Goal: Task Accomplishment & Management: Manage account settings

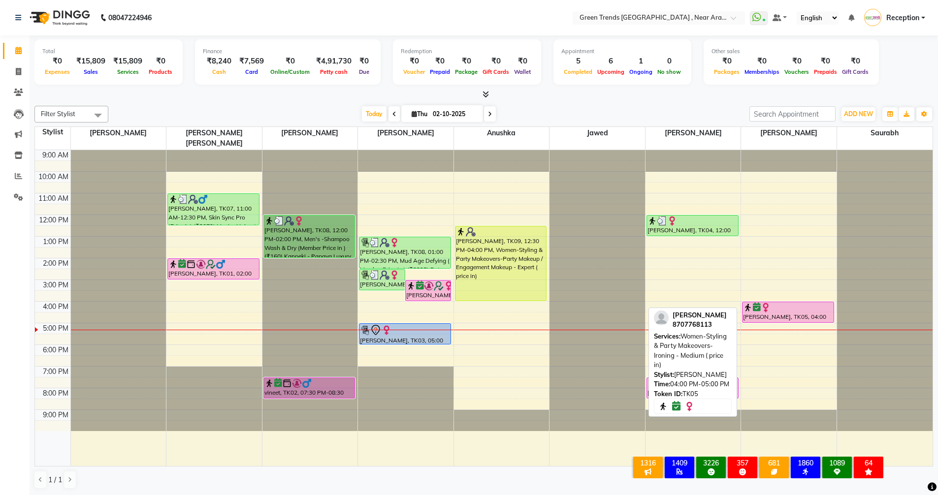
click at [778, 303] on div at bounding box center [788, 308] width 90 height 10
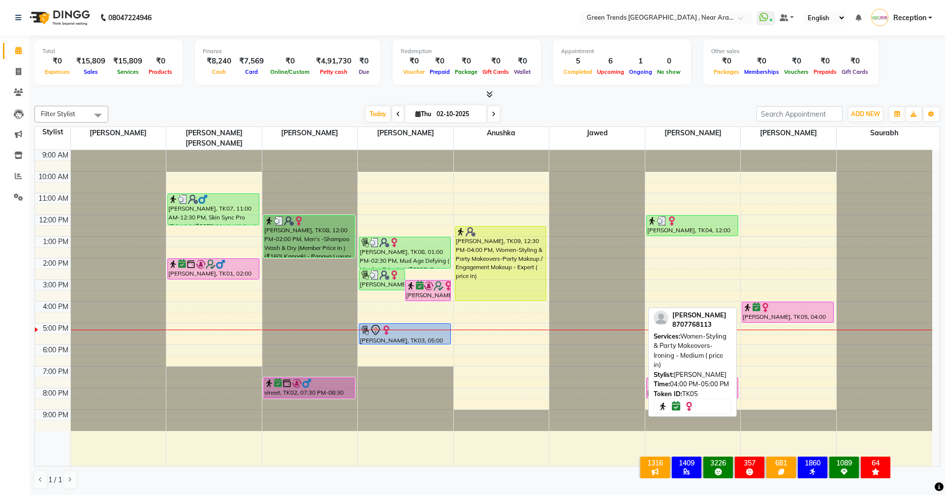
select select "6"
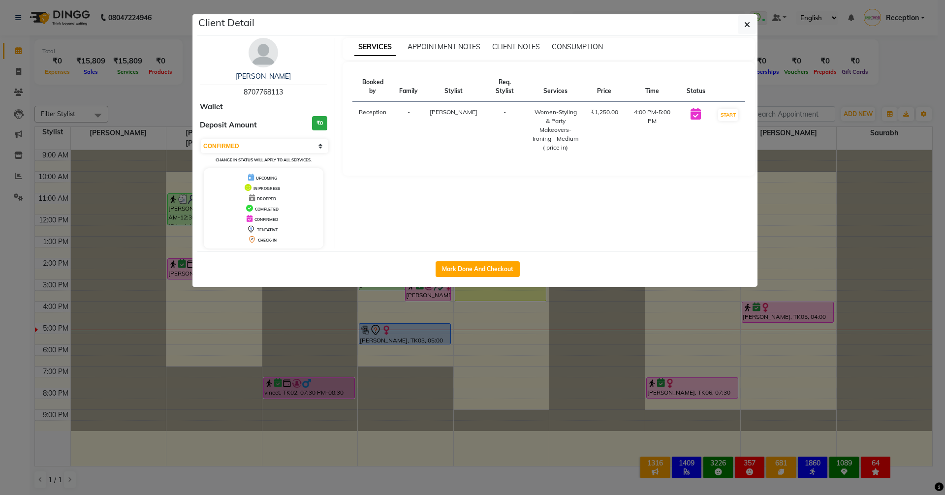
drag, startPoint x: 766, startPoint y: 292, endPoint x: 774, endPoint y: 307, distance: 16.5
click at [774, 307] on ngb-modal-window "Client Detail Priya Singh 8707768113 Wallet Deposit Amount ₹0 Select IN SERVICE…" at bounding box center [472, 247] width 945 height 495
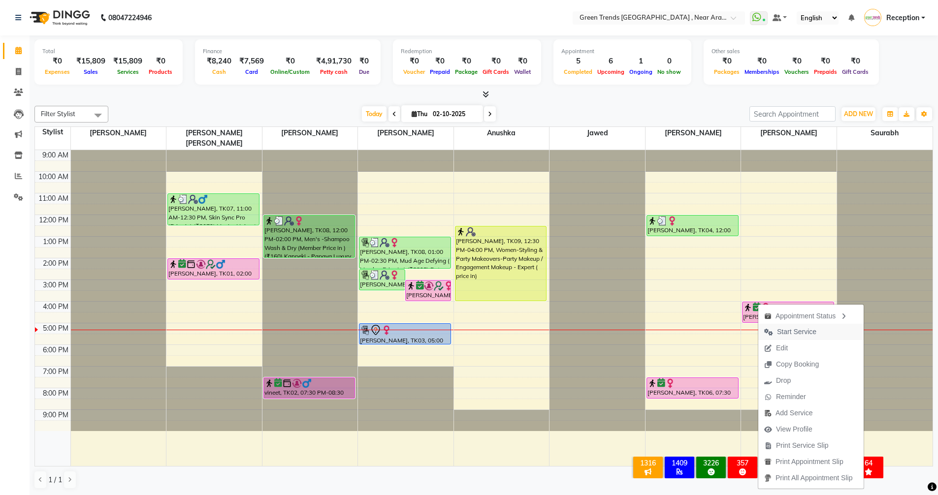
click at [777, 330] on span "Start Service" at bounding box center [796, 332] width 39 height 10
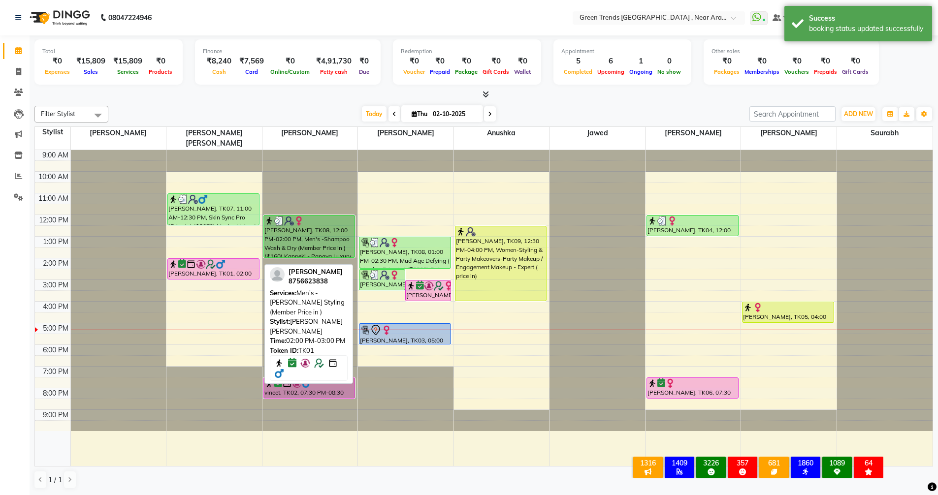
click at [208, 263] on div "[PERSON_NAME], TK01, 02:00 PM-03:00 PM, Men's -[PERSON_NAME] Styling (Member Pr…" at bounding box center [213, 269] width 91 height 20
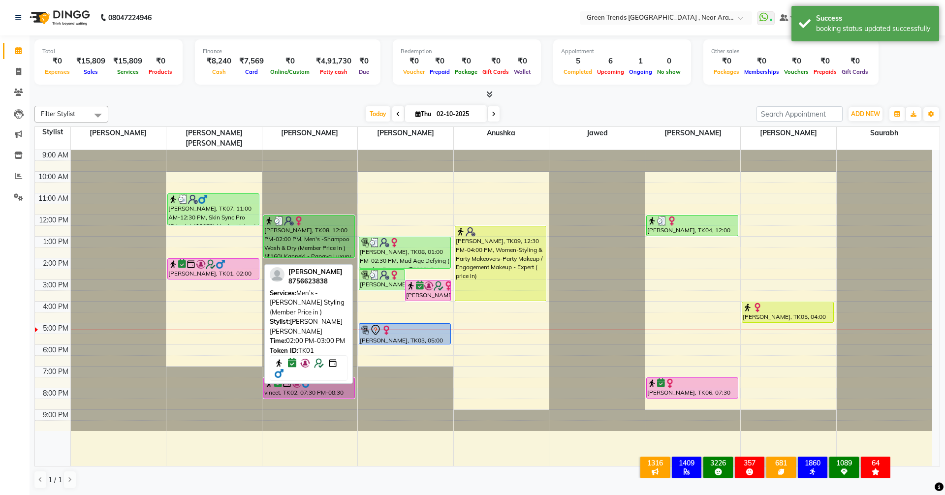
select select "6"
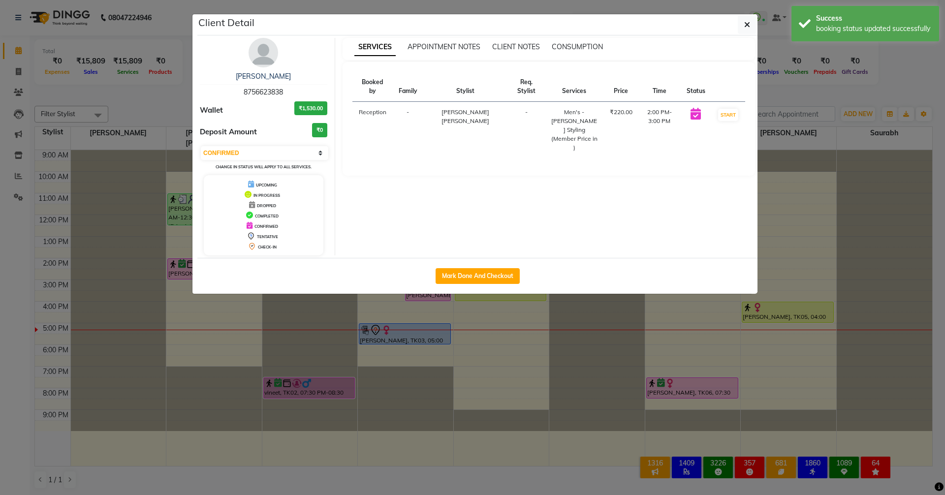
click at [157, 263] on ngb-modal-window "Client Detail Utkarsh 8756623838 Wallet ₹1,530.00 Deposit Amount ₹0 Select IN S…" at bounding box center [472, 247] width 945 height 495
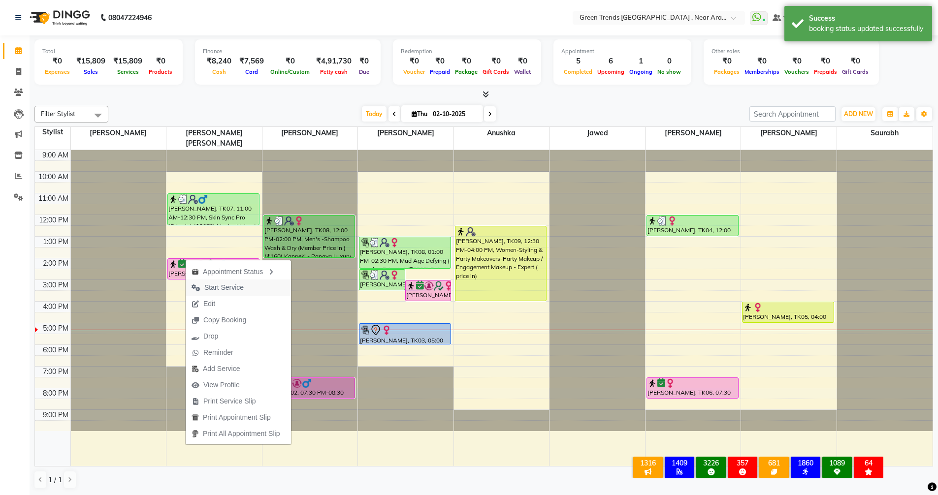
click at [246, 289] on span "Start Service" at bounding box center [218, 288] width 64 height 16
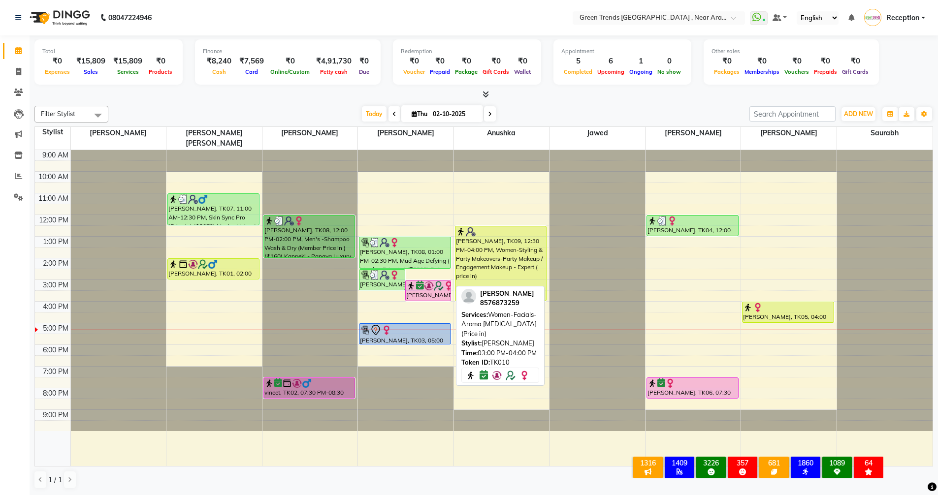
click at [426, 281] on img at bounding box center [429, 286] width 10 height 10
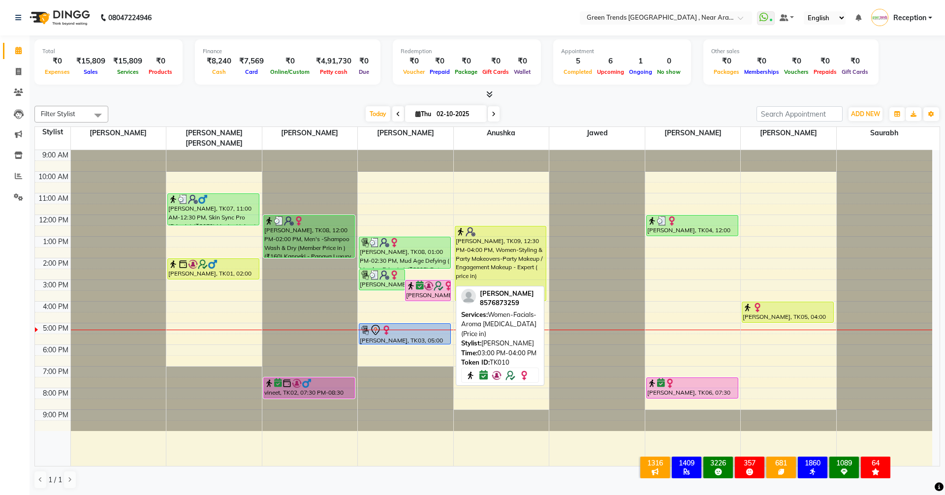
select select "6"
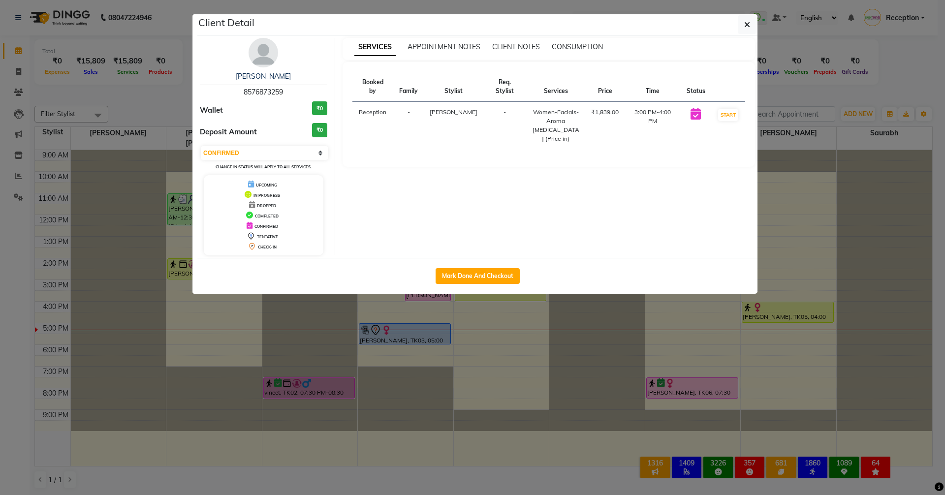
click at [618, 381] on ngb-modal-window "Client Detail Pragya Kasudhan 8576873259 Wallet ₹0 Deposit Amount ₹0 Select IN …" at bounding box center [472, 247] width 945 height 495
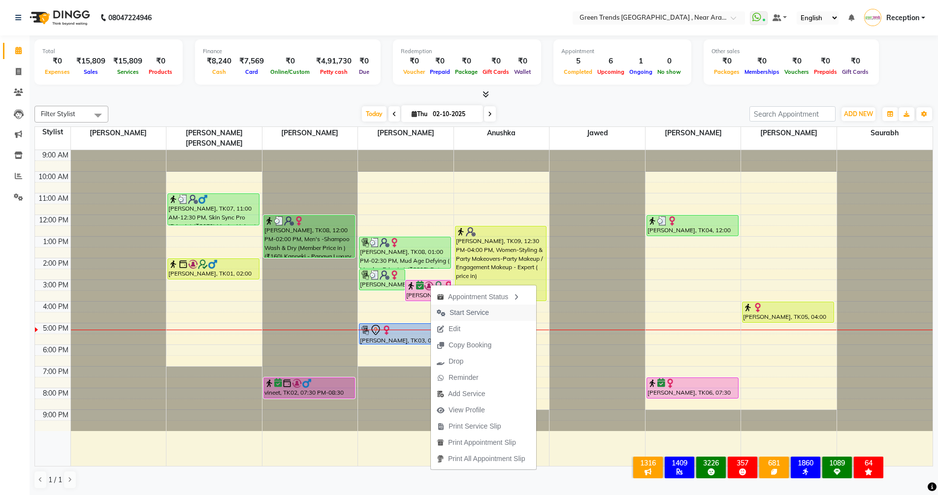
click at [466, 312] on span "Start Service" at bounding box center [468, 313] width 39 height 10
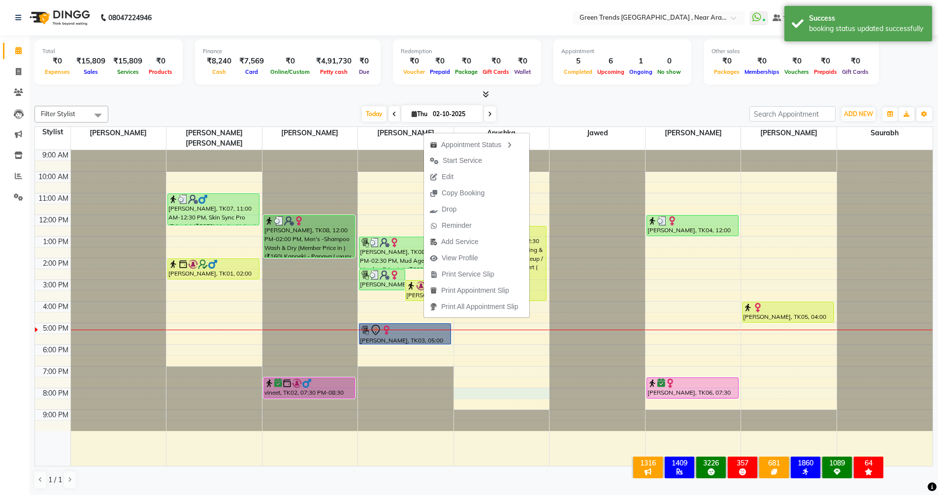
click at [549, 378] on div "9:00 AM 10:00 AM 11:00 AM 12:00 PM 1:00 PM 2:00 PM 3:00 PM 4:00 PM 5:00 PM 6:00…" at bounding box center [483, 308] width 897 height 316
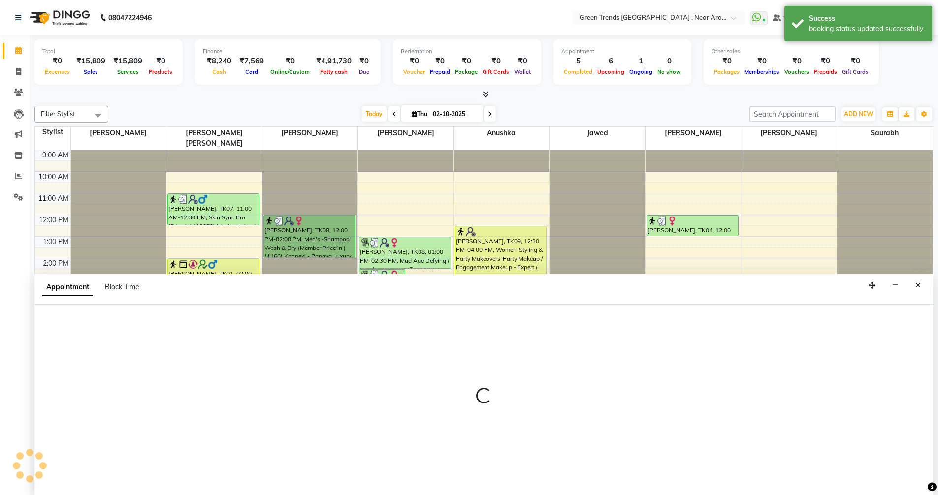
scroll to position [0, 0]
select select "88960"
select select "tentative"
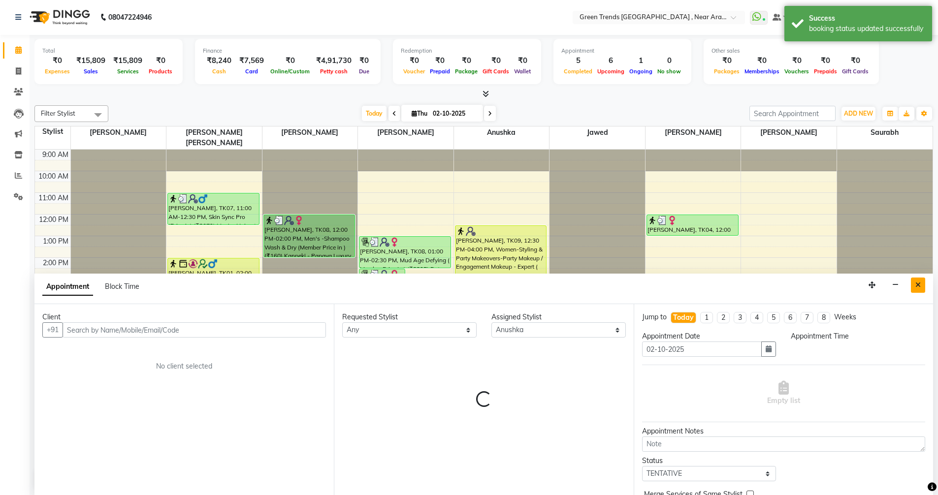
select select "1200"
click at [919, 283] on icon "Close" at bounding box center [917, 285] width 5 height 7
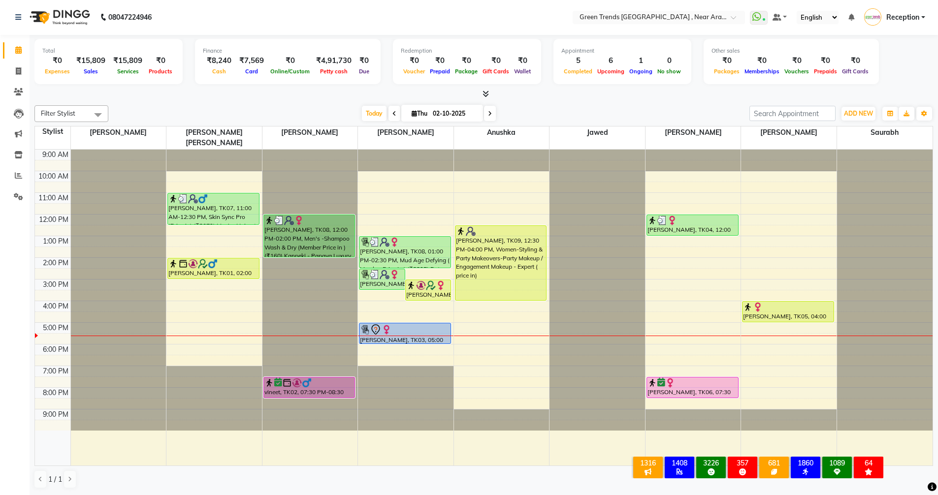
click at [565, 102] on div "Filter Stylist Select All Mohd Shuaib Mohd. Fuzail Saif Shikha Prajapati Anushk…" at bounding box center [483, 296] width 898 height 391
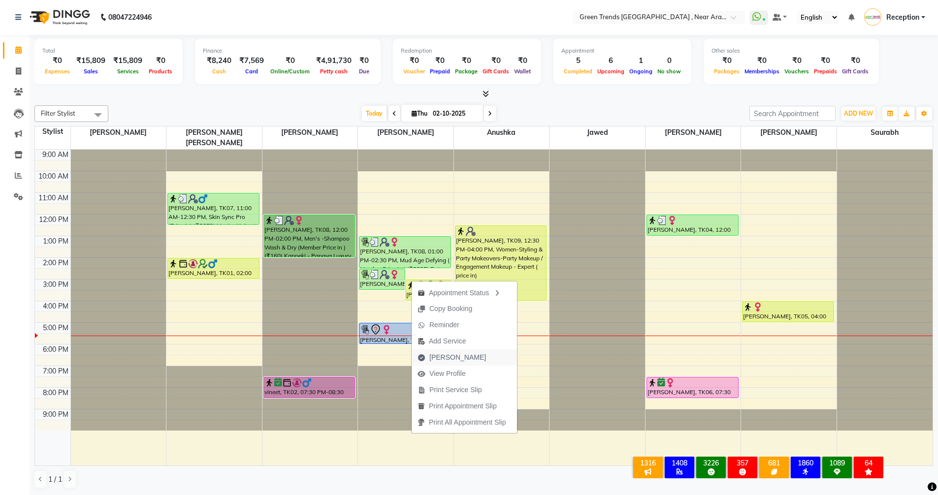
click at [462, 354] on span "Mark Done" at bounding box center [457, 357] width 57 height 10
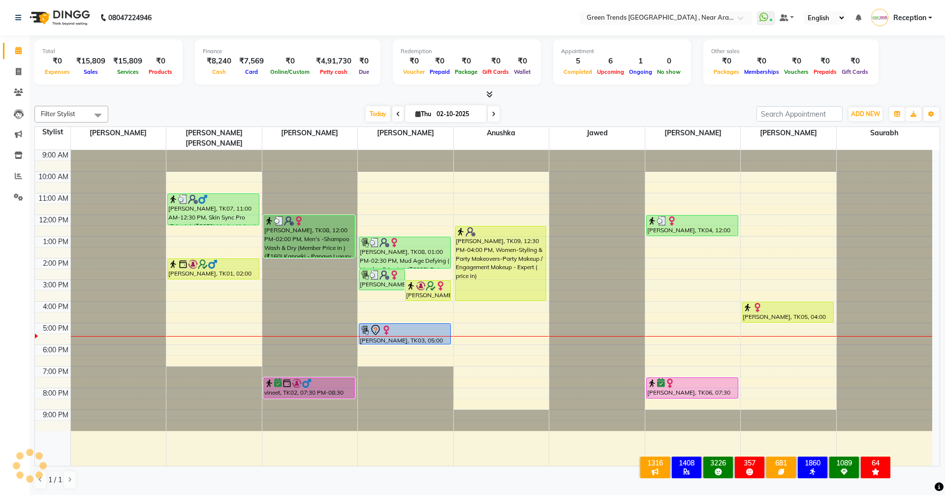
select select "7005"
select select "service"
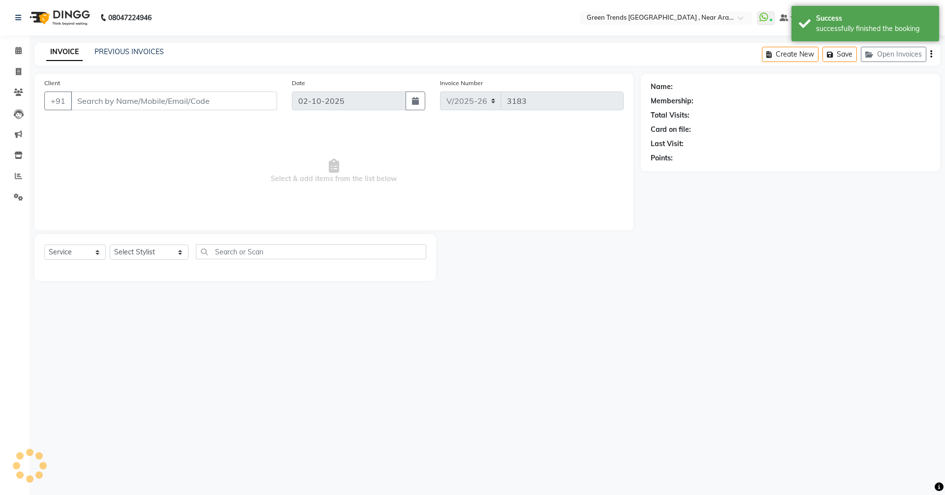
type input "8576873259"
select select "57705"
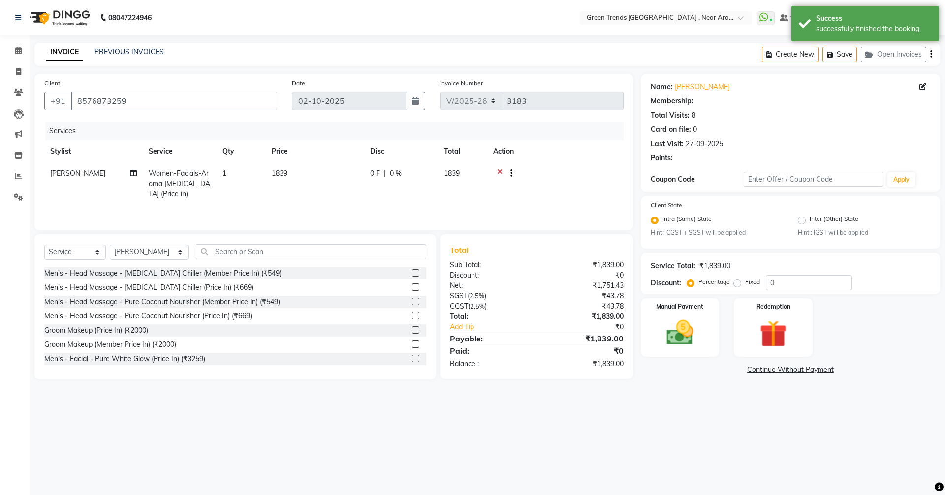
select select "1: Object"
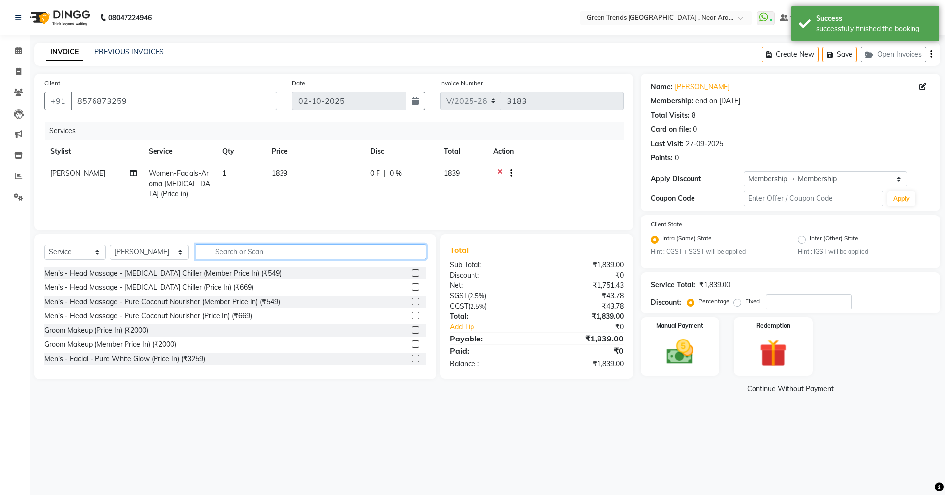
drag, startPoint x: 363, startPoint y: 252, endPoint x: 262, endPoint y: 276, distance: 104.1
click at [262, 276] on div "Select Service Product Membership Package Voucher Prepaid Gift Card Select Styl…" at bounding box center [235, 306] width 402 height 145
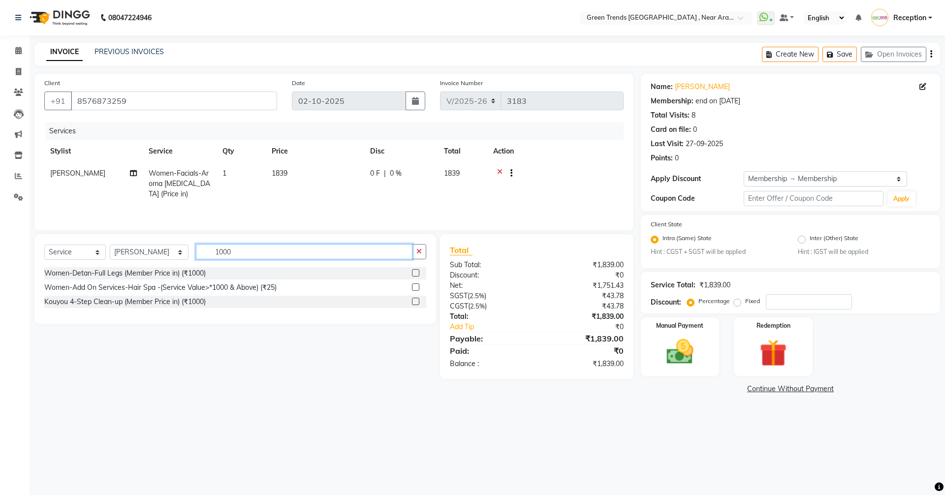
type input "1000"
click at [414, 302] on label at bounding box center [415, 301] width 7 height 7
click at [414, 302] on input "checkbox" at bounding box center [415, 302] width 6 height 6
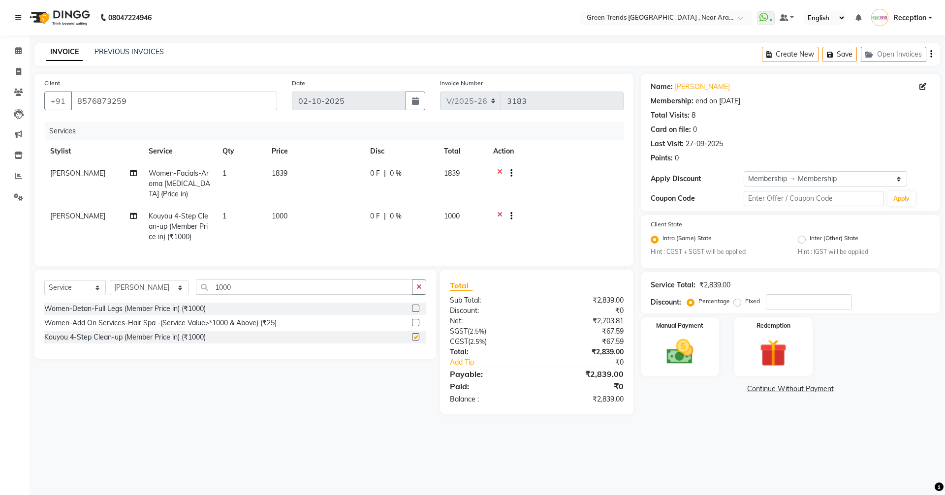
checkbox input "false"
click at [499, 173] on icon at bounding box center [499, 174] width 5 height 12
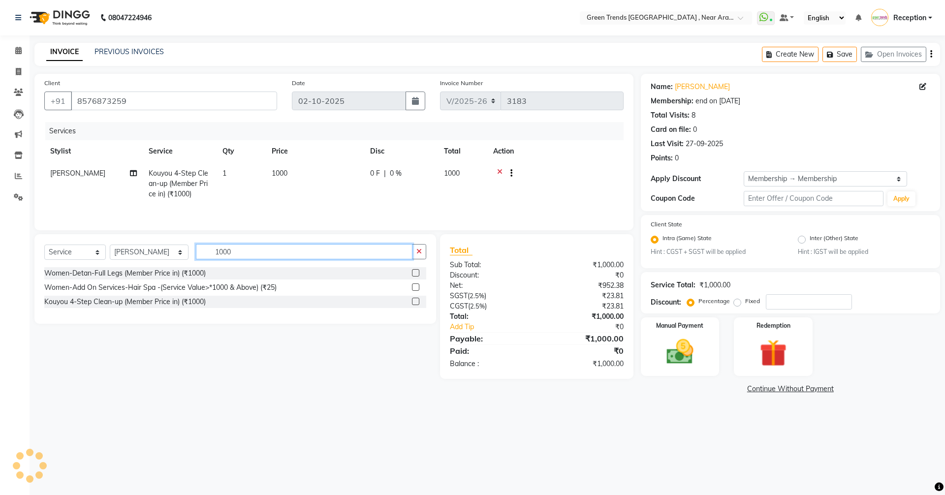
drag, startPoint x: 286, startPoint y: 254, endPoint x: 123, endPoint y: 268, distance: 163.5
click at [125, 267] on div "Select Service Product Membership Package Voucher Prepaid Gift Card Select Styl…" at bounding box center [235, 279] width 402 height 90
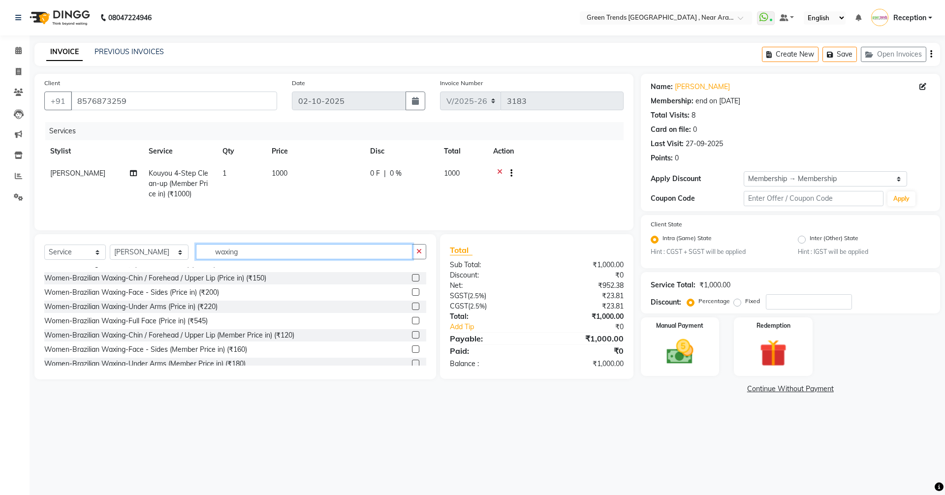
scroll to position [718, 0]
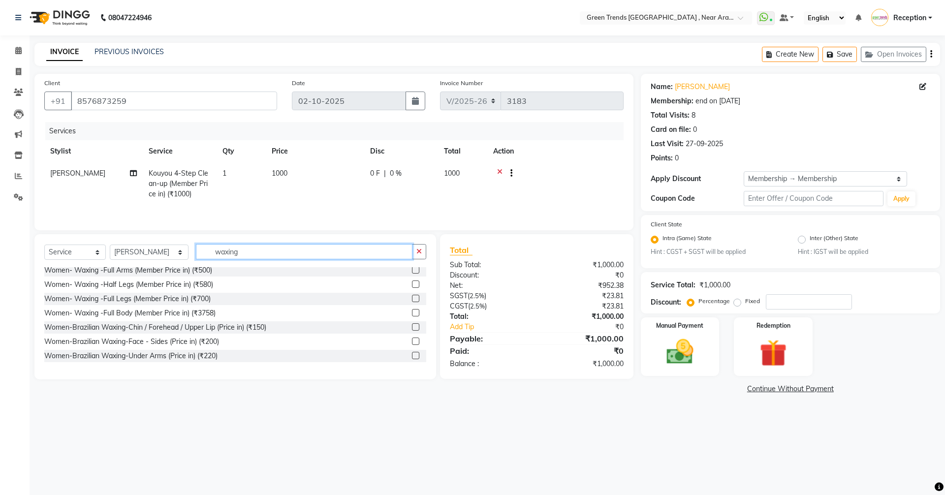
drag, startPoint x: 235, startPoint y: 252, endPoint x: 116, endPoint y: 263, distance: 119.6
click at [116, 263] on div "Select Service Product Membership Package Voucher Prepaid Gift Card Select Styl…" at bounding box center [235, 255] width 382 height 23
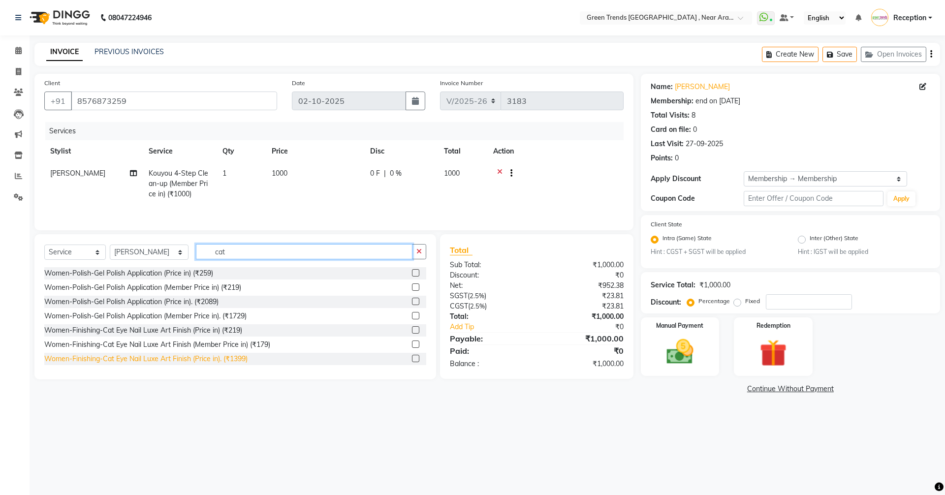
scroll to position [30, 0]
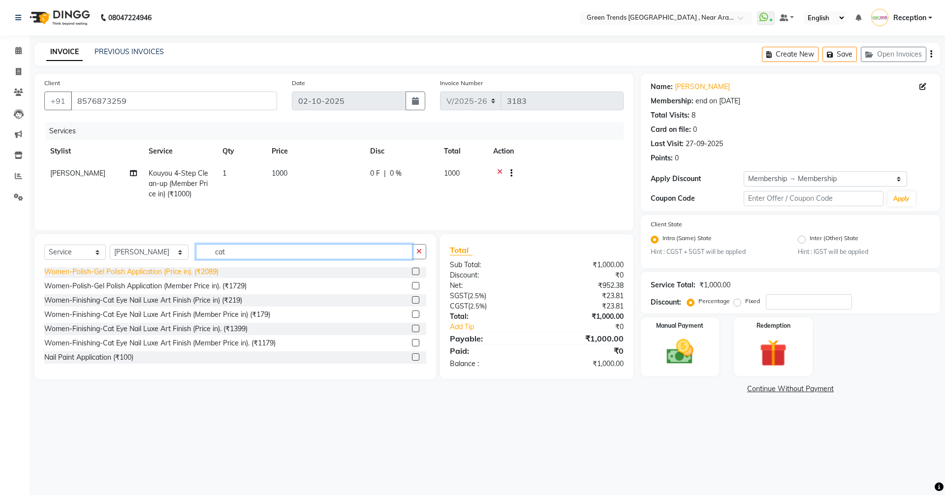
drag, startPoint x: 224, startPoint y: 253, endPoint x: 142, endPoint y: 270, distance: 83.3
click at [142, 270] on div "Select Service Product Membership Package Voucher Prepaid Gift Card Select Styl…" at bounding box center [235, 306] width 402 height 145
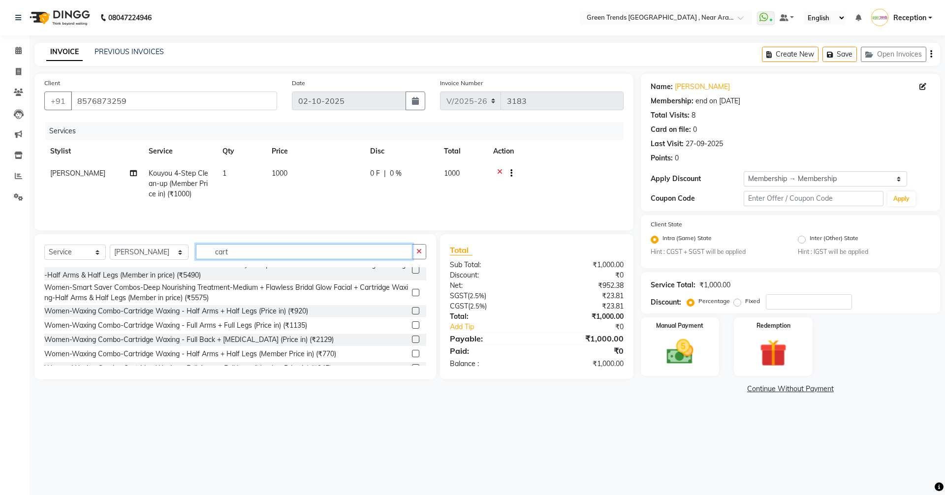
scroll to position [481, 0]
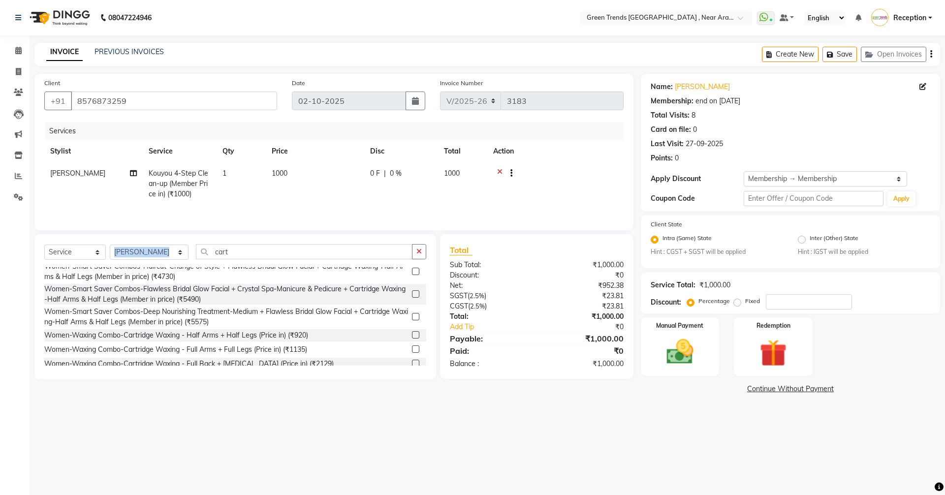
drag, startPoint x: 215, startPoint y: 243, endPoint x: 251, endPoint y: 239, distance: 36.6
click at [141, 253] on div "Select Service Product Membership Package Voucher Prepaid Gift Card Select Styl…" at bounding box center [235, 306] width 402 height 145
drag, startPoint x: 218, startPoint y: 249, endPoint x: 113, endPoint y: 254, distance: 105.5
click at [116, 253] on div "Select Service Product Membership Package Voucher Prepaid Gift Card Select Styl…" at bounding box center [235, 255] width 382 height 23
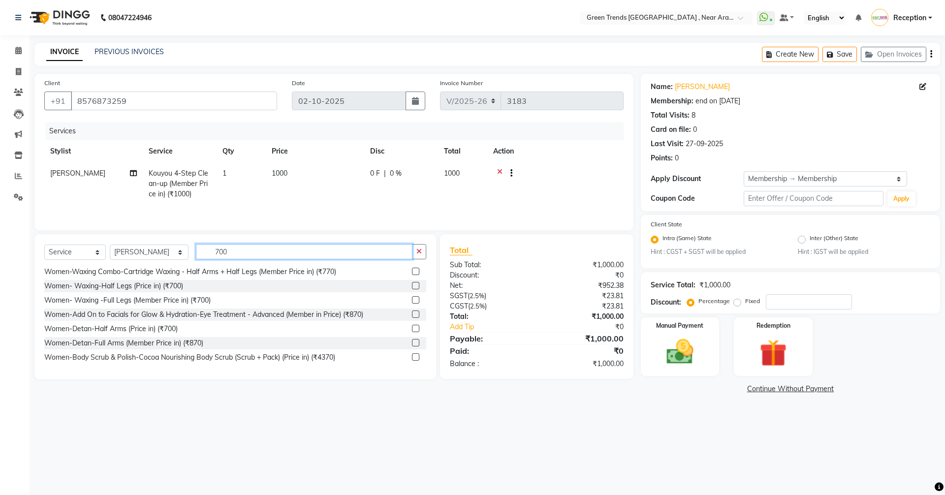
scroll to position [41, 0]
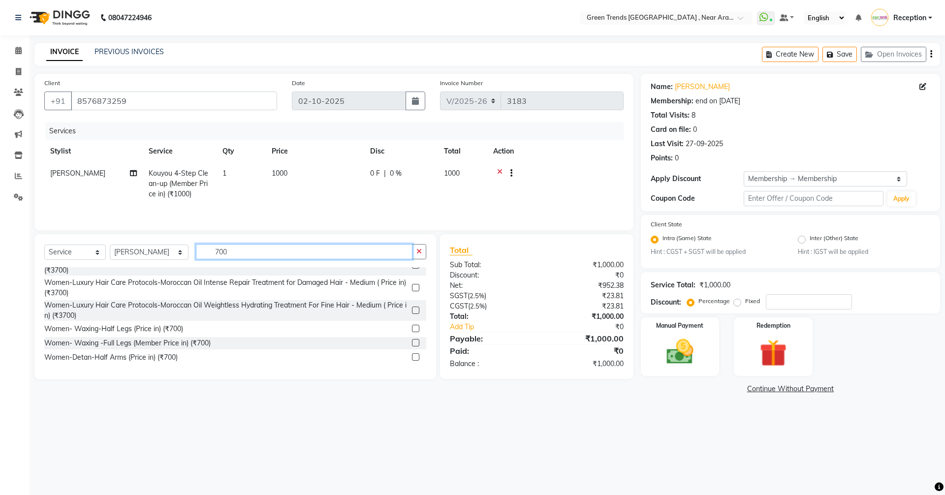
type input "700"
click at [412, 344] on label at bounding box center [415, 342] width 7 height 7
click at [412, 344] on input "checkbox" at bounding box center [415, 343] width 6 height 6
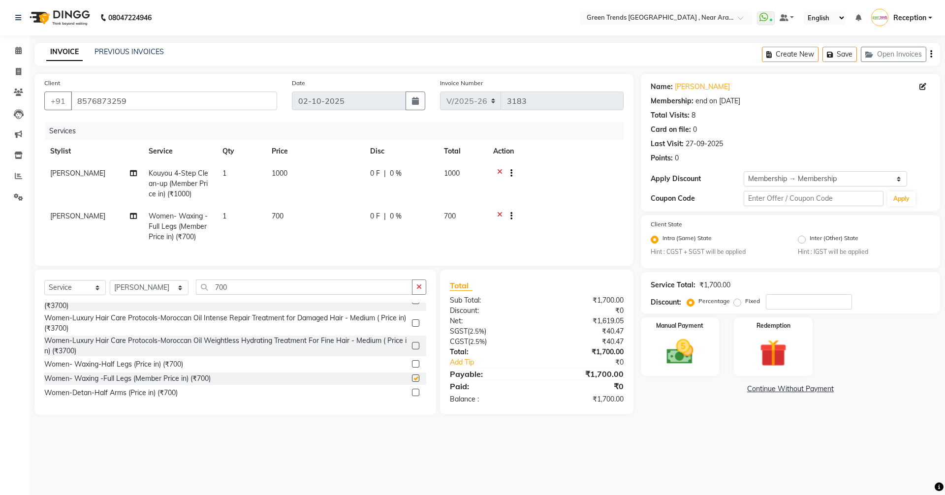
checkbox input "false"
drag, startPoint x: 219, startPoint y: 293, endPoint x: 151, endPoint y: 291, distance: 67.4
click at [166, 291] on div "Select Service Product Membership Package Voucher Prepaid Gift Card Select Styl…" at bounding box center [235, 291] width 382 height 23
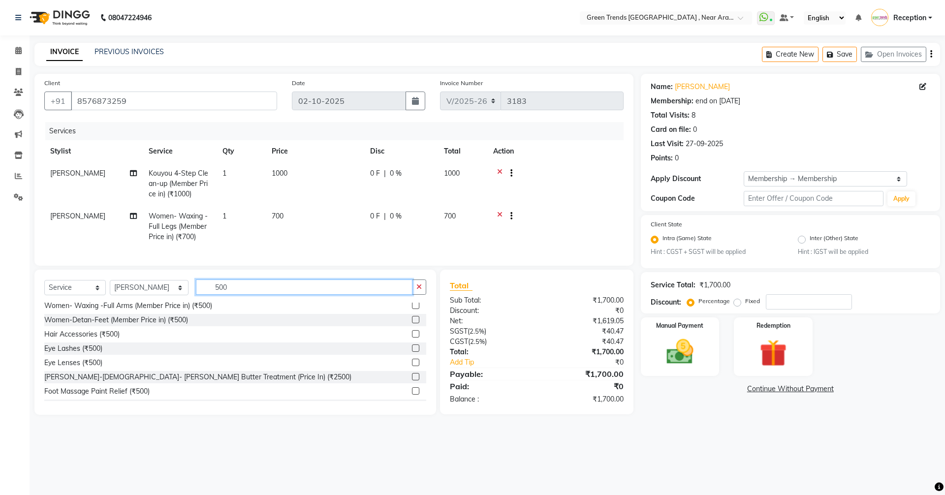
scroll to position [69, 0]
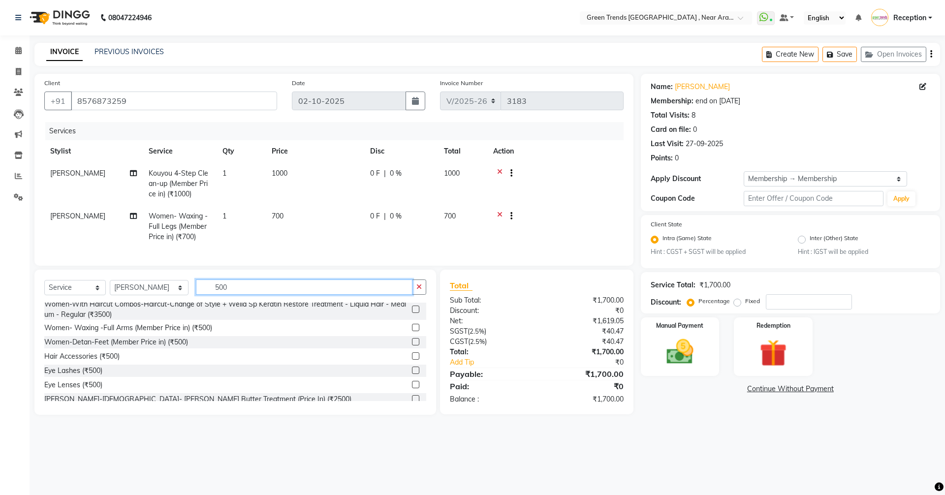
type input "500"
click at [412, 331] on label at bounding box center [415, 327] width 7 height 7
click at [412, 331] on input "checkbox" at bounding box center [415, 328] width 6 height 6
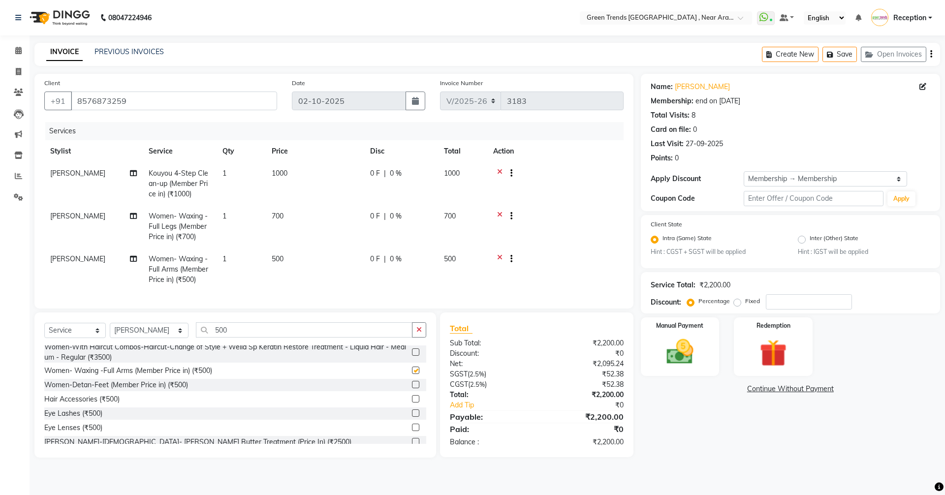
checkbox input "false"
drag, startPoint x: 266, startPoint y: 333, endPoint x: 121, endPoint y: 330, distance: 145.2
click at [121, 330] on div "Select Service Product Membership Package Voucher Prepaid Gift Card Select Styl…" at bounding box center [235, 333] width 382 height 23
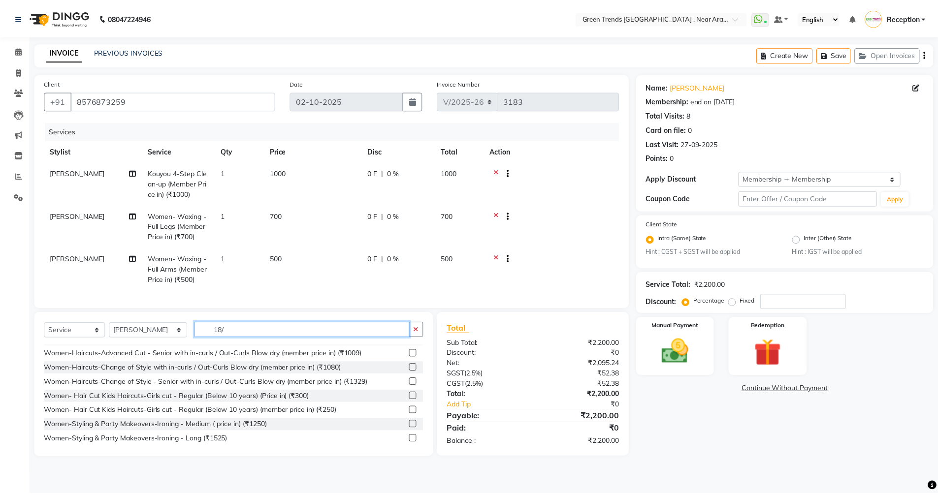
scroll to position [0, 0]
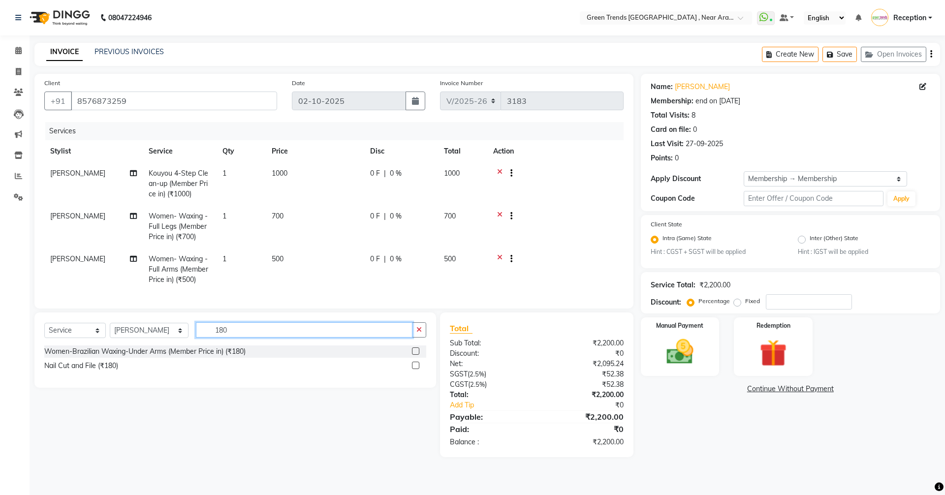
type input "180"
click at [414, 355] on label at bounding box center [415, 350] width 7 height 7
click at [414, 355] on input "checkbox" at bounding box center [415, 351] width 6 height 6
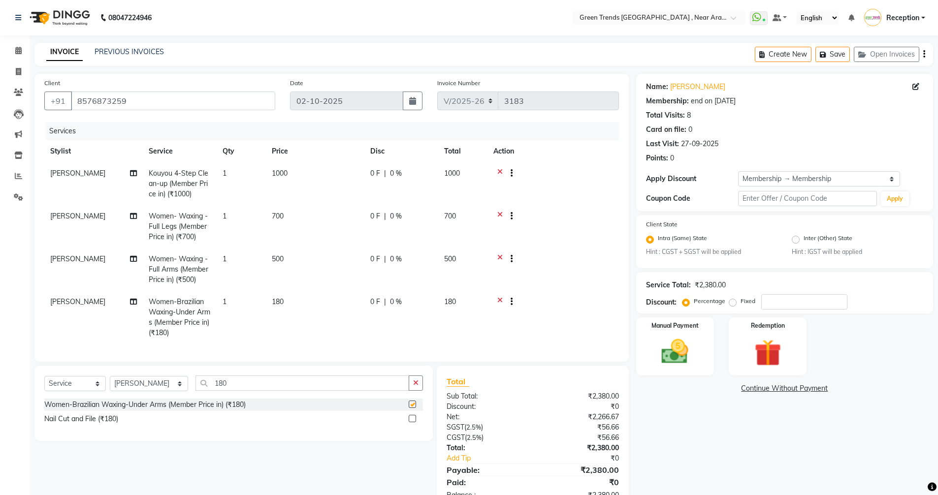
checkbox input "false"
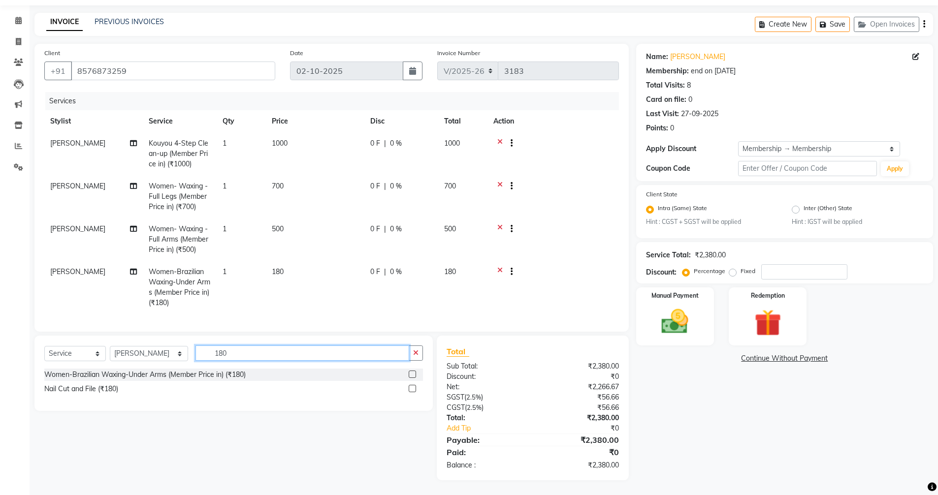
drag, startPoint x: 259, startPoint y: 351, endPoint x: 184, endPoint y: 356, distance: 75.5
click at [195, 356] on input "180" at bounding box center [302, 352] width 214 height 15
type input "945"
click at [412, 377] on label at bounding box center [411, 374] width 7 height 7
click at [412, 377] on input "checkbox" at bounding box center [411, 375] width 6 height 6
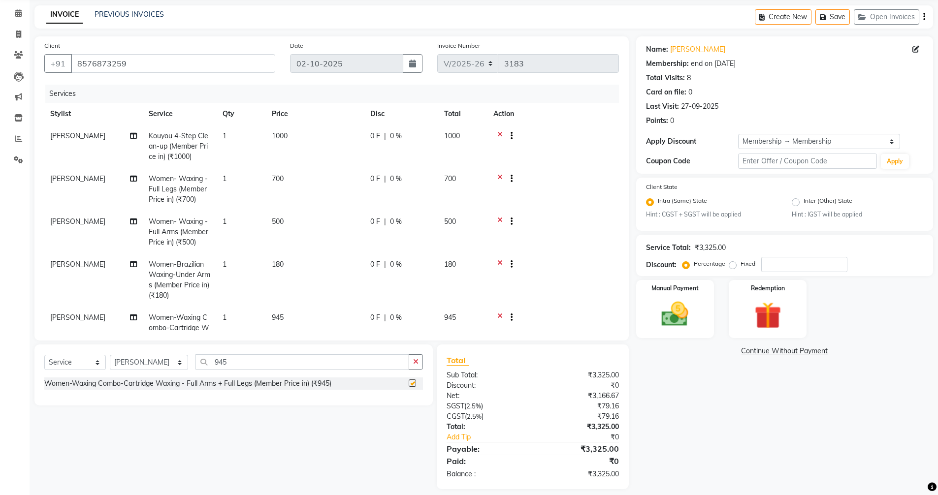
checkbox input "false"
click at [502, 176] on icon at bounding box center [499, 180] width 5 height 12
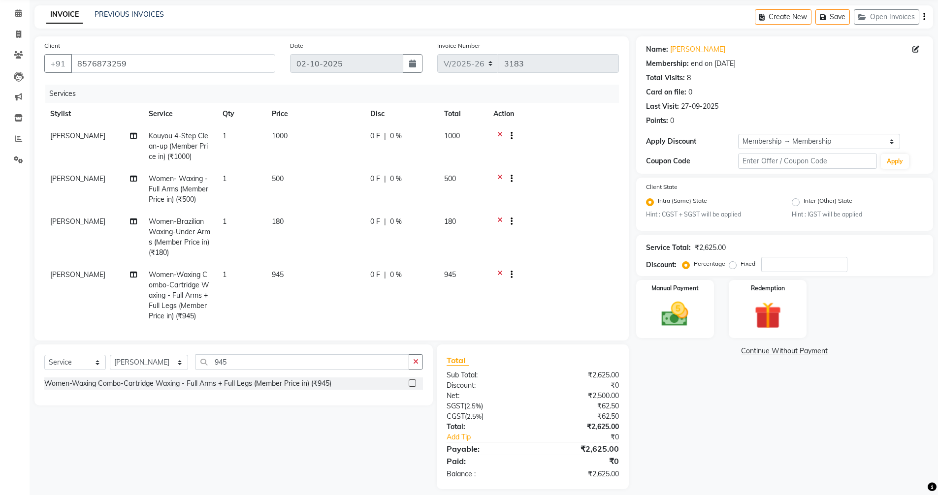
click at [499, 176] on icon at bounding box center [499, 180] width 5 height 12
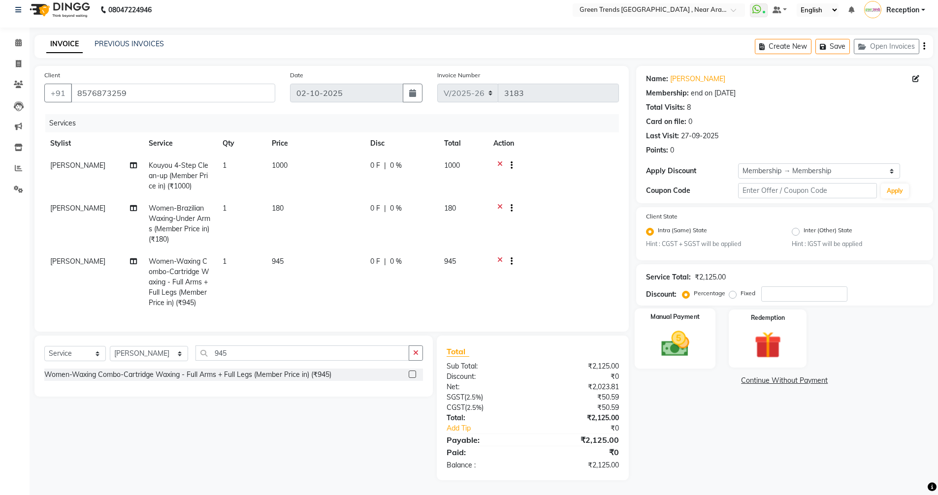
click at [692, 315] on label "Manual Payment" at bounding box center [674, 317] width 49 height 9
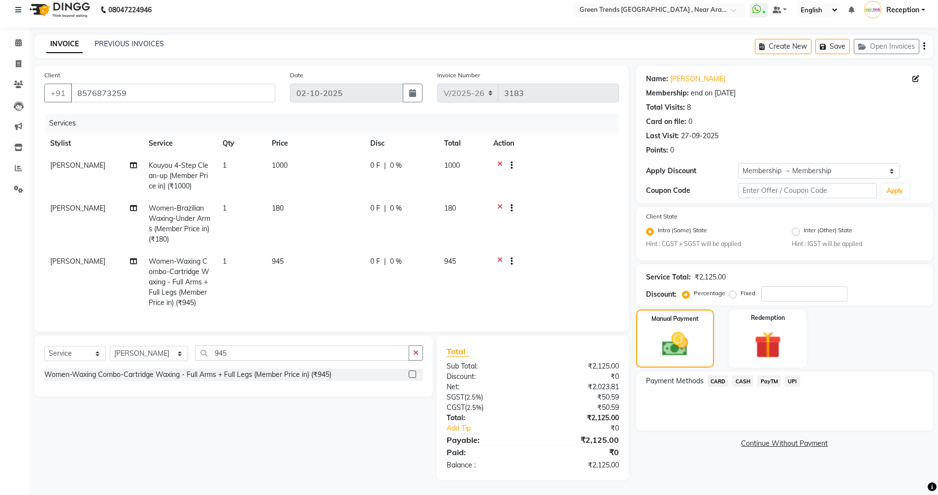
click at [791, 381] on span "UPI" at bounding box center [791, 381] width 15 height 11
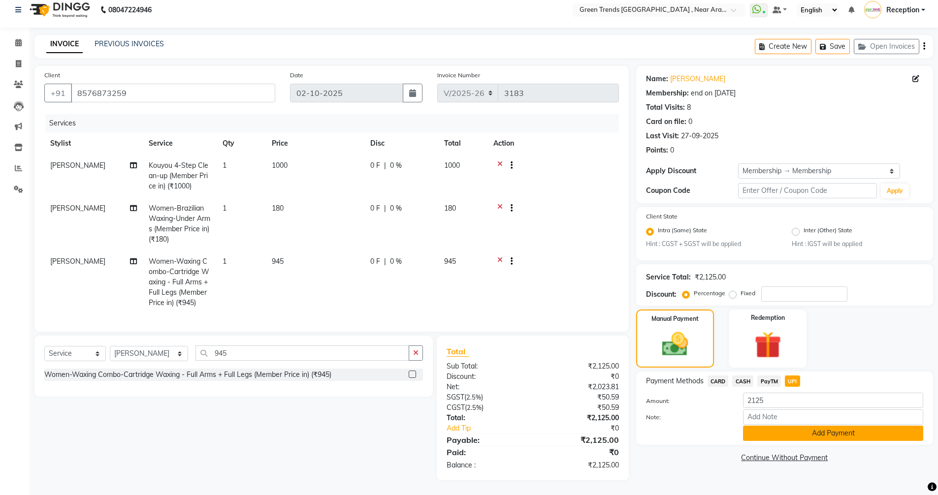
click at [798, 438] on button "Add Payment" at bounding box center [833, 433] width 180 height 15
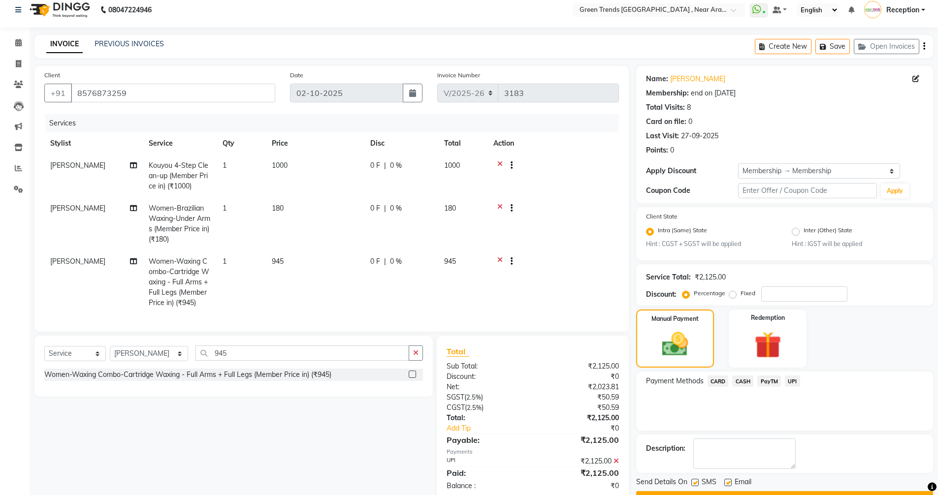
scroll to position [34, 0]
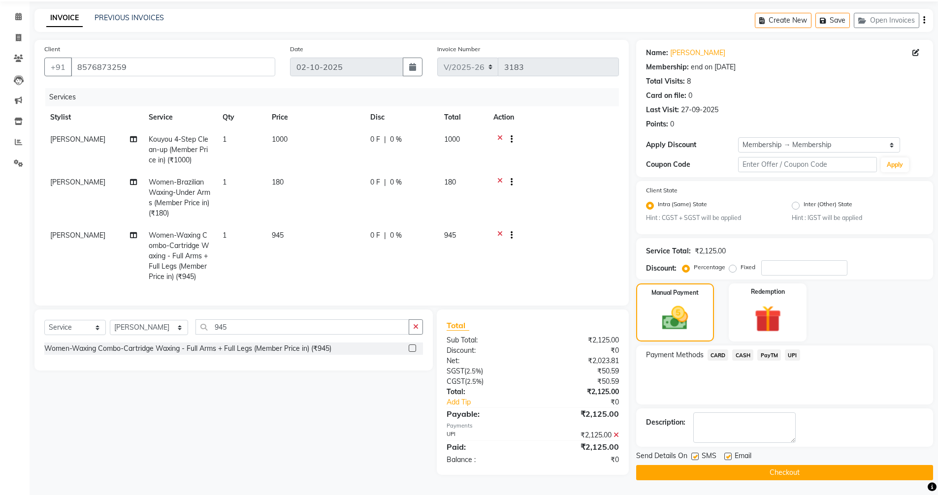
click at [813, 472] on button "Checkout" at bounding box center [784, 472] width 297 height 15
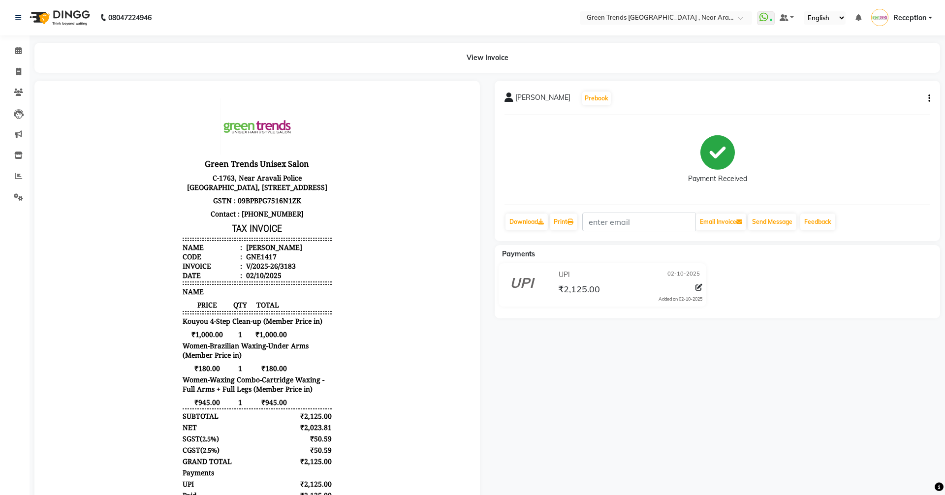
select select "7005"
select select "service"
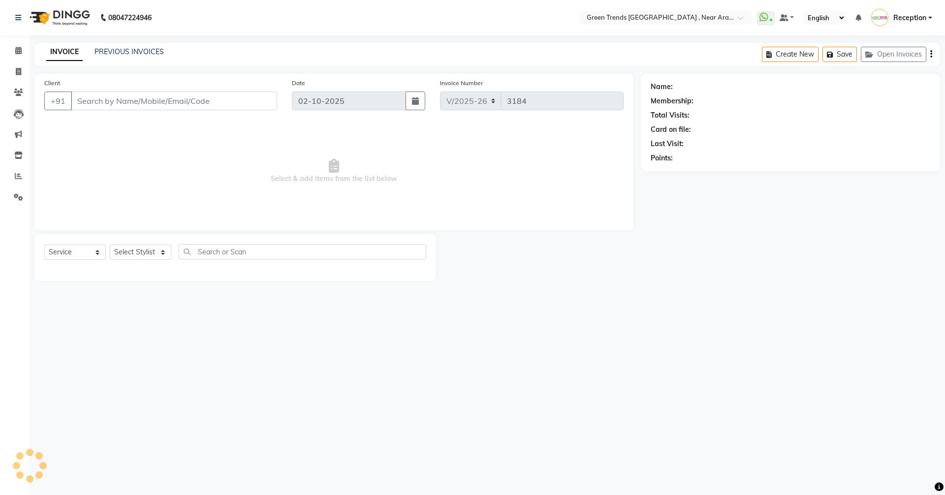
type input "8576873259"
select select "57705"
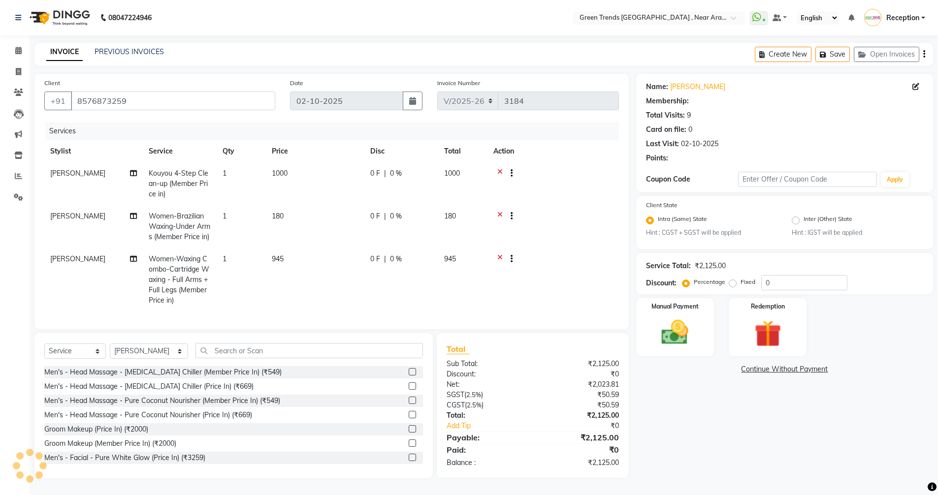
select select "1: Object"
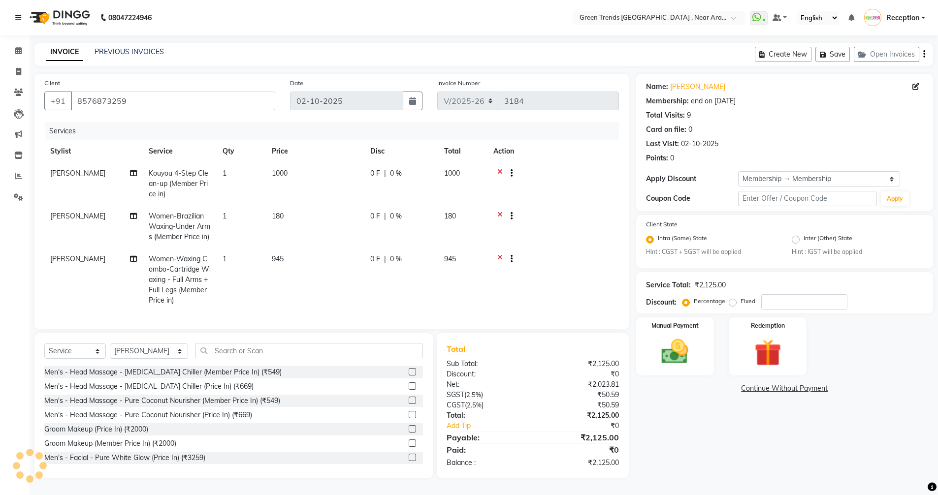
click at [14, 39] on div "Calendar Invoice Clients Leads Marketing Inventory Reports Settings Completed I…" at bounding box center [66, 254] width 133 height 452
click at [25, 52] on span at bounding box center [18, 50] width 17 height 11
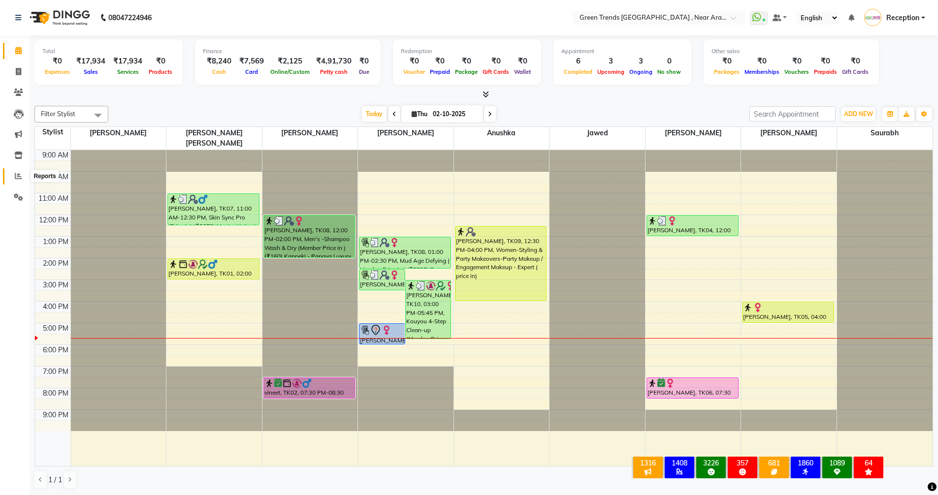
click at [21, 175] on icon at bounding box center [18, 175] width 7 height 7
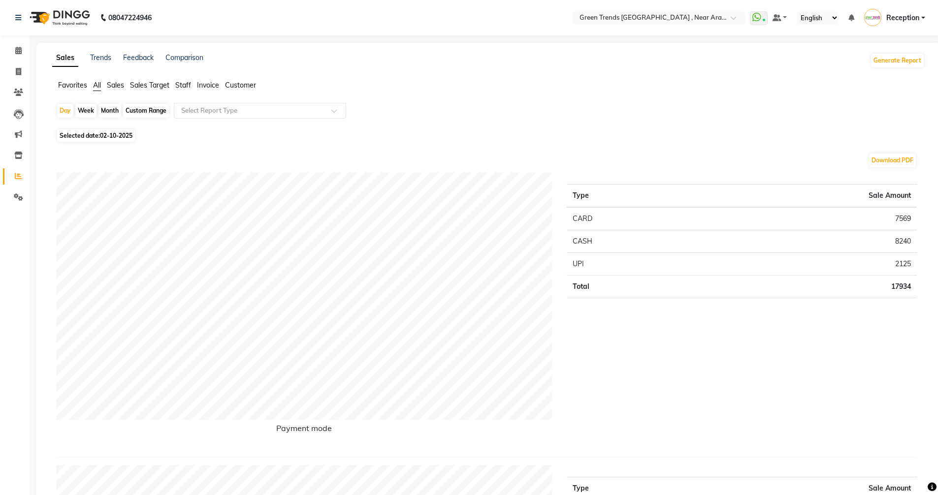
click at [154, 86] on span "Sales Target" at bounding box center [149, 85] width 39 height 9
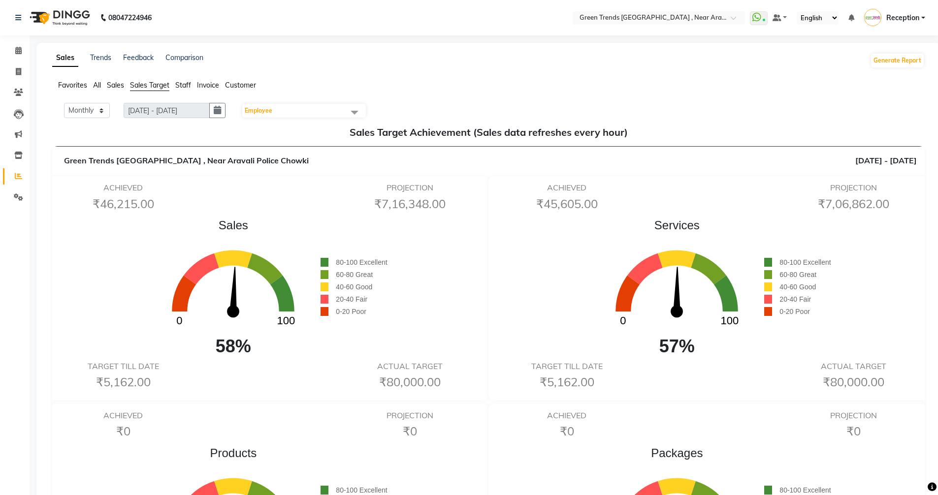
click at [290, 109] on span "Employee" at bounding box center [304, 111] width 124 height 14
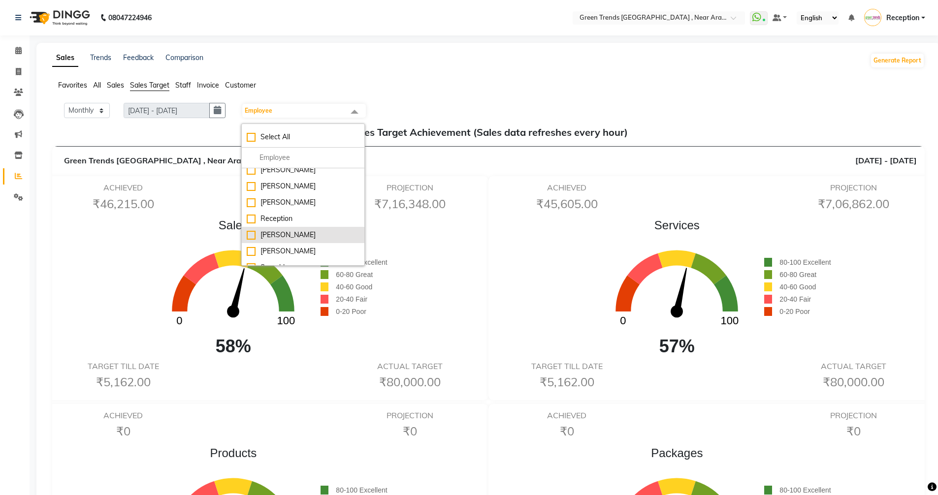
scroll to position [82, 0]
click at [309, 262] on div "[PERSON_NAME]" at bounding box center [303, 267] width 113 height 10
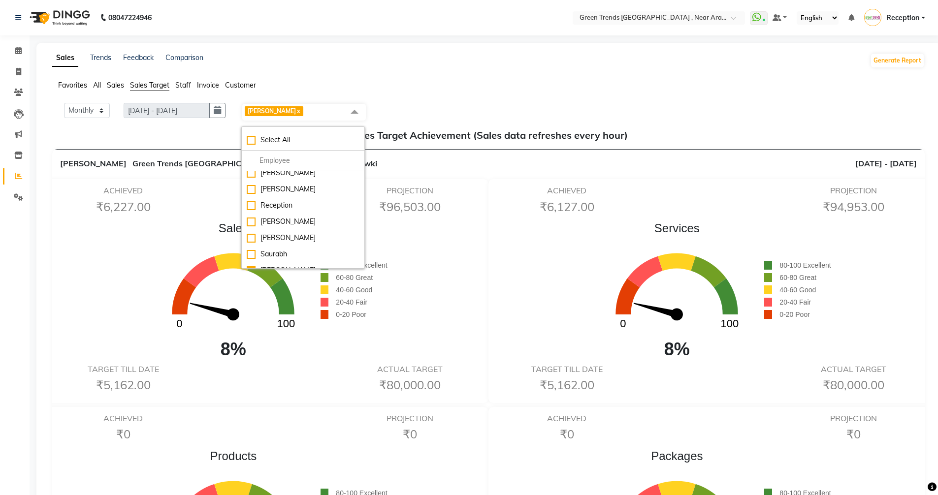
click at [300, 109] on link "x" at bounding box center [298, 110] width 4 height 7
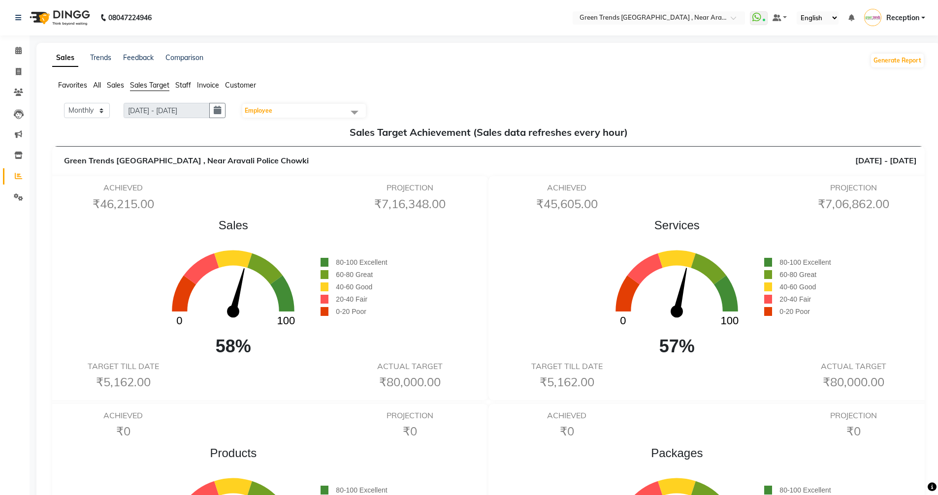
click at [299, 111] on span "Employee" at bounding box center [304, 111] width 124 height 14
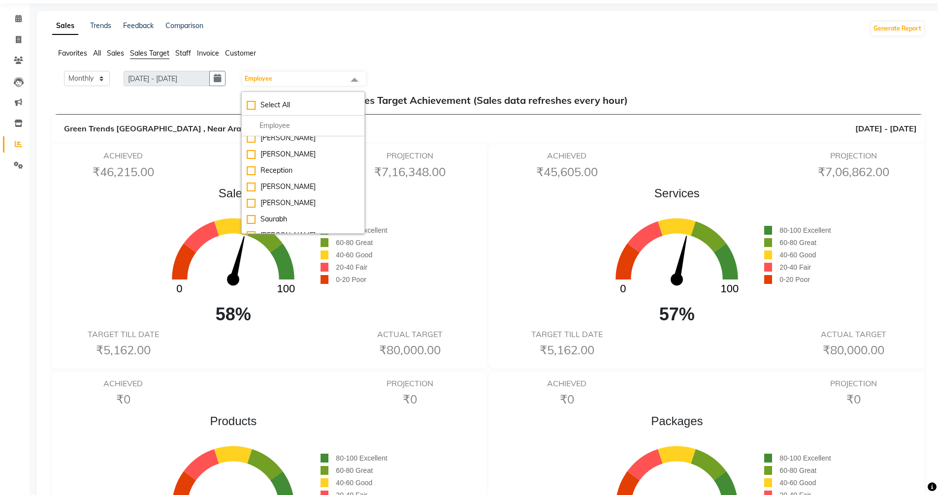
scroll to position [49, 0]
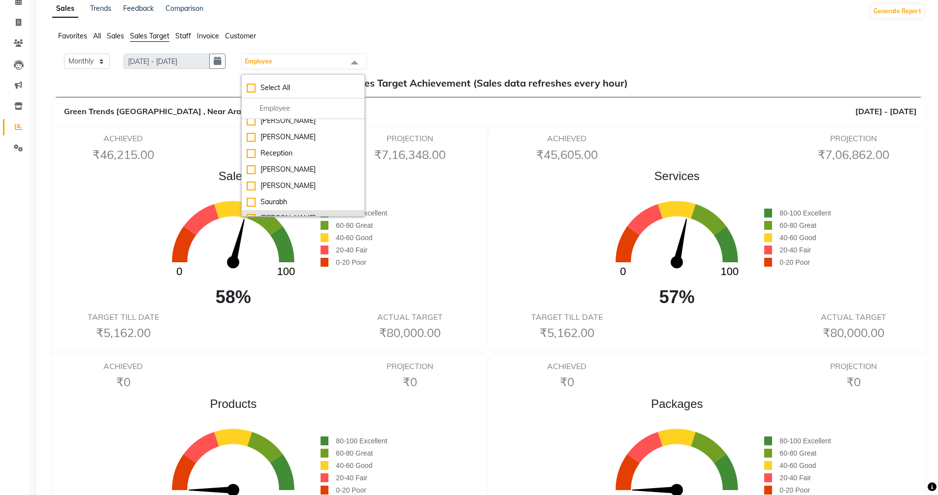
click at [325, 213] on div "[PERSON_NAME]" at bounding box center [303, 218] width 113 height 10
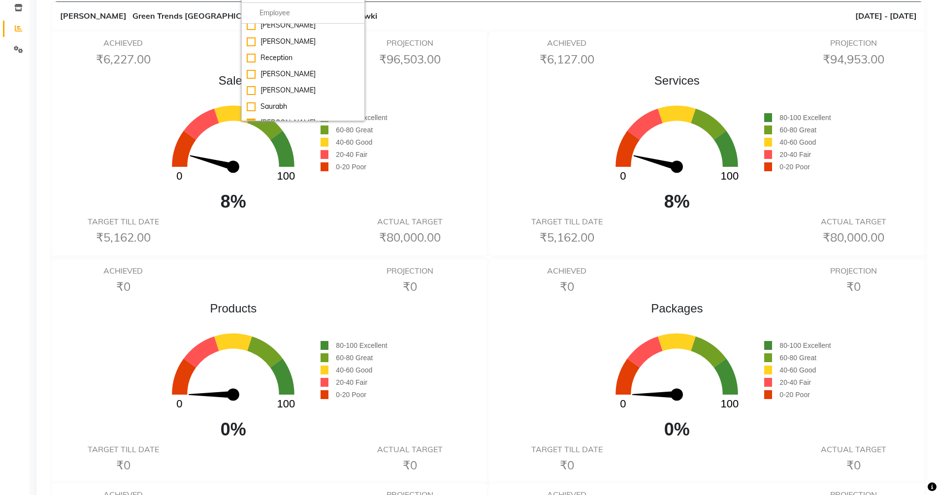
scroll to position [0, 0]
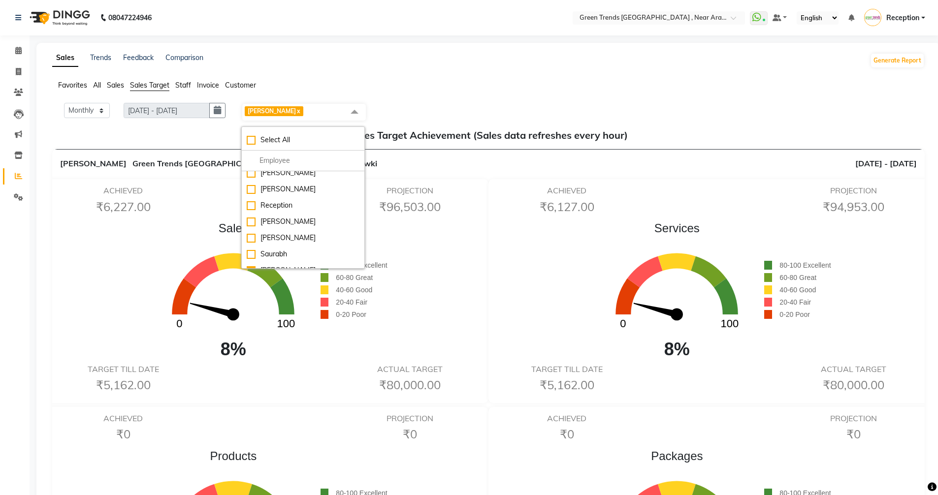
click at [530, 289] on div "Services 0 100 8% 80-100 Excellent 60-80 Great 40-60 Good 20-40 Fair 0-20 Poor" at bounding box center [710, 291] width 434 height 143
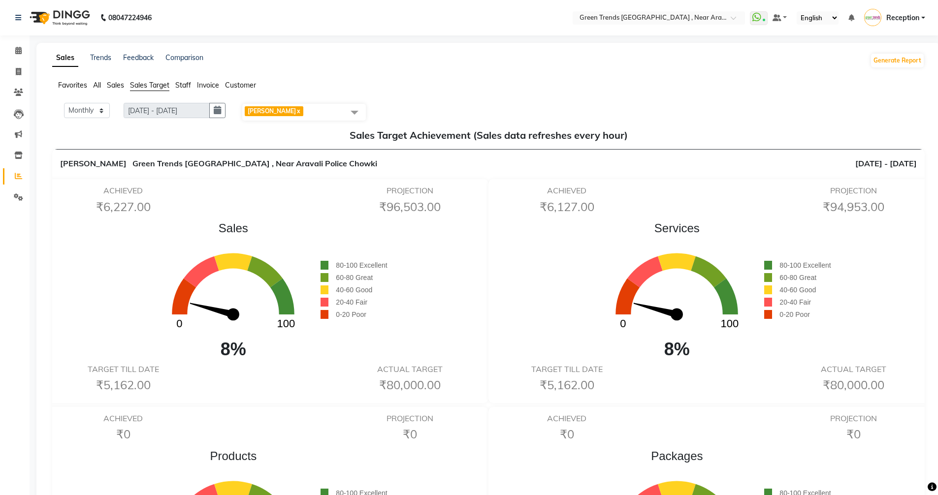
click at [352, 110] on span at bounding box center [355, 112] width 20 height 19
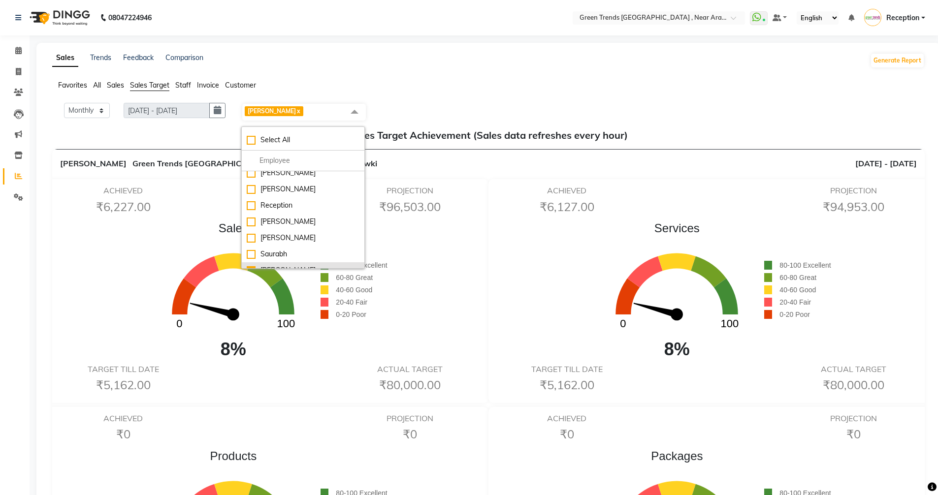
click at [277, 265] on div "[PERSON_NAME]" at bounding box center [303, 270] width 113 height 10
checkbox input "false"
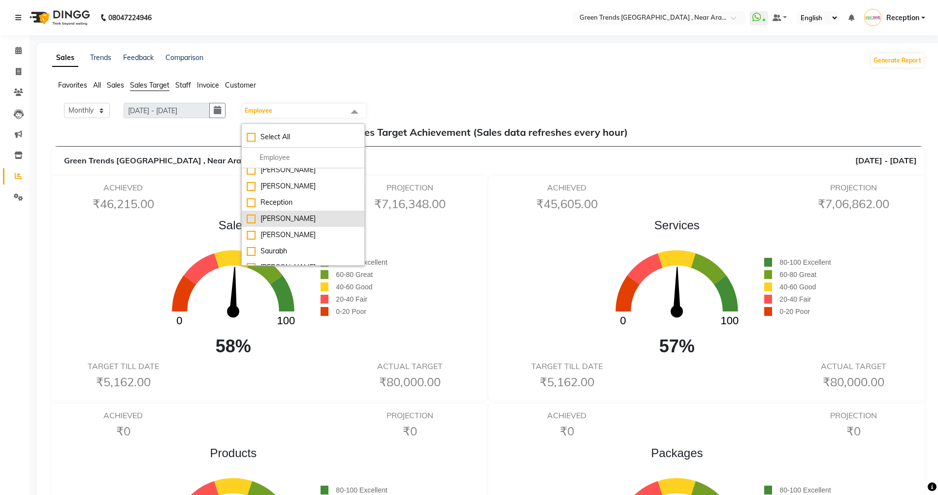
click at [293, 214] on div "[PERSON_NAME]" at bounding box center [303, 219] width 113 height 10
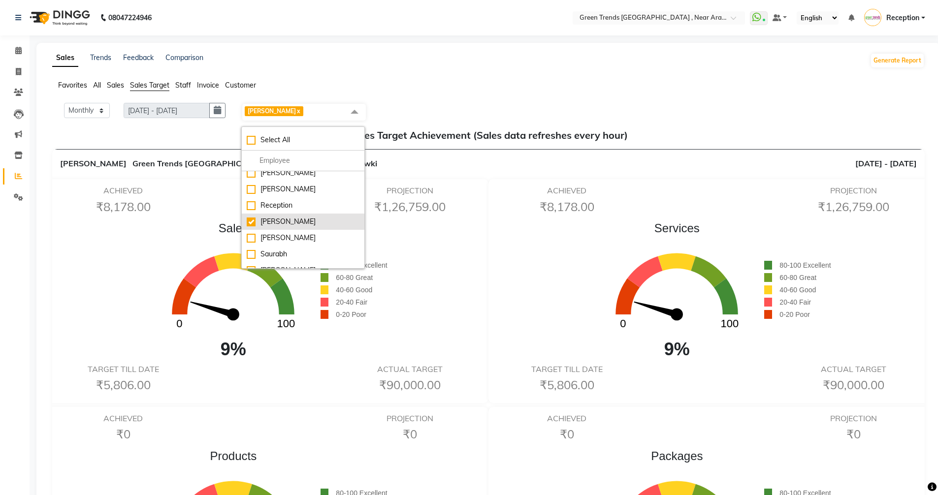
click at [279, 217] on div "[PERSON_NAME]" at bounding box center [303, 222] width 113 height 10
checkbox input "false"
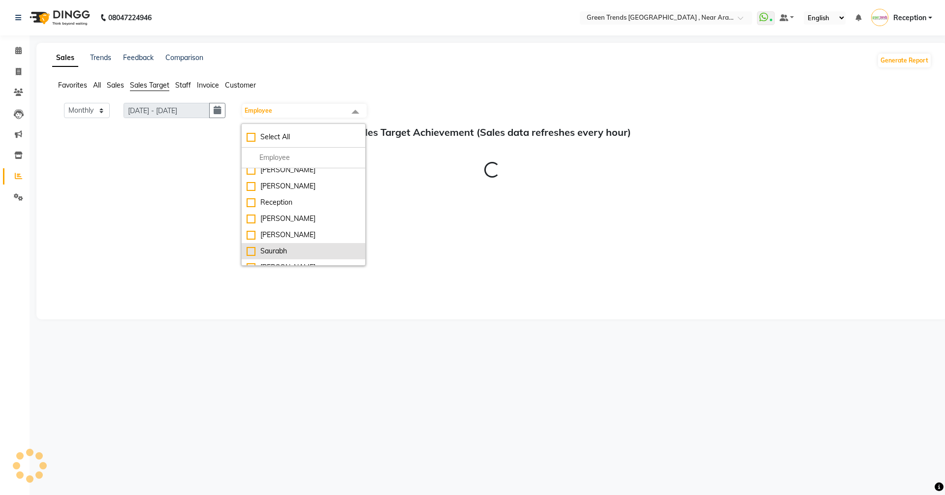
click at [331, 247] on li "Saurabh" at bounding box center [304, 251] width 124 height 16
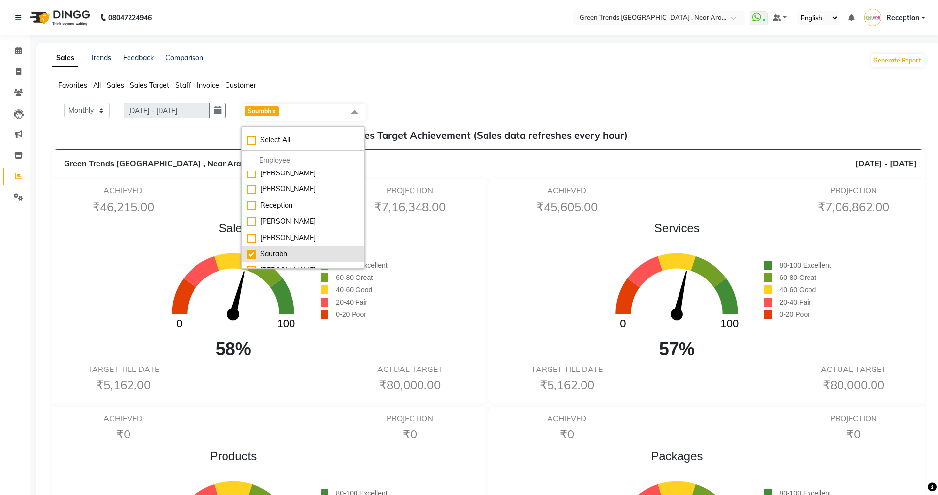
click at [332, 249] on div "Saurabh" at bounding box center [303, 254] width 113 height 10
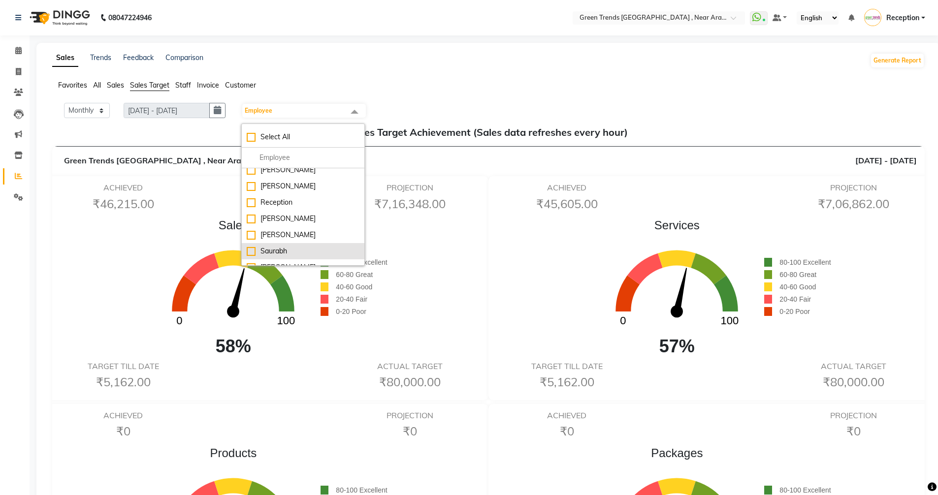
click at [332, 246] on div "Saurabh" at bounding box center [303, 251] width 113 height 10
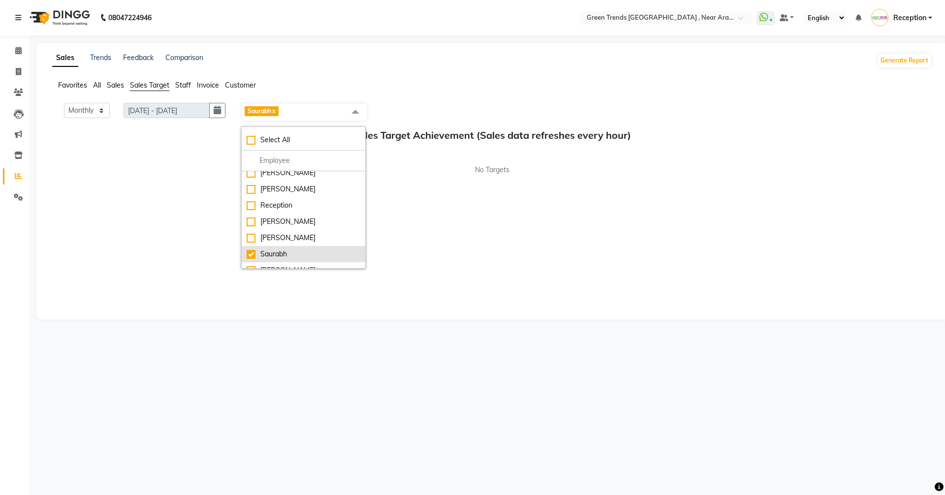
click at [332, 249] on div "Saurabh" at bounding box center [304, 254] width 114 height 10
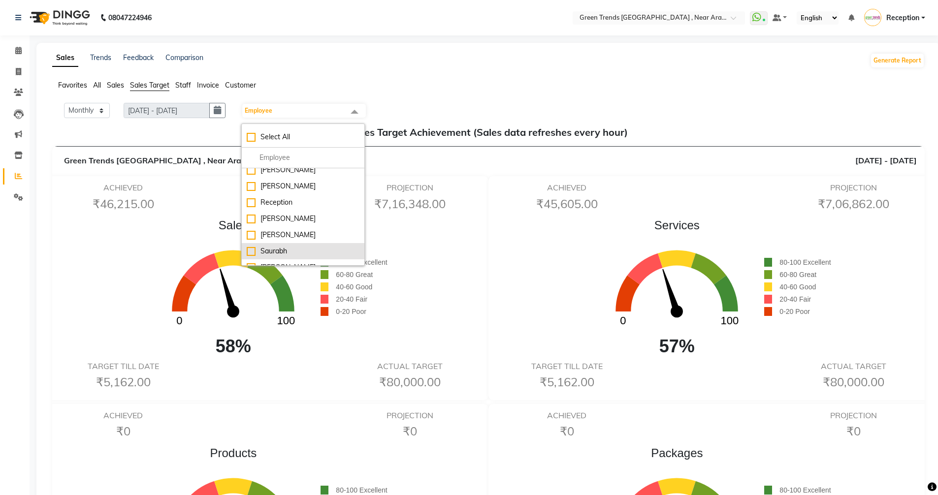
click at [332, 246] on div "Saurabh" at bounding box center [303, 251] width 113 height 10
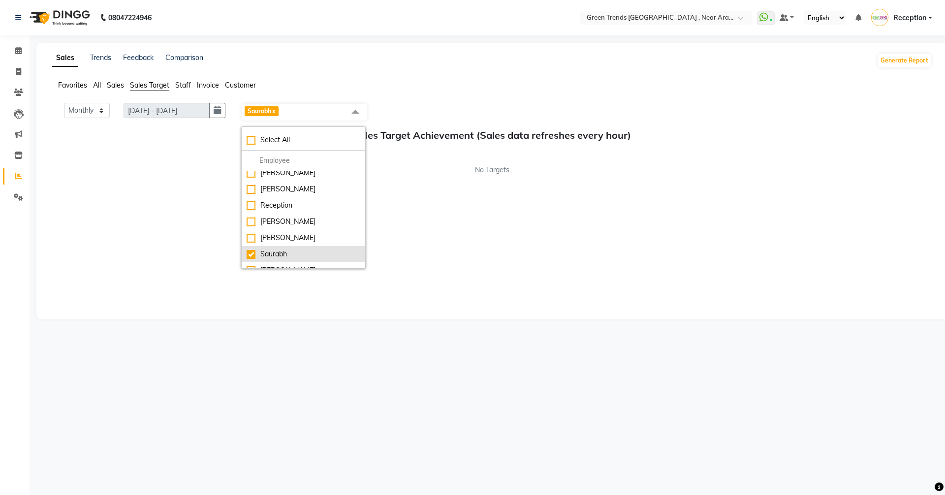
click at [332, 249] on div "Saurabh" at bounding box center [304, 254] width 114 height 10
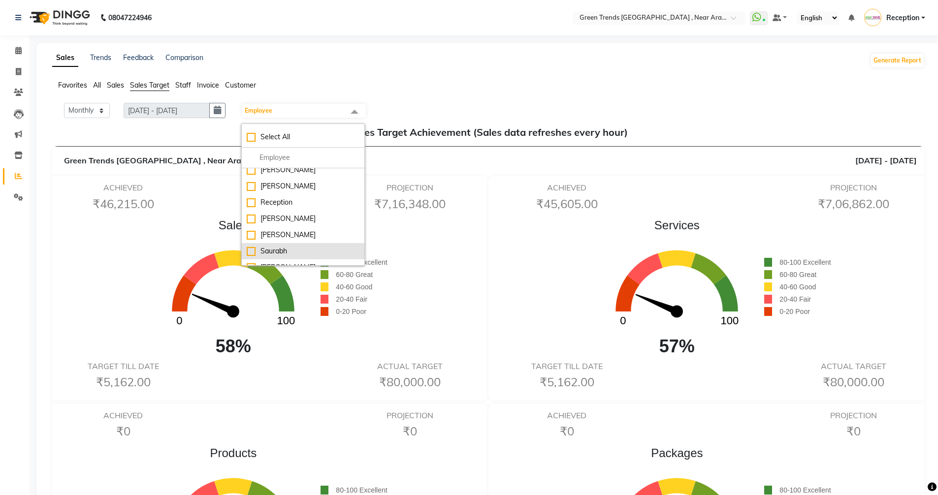
click at [332, 246] on div "Saurabh" at bounding box center [303, 251] width 113 height 10
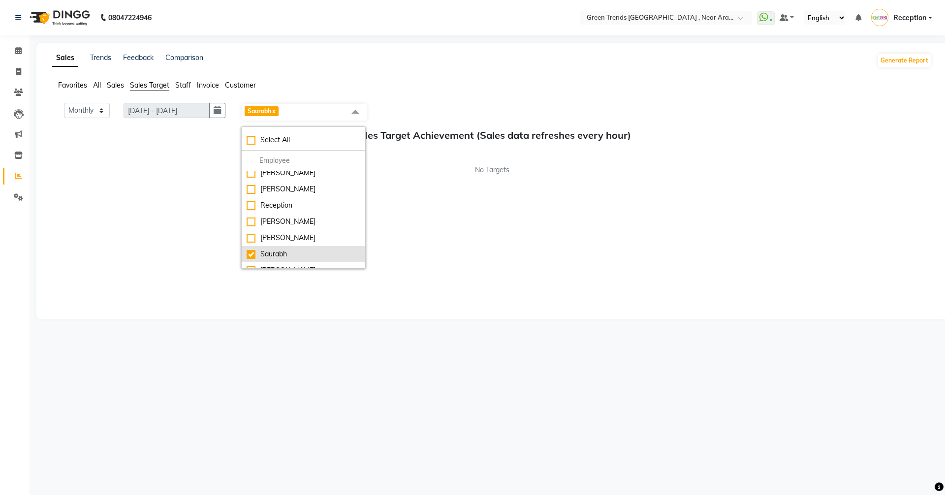
click at [332, 249] on div "Saurabh" at bounding box center [304, 254] width 114 height 10
checkbox input "false"
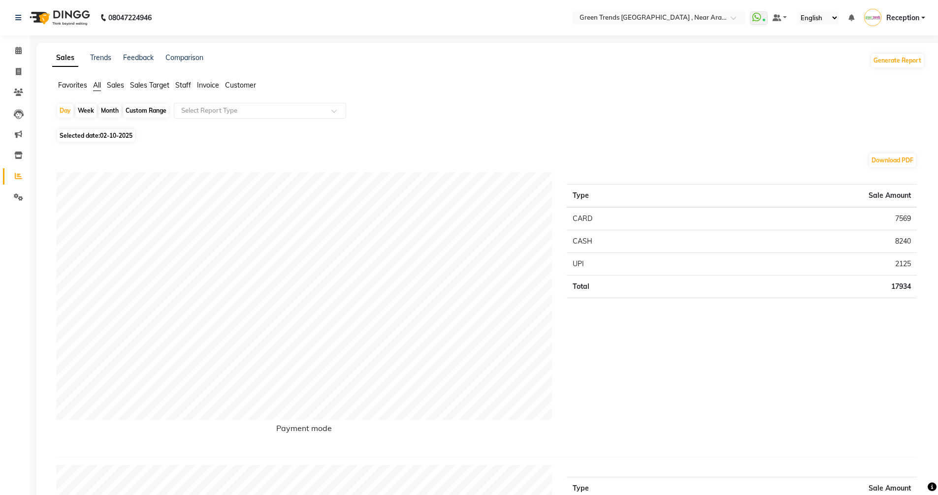
click at [143, 83] on span "Sales Target" at bounding box center [149, 85] width 39 height 9
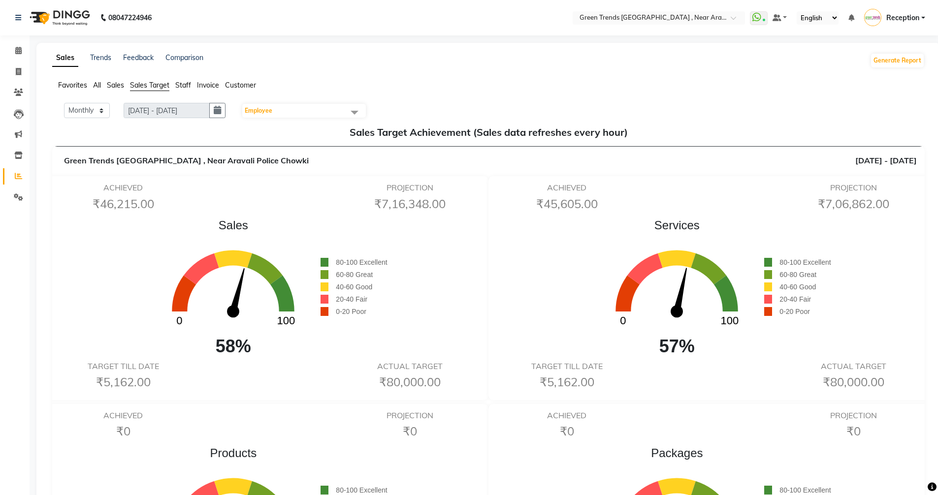
click at [290, 112] on span "Employee" at bounding box center [304, 111] width 124 height 14
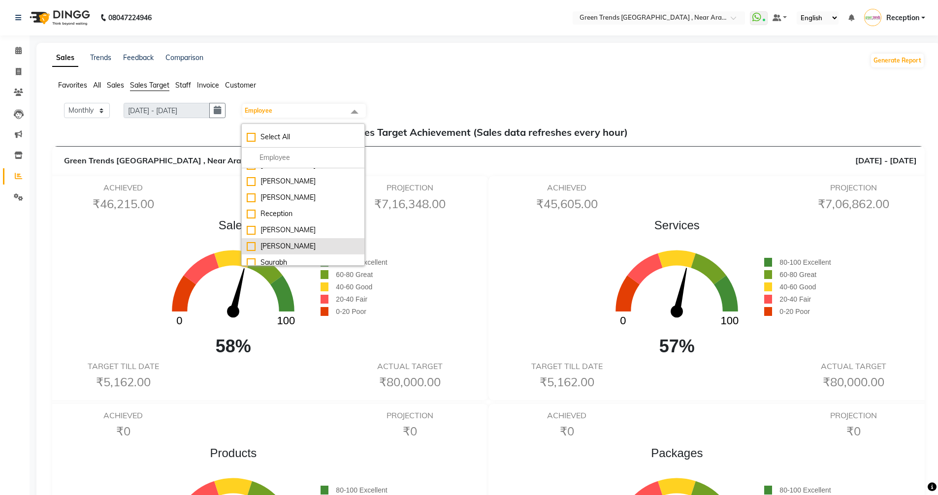
scroll to position [82, 0]
click at [299, 247] on li "Saurabh" at bounding box center [303, 251] width 123 height 16
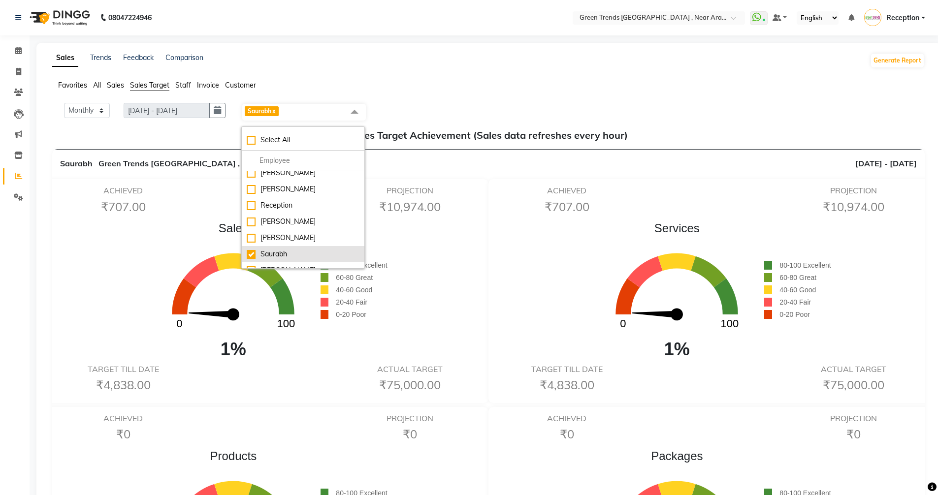
click at [299, 249] on div "Saurabh" at bounding box center [303, 254] width 113 height 10
checkbox input "false"
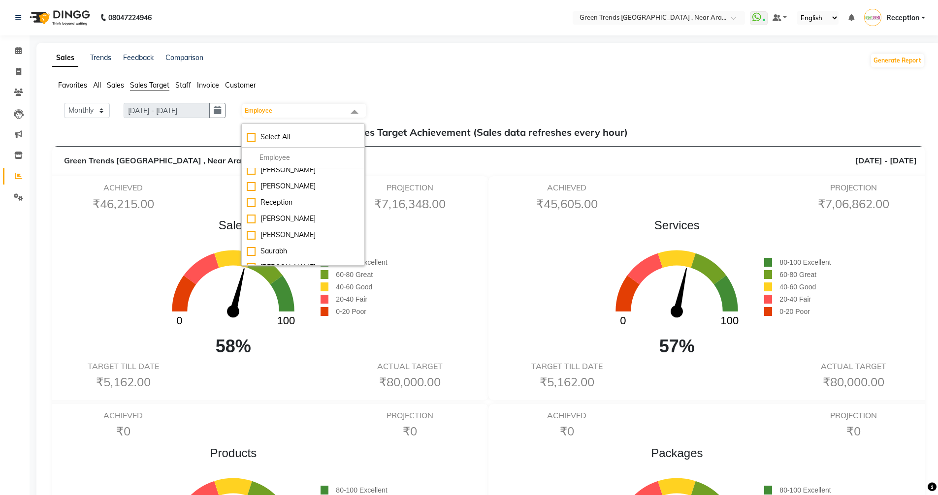
click at [340, 107] on span "Employee" at bounding box center [304, 111] width 124 height 14
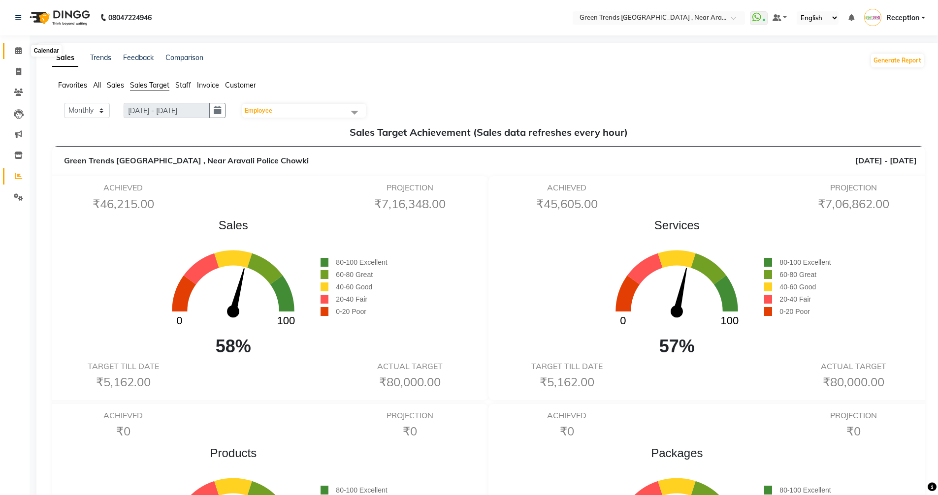
click at [23, 53] on span at bounding box center [18, 50] width 17 height 11
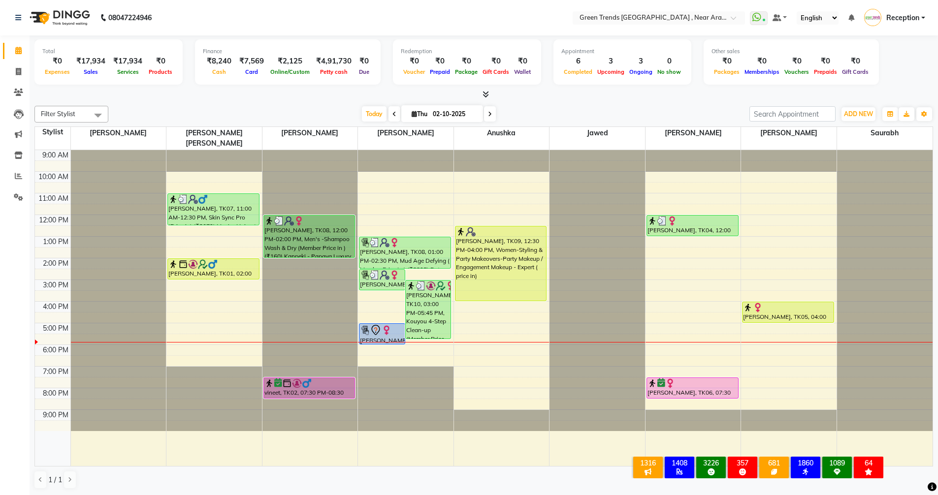
click at [491, 114] on span at bounding box center [490, 113] width 12 height 15
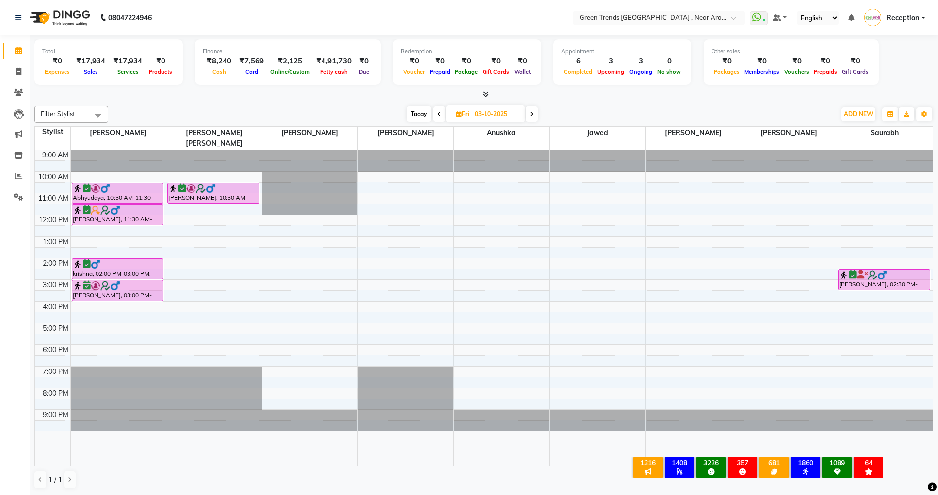
click at [535, 116] on span at bounding box center [532, 113] width 12 height 15
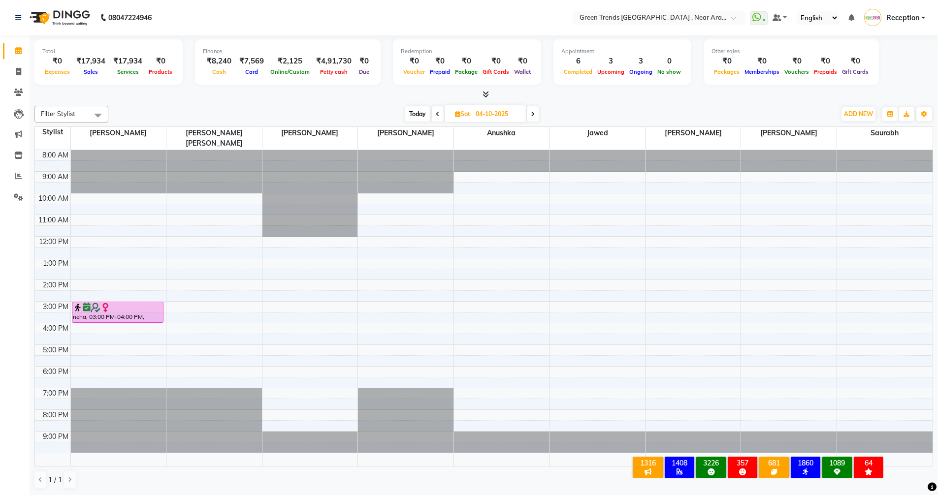
click at [535, 116] on span at bounding box center [533, 113] width 12 height 15
type input "05-10-2025"
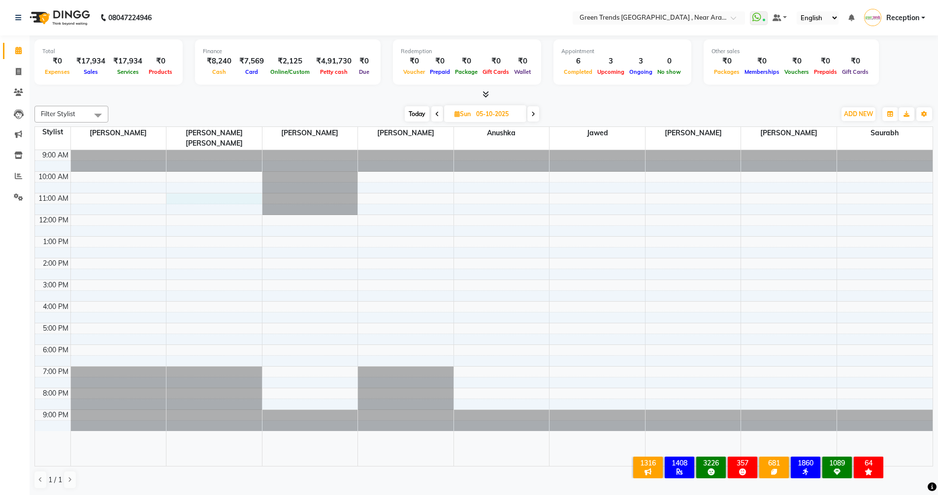
click at [210, 187] on div "9:00 AM 10:00 AM 11:00 AM 12:00 PM 1:00 PM 2:00 PM 3:00 PM 4:00 PM 5:00 PM 6:00…" at bounding box center [483, 308] width 897 height 316
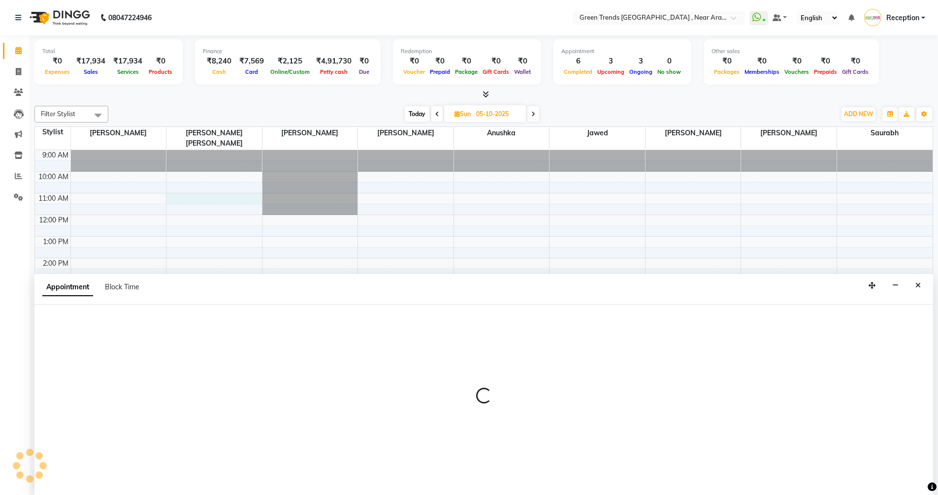
scroll to position [0, 0]
select select "57698"
select select "tentative"
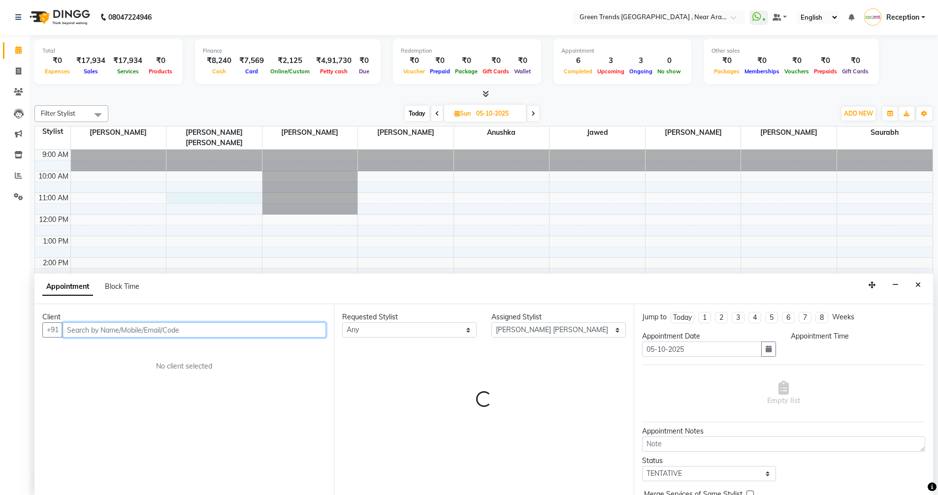
select select "660"
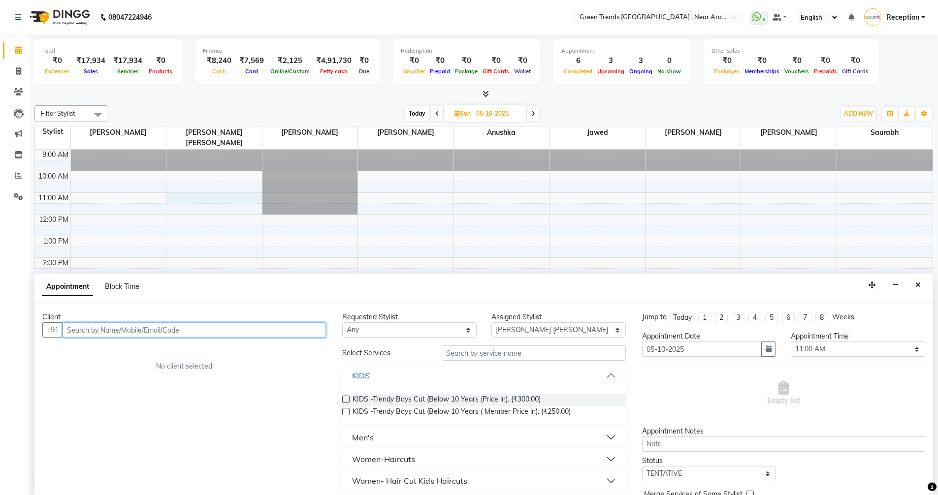
click at [125, 188] on div "9:00 AM 10:00 AM 11:00 AM 12:00 PM 1:00 PM 2:00 PM 3:00 PM 4:00 PM 5:00 PM 6:00…" at bounding box center [483, 308] width 897 height 316
click at [221, 325] on input "text" at bounding box center [194, 329] width 263 height 15
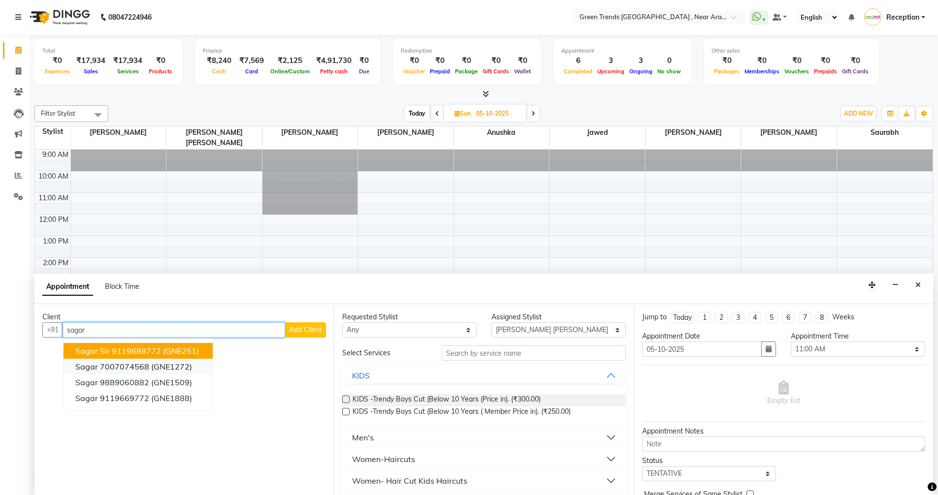
click at [172, 360] on ngb-typeahead-window "Sagar Sir 9119689772 (GNE251) Sagar 7007074568 (GNE1272) Sagar 9889060882 (GNE1…" at bounding box center [138, 375] width 150 height 72
click at [174, 349] on span "(GNE251)" at bounding box center [181, 351] width 36 height 10
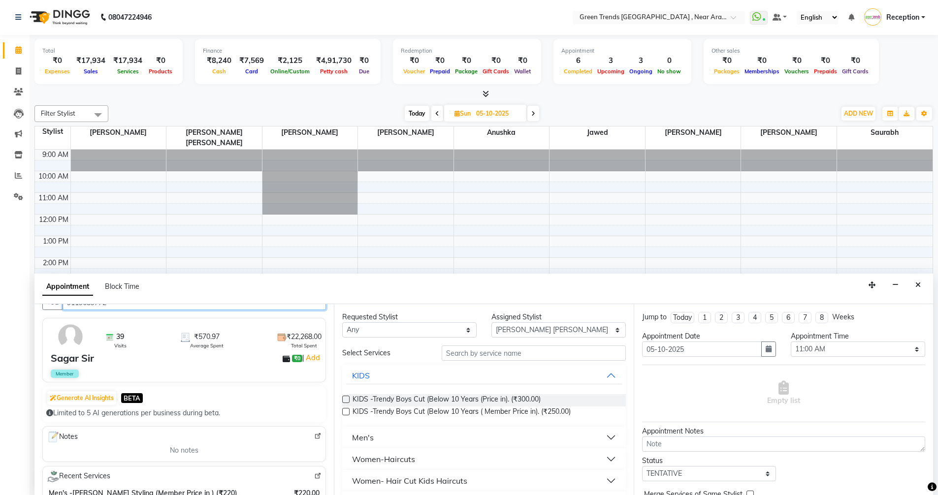
scroll to position [49, 0]
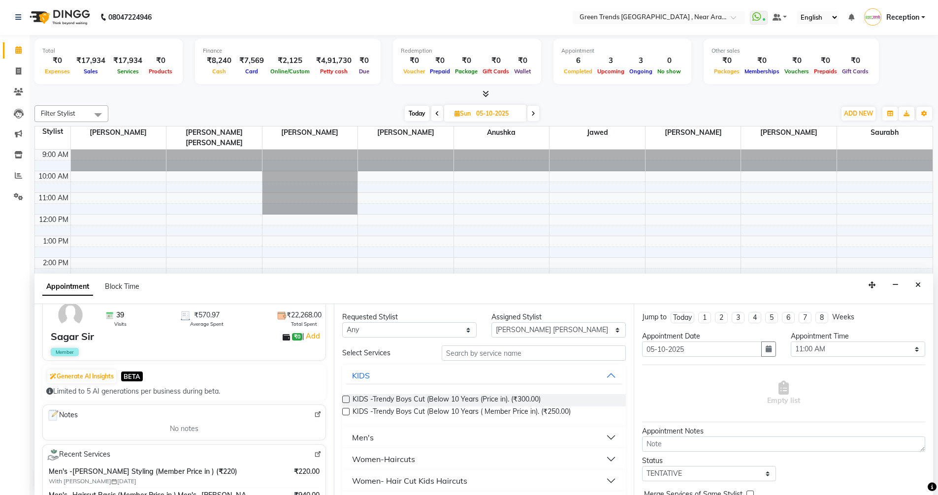
type input "9119689772"
click at [565, 437] on button "Men's" at bounding box center [483, 438] width 275 height 18
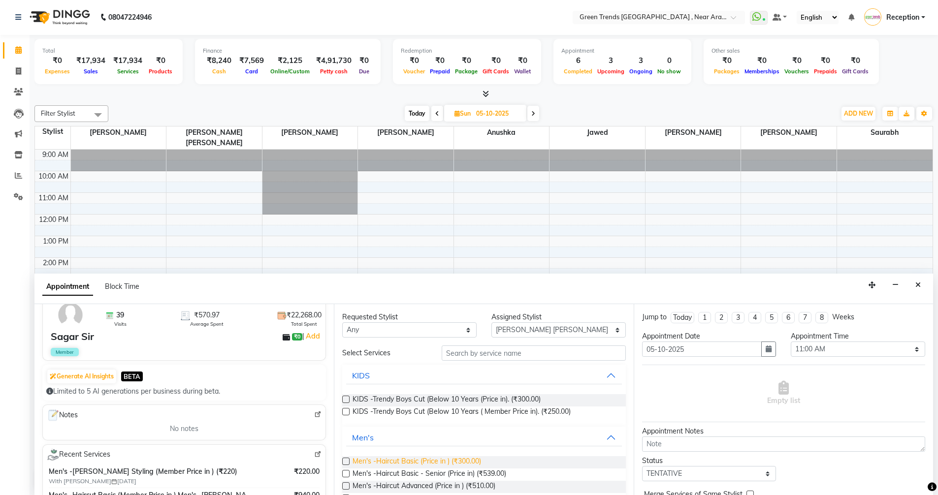
click at [407, 456] on span "Men's -Haircut Basic (Price in ) (₹300.00)" at bounding box center [416, 462] width 128 height 12
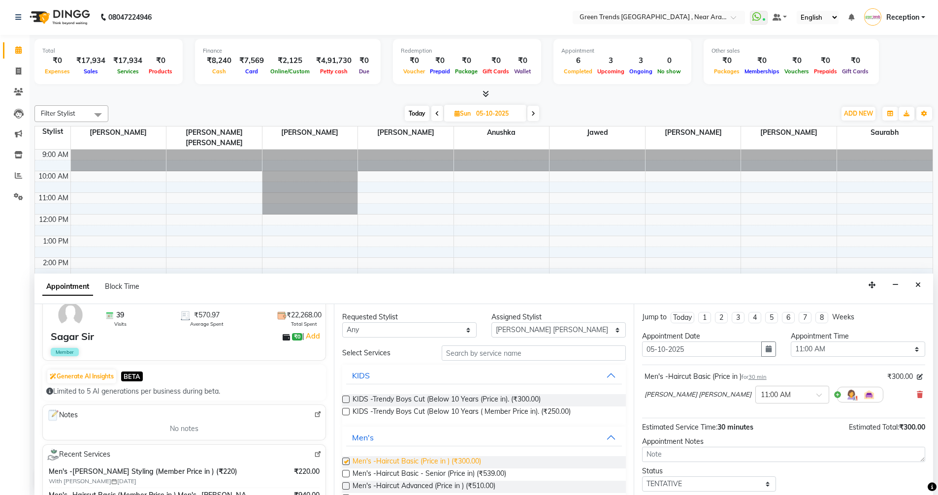
checkbox input "false"
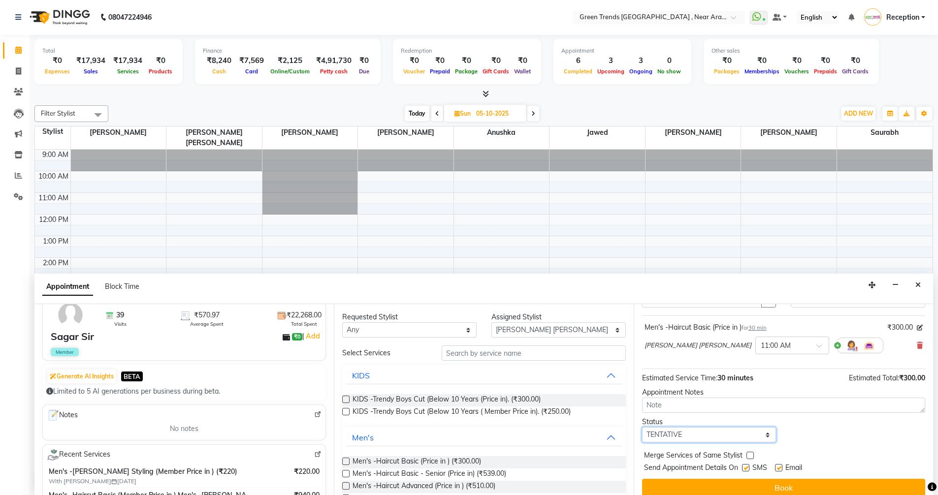
click at [733, 436] on select "Select TENTATIVE CONFIRM UPCOMING" at bounding box center [709, 434] width 134 height 15
select select "confirm booking"
click at [642, 427] on select "Select TENTATIVE CONFIRM UPCOMING" at bounding box center [709, 434] width 134 height 15
click at [722, 486] on button "Book" at bounding box center [783, 488] width 283 height 18
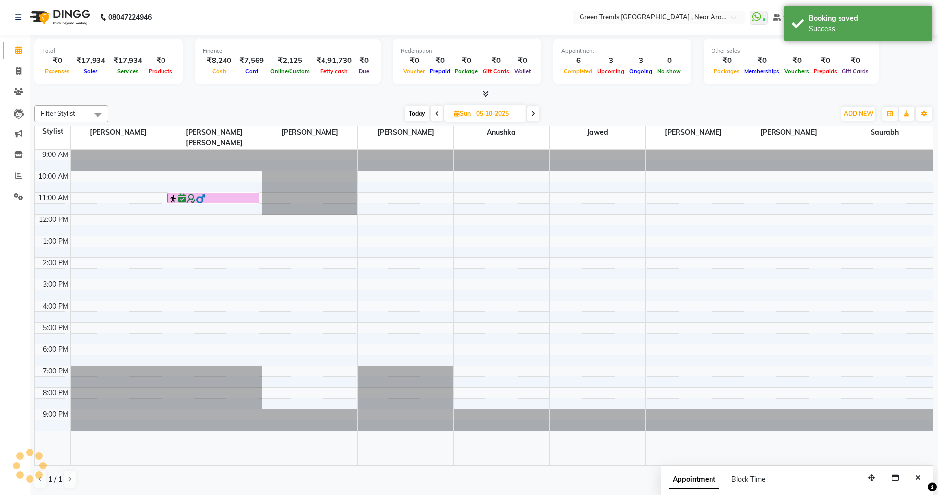
scroll to position [0, 0]
click at [122, 340] on div "9:00 AM 10:00 AM 11:00 AM 12:00 PM 1:00 PM 2:00 PM 3:00 PM 4:00 PM 5:00 PM 6:00…" at bounding box center [483, 308] width 897 height 316
select select "57687"
select select "1080"
select select "tentative"
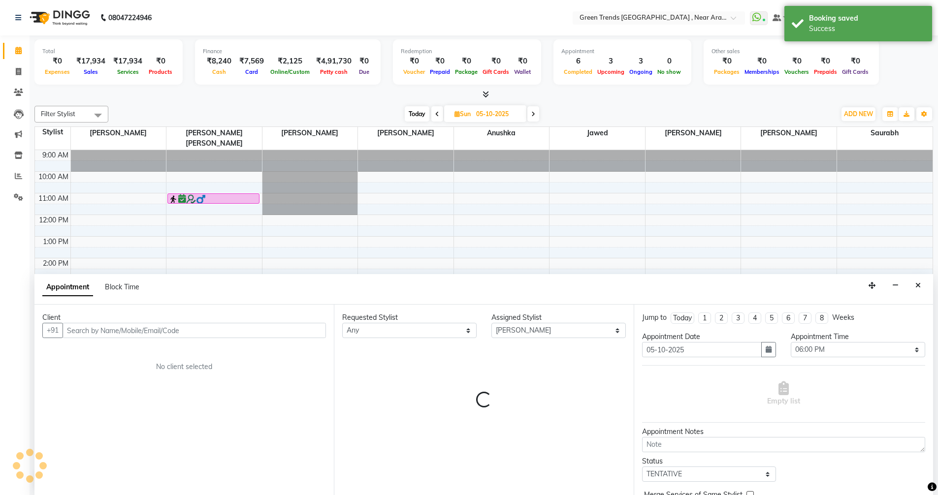
scroll to position [0, 0]
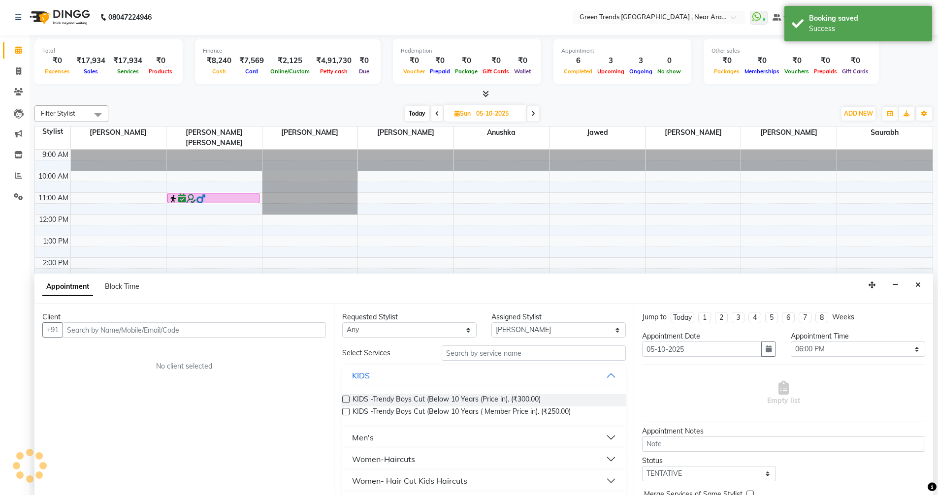
click at [133, 330] on input "text" at bounding box center [194, 329] width 263 height 15
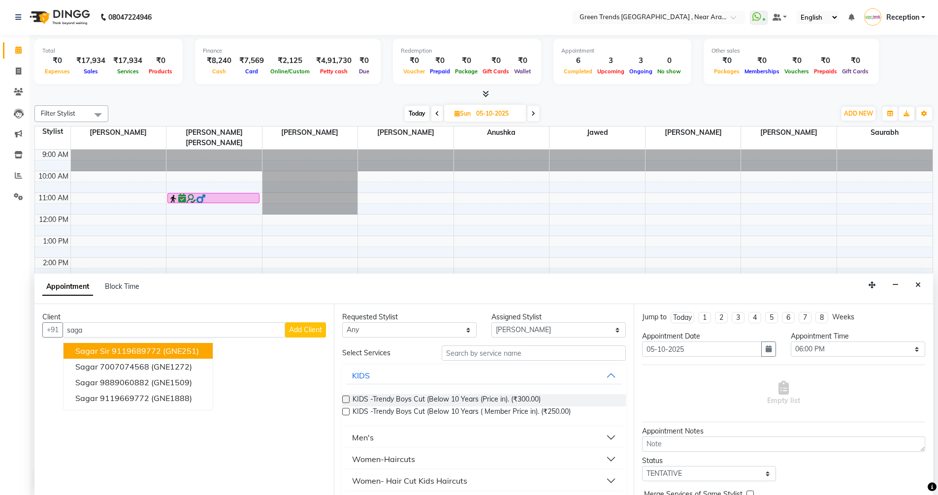
click at [147, 353] on ngb-highlight "9119689772" at bounding box center [136, 351] width 49 height 10
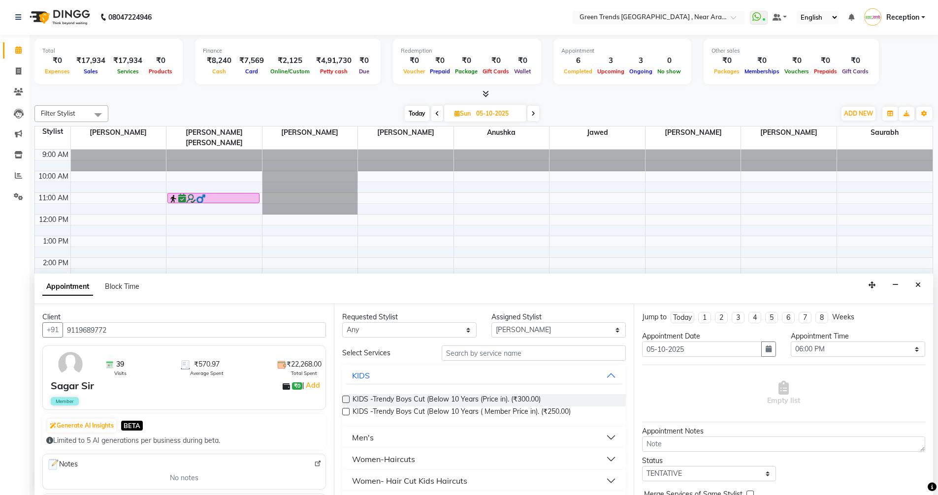
type input "9119689772"
click at [483, 439] on button "Men's" at bounding box center [483, 438] width 275 height 18
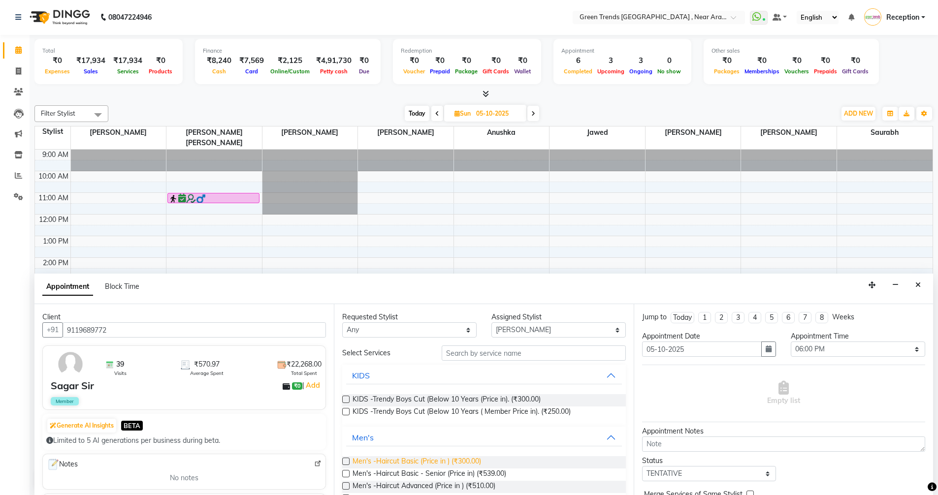
click at [476, 459] on span "Men's -Haircut Basic (Price in ) (₹300.00)" at bounding box center [416, 462] width 128 height 12
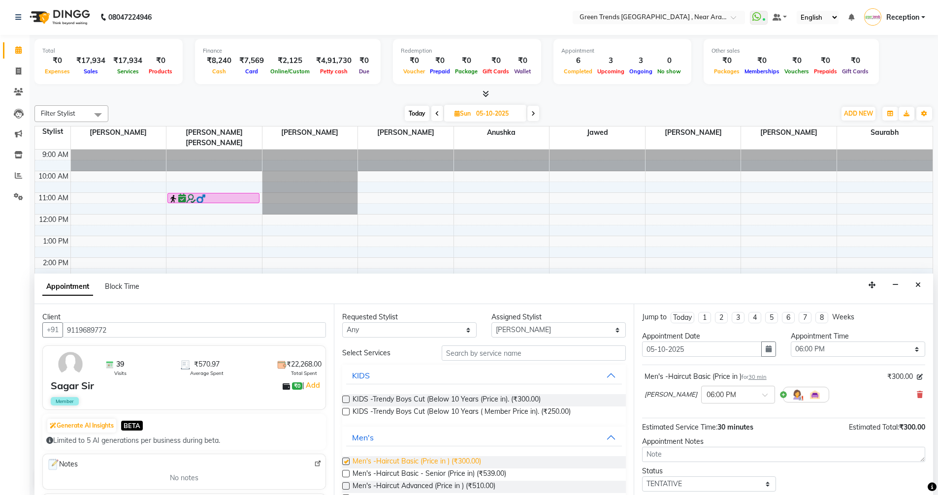
checkbox input "false"
click at [726, 486] on select "Select TENTATIVE CONFIRM UPCOMING" at bounding box center [709, 483] width 134 height 15
select select "confirm booking"
click at [642, 476] on select "Select TENTATIVE CONFIRM UPCOMING" at bounding box center [709, 483] width 134 height 15
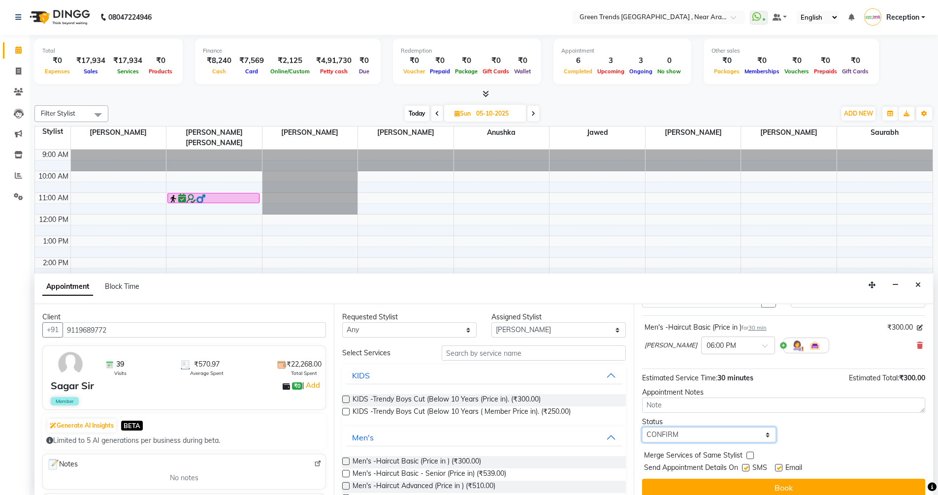
scroll to position [59, 0]
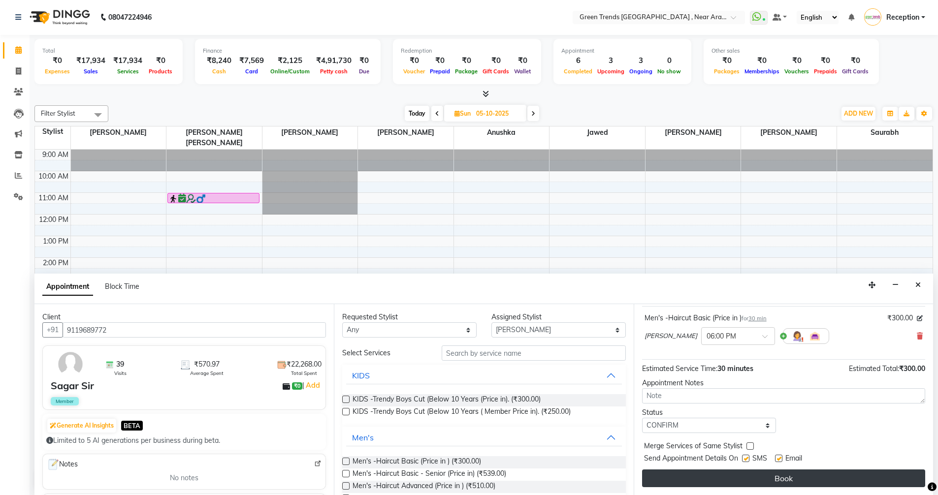
click at [718, 477] on button "Book" at bounding box center [783, 479] width 283 height 18
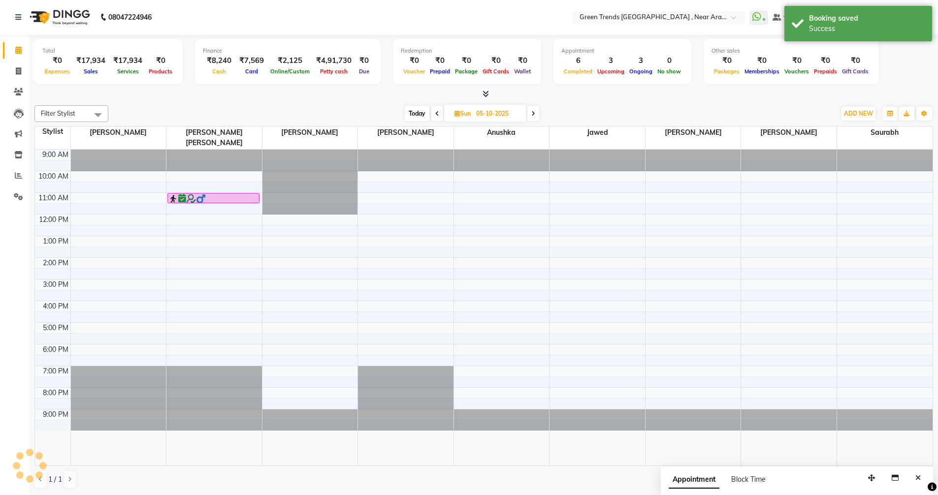
scroll to position [0, 0]
click at [133, 191] on div "9:00 AM 10:00 AM 11:00 AM 12:00 PM 1:00 PM 2:00 PM 3:00 PM 4:00 PM 5:00 PM 6:00…" at bounding box center [483, 308] width 897 height 316
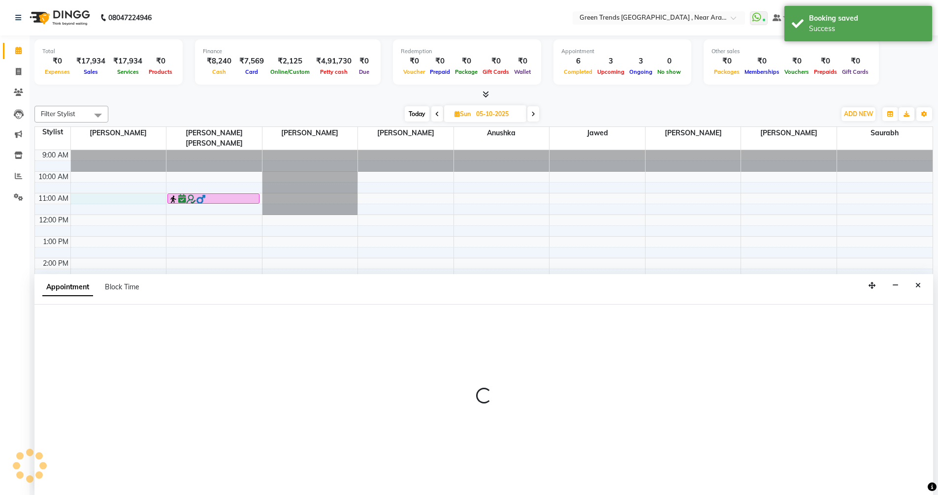
scroll to position [0, 0]
select select "57687"
select select "660"
select select "tentative"
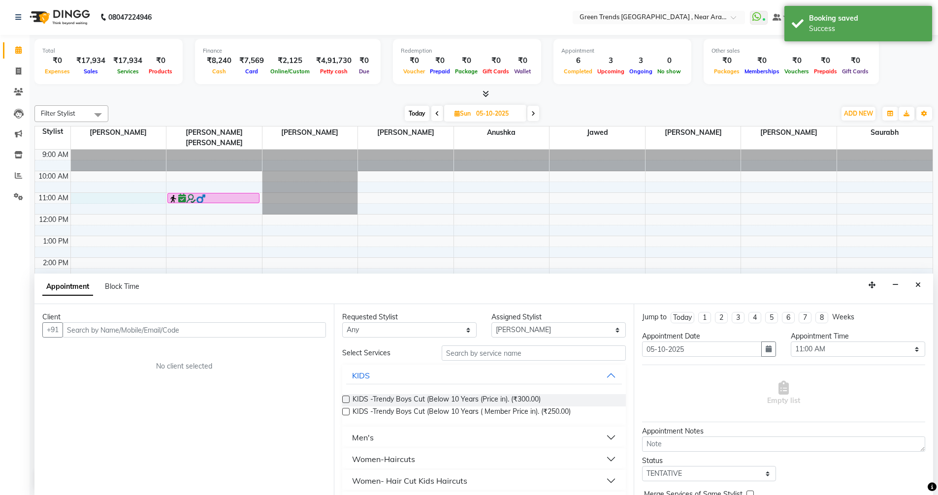
click at [185, 331] on input "text" at bounding box center [194, 329] width 263 height 15
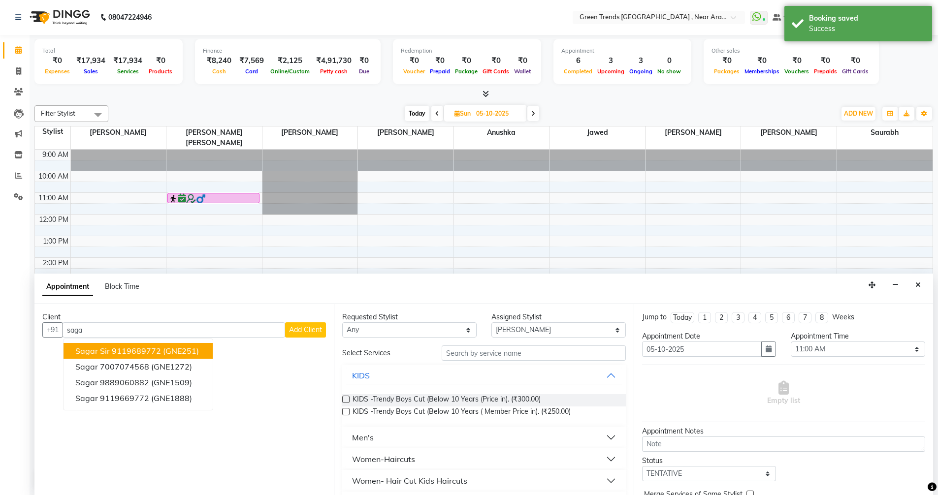
click at [147, 352] on ngb-highlight "9119689772" at bounding box center [136, 351] width 49 height 10
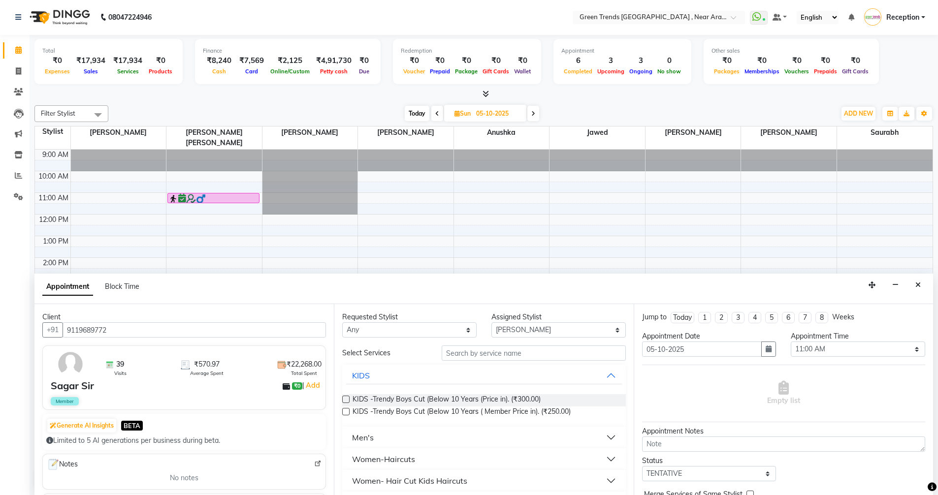
type input "9119689772"
click at [371, 441] on div "Men's" at bounding box center [363, 438] width 22 height 12
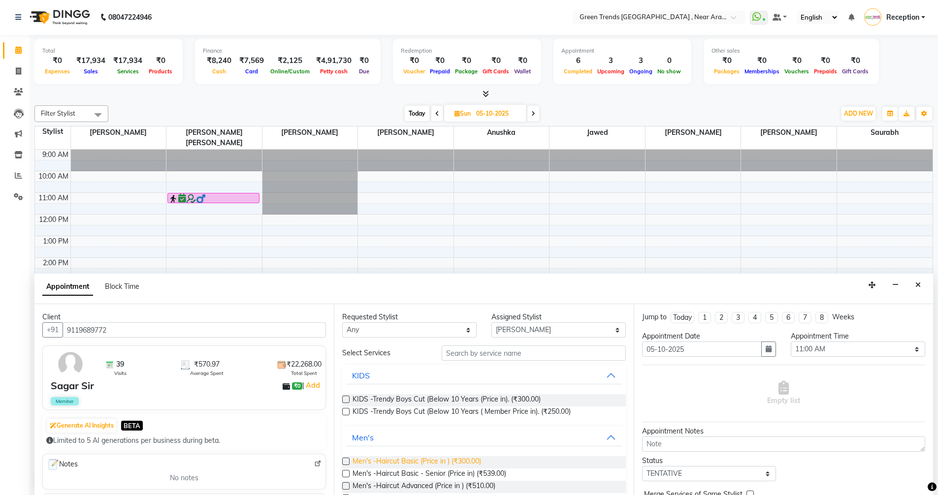
click at [442, 466] on span "Men's -Haircut Basic (Price in ) (₹300.00)" at bounding box center [416, 462] width 128 height 12
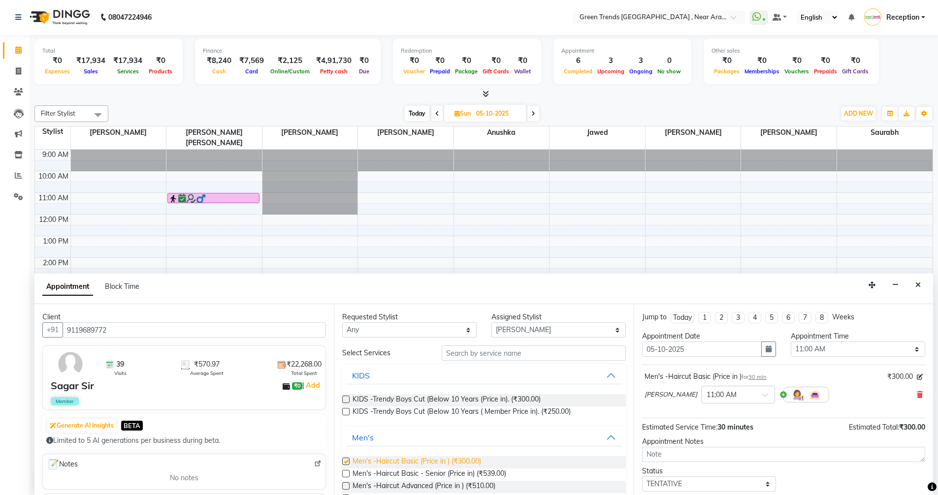
checkbox input "false"
click at [706, 485] on select "Select TENTATIVE CONFIRM UPCOMING" at bounding box center [709, 483] width 134 height 15
select select "confirm booking"
click at [642, 476] on select "Select TENTATIVE CONFIRM UPCOMING" at bounding box center [709, 483] width 134 height 15
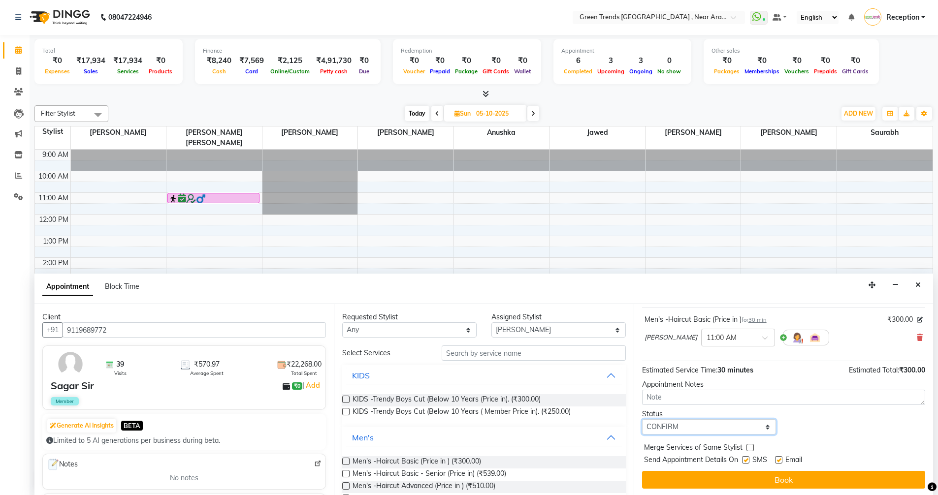
scroll to position [59, 0]
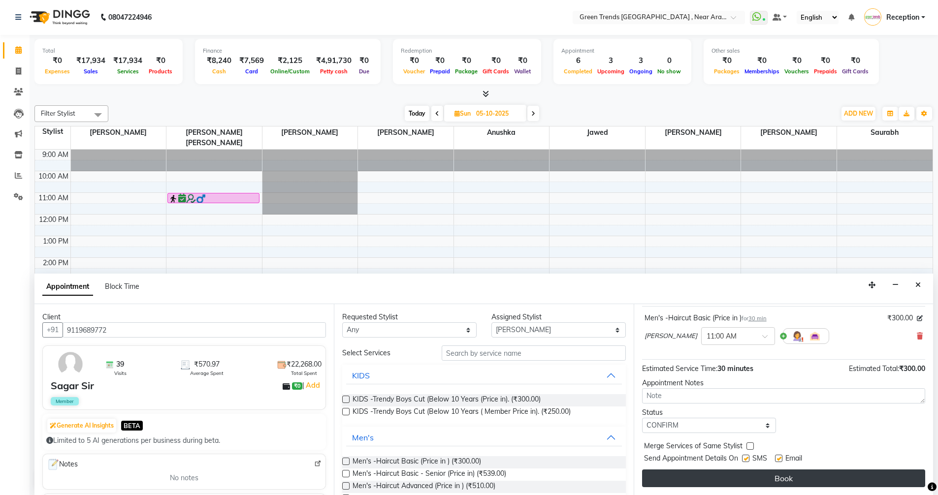
click at [702, 479] on button "Book" at bounding box center [783, 479] width 283 height 18
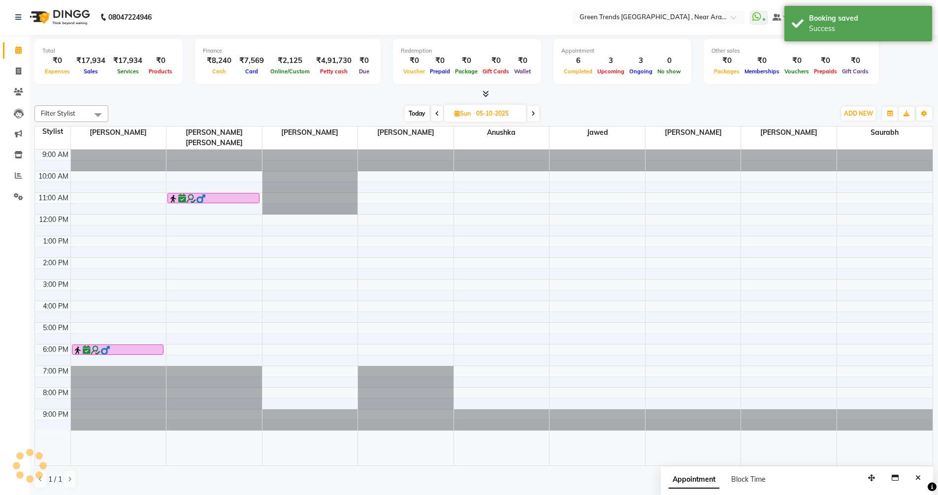
scroll to position [0, 0]
click at [400, 317] on div "9:00 AM 10:00 AM 11:00 AM 12:00 PM 1:00 PM 2:00 PM 3:00 PM 4:00 PM 5:00 PM 6:00…" at bounding box center [483, 308] width 897 height 316
select select "57705"
select select "1020"
select select "tentative"
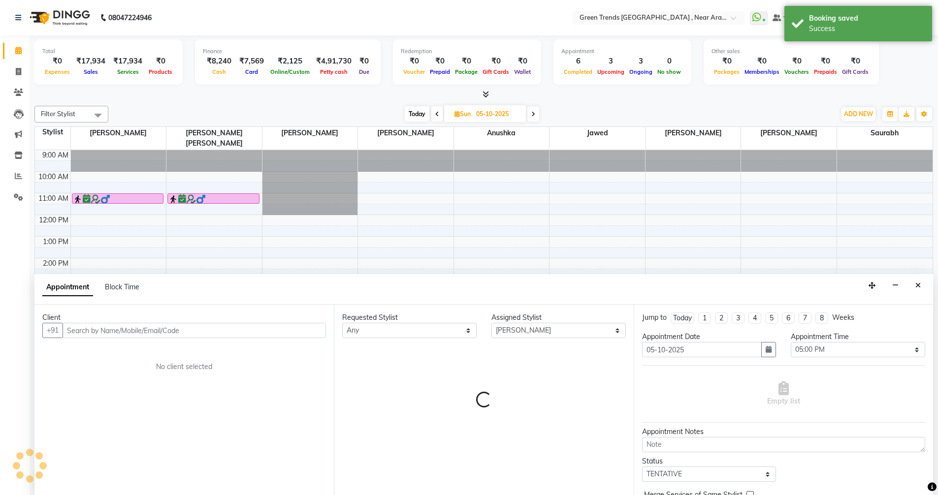
scroll to position [0, 0]
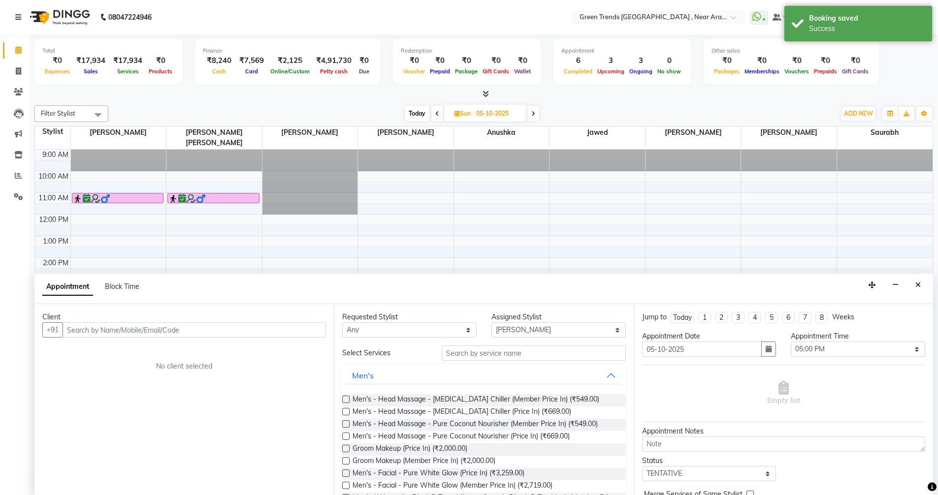
click at [287, 331] on input "text" at bounding box center [194, 329] width 263 height 15
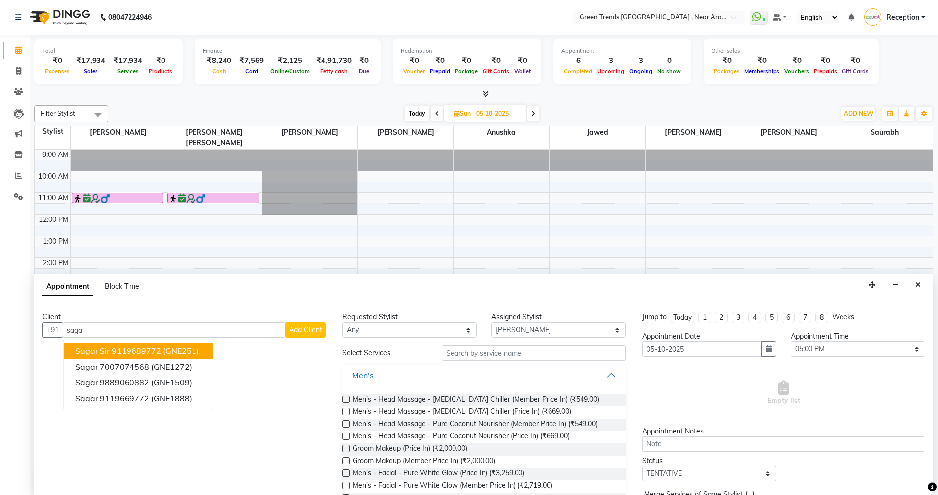
click at [151, 350] on ngb-highlight "9119689772" at bounding box center [136, 351] width 49 height 10
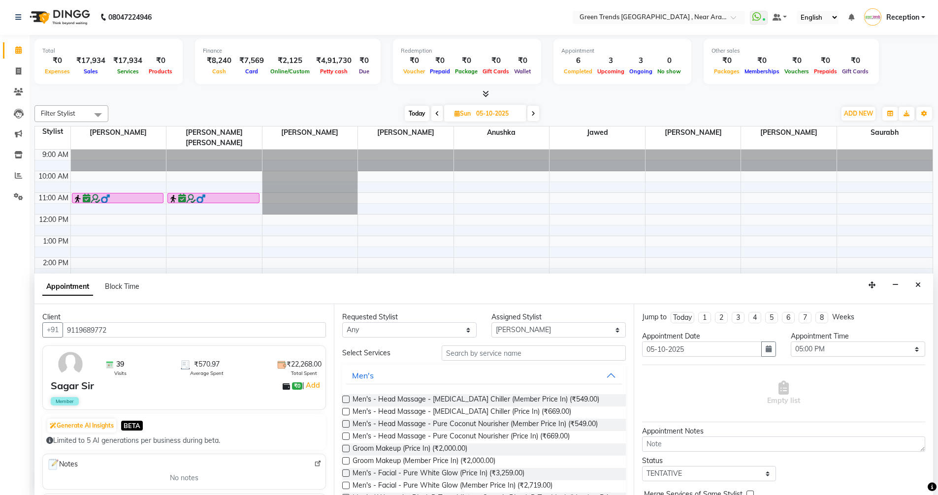
type input "9119689772"
click at [502, 352] on input "text" at bounding box center [533, 352] width 184 height 15
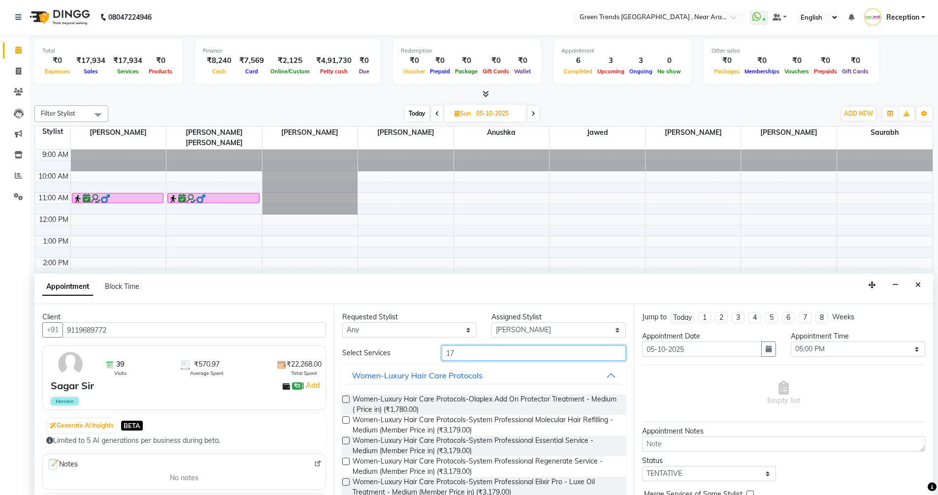
type input "1"
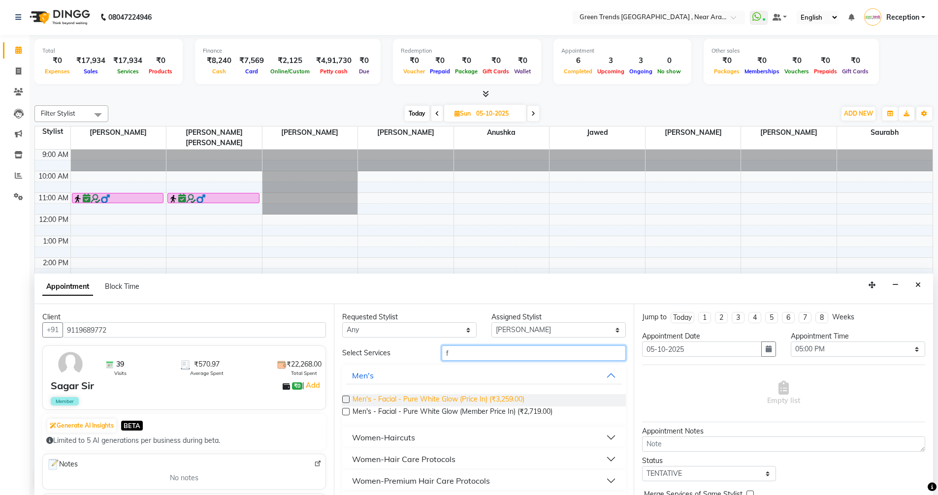
type input "f"
click at [486, 399] on span "Men's - Facial - Pure White Glow (Price In) (₹3,259.00)" at bounding box center [438, 400] width 172 height 12
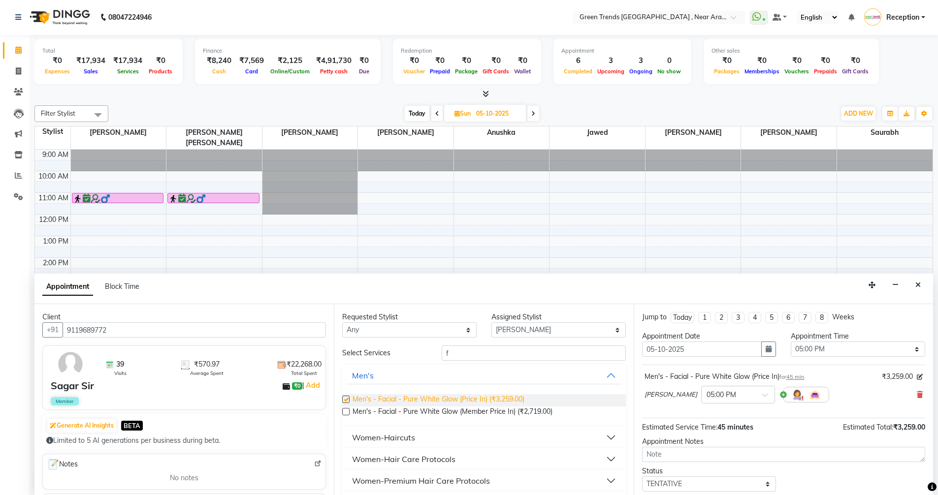
checkbox input "false"
click at [724, 480] on select "Select TENTATIVE CONFIRM UPCOMING" at bounding box center [709, 483] width 134 height 15
select select "confirm booking"
click at [642, 476] on select "Select TENTATIVE CONFIRM UPCOMING" at bounding box center [709, 483] width 134 height 15
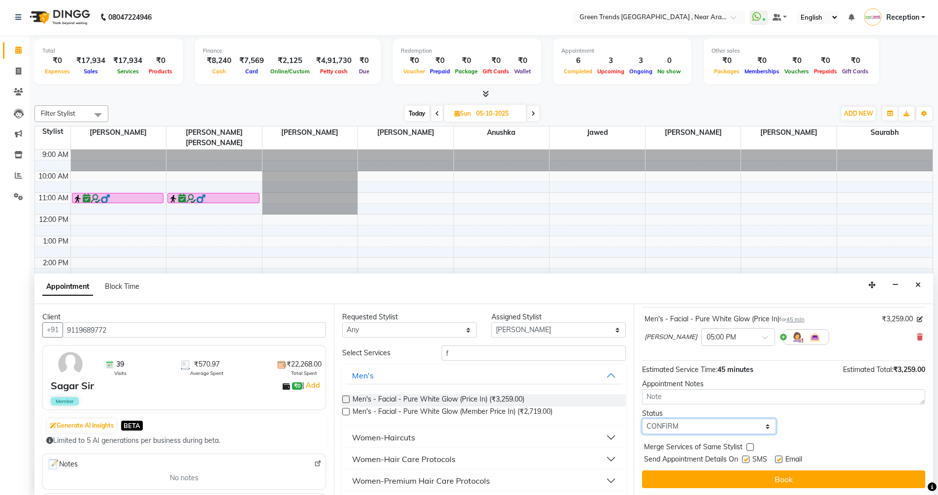
scroll to position [59, 0]
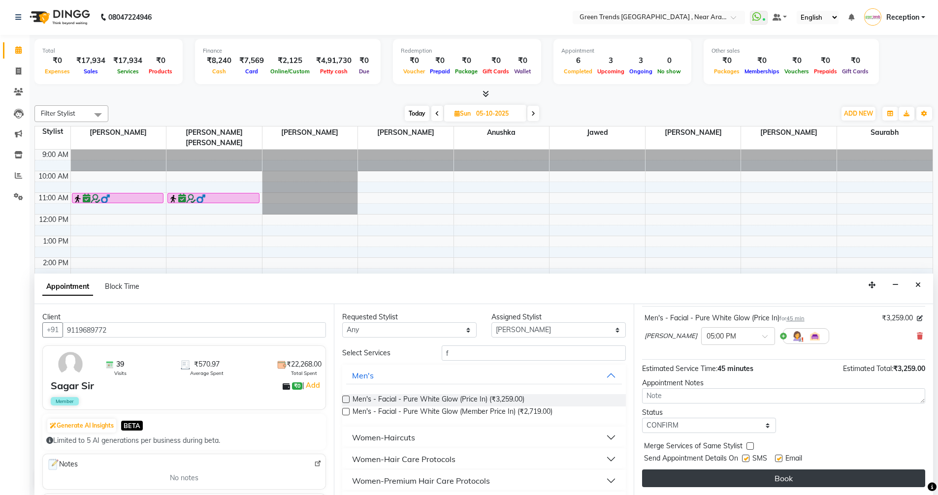
click at [724, 475] on button "Book" at bounding box center [783, 479] width 283 height 18
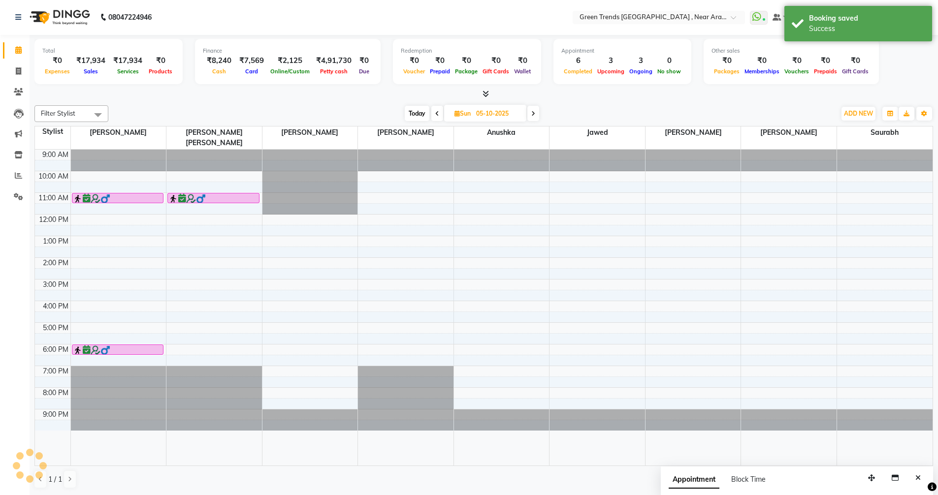
scroll to position [0, 0]
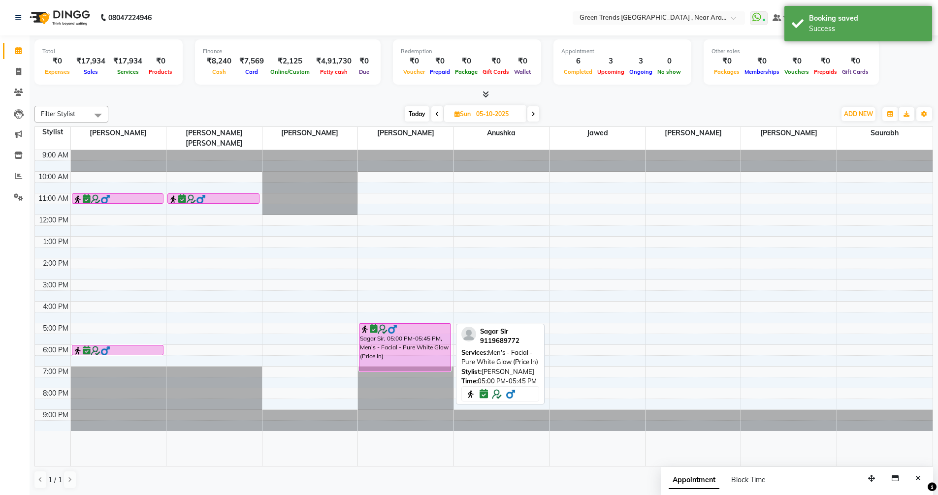
drag, startPoint x: 425, startPoint y: 326, endPoint x: 448, endPoint y: 356, distance: 38.0
click at [448, 356] on div "Sagar Sir, 05:00 PM-05:45 PM, Men's - Facial - Pure White Glow (Price In) Sagar…" at bounding box center [405, 308] width 95 height 316
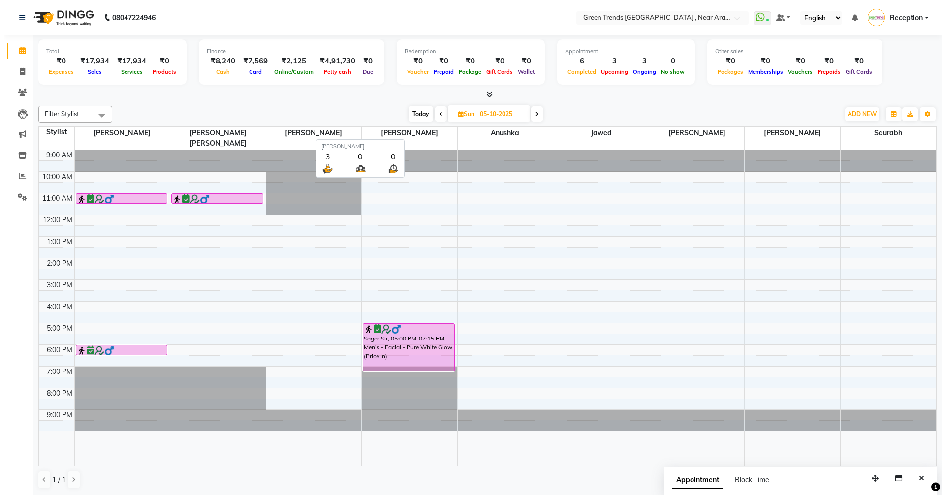
scroll to position [0, 0]
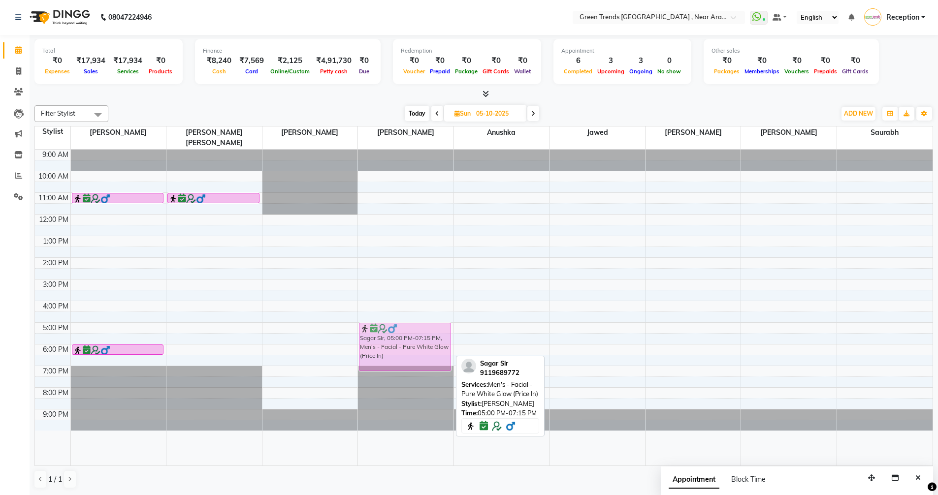
click at [434, 357] on div "Sagar Sir, 05:00 PM-07:15 PM, Men's - Facial - Pure White Glow (Price In) Sagar…" at bounding box center [405, 308] width 95 height 316
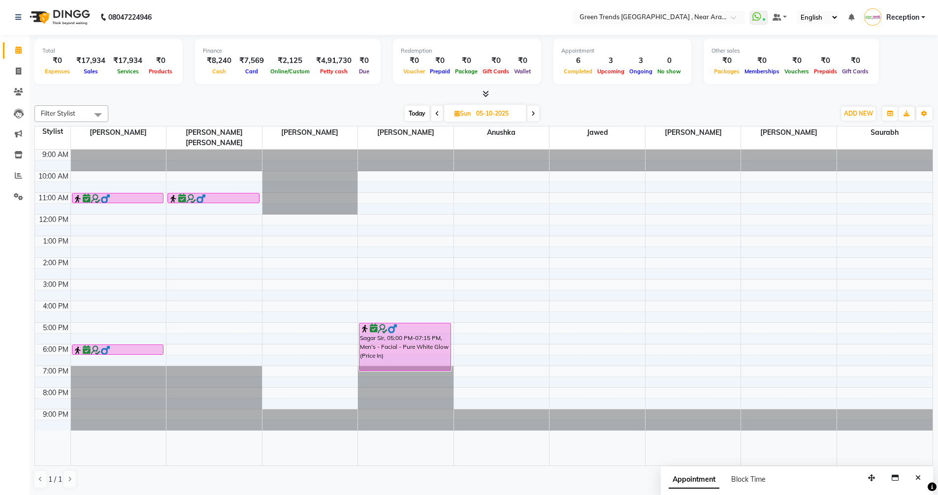
click at [410, 113] on span "Today" at bounding box center [417, 113] width 25 height 15
type input "02-10-2025"
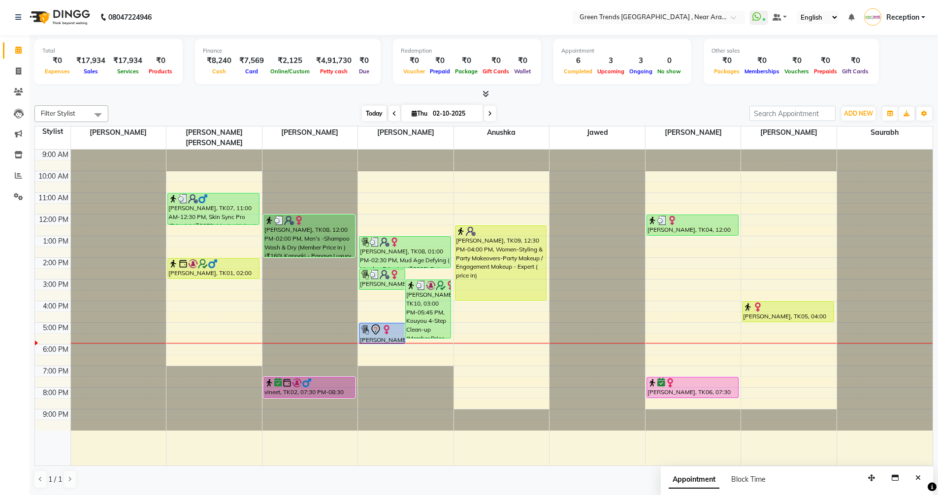
click at [368, 111] on span "Today" at bounding box center [374, 113] width 25 height 15
click at [442, 114] on input "02-10-2025" at bounding box center [454, 113] width 49 height 15
select select "10"
select select "2025"
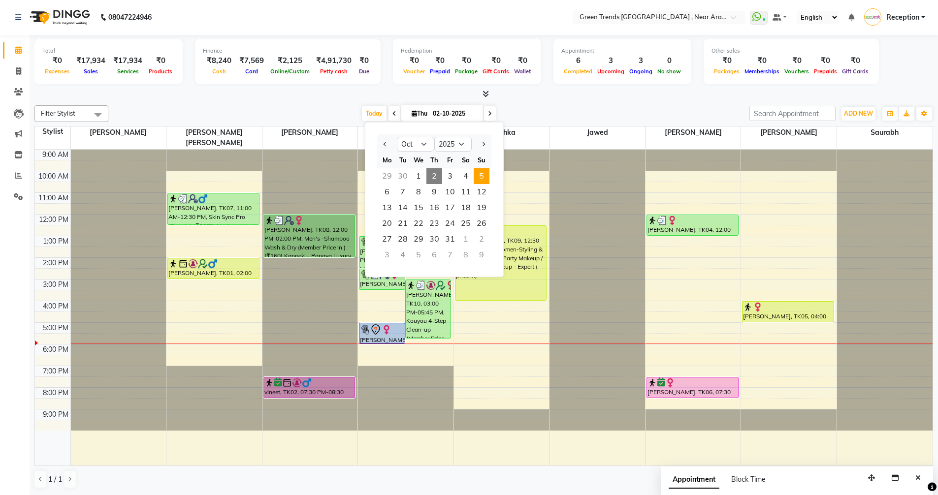
click at [486, 177] on span "5" at bounding box center [481, 176] width 16 height 16
type input "05-10-2025"
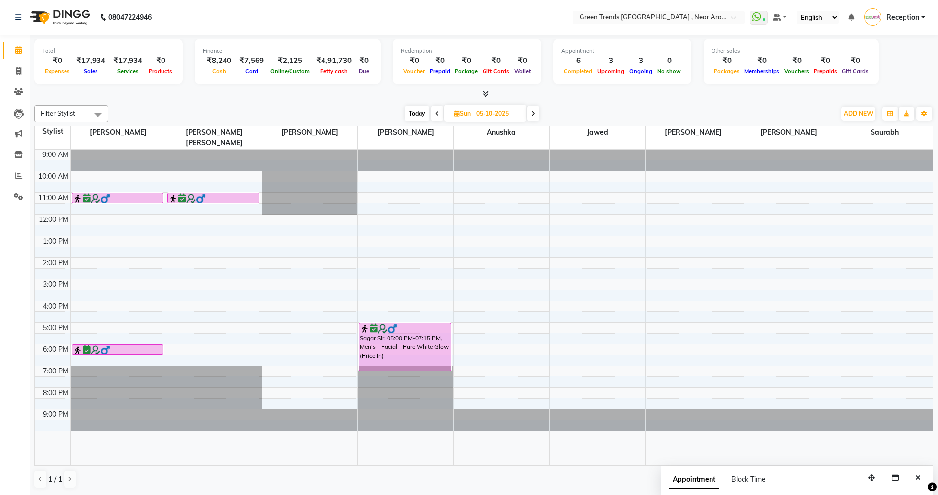
click at [485, 114] on input "05-10-2025" at bounding box center [497, 113] width 49 height 15
select select "10"
select select "2025"
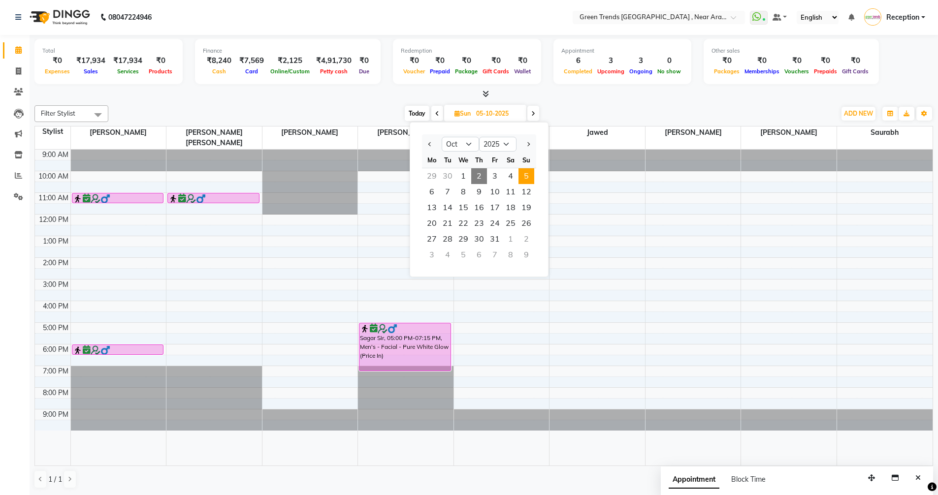
click at [476, 178] on span "2" at bounding box center [479, 176] width 16 height 16
type input "02-10-2025"
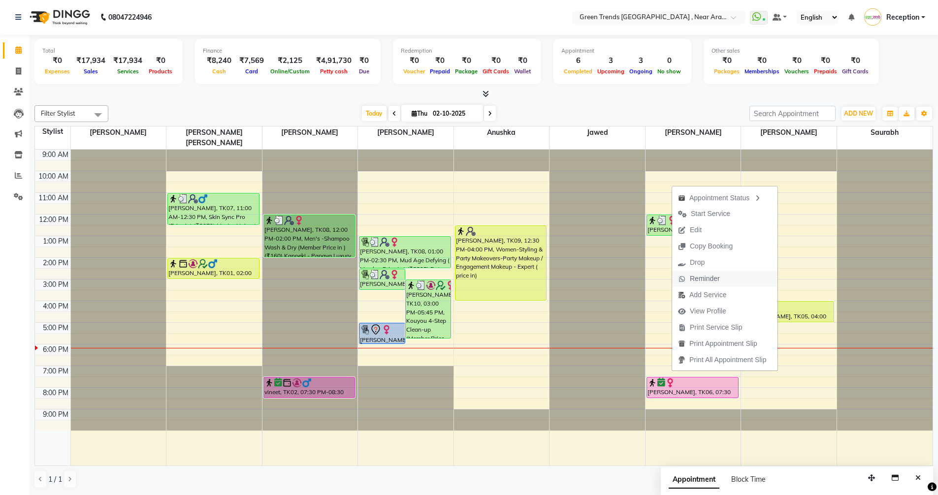
click at [718, 285] on span "Reminder" at bounding box center [699, 279] width 54 height 16
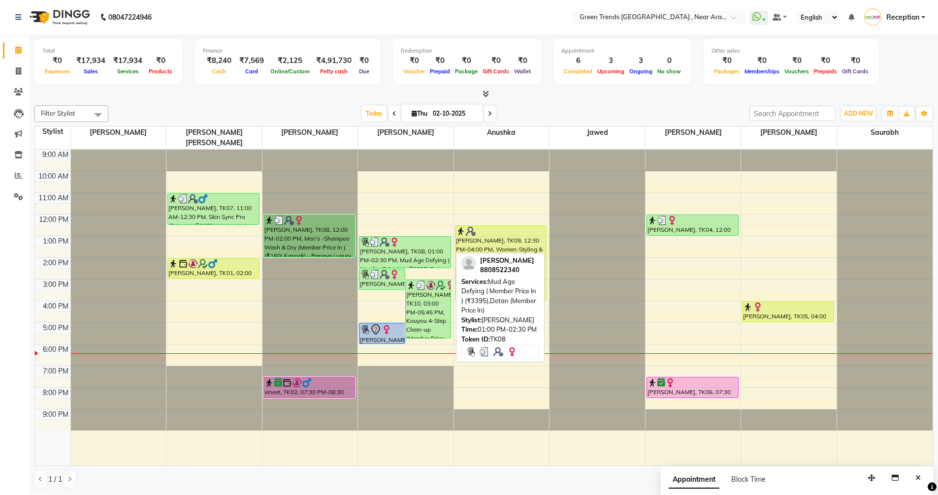
click at [388, 241] on div "[PERSON_NAME], TK08, 01:00 PM-02:30 PM, Mud Age Defying ( Member Price In ) (₹3…" at bounding box center [404, 252] width 91 height 31
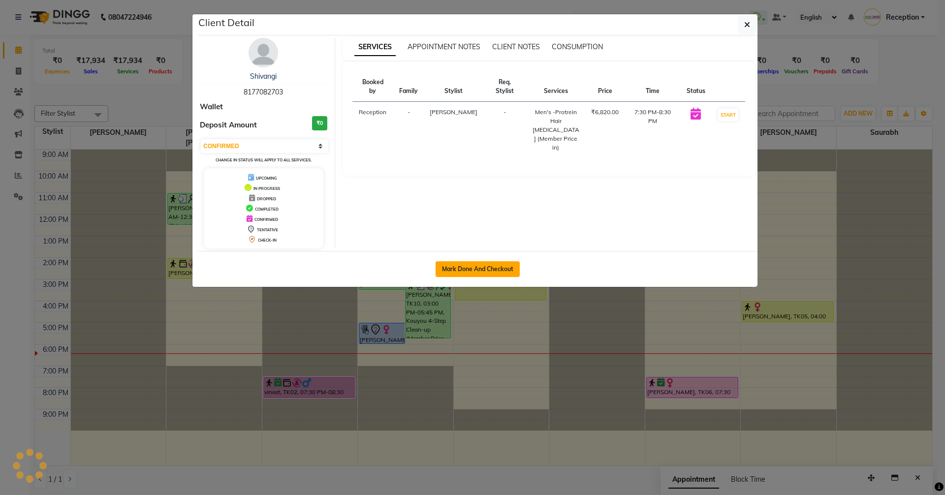
select select "3"
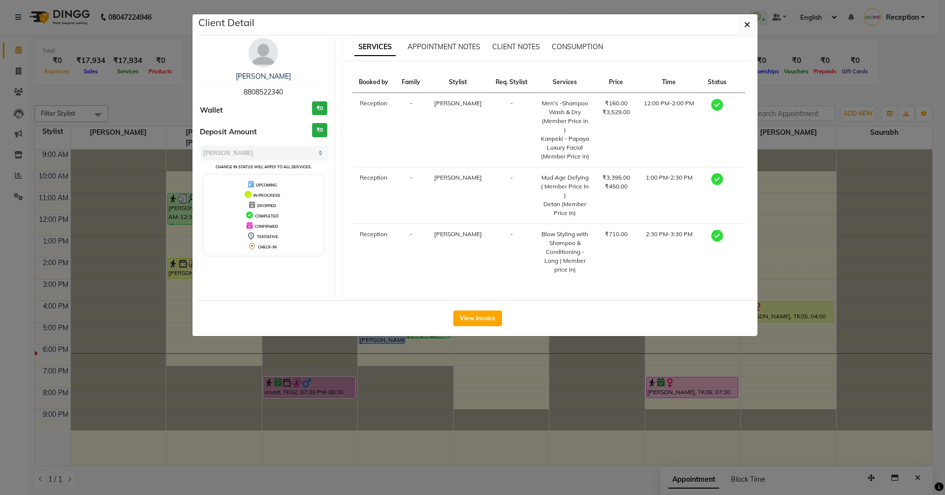
click at [894, 84] on ngb-modal-window "Client Detail Shanu Malhotra 8808522340 Wallet ₹0 Deposit Amount ₹0 Select MARK…" at bounding box center [472, 247] width 945 height 495
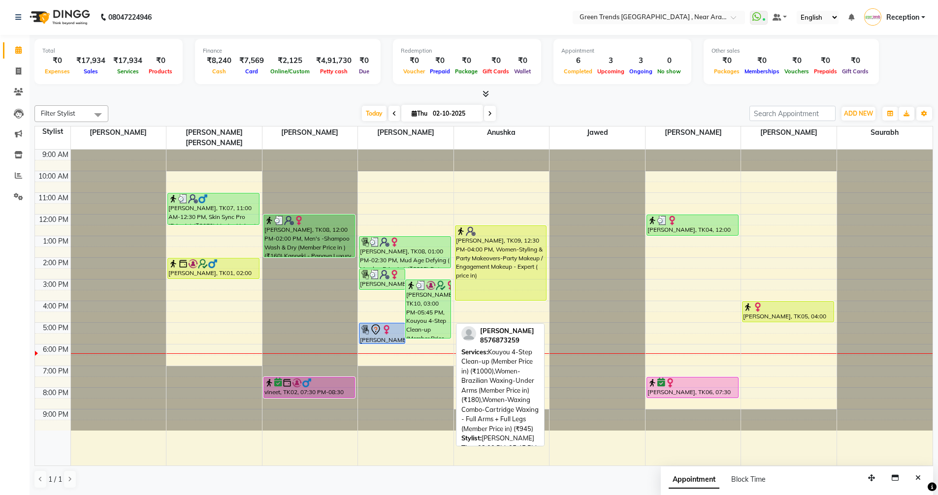
click at [420, 294] on div "[PERSON_NAME], TK10, 03:00 PM-05:45 PM, Kouyou 4-Step Clean-up (Member Price in…" at bounding box center [428, 309] width 45 height 58
select select "3"
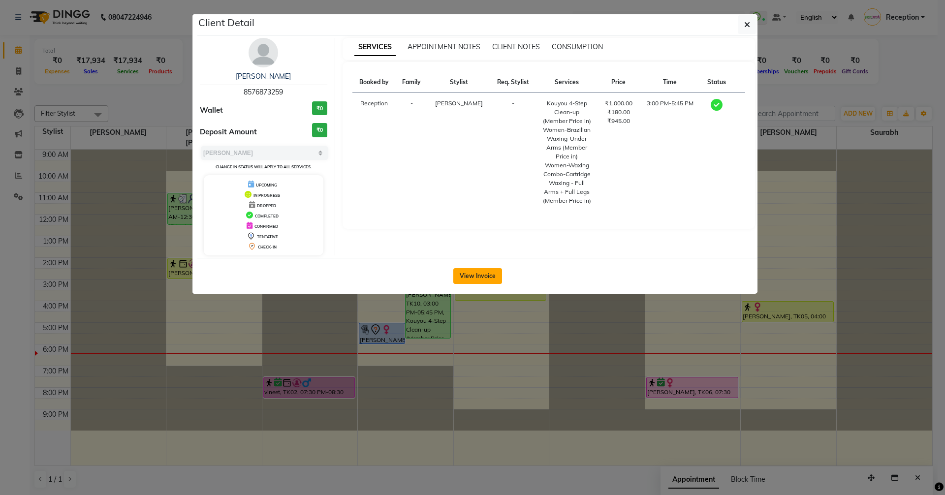
click at [476, 274] on button "View Invoice" at bounding box center [477, 276] width 49 height 16
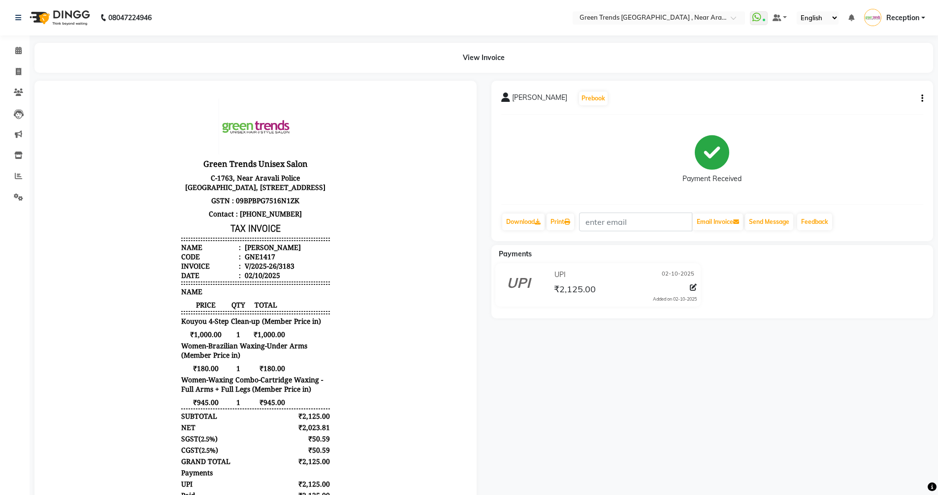
scroll to position [8, 0]
click at [15, 52] on icon at bounding box center [18, 50] width 6 height 7
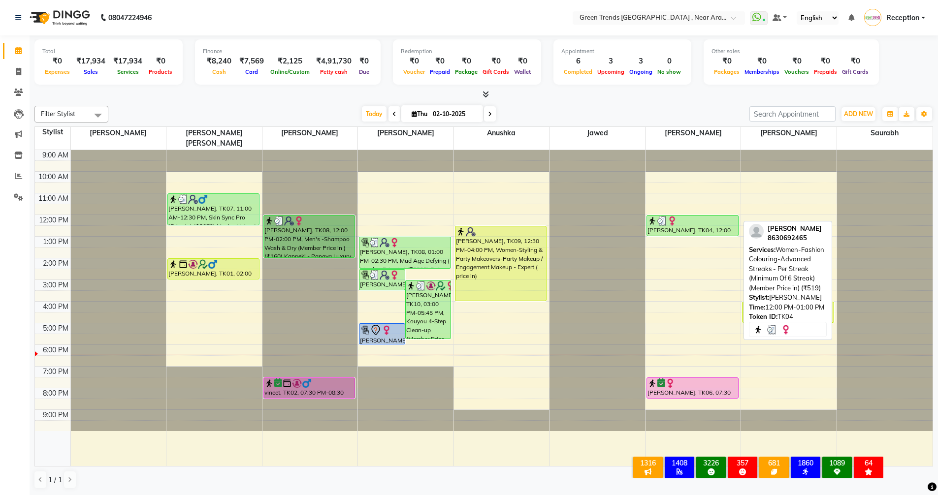
click at [683, 216] on div "[PERSON_NAME], TK04, 12:00 PM-01:00 PM, Women-Fashion Colouring-Advanced Streak…" at bounding box center [692, 226] width 91 height 20
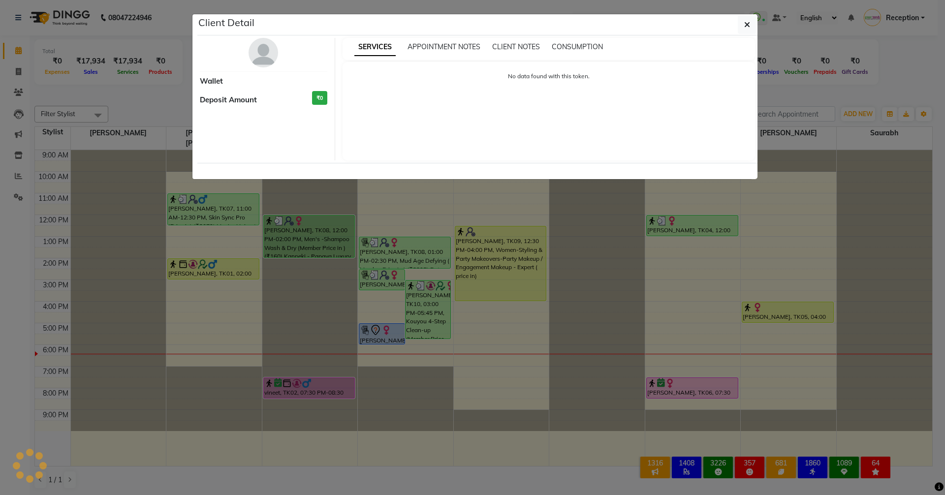
select select "3"
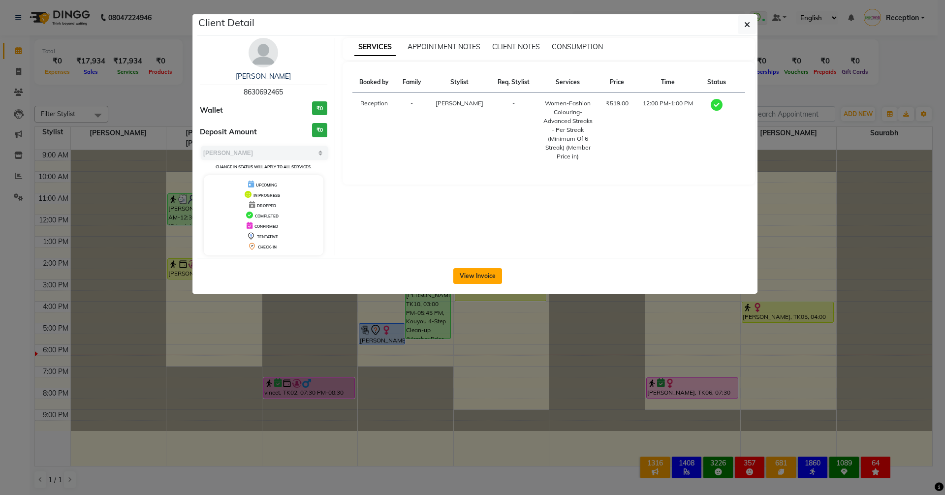
click at [463, 283] on button "View Invoice" at bounding box center [477, 276] width 49 height 16
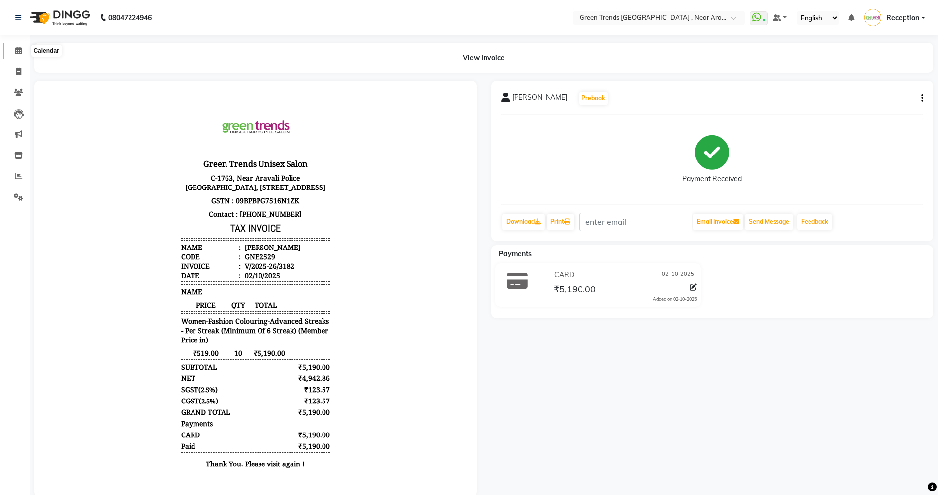
click at [14, 47] on span at bounding box center [18, 50] width 17 height 11
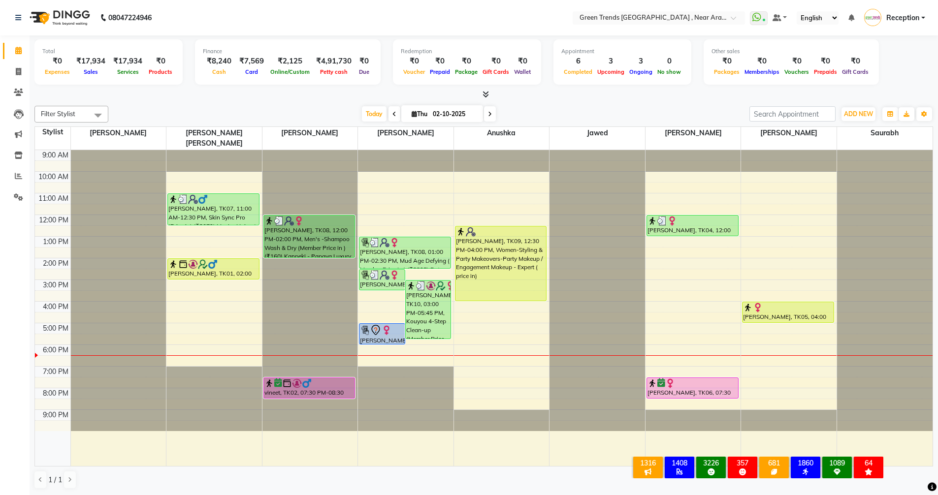
click at [389, 114] on span at bounding box center [394, 113] width 12 height 15
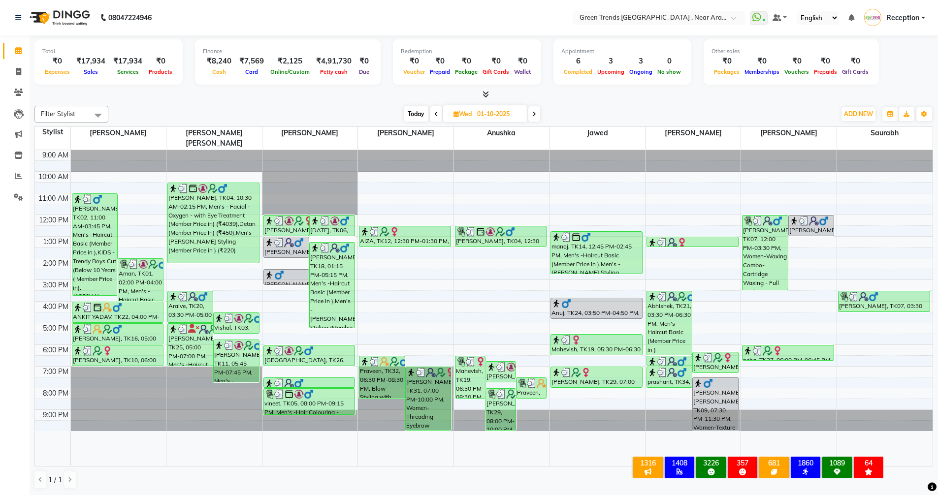
click at [582, 100] on div "Total ₹0 Expenses ₹17,934 Sales ₹17,934 Services ₹0 Products Finance ₹8,240 Cas…" at bounding box center [484, 265] width 908 height 460
click at [534, 117] on span at bounding box center [534, 113] width 12 height 15
type input "02-10-2025"
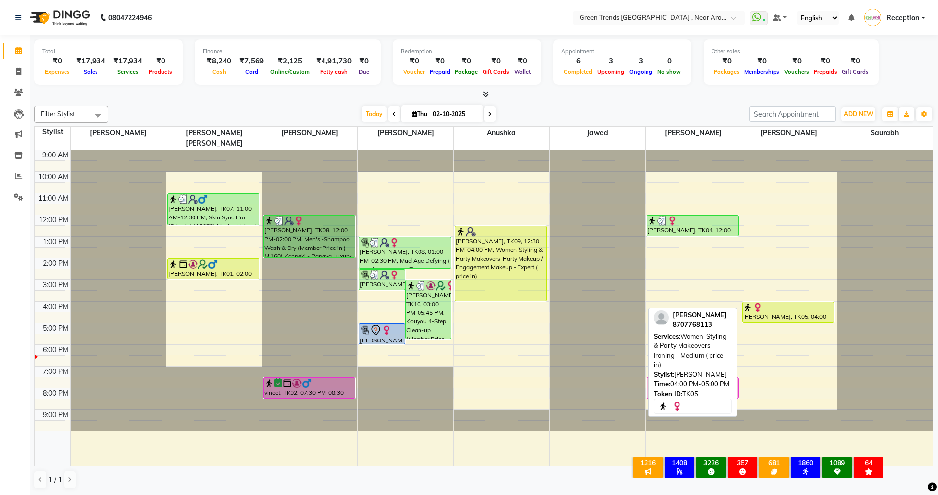
click at [773, 304] on div "Priya Singh, TK05, 04:00 PM-05:00 PM, Women-Styling & Party Makeovers-Ironing -…" at bounding box center [787, 312] width 91 height 20
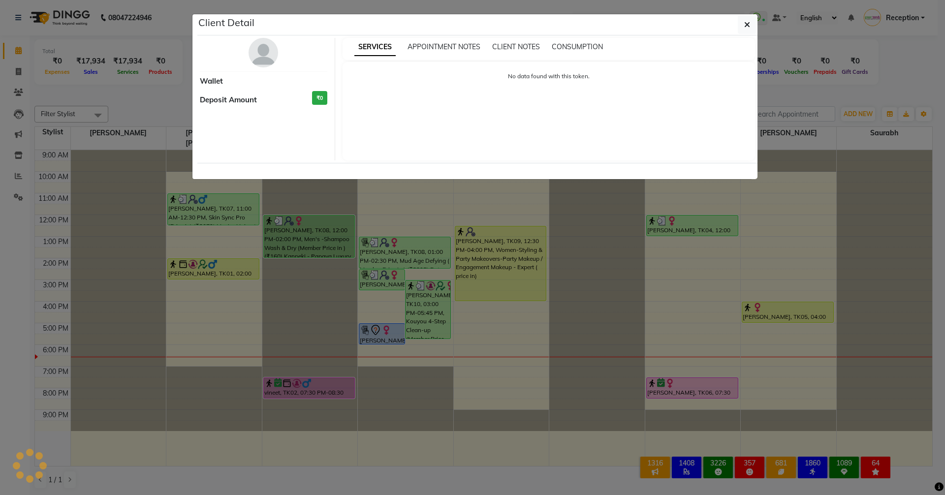
select select "1"
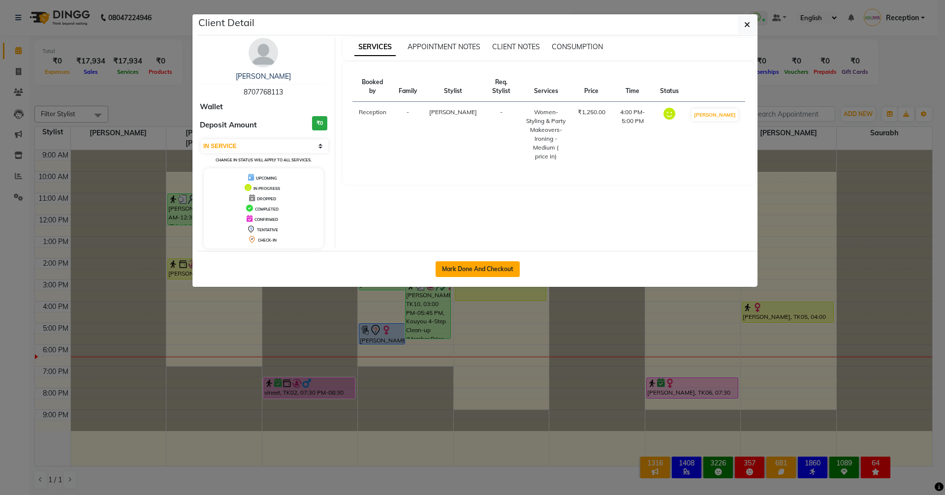
click at [478, 271] on button "Mark Done And Checkout" at bounding box center [478, 269] width 84 height 16
select select "service"
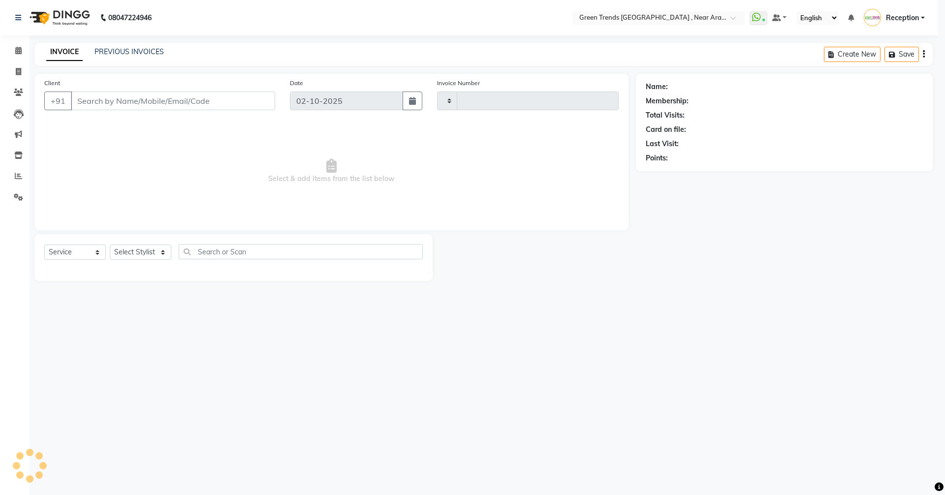
type input "3184"
select select "7005"
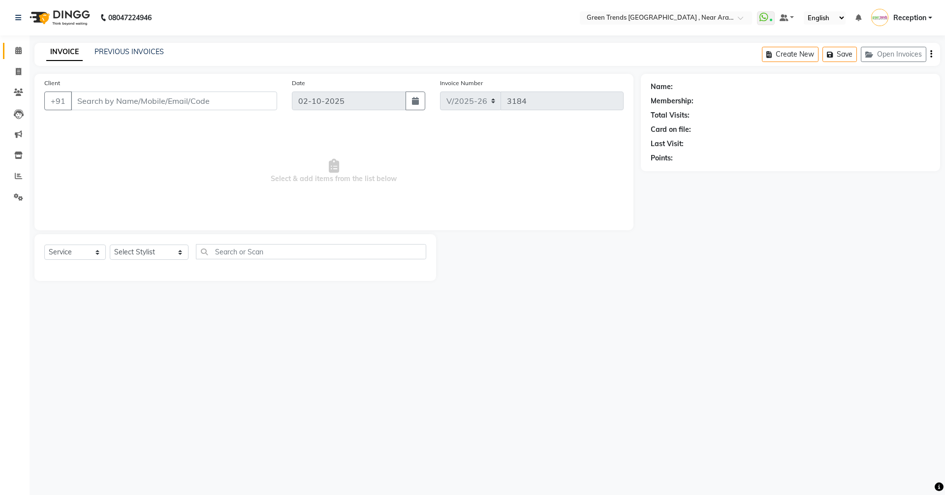
type input "8707768113"
select select "89092"
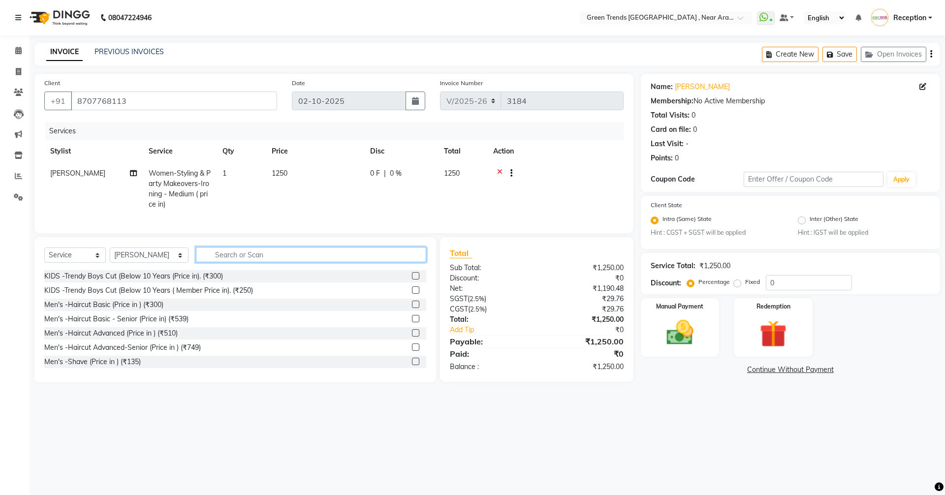
click at [271, 262] on input "text" at bounding box center [311, 254] width 230 height 15
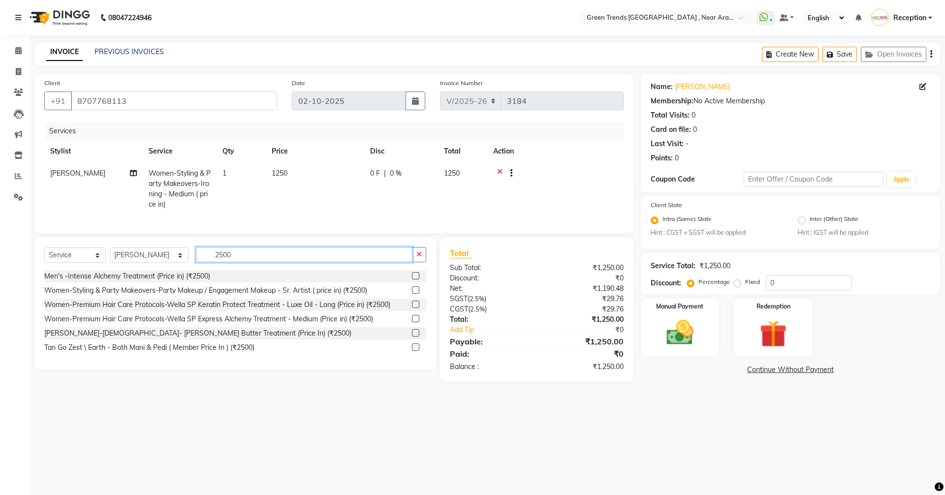
type input "2500"
click at [415, 294] on label at bounding box center [415, 289] width 7 height 7
click at [415, 294] on input "checkbox" at bounding box center [415, 290] width 6 height 6
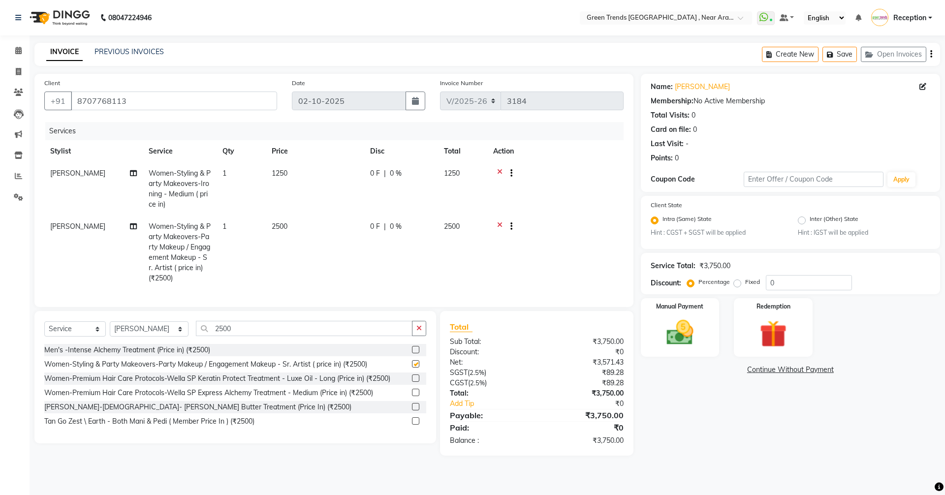
checkbox input "false"
click at [500, 173] on icon at bounding box center [499, 174] width 5 height 12
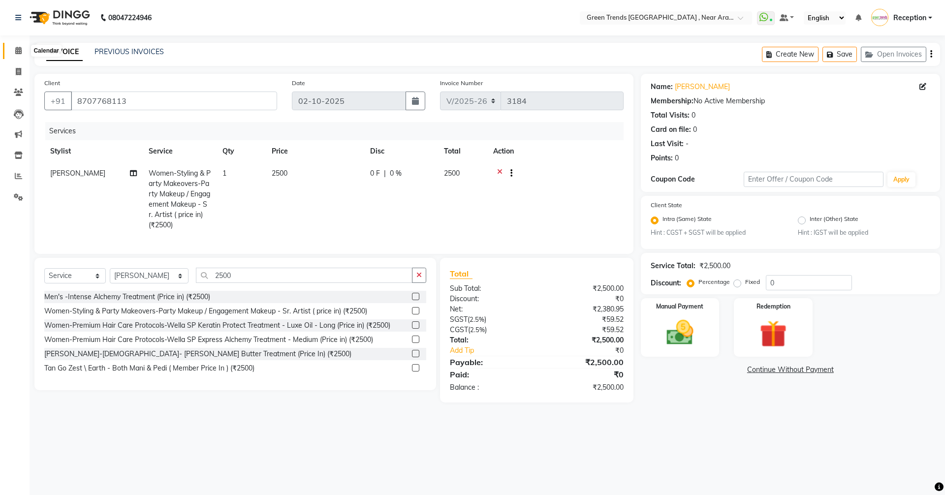
click at [17, 52] on icon at bounding box center [18, 50] width 6 height 7
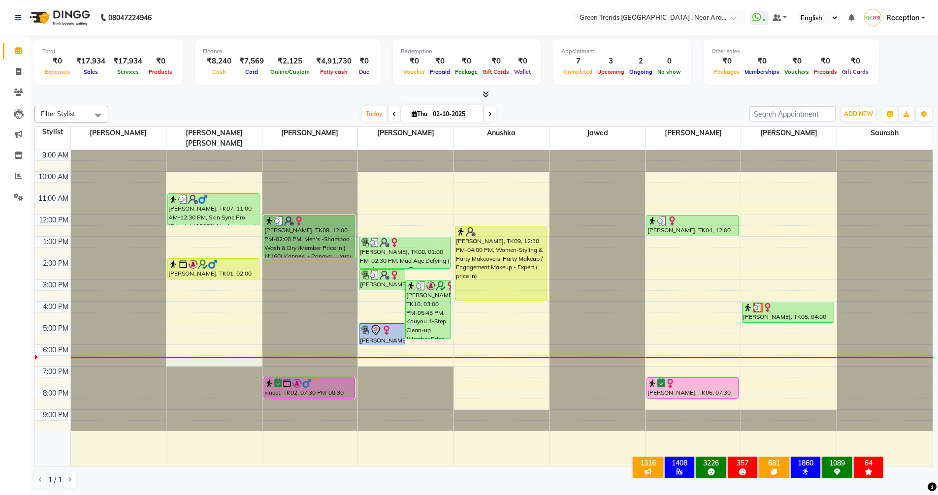
click at [201, 350] on div "9:00 AM 10:00 AM 11:00 AM 12:00 PM 1:00 PM 2:00 PM 3:00 PM 4:00 PM 5:00 PM 6:00…" at bounding box center [483, 308] width 897 height 316
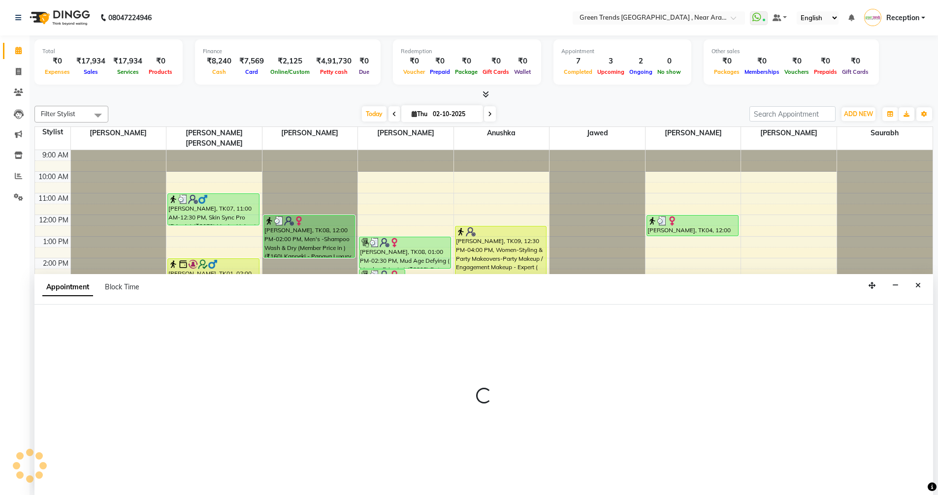
scroll to position [0, 0]
select select "57698"
select select "1110"
select select "tentative"
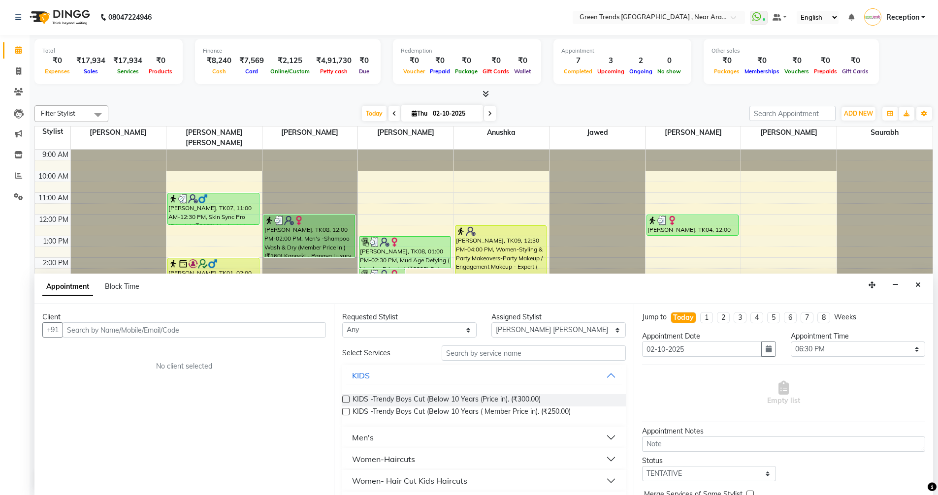
click at [173, 330] on input "text" at bounding box center [194, 329] width 263 height 15
type input "9"
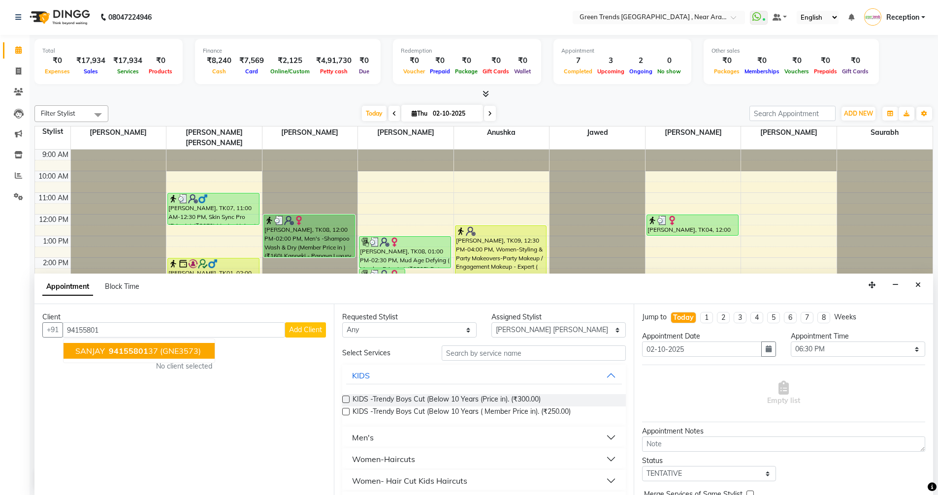
click at [145, 349] on span "94155801" at bounding box center [128, 351] width 39 height 10
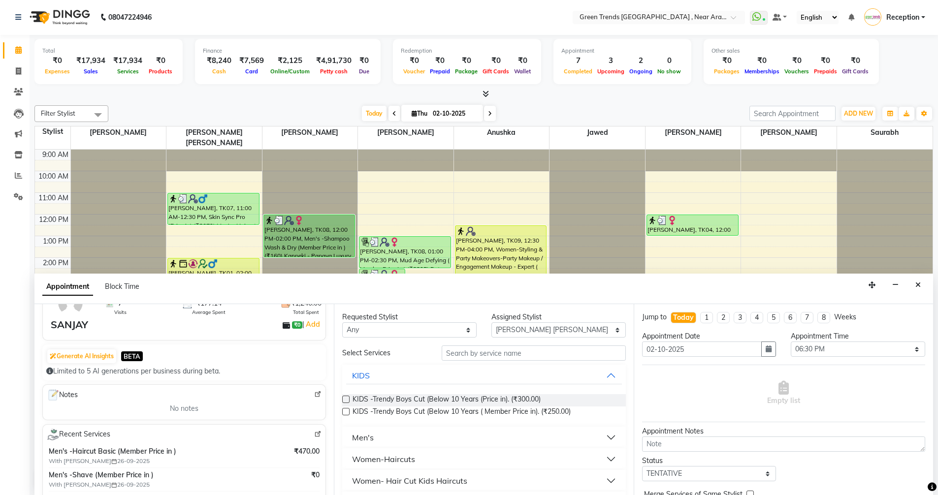
scroll to position [0, 0]
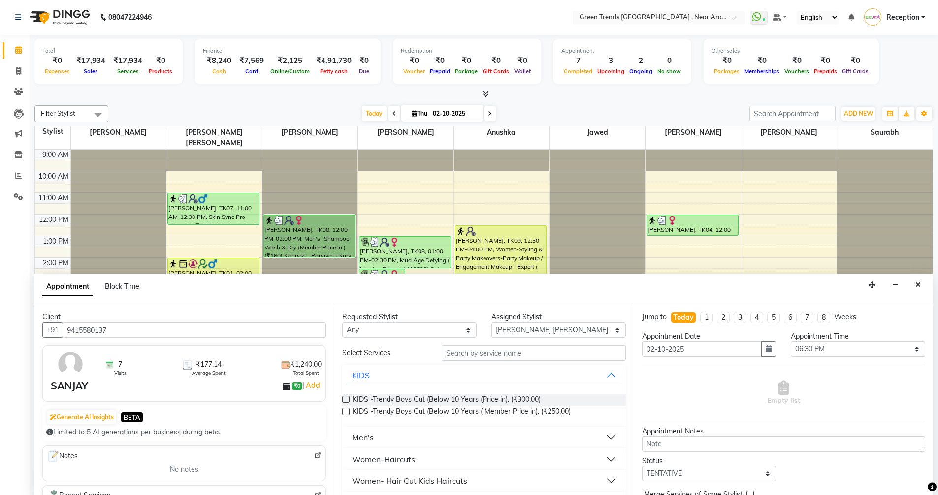
type input "9415580137"
click at [485, 353] on input "text" at bounding box center [533, 352] width 184 height 15
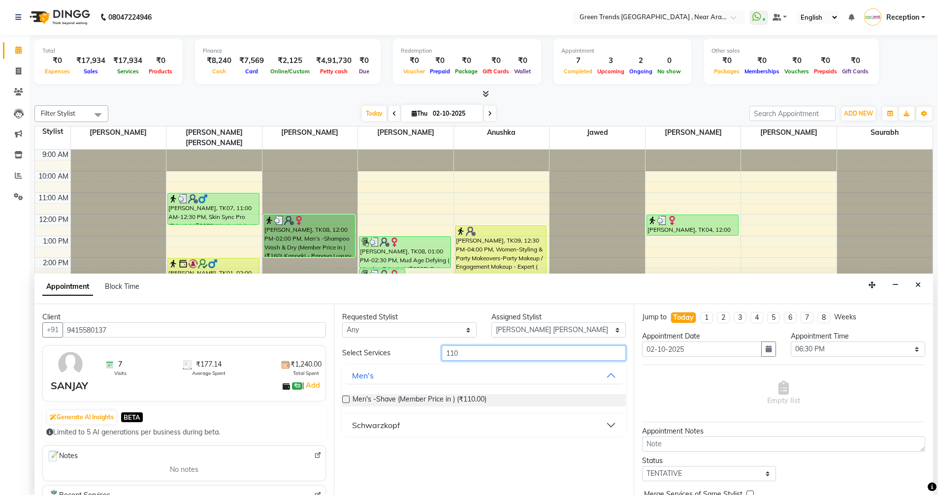
type input "110"
click at [344, 398] on label at bounding box center [345, 399] width 7 height 7
click at [344, 398] on input "checkbox" at bounding box center [345, 400] width 6 height 6
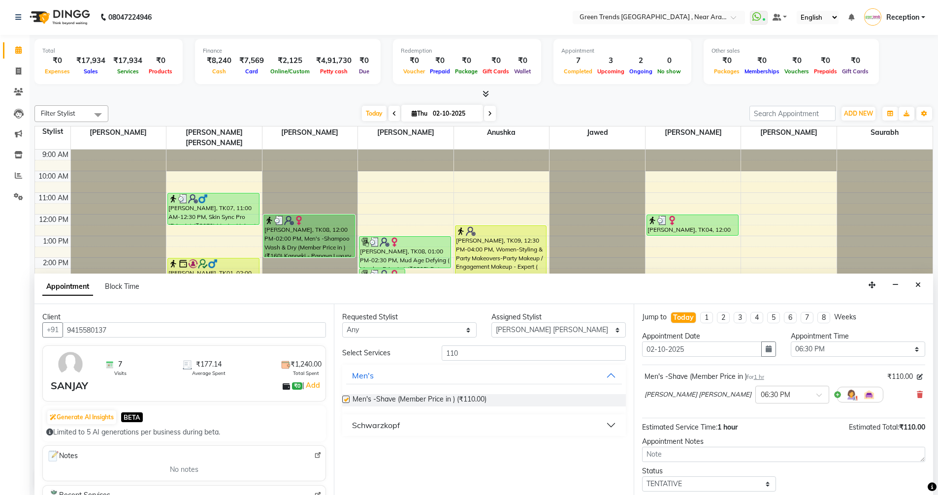
checkbox input "false"
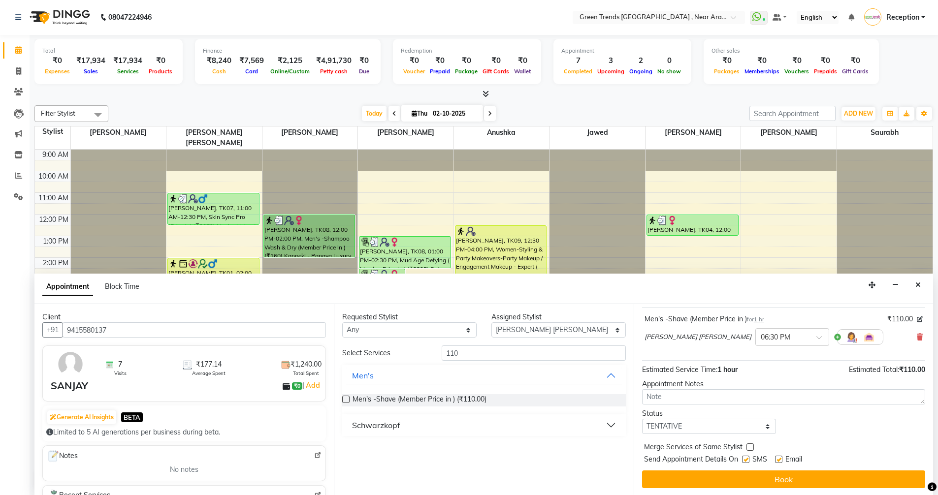
scroll to position [59, 0]
click at [763, 424] on select "Select TENTATIVE CONFIRM CHECK-IN UPCOMING" at bounding box center [709, 425] width 134 height 15
select select "confirm booking"
click at [642, 418] on select "Select TENTATIVE CONFIRM CHECK-IN UPCOMING" at bounding box center [709, 425] width 134 height 15
click at [345, 399] on label at bounding box center [345, 399] width 7 height 7
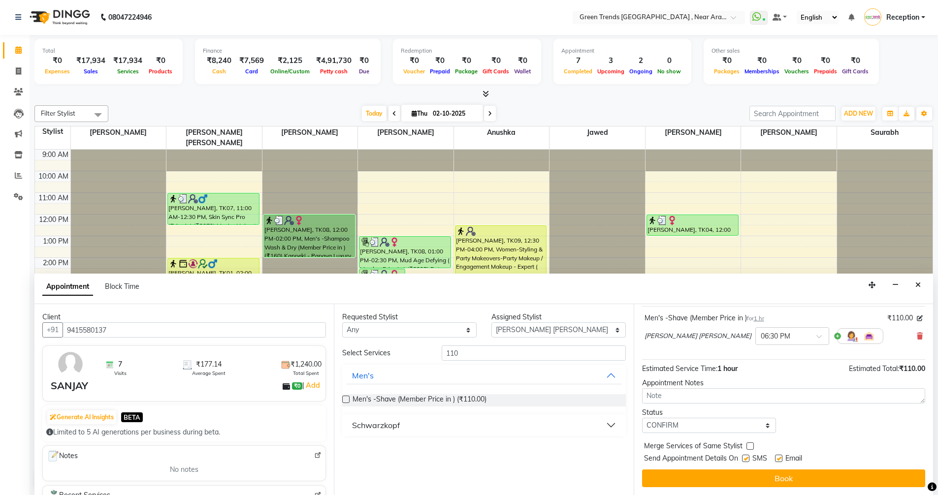
click at [345, 399] on input "checkbox" at bounding box center [345, 400] width 6 height 6
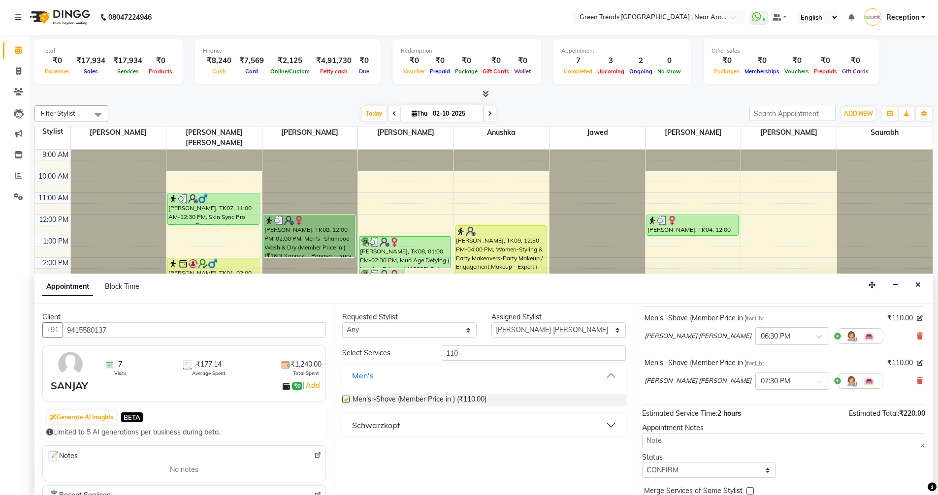
checkbox input "false"
click at [916, 382] on icon at bounding box center [919, 380] width 6 height 7
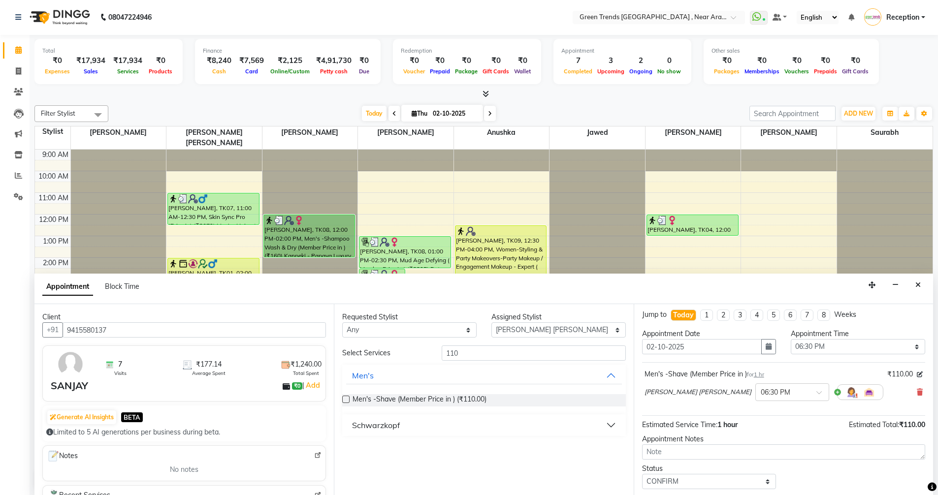
scroll to position [0, 0]
click at [908, 348] on select "Select 10:00 AM 10:05 AM 10:10 AM 10:15 AM 10:20 AM 10:25 AM 10:30 AM 10:35 AM …" at bounding box center [857, 349] width 134 height 15
select select "1120"
click at [790, 342] on select "Select 10:00 AM 10:05 AM 10:10 AM 10:15 AM 10:20 AM 10:25 AM 10:30 AM 10:35 AM …" at bounding box center [857, 349] width 134 height 15
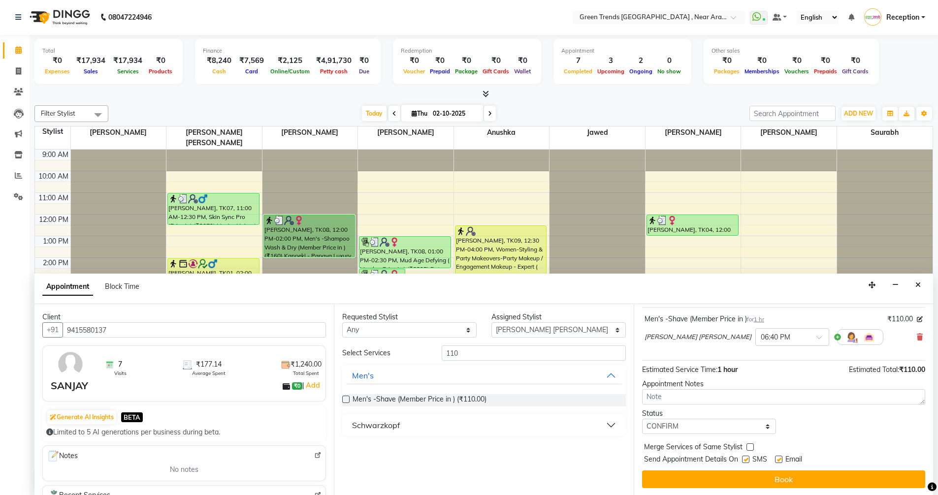
scroll to position [59, 0]
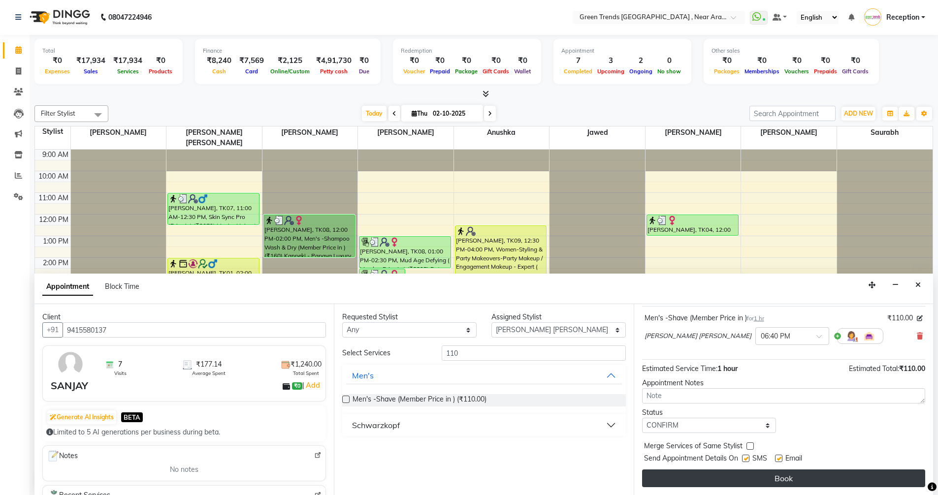
click at [780, 480] on button "Book" at bounding box center [783, 479] width 283 height 18
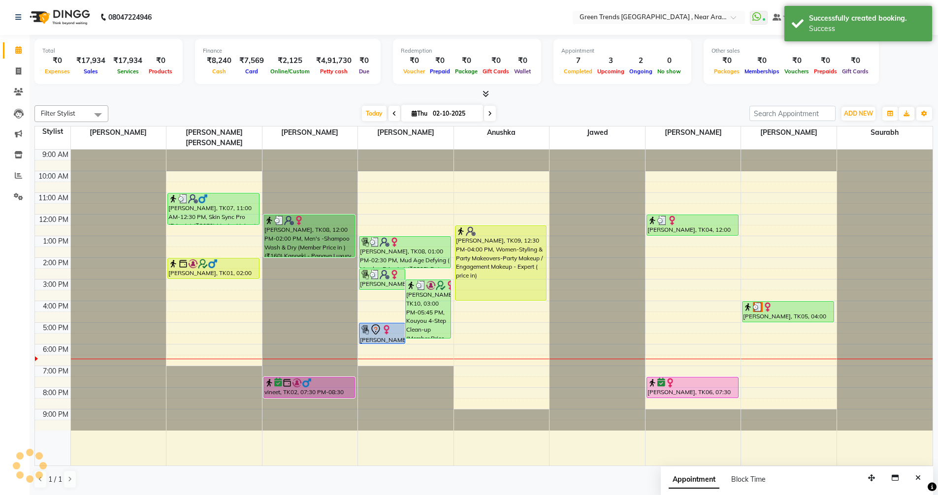
scroll to position [0, 0]
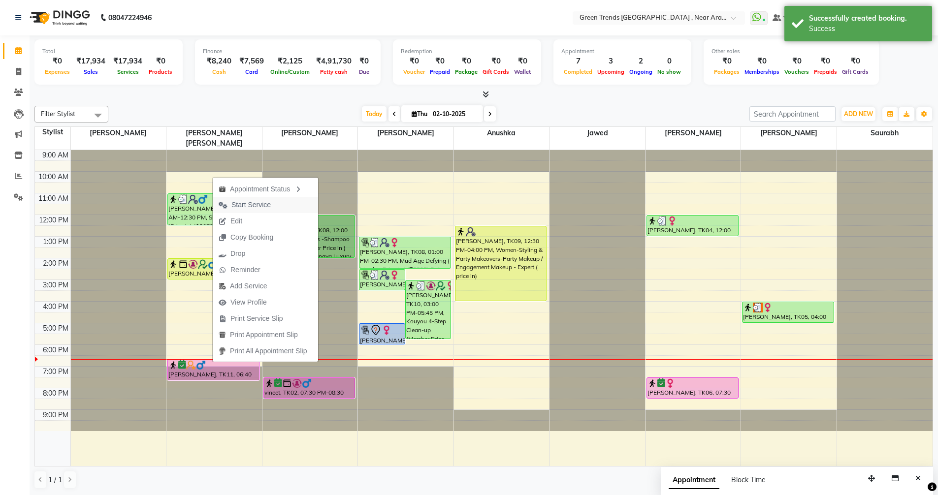
click at [250, 201] on span "Start Service" at bounding box center [250, 205] width 39 height 10
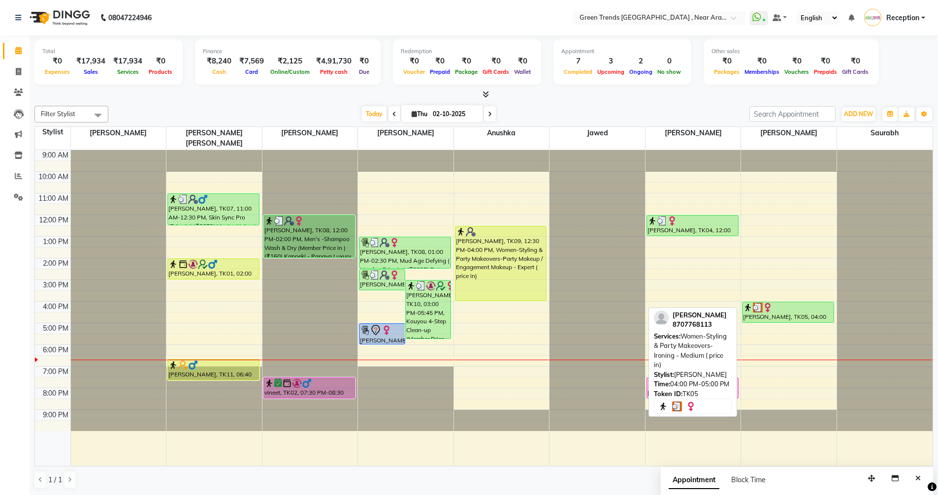
click at [784, 312] on link "Priya Singh, TK05, 04:00 PM-05:00 PM, Women-Styling & Party Makeovers-Ironing -…" at bounding box center [788, 312] width 92 height 21
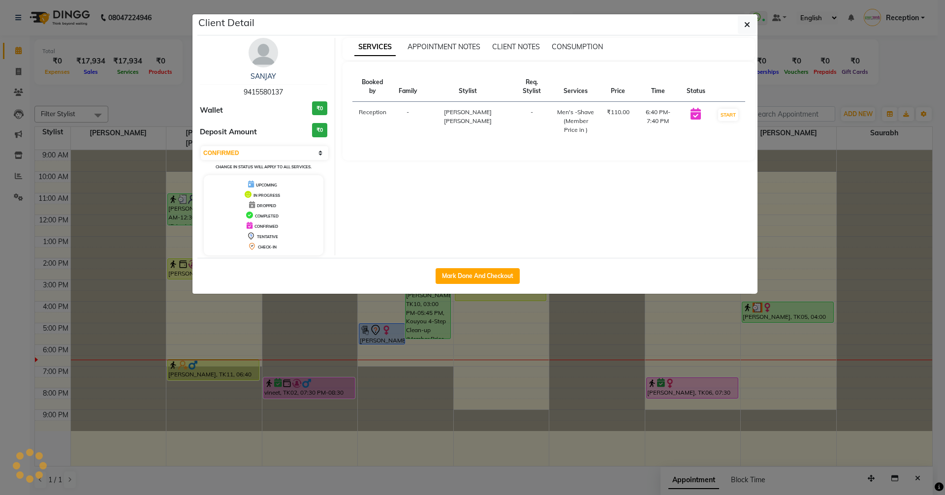
select select "3"
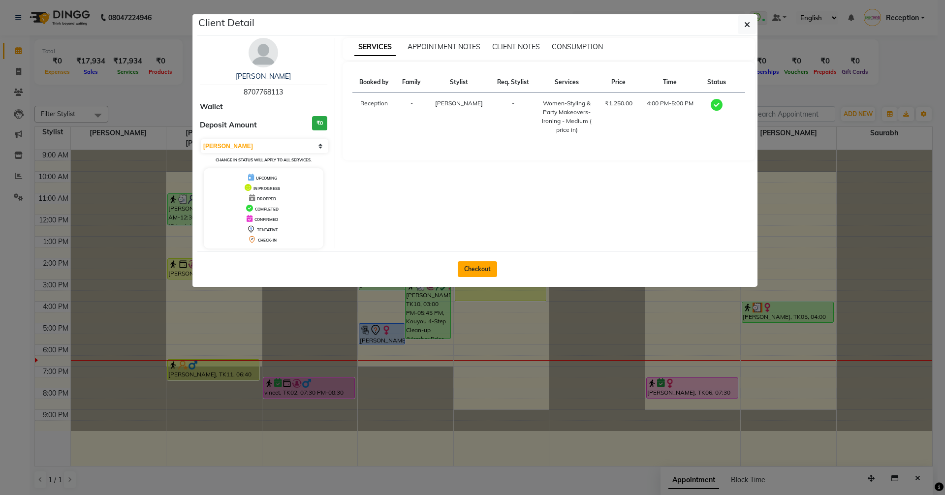
click at [478, 273] on button "Checkout" at bounding box center [477, 269] width 39 height 16
select select "service"
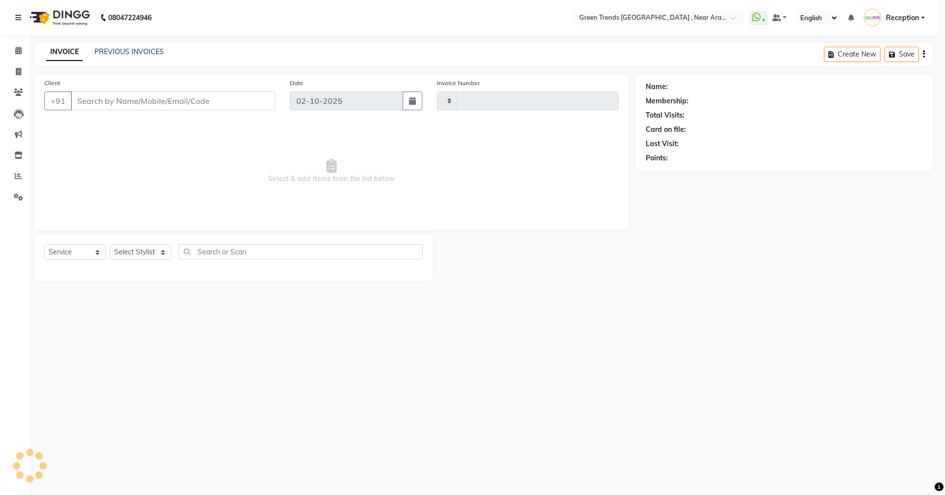
type input "3184"
select select "7005"
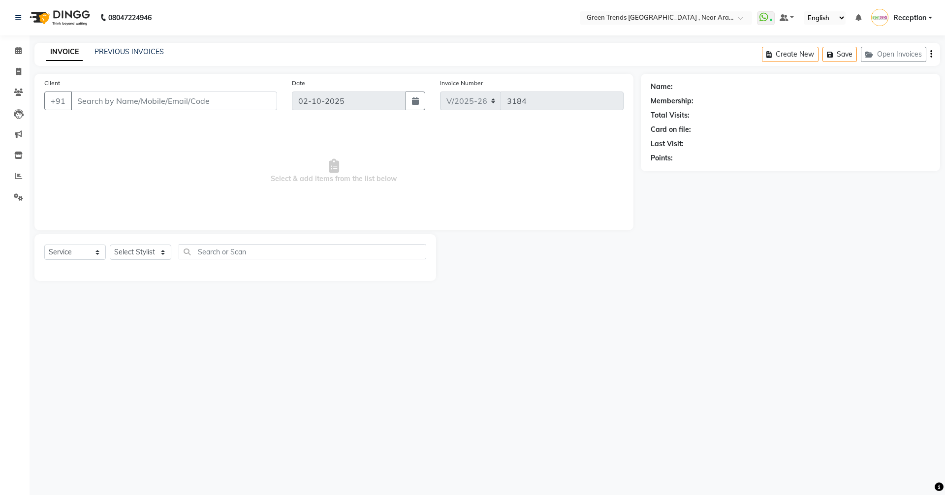
type input "8707768113"
select select "89092"
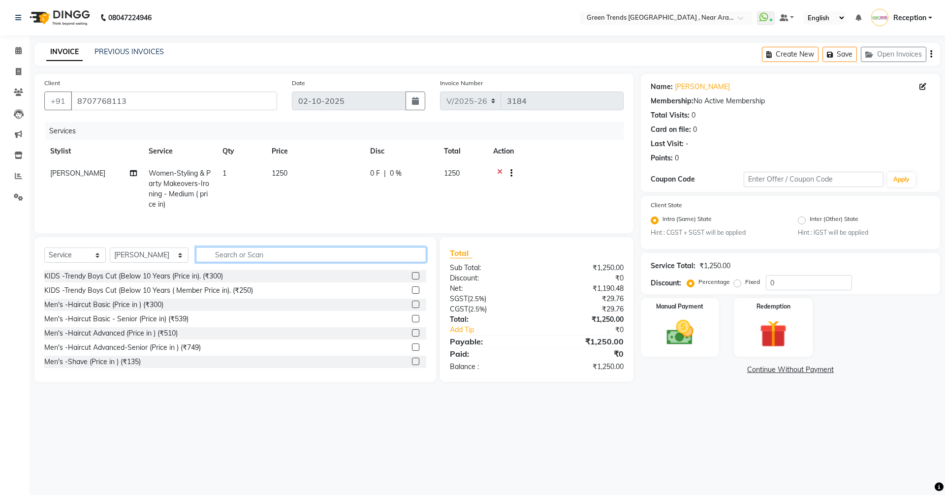
click at [267, 262] on input "text" at bounding box center [311, 254] width 230 height 15
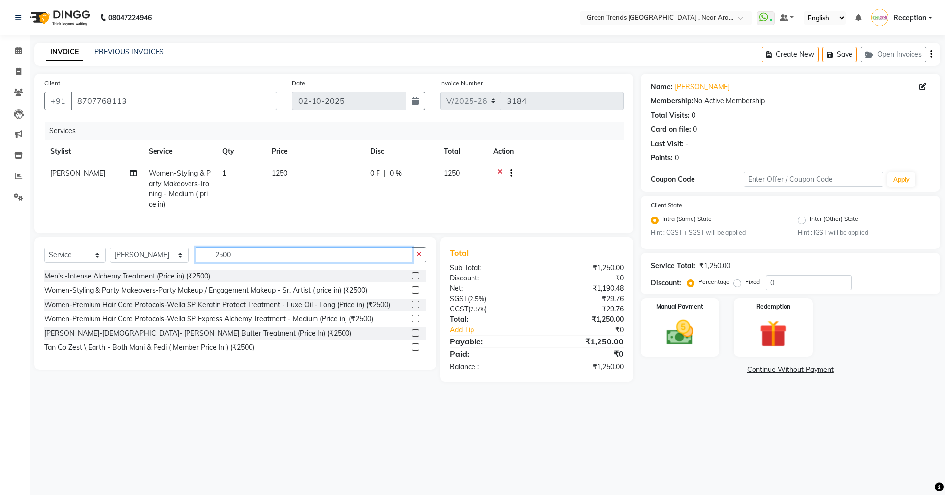
type input "2500"
click at [415, 294] on label at bounding box center [415, 289] width 7 height 7
click at [415, 294] on input "checkbox" at bounding box center [415, 290] width 6 height 6
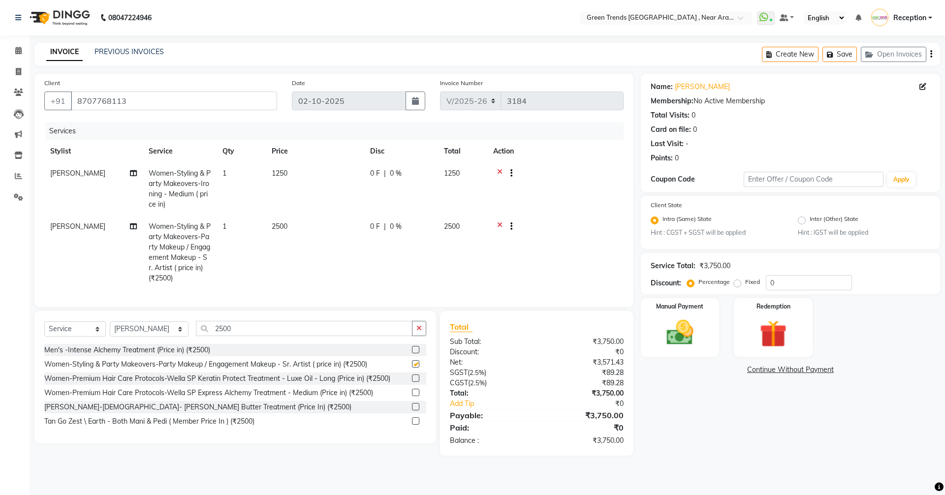
checkbox input "false"
click at [498, 170] on icon at bounding box center [499, 174] width 5 height 12
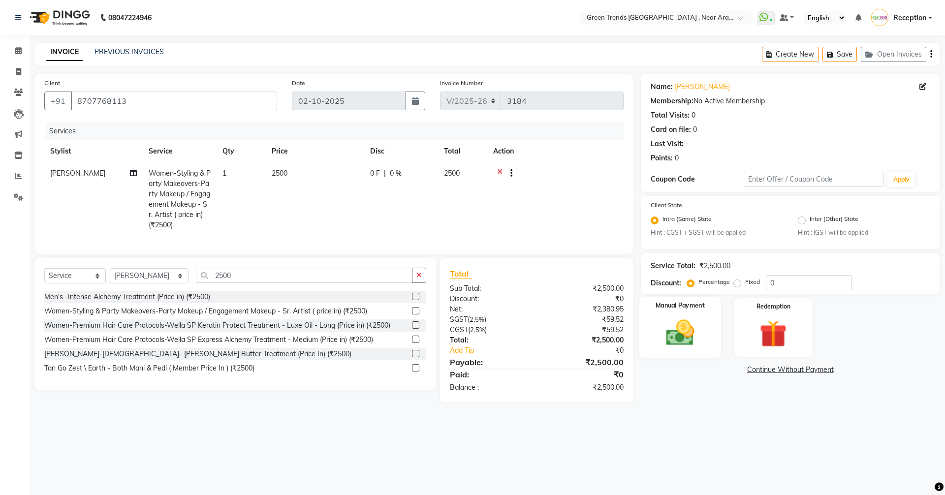
click at [689, 334] on img at bounding box center [680, 333] width 46 height 32
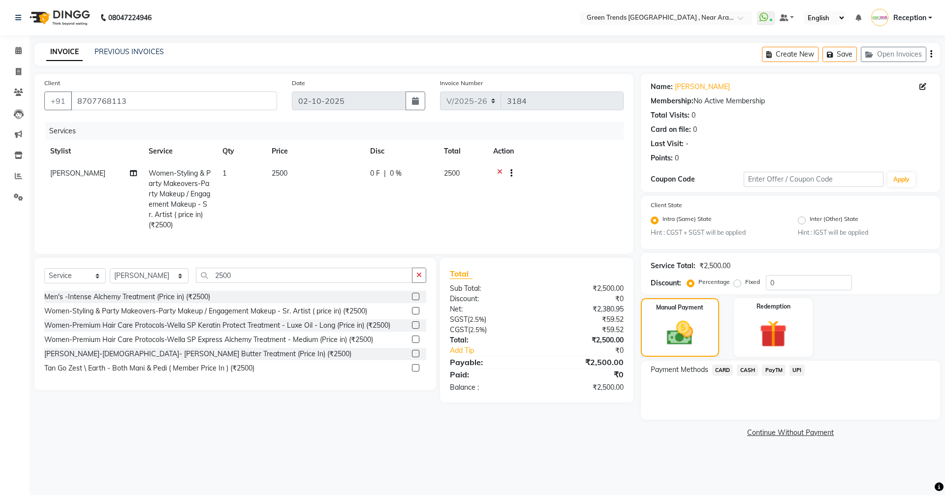
click at [795, 369] on span "UPI" at bounding box center [796, 370] width 15 height 11
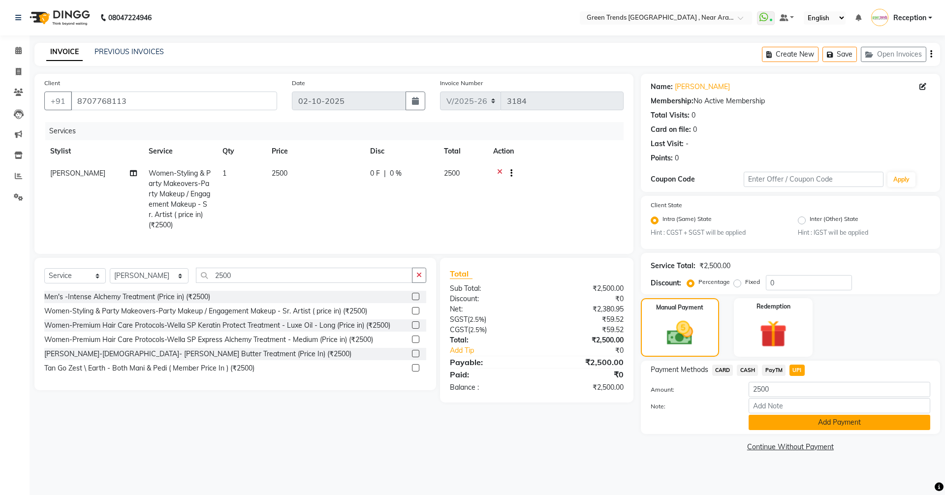
click at [830, 417] on button "Add Payment" at bounding box center [840, 422] width 182 height 15
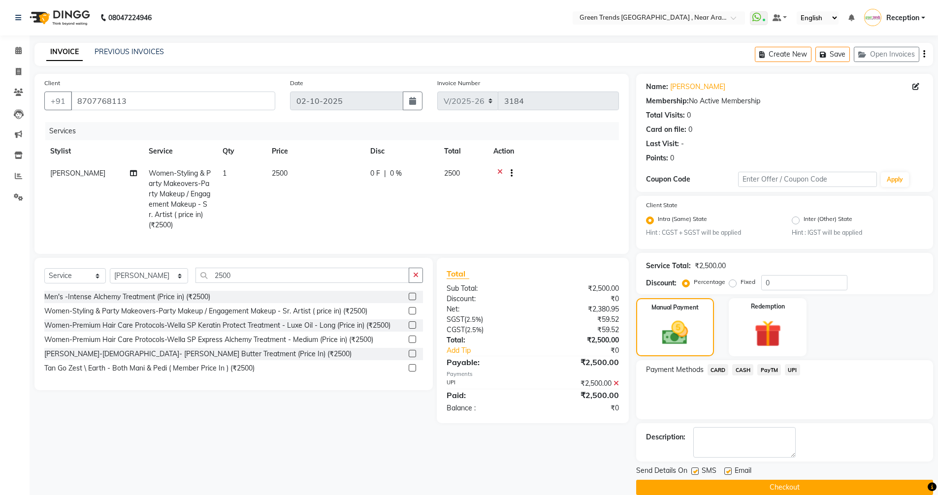
scroll to position [15, 0]
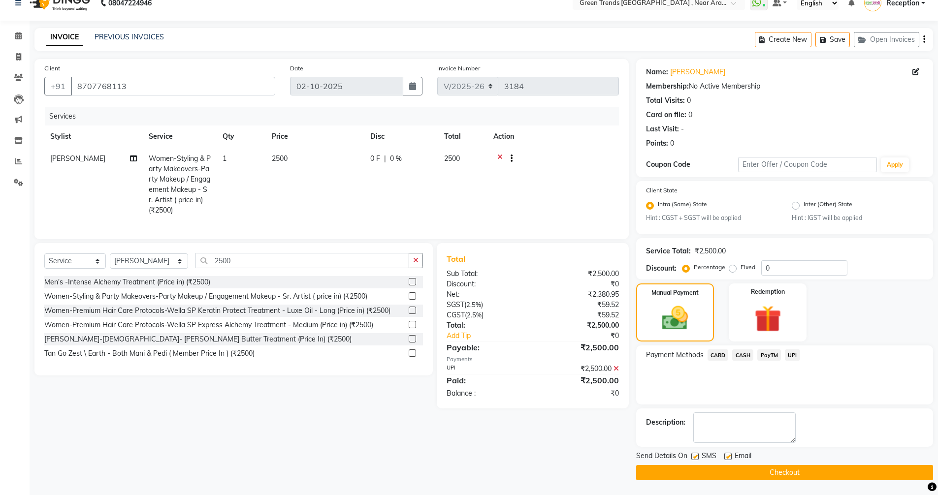
click at [785, 473] on button "Checkout" at bounding box center [784, 472] width 297 height 15
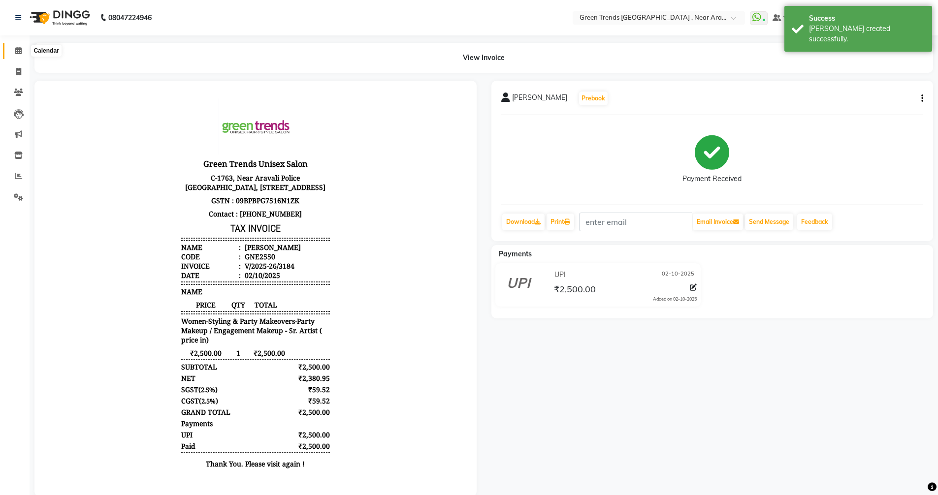
click at [16, 49] on icon at bounding box center [18, 50] width 6 height 7
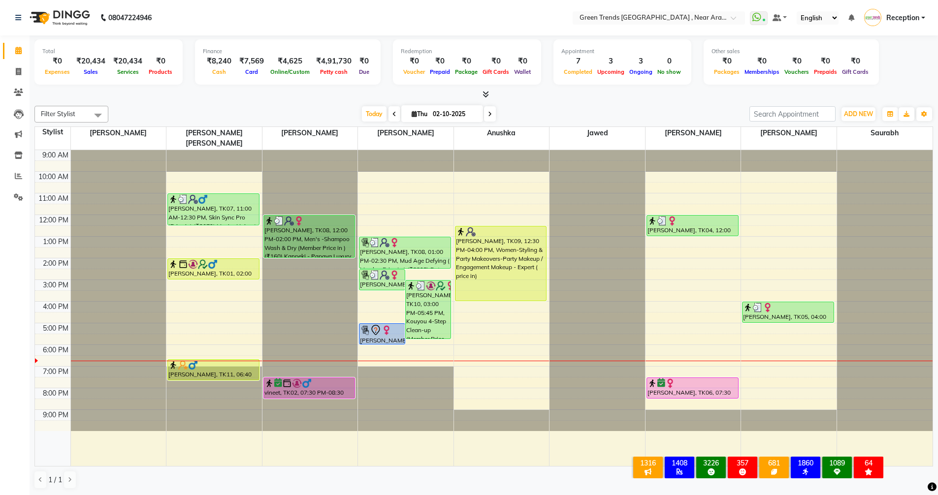
click at [288, 150] on div at bounding box center [309, 150] width 95 height 0
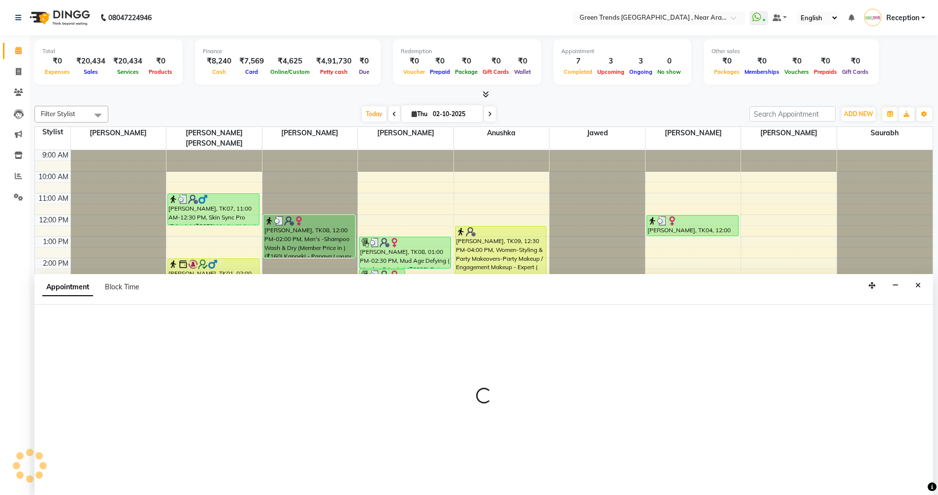
scroll to position [0, 0]
select select "57699"
select select "tentative"
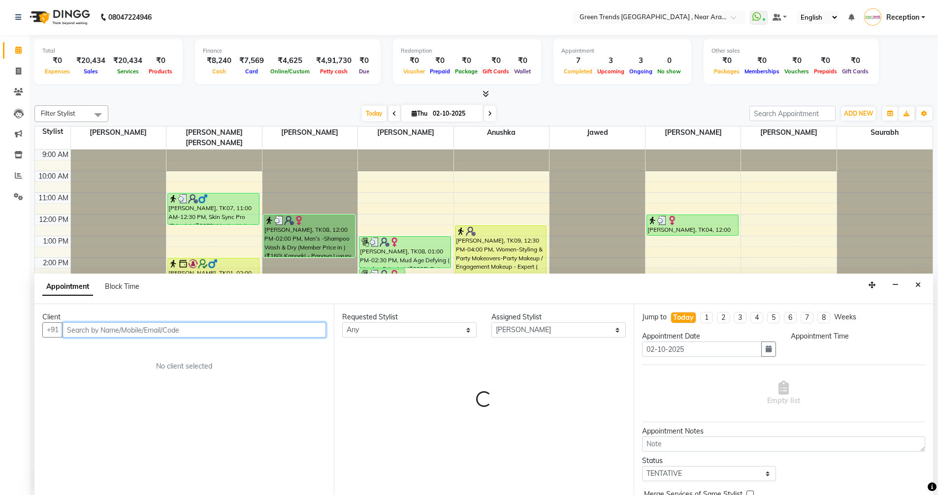
select select "1110"
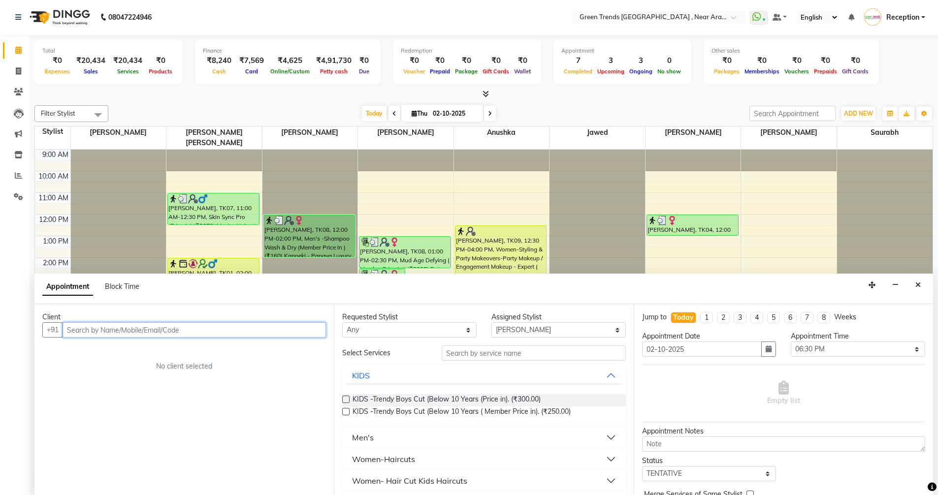
click at [159, 330] on input "text" at bounding box center [194, 329] width 263 height 15
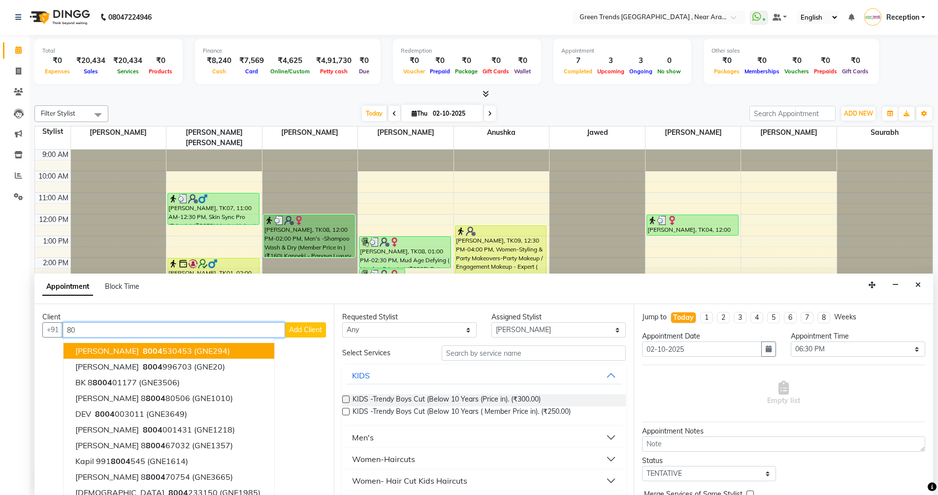
type input "8"
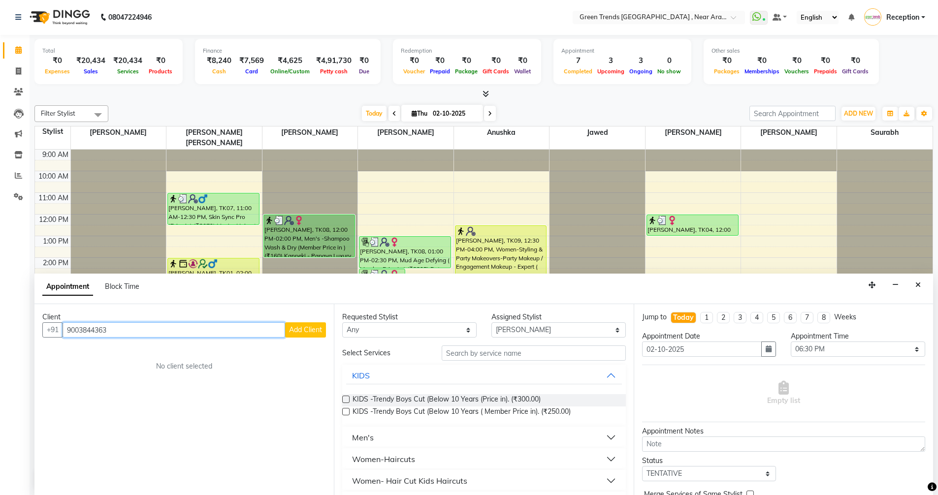
type input "9003844363"
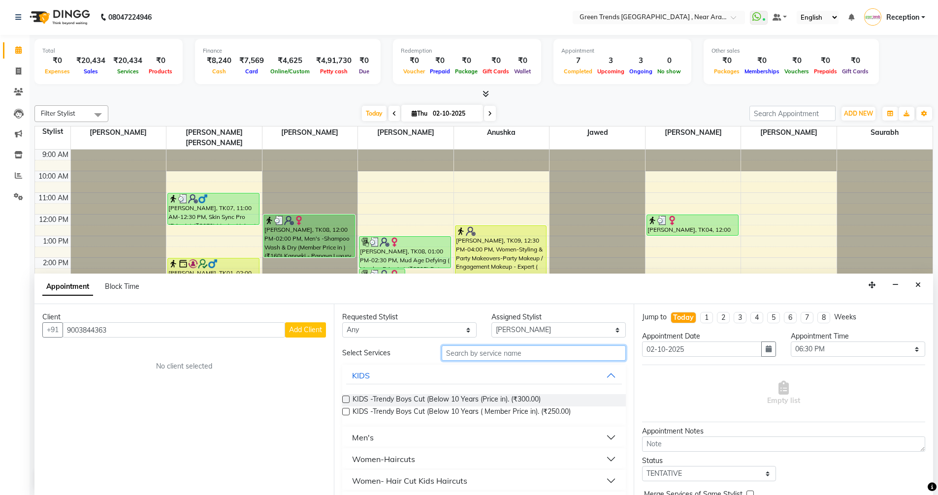
click at [474, 353] on input "text" at bounding box center [533, 352] width 184 height 15
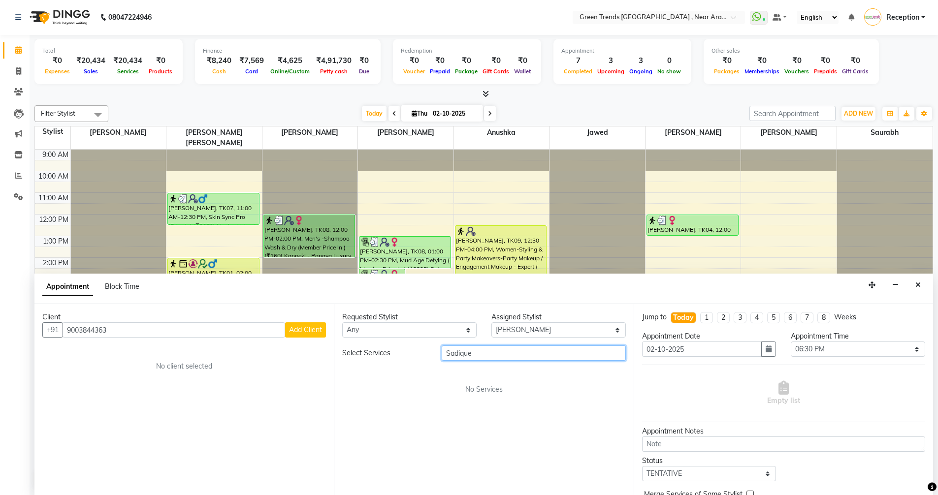
type input "Sadique"
click at [311, 327] on span "Add Client" at bounding box center [305, 329] width 33 height 9
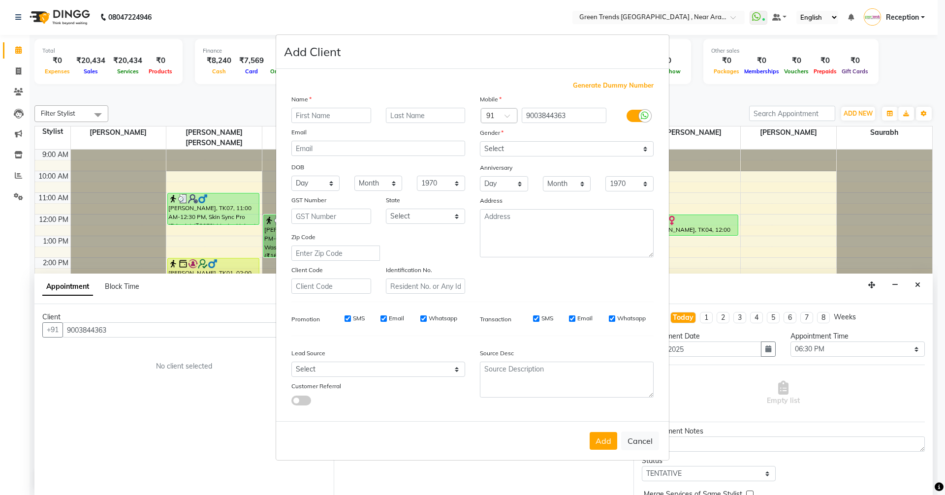
click at [312, 112] on input "text" at bounding box center [331, 115] width 80 height 15
type input "Sadique"
click at [647, 148] on select "Select [DEMOGRAPHIC_DATA] [DEMOGRAPHIC_DATA] Other Prefer Not To Say" at bounding box center [567, 148] width 174 height 15
select select "[DEMOGRAPHIC_DATA]"
click at [480, 141] on select "Select [DEMOGRAPHIC_DATA] [DEMOGRAPHIC_DATA] Other Prefer Not To Say" at bounding box center [567, 148] width 174 height 15
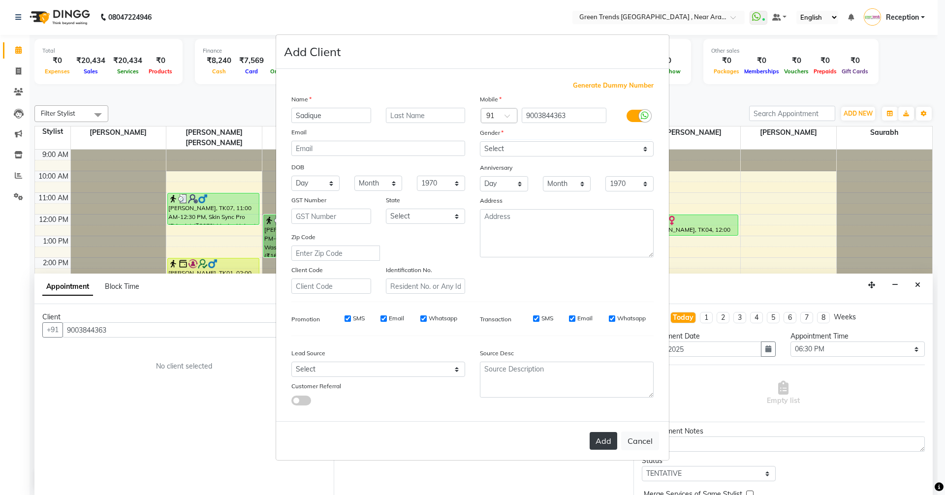
click at [604, 440] on button "Add" at bounding box center [604, 441] width 28 height 18
select select
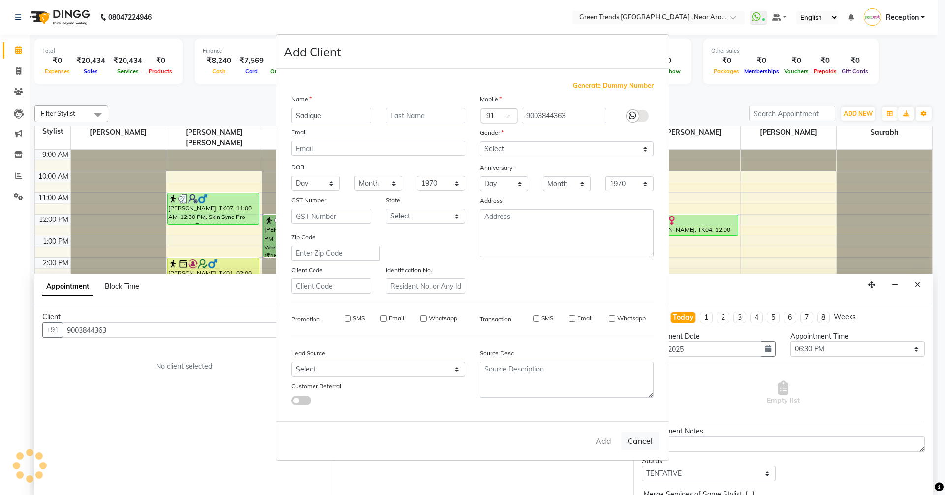
select select
checkbox input "false"
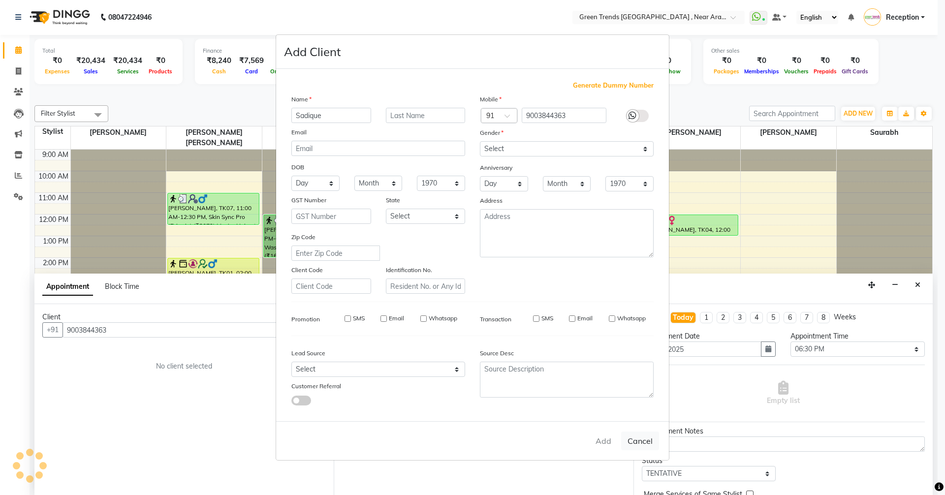
checkbox input "false"
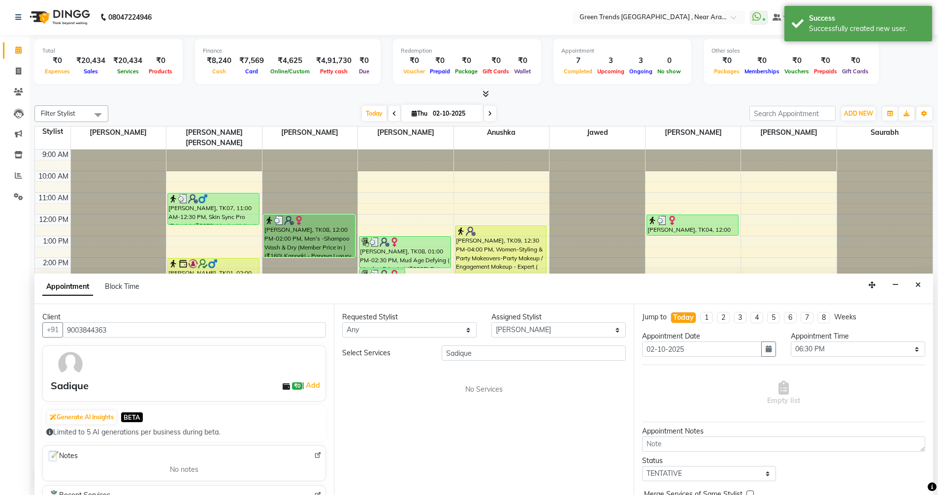
click at [490, 361] on div "Select Services Sadique No Services" at bounding box center [483, 369] width 283 height 49
click at [486, 352] on input "Sadique" at bounding box center [533, 352] width 184 height 15
type input "S"
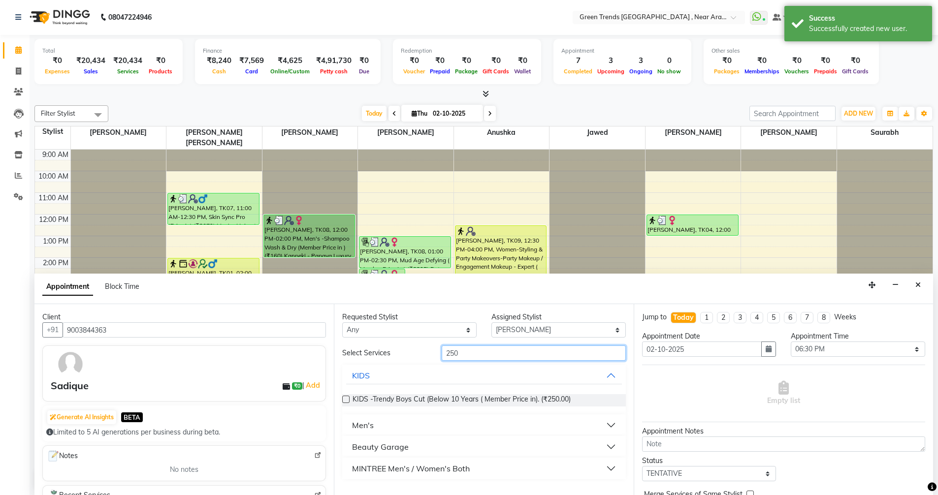
type input "250"
click at [379, 423] on button "Men's" at bounding box center [483, 425] width 275 height 18
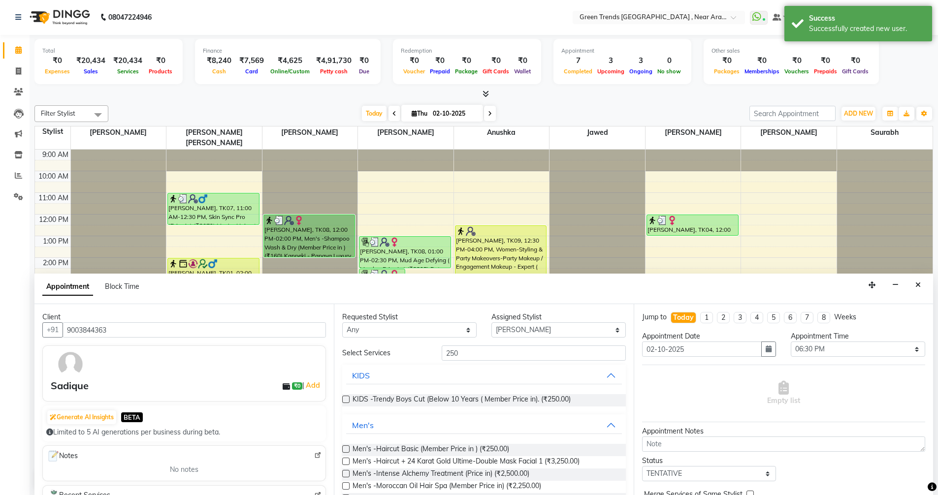
click at [343, 447] on label at bounding box center [345, 448] width 7 height 7
click at [343, 447] on input "checkbox" at bounding box center [345, 450] width 6 height 6
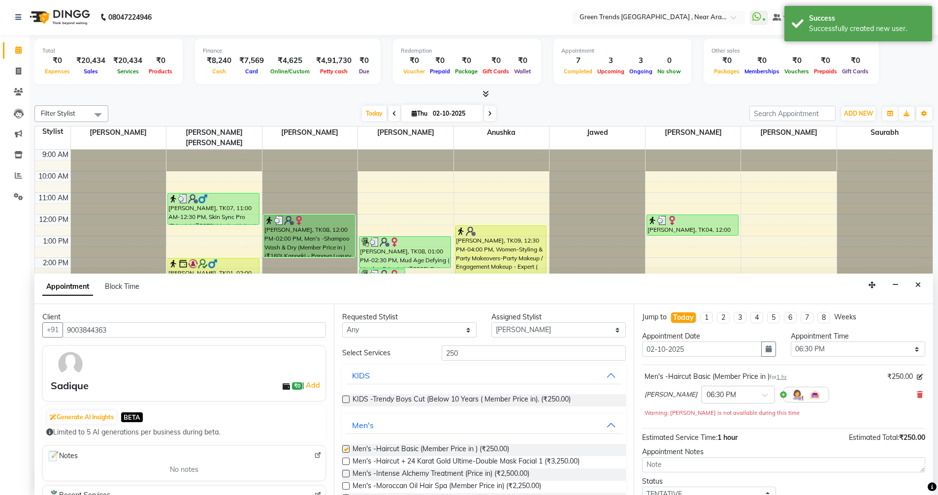
checkbox input "false"
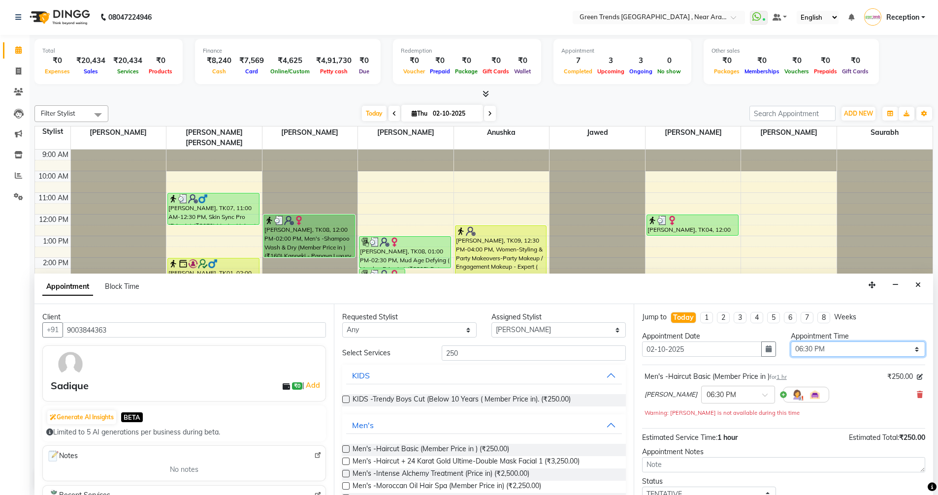
click at [911, 350] on select "Select 10:00 AM 10:05 AM 10:10 AM 10:15 AM 10:20 AM 10:25 AM 10:30 AM 10:35 AM …" at bounding box center [857, 349] width 134 height 15
select select "1140"
click at [790, 342] on select "Select 10:00 AM 10:05 AM 10:10 AM 10:15 AM 10:20 AM 10:25 AM 10:30 AM 10:35 AM …" at bounding box center [857, 349] width 134 height 15
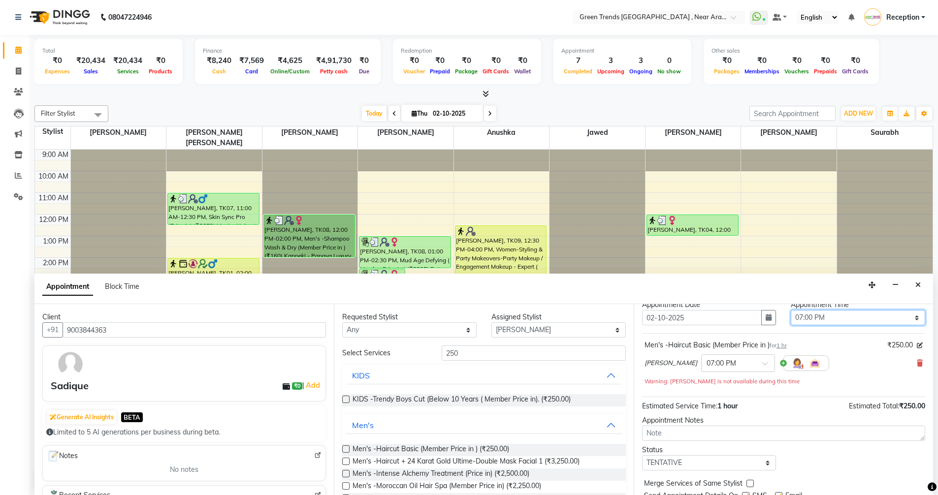
scroll to position [69, 0]
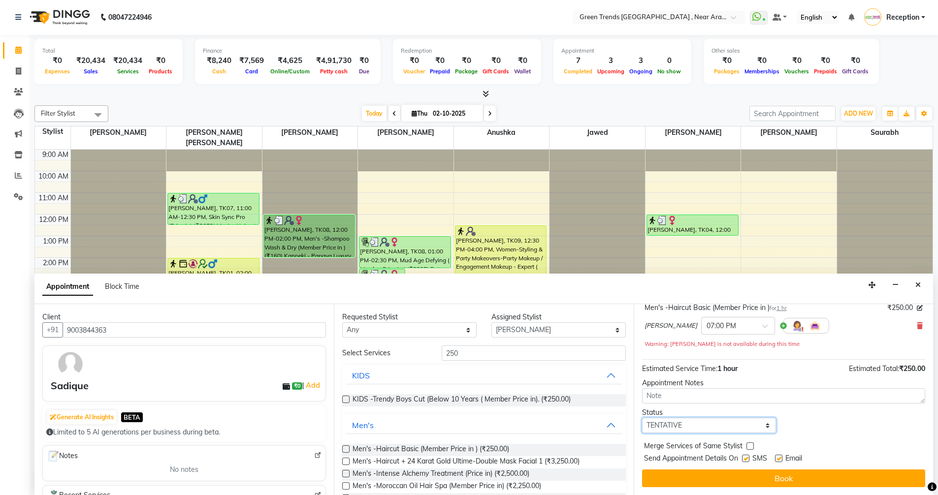
click at [765, 425] on select "Select TENTATIVE CONFIRM CHECK-IN UPCOMING" at bounding box center [709, 425] width 134 height 15
select select "confirm booking"
click at [642, 418] on select "Select TENTATIVE CONFIRM CHECK-IN UPCOMING" at bounding box center [709, 425] width 134 height 15
click at [782, 478] on button "Book" at bounding box center [783, 479] width 283 height 18
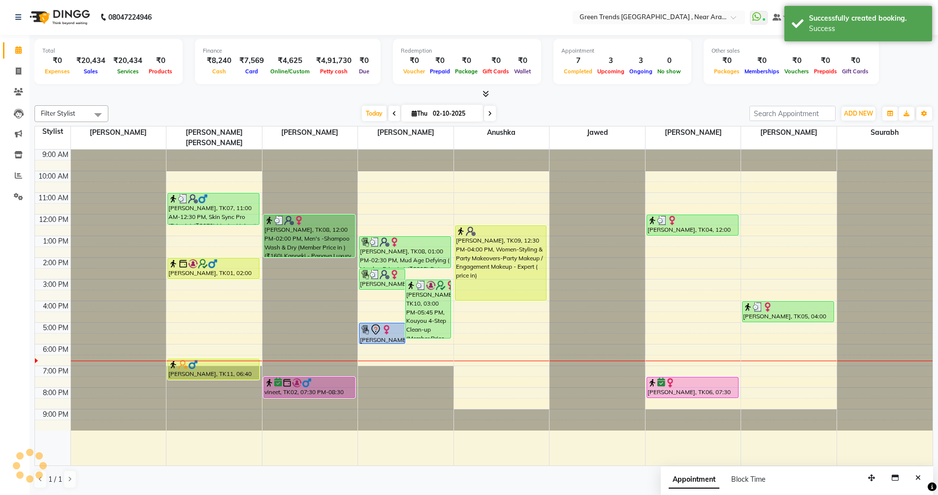
scroll to position [0, 0]
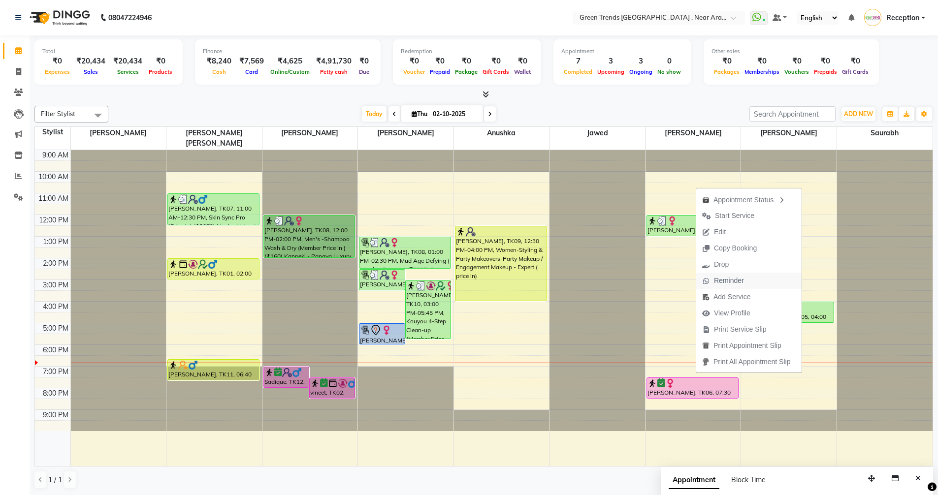
click at [733, 281] on span "Reminder" at bounding box center [729, 281] width 30 height 10
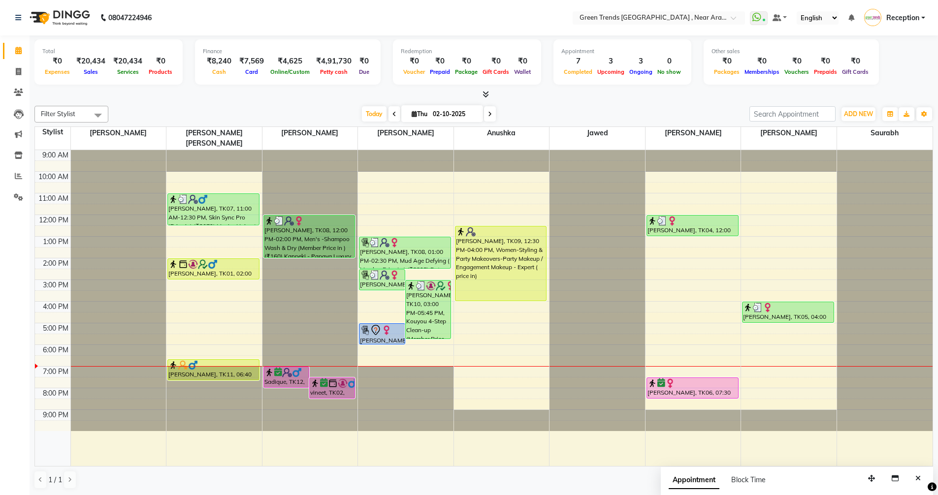
click at [727, 449] on div at bounding box center [692, 308] width 95 height 316
click at [312, 150] on div at bounding box center [309, 150] width 95 height 0
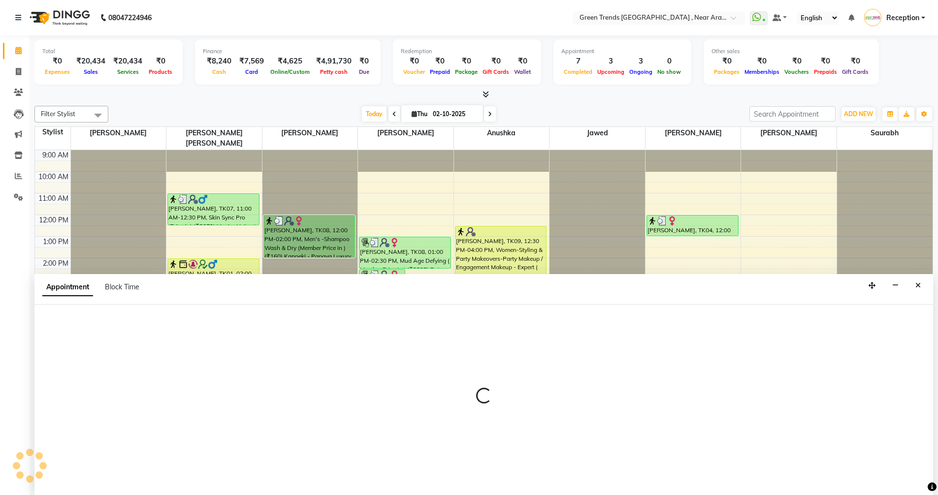
scroll to position [0, 0]
select select "57699"
select select "990"
select select "tentative"
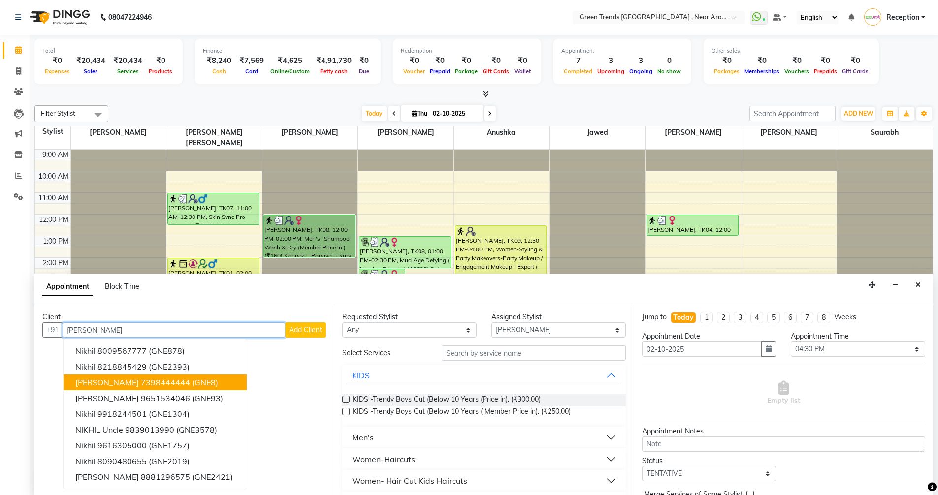
click at [149, 384] on ngb-highlight "7398444444" at bounding box center [165, 382] width 49 height 10
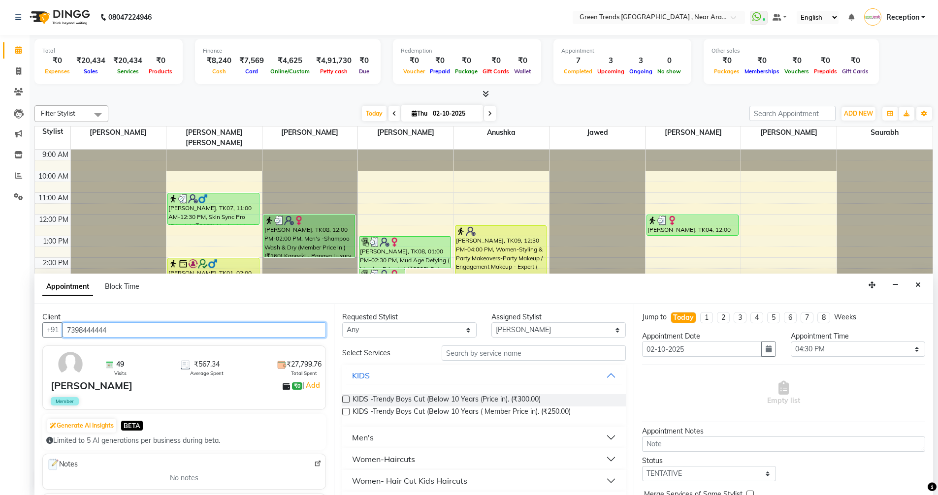
type input "7398444444"
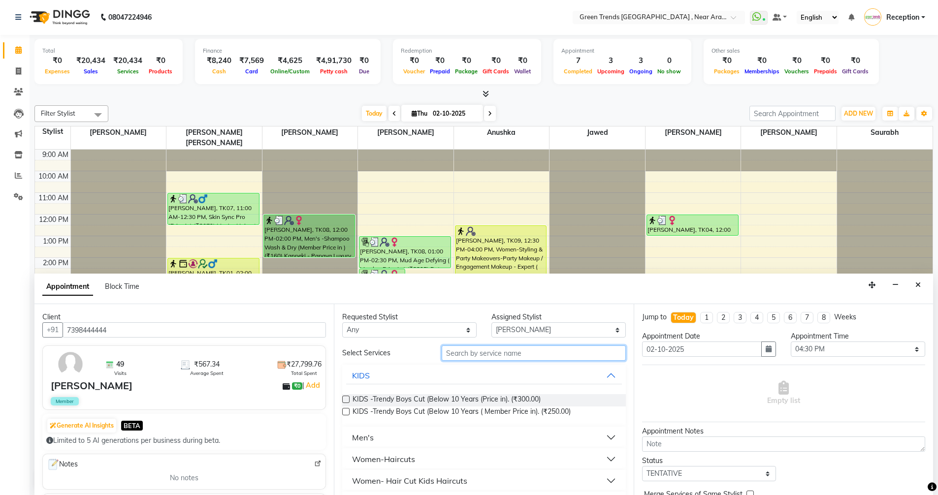
click at [509, 357] on input "text" at bounding box center [533, 352] width 184 height 15
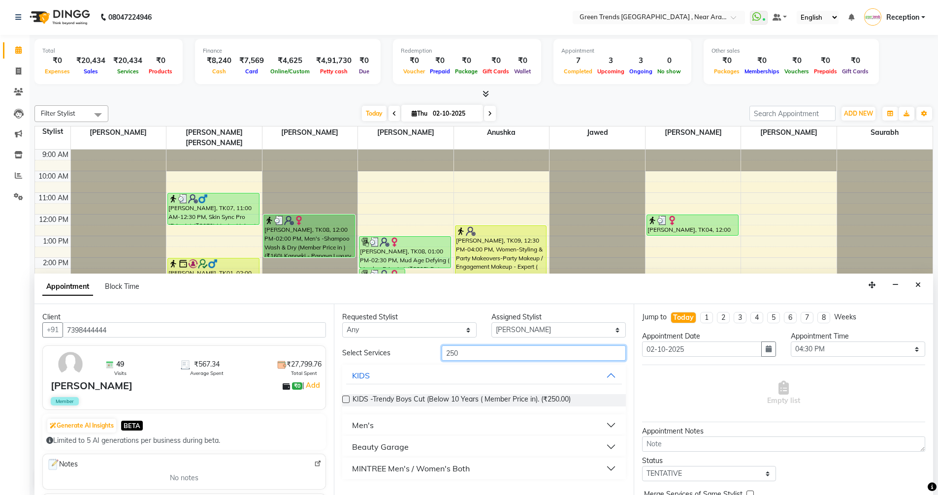
type input "250"
click at [466, 429] on button "Men's" at bounding box center [483, 425] width 275 height 18
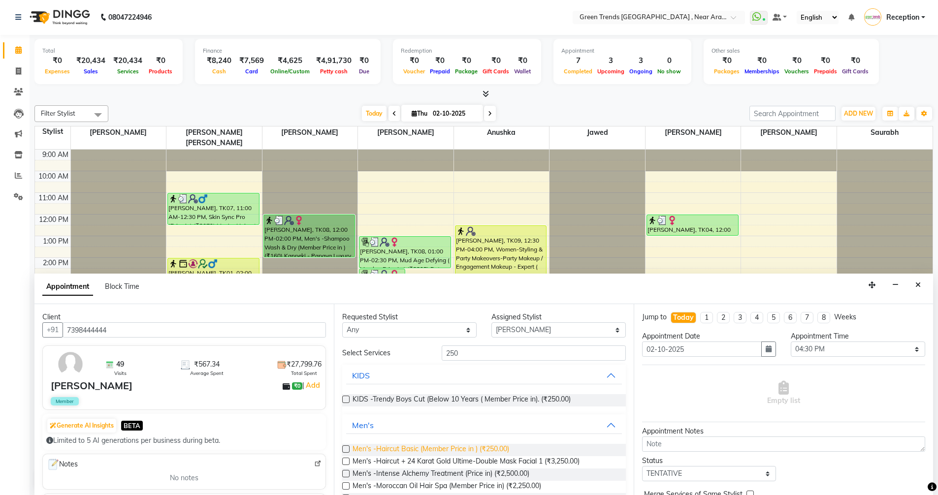
click at [463, 453] on span "Men's -Haircut Basic (Member Price in ) (₹250.00)" at bounding box center [430, 450] width 157 height 12
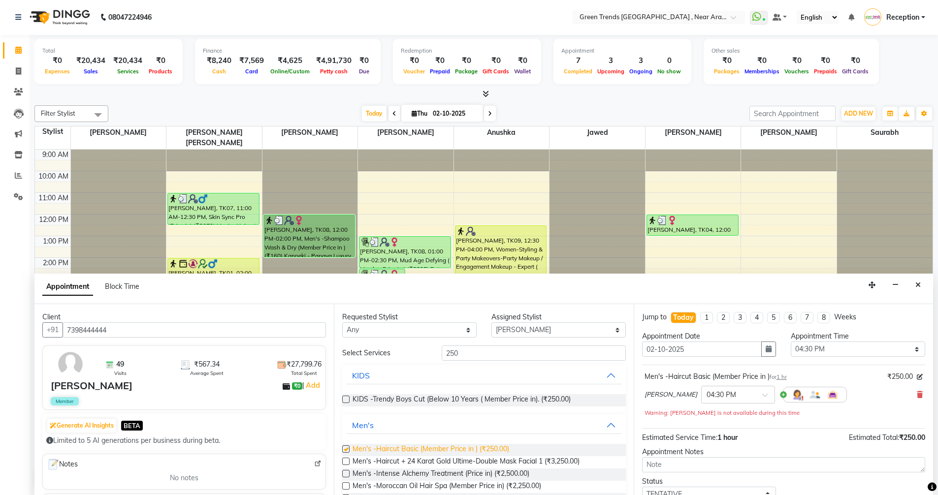
checkbox input "false"
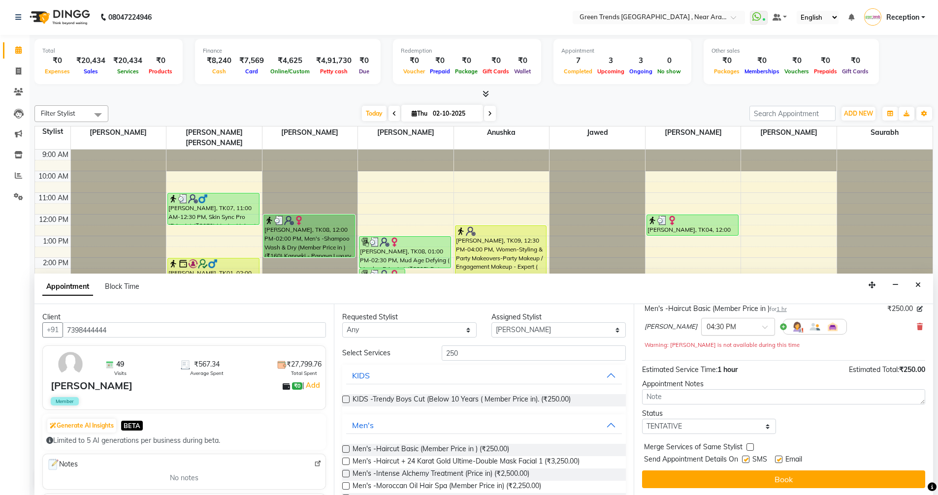
scroll to position [69, 0]
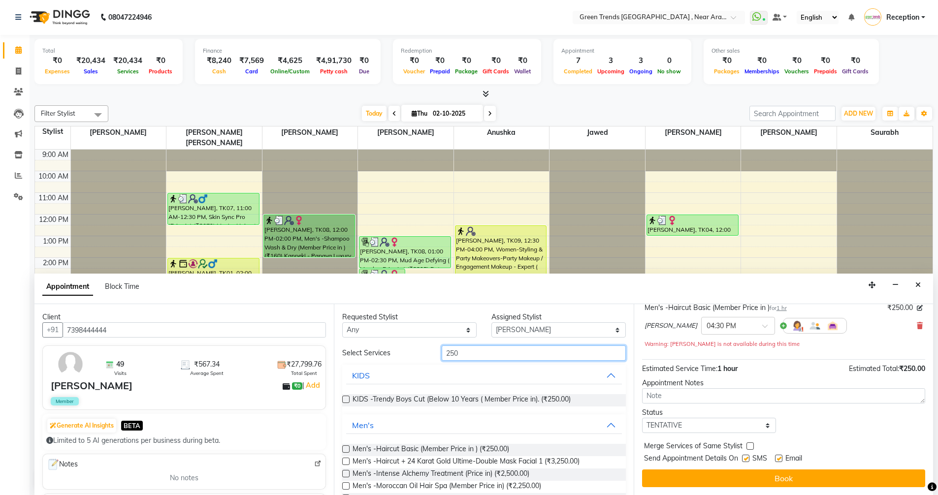
click at [495, 353] on input "250" at bounding box center [533, 352] width 184 height 15
type input "2"
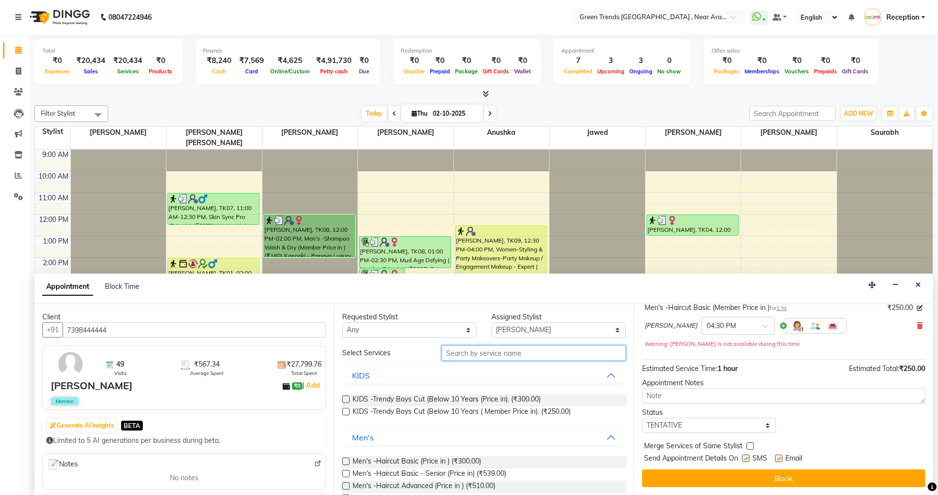
type input "1"
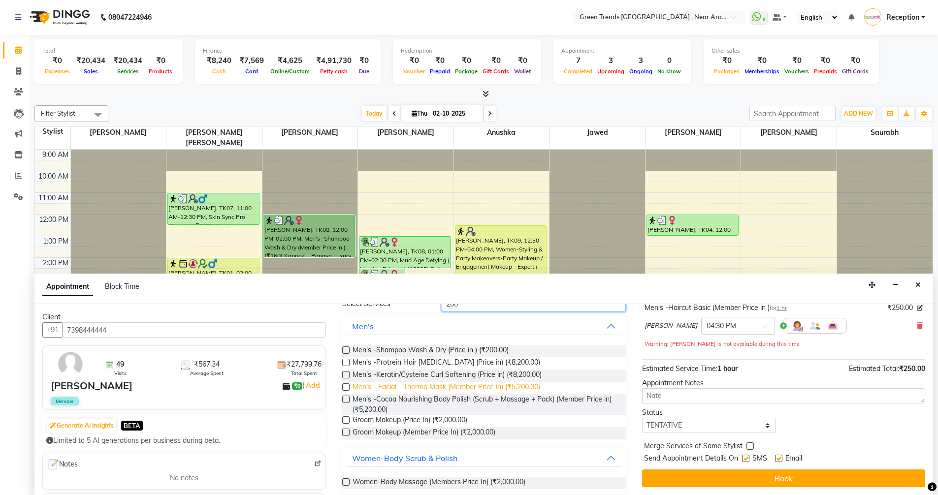
scroll to position [0, 0]
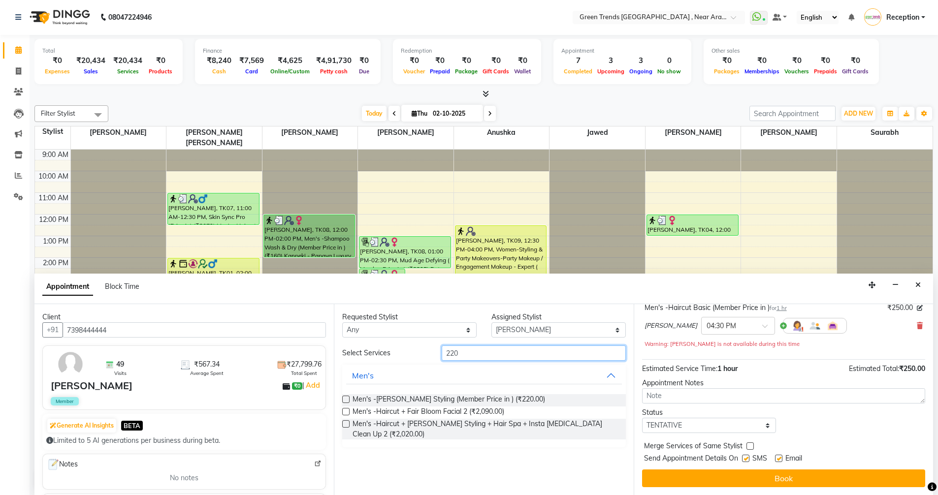
type input "220"
click at [345, 399] on label at bounding box center [345, 399] width 7 height 7
click at [345, 399] on input "checkbox" at bounding box center [345, 400] width 6 height 6
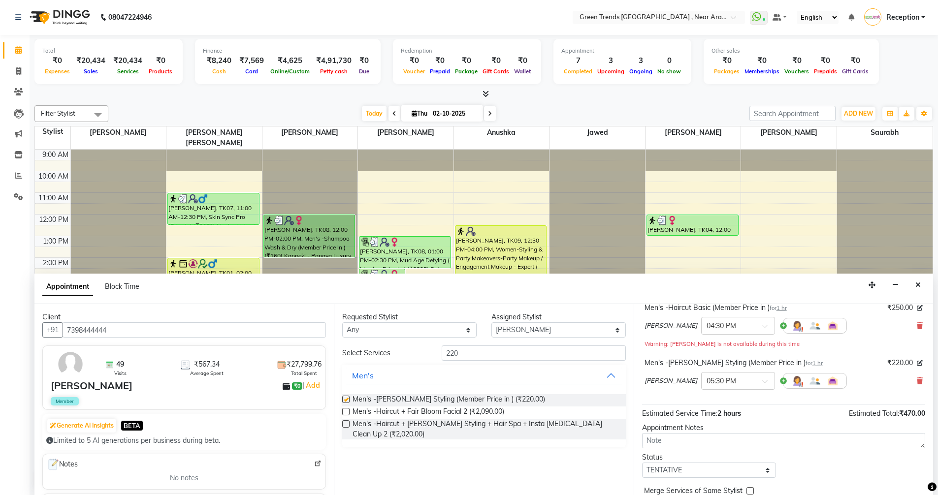
checkbox input "false"
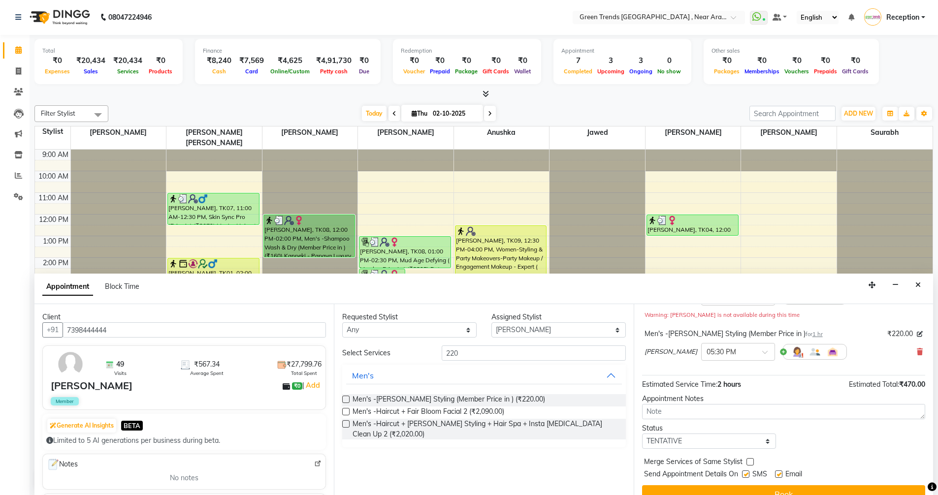
scroll to position [114, 0]
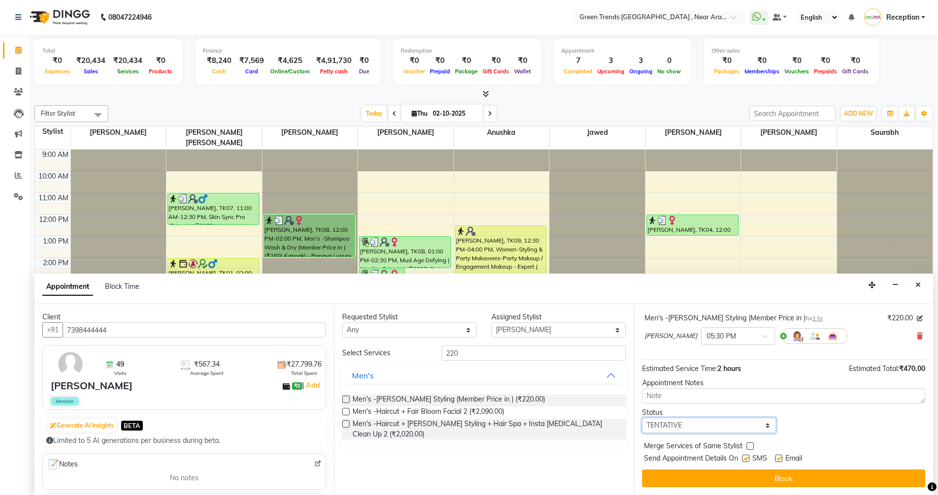
click at [750, 425] on select "Select TENTATIVE CONFIRM CHECK-IN UPCOMING" at bounding box center [709, 425] width 134 height 15
select select "confirm booking"
click at [642, 418] on select "Select TENTATIVE CONFIRM CHECK-IN UPCOMING" at bounding box center [709, 425] width 134 height 15
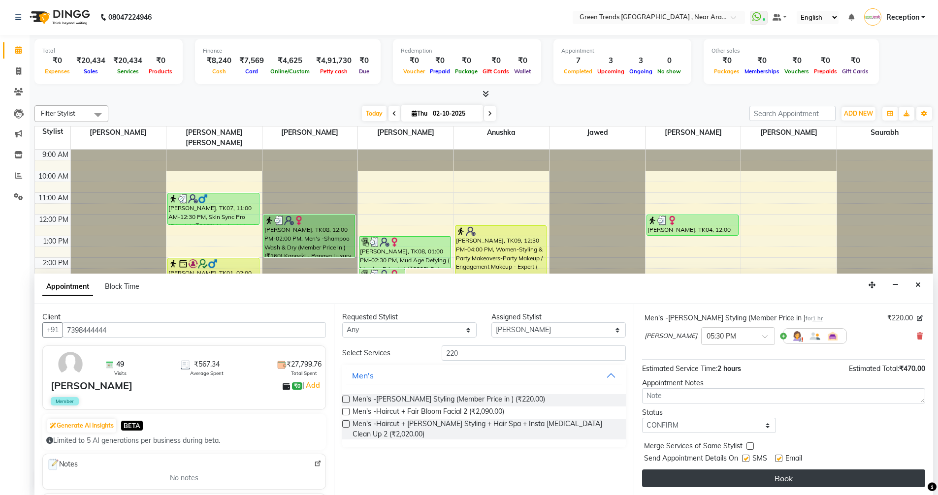
click at [738, 472] on button "Book" at bounding box center [783, 479] width 283 height 18
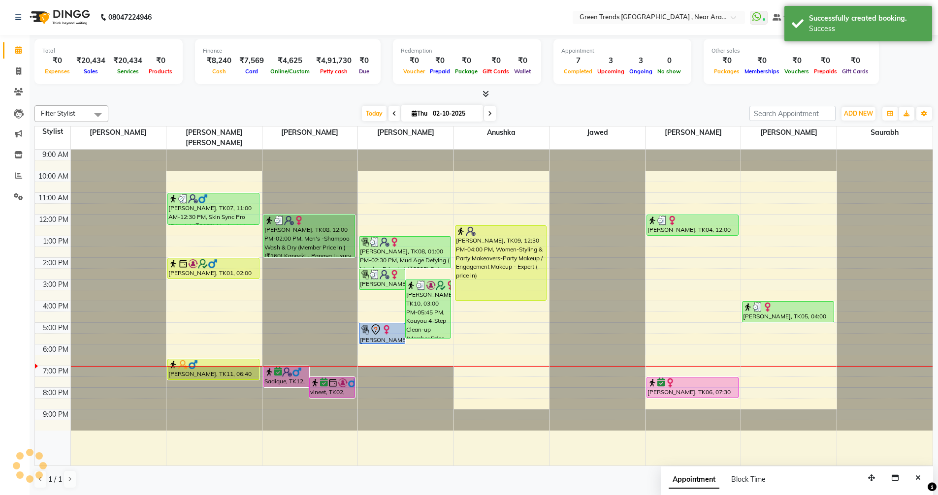
scroll to position [0, 0]
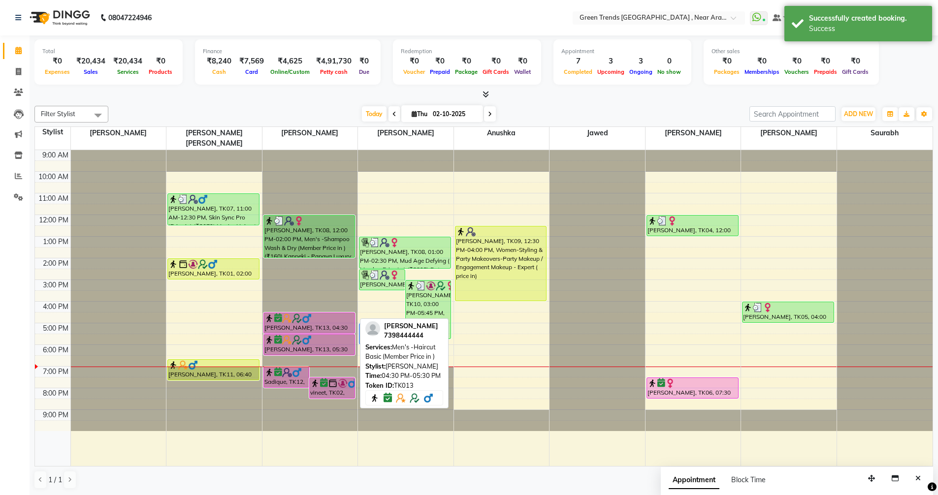
click at [311, 314] on div "[PERSON_NAME], TK13, 04:30 PM-05:30 PM, Men's -Haircut Basic (Member Price in )" at bounding box center [309, 323] width 91 height 20
select select "6"
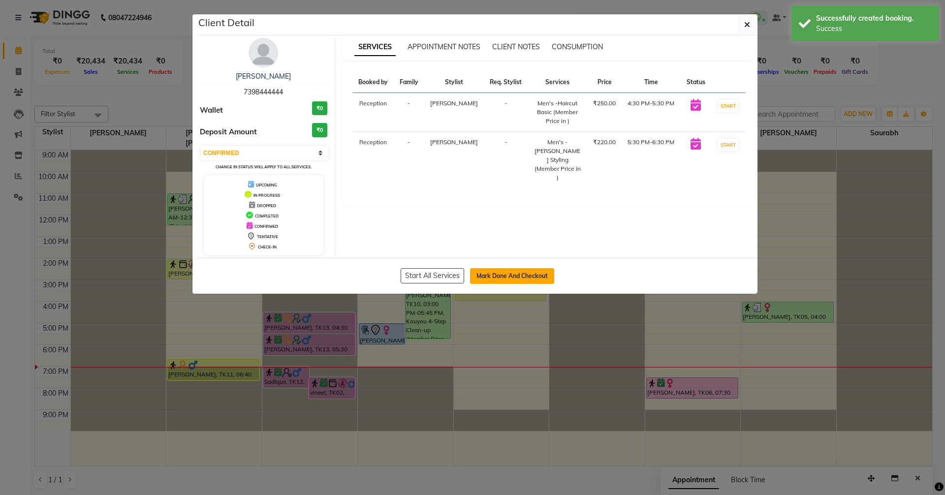
click at [506, 274] on button "Mark Done And Checkout" at bounding box center [512, 276] width 84 height 16
select select "service"
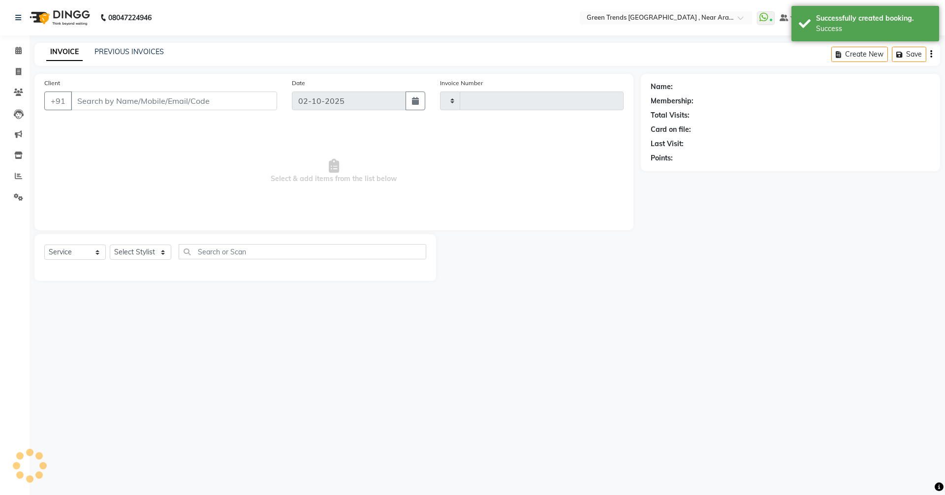
type input "3185"
select select "7005"
type input "7398444444"
select select "57699"
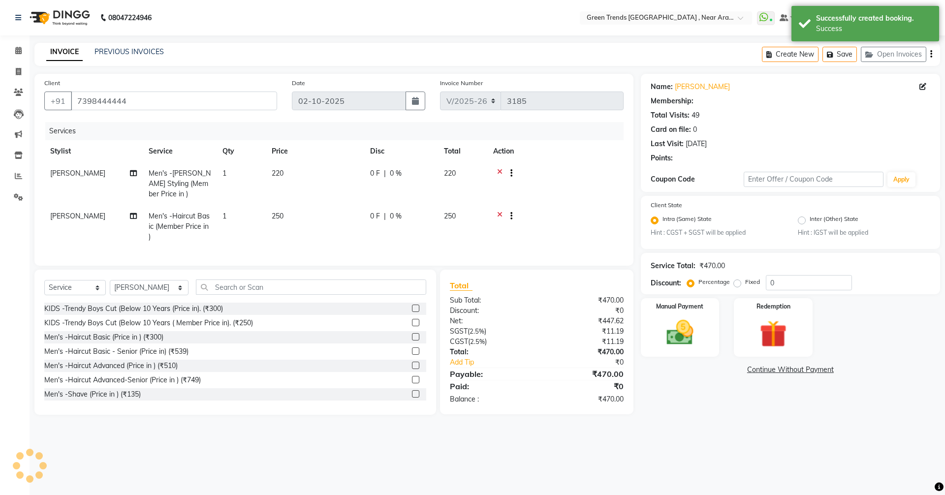
select select "1: Object"
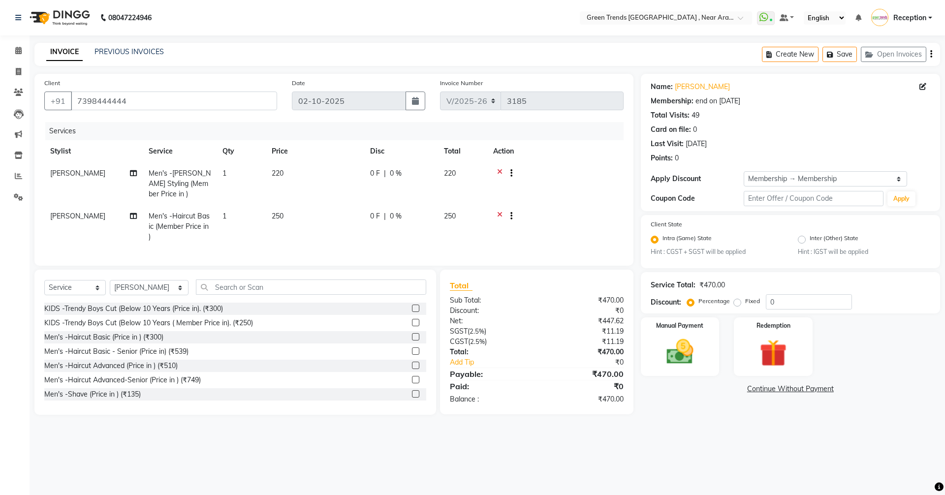
click at [745, 301] on label "Fixed" at bounding box center [752, 301] width 15 height 9
click at [737, 301] on input "Fixed" at bounding box center [739, 301] width 7 height 7
radio input "true"
click at [793, 299] on input "0" at bounding box center [809, 301] width 86 height 15
type input "070"
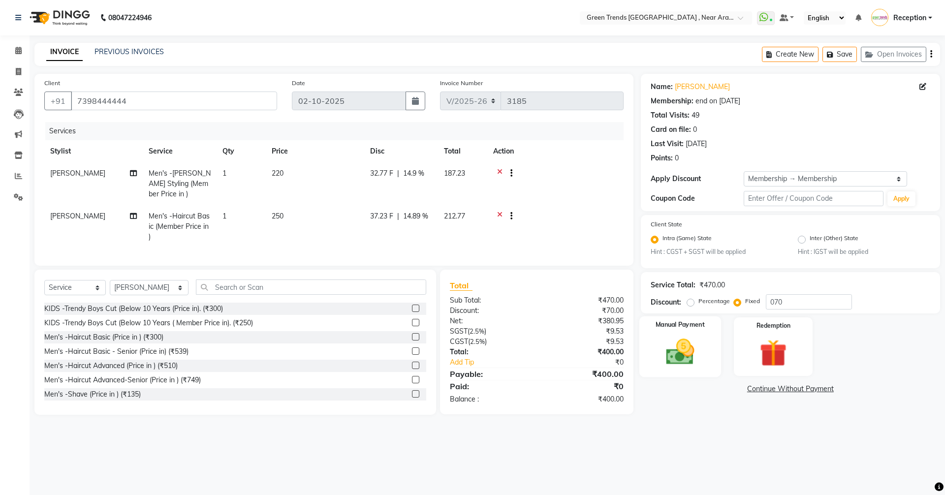
click at [670, 332] on div "Manual Payment" at bounding box center [680, 346] width 82 height 61
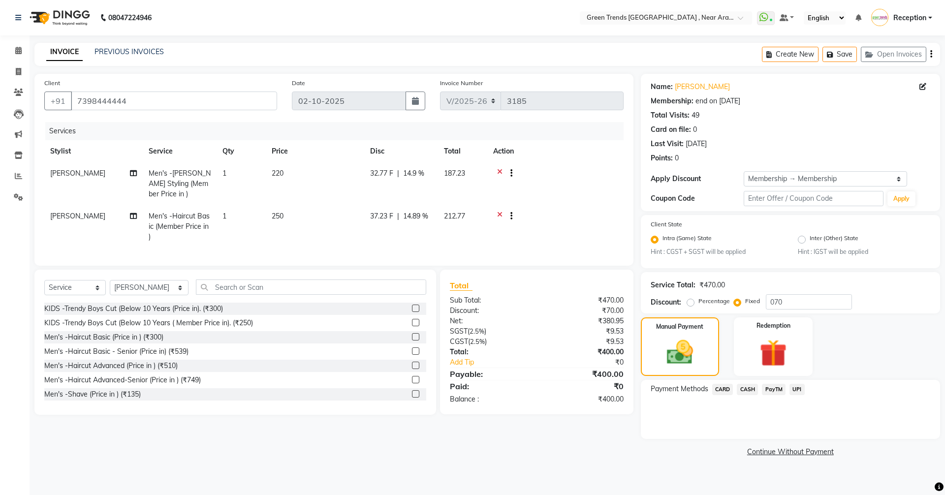
click at [750, 388] on span "CASH" at bounding box center [747, 389] width 21 height 11
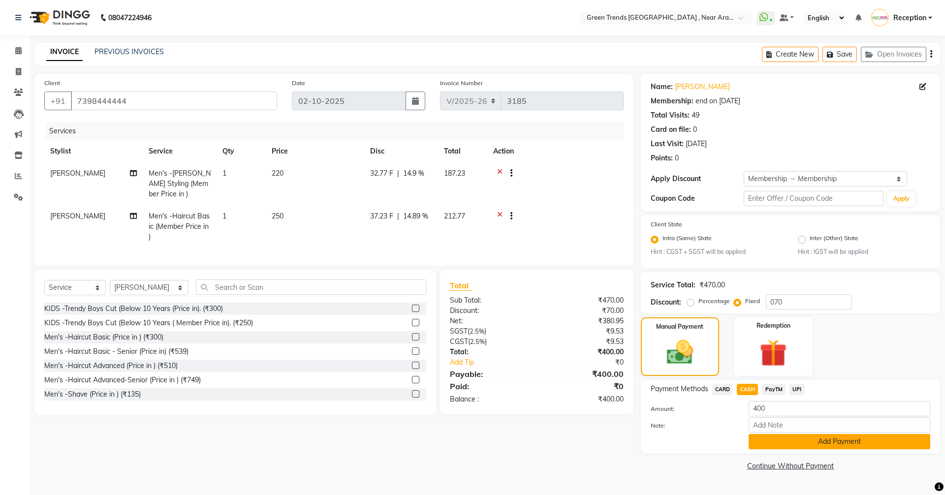
click at [799, 440] on button "Add Payment" at bounding box center [840, 441] width 182 height 15
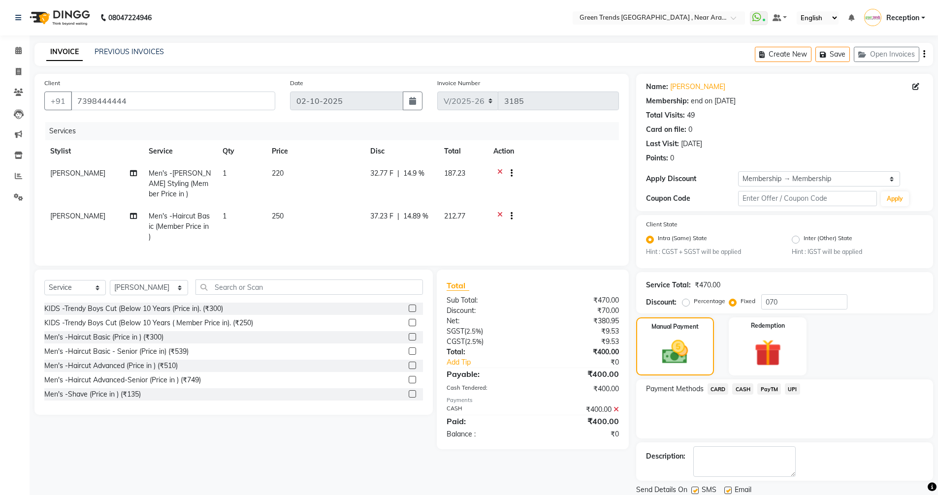
scroll to position [34, 0]
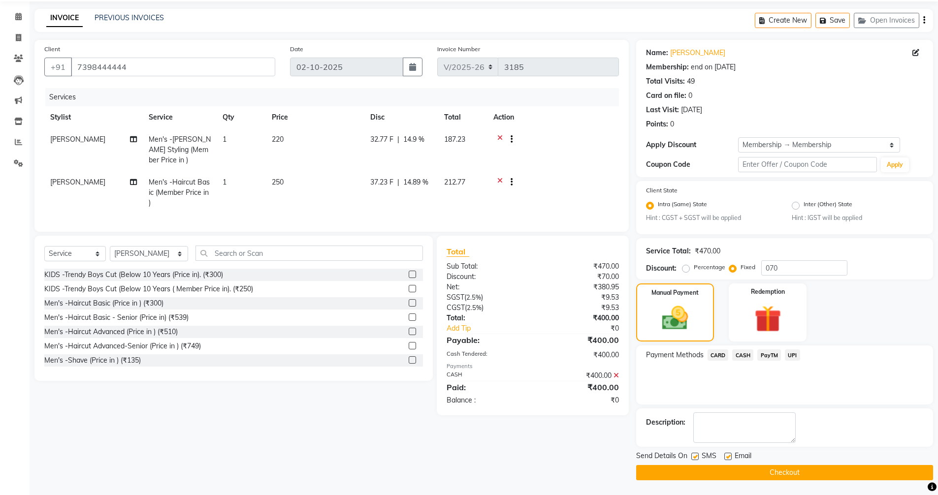
click at [787, 472] on button "Checkout" at bounding box center [784, 472] width 297 height 15
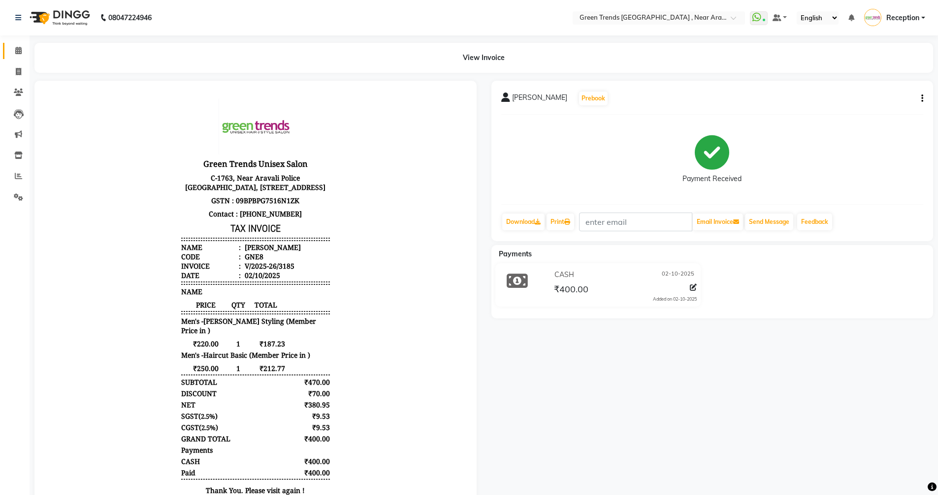
click at [20, 49] on icon at bounding box center [18, 50] width 6 height 7
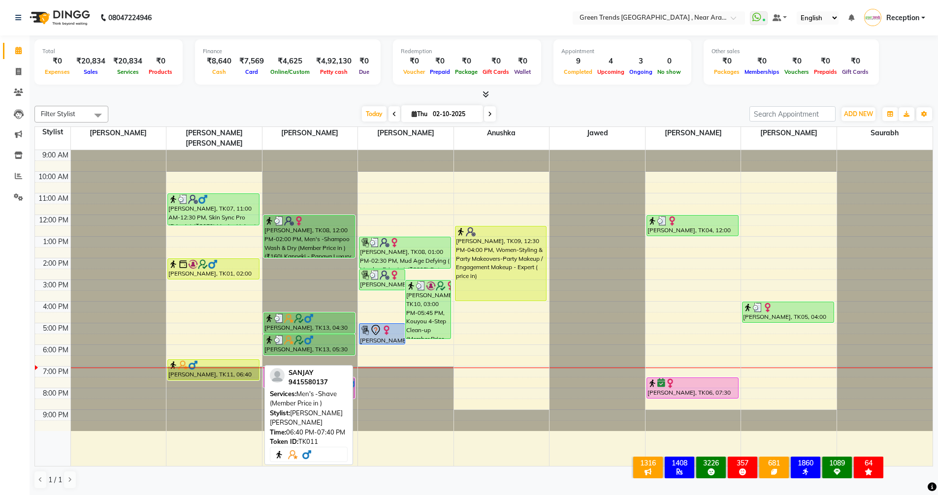
click at [223, 363] on div "[PERSON_NAME], TK11, 06:40 PM-07:40 PM, Men's -Shave (Member Price in )" at bounding box center [213, 370] width 91 height 20
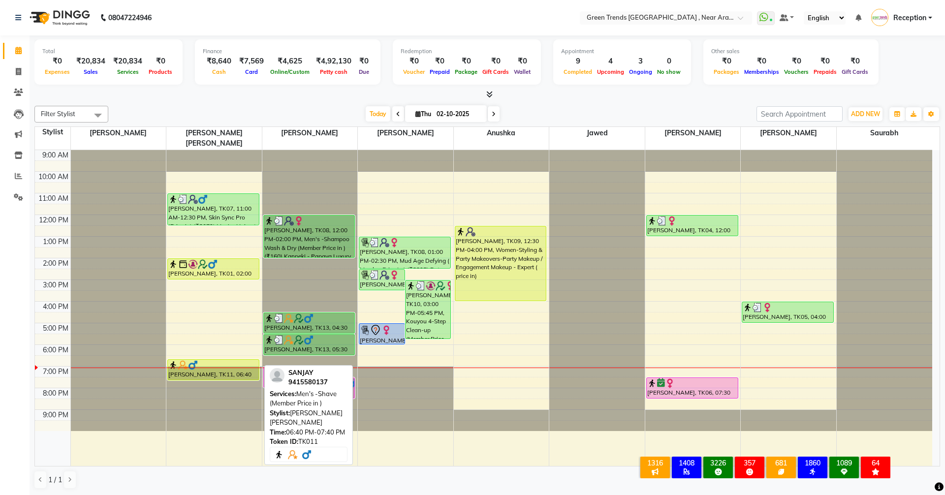
select select "1"
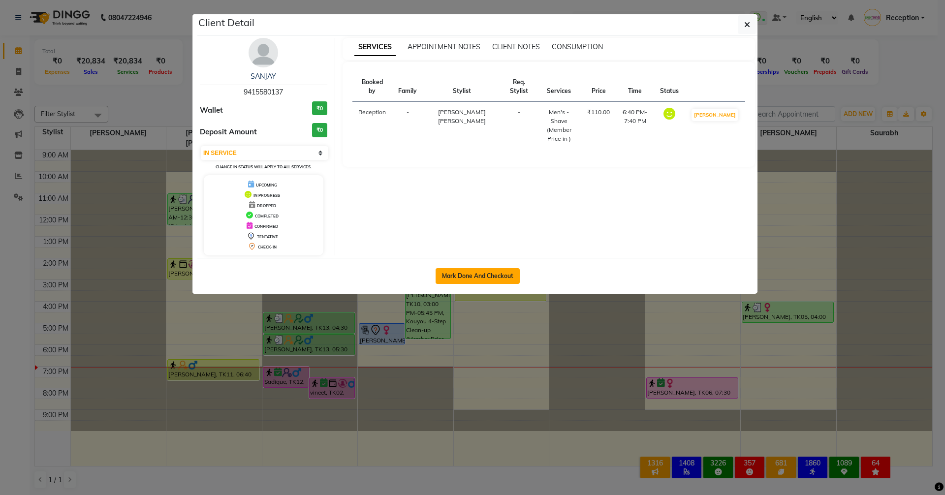
click at [493, 273] on button "Mark Done And Checkout" at bounding box center [478, 276] width 84 height 16
select select "service"
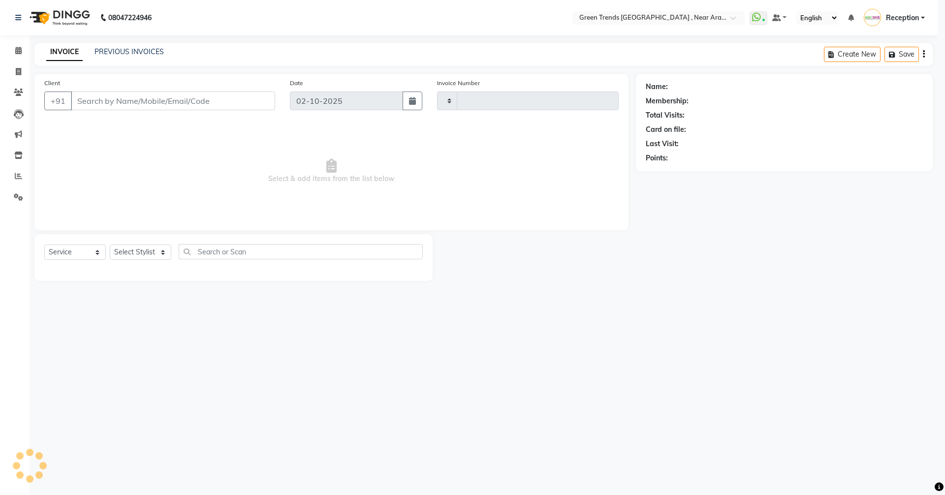
type input "3186"
select select "7005"
type input "9415580137"
select select "57698"
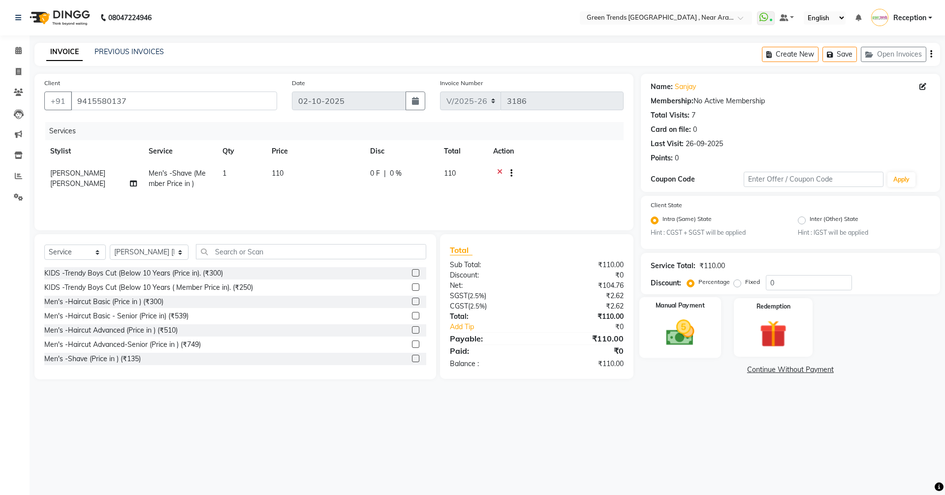
click at [666, 327] on img at bounding box center [680, 333] width 46 height 32
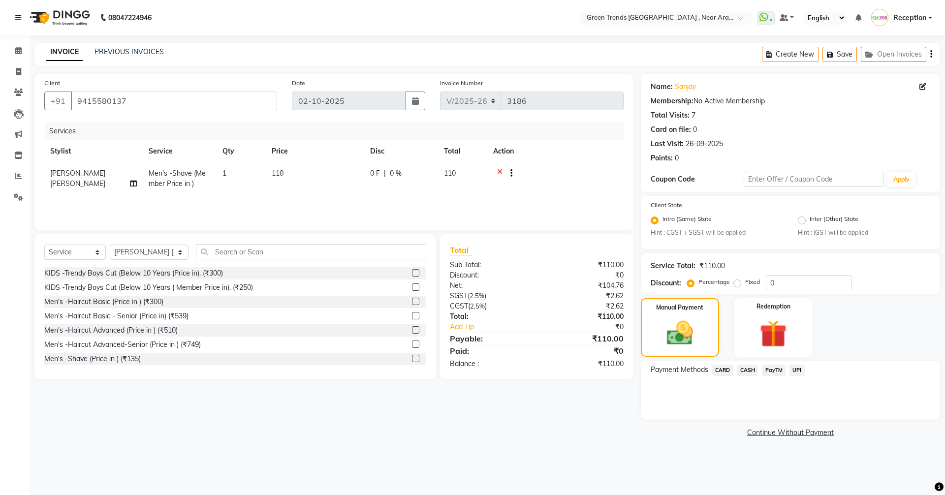
click at [746, 371] on span "CASH" at bounding box center [747, 370] width 21 height 11
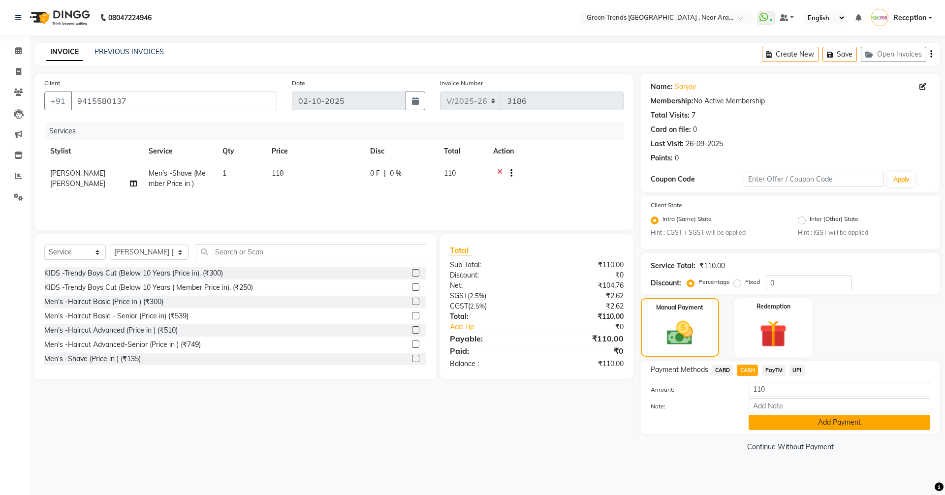
click at [760, 423] on button "Add Payment" at bounding box center [840, 422] width 182 height 15
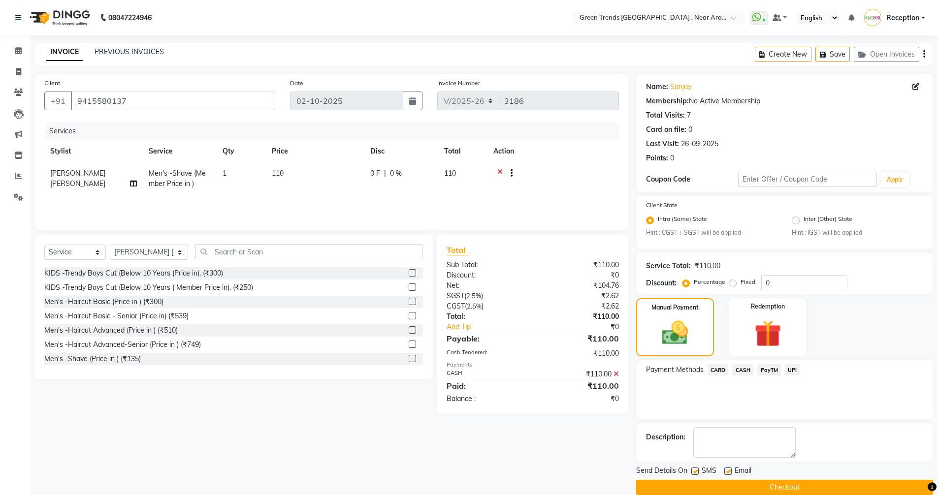
click at [745, 481] on button "Checkout" at bounding box center [784, 487] width 297 height 15
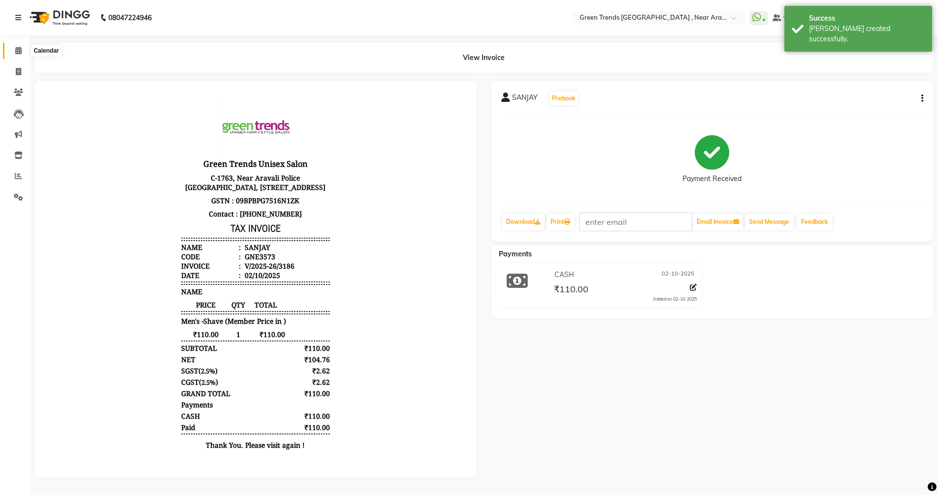
click at [14, 56] on span at bounding box center [18, 50] width 17 height 11
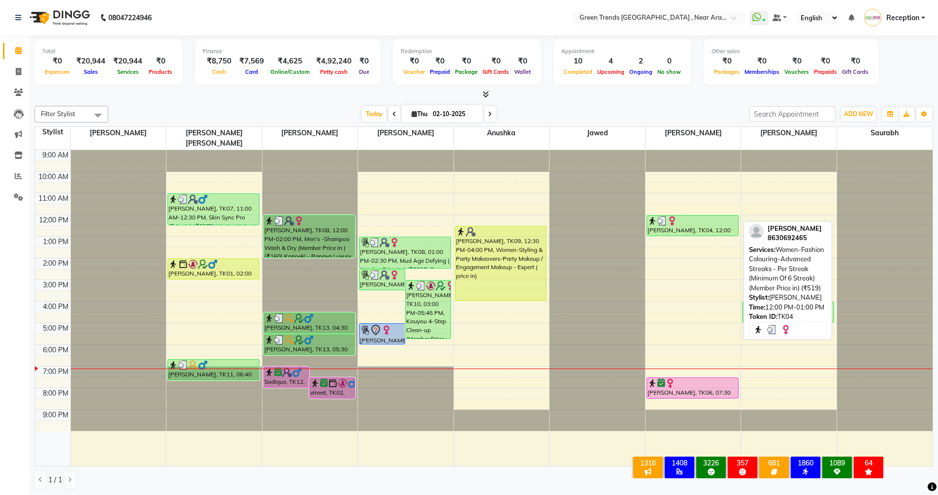
click at [712, 222] on div "[PERSON_NAME], TK04, 12:00 PM-01:00 PM, Women-Fashion Colouring-Advanced Streak…" at bounding box center [692, 226] width 91 height 20
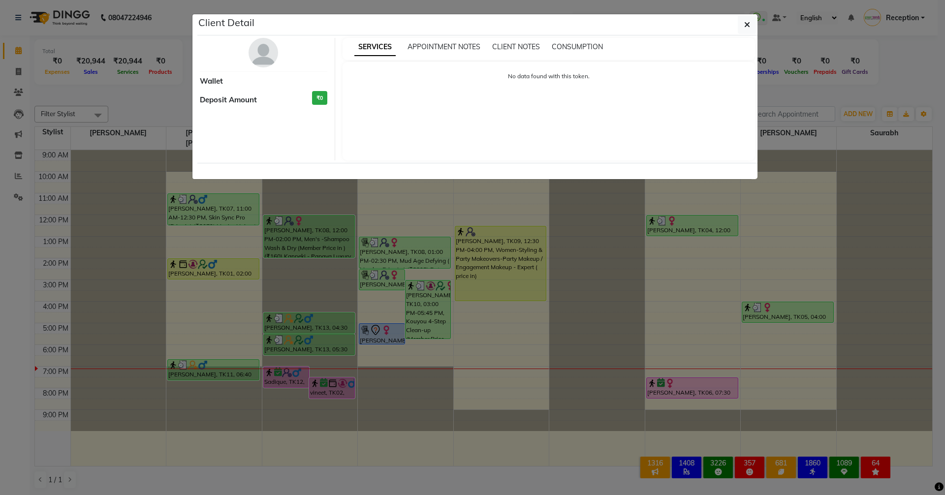
select select "3"
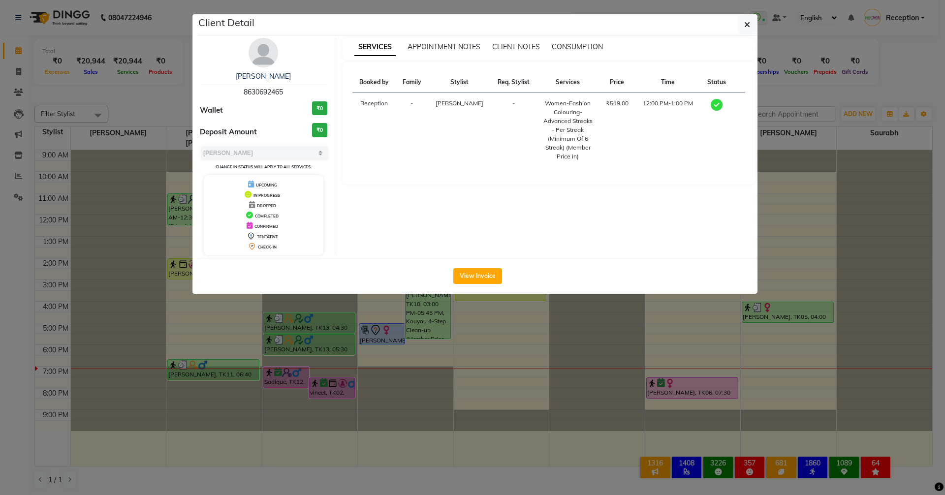
click at [475, 284] on div "View Invoice" at bounding box center [477, 276] width 560 height 36
click at [469, 280] on button "View Invoice" at bounding box center [477, 276] width 49 height 16
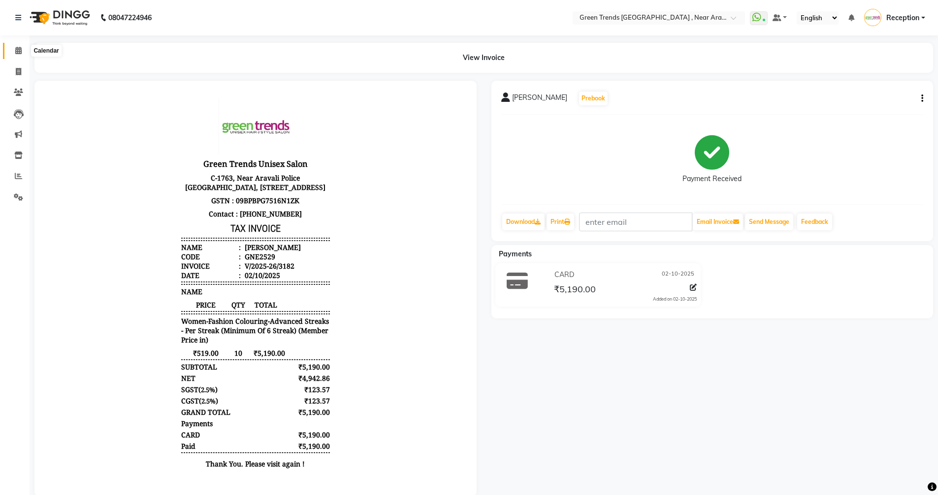
click at [20, 53] on icon at bounding box center [18, 50] width 6 height 7
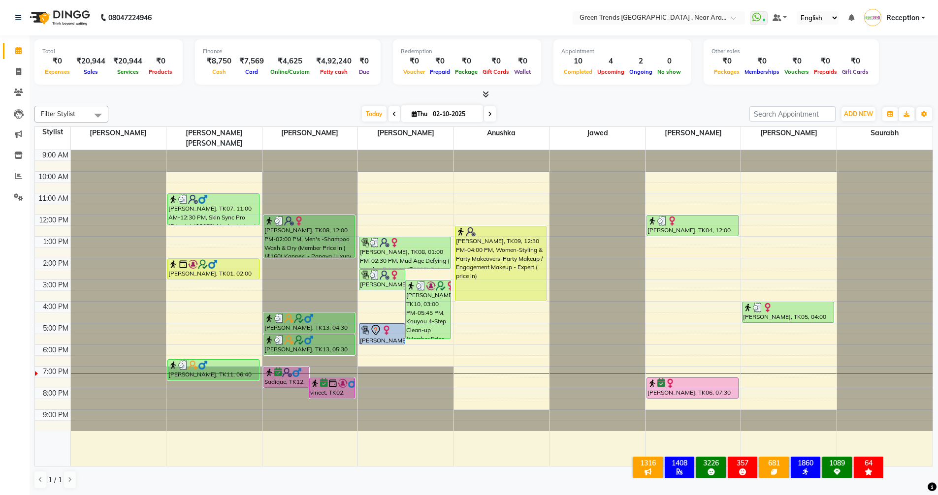
click at [786, 362] on div "9:00 AM 10:00 AM 11:00 AM 12:00 PM 1:00 PM 2:00 PM 3:00 PM 4:00 PM 5:00 PM 6:00…" at bounding box center [483, 308] width 897 height 316
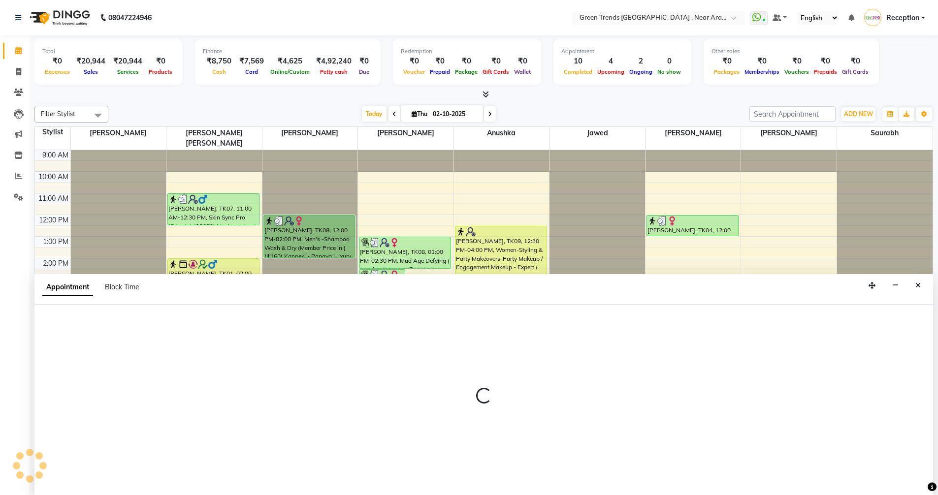
scroll to position [0, 0]
select select "89092"
select select "tentative"
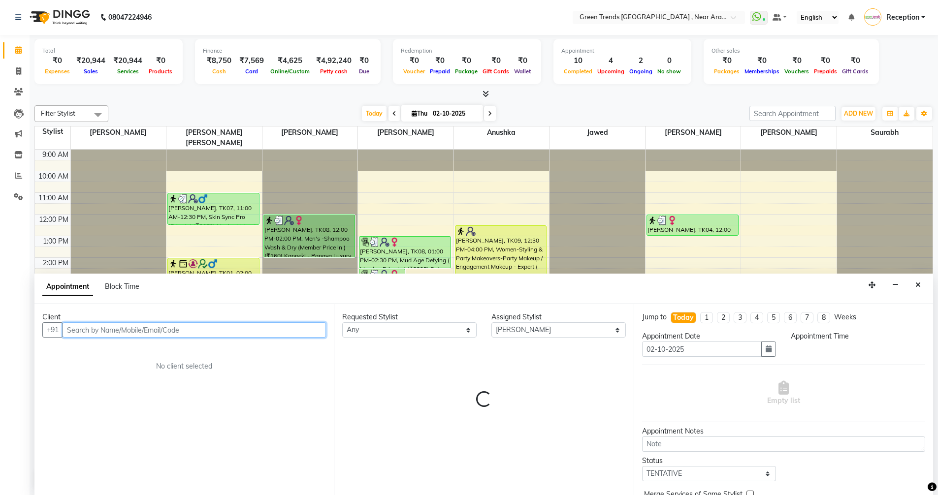
select select "1140"
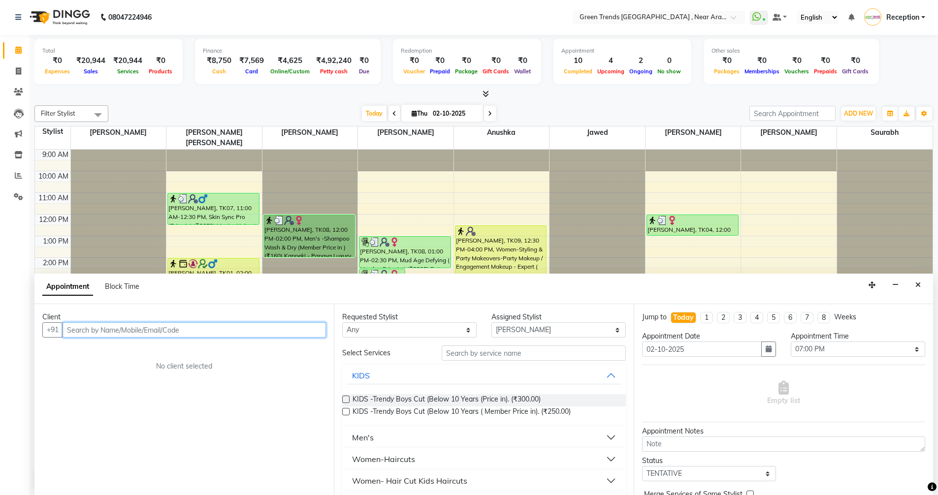
scroll to position [0, 0]
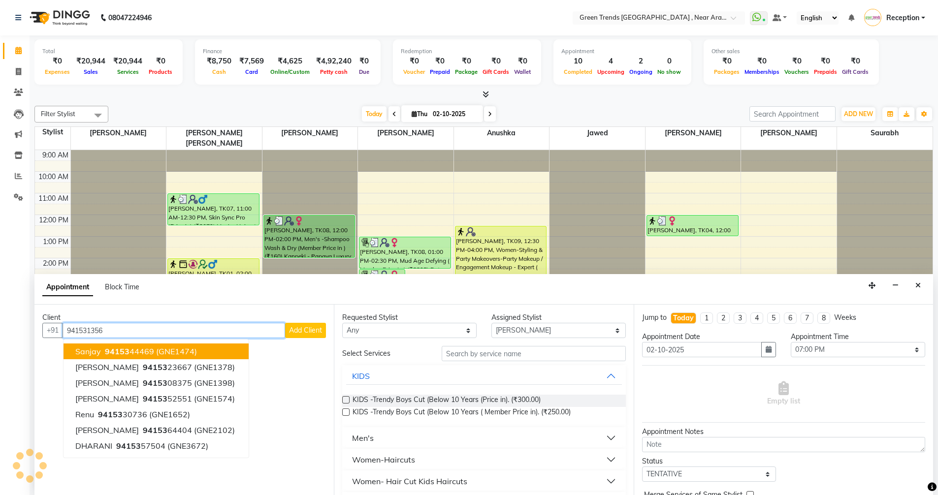
type input "9415313562"
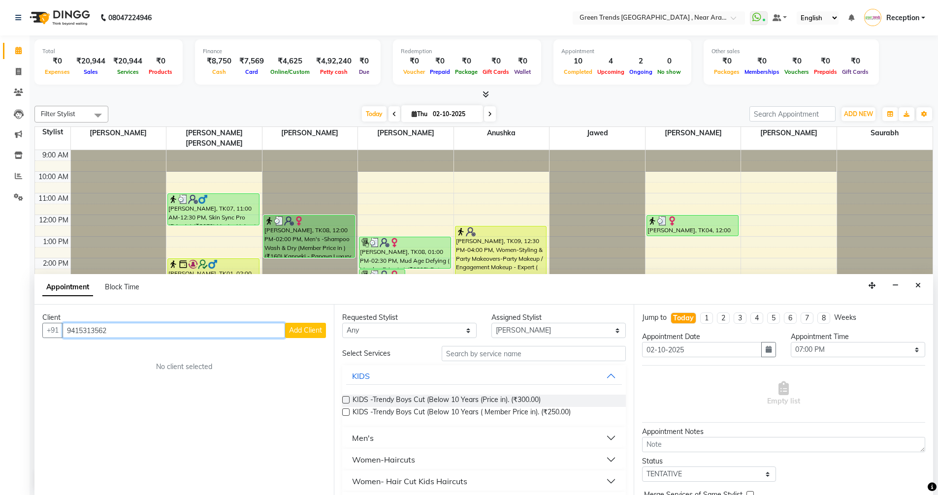
drag, startPoint x: 420, startPoint y: 322, endPoint x: 431, endPoint y: 370, distance: 48.8
click at [429, 365] on div "Filter Stylist Select All Mohd Shuaib Mohd. Fuzail Saif Shikha Prajapati Anushk…" at bounding box center [483, 297] width 898 height 391
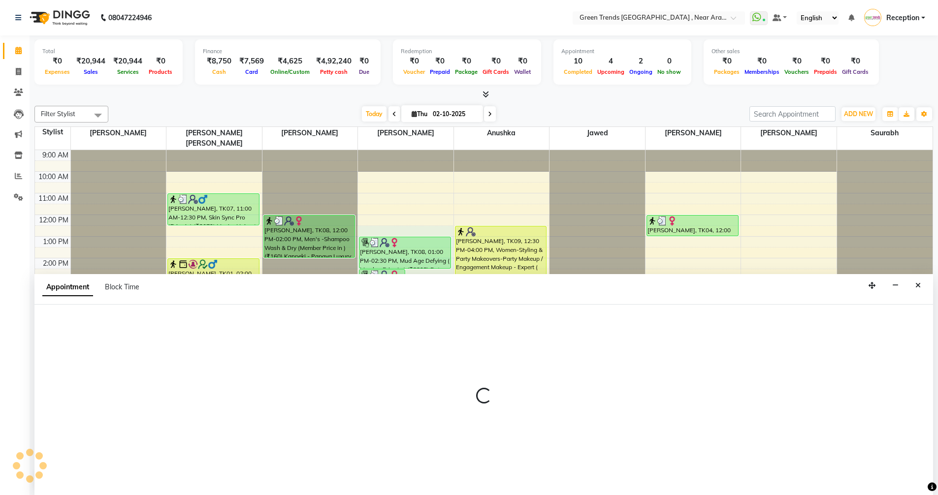
scroll to position [0, 0]
select select "57705"
select select "750"
select select "tentative"
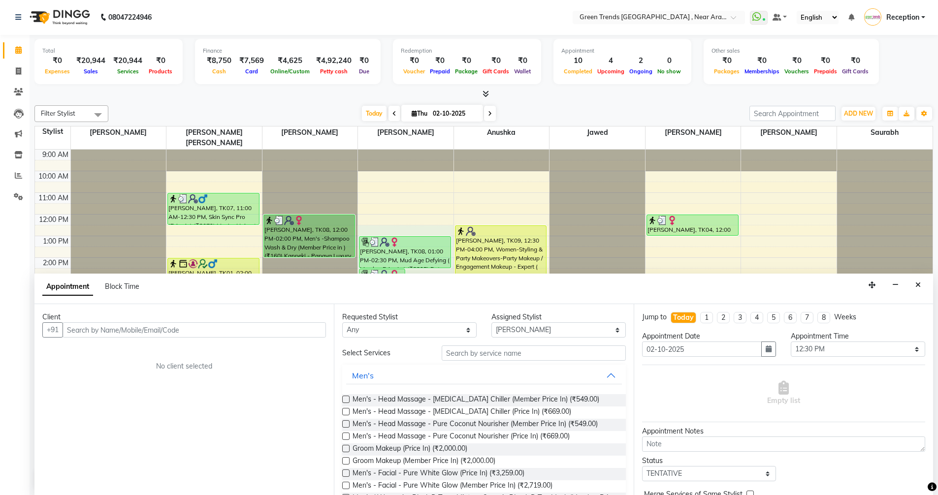
click at [915, 285] on icon "Close" at bounding box center [917, 285] width 5 height 7
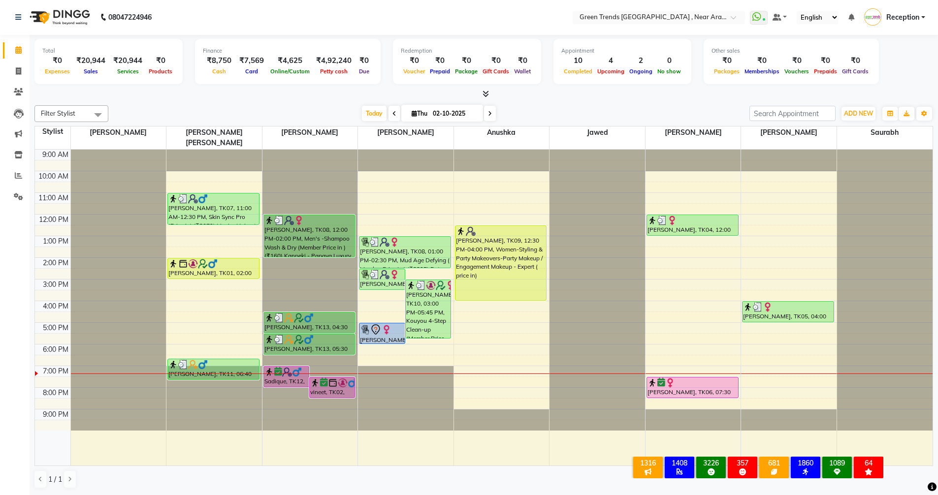
click at [803, 363] on div "9:00 AM 10:00 AM 11:00 AM 12:00 PM 1:00 PM 2:00 PM 3:00 PM 4:00 PM 5:00 PM 6:00…" at bounding box center [483, 308] width 897 height 316
select select "89092"
select select "tentative"
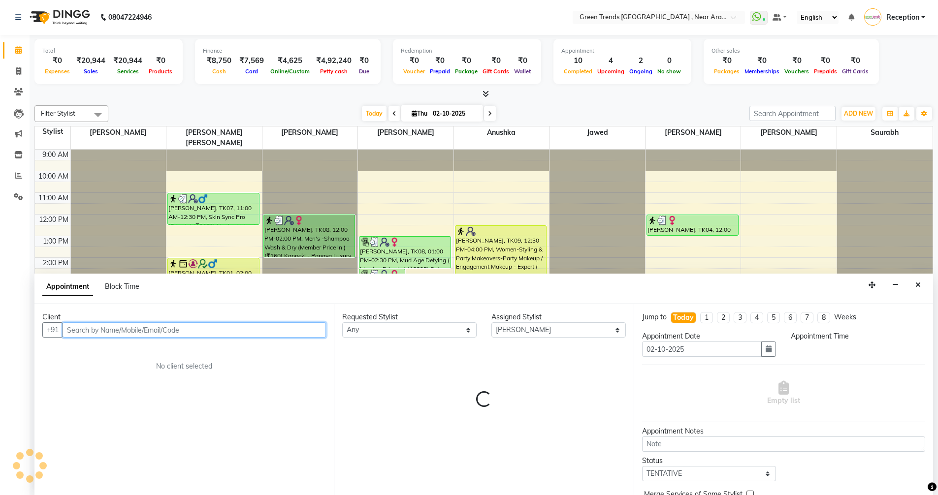
select select "1140"
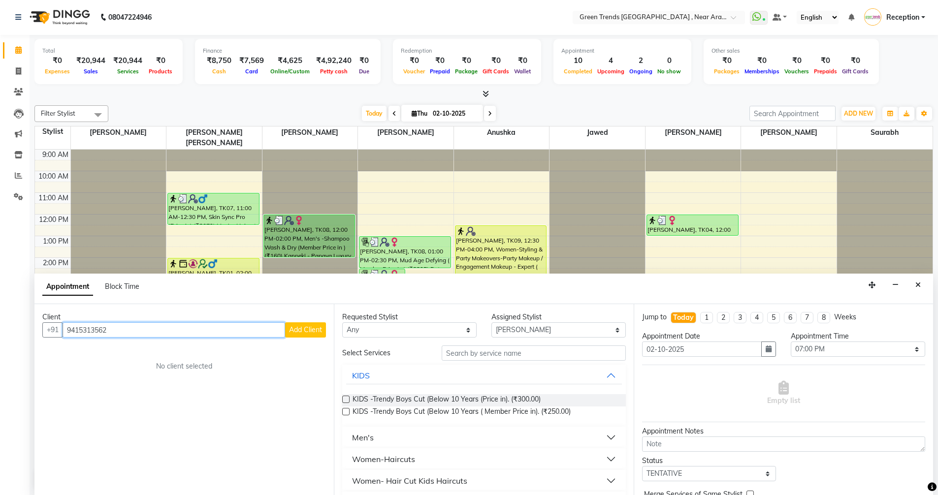
type input "9415313562"
click at [298, 335] on button "Add Client" at bounding box center [305, 329] width 41 height 15
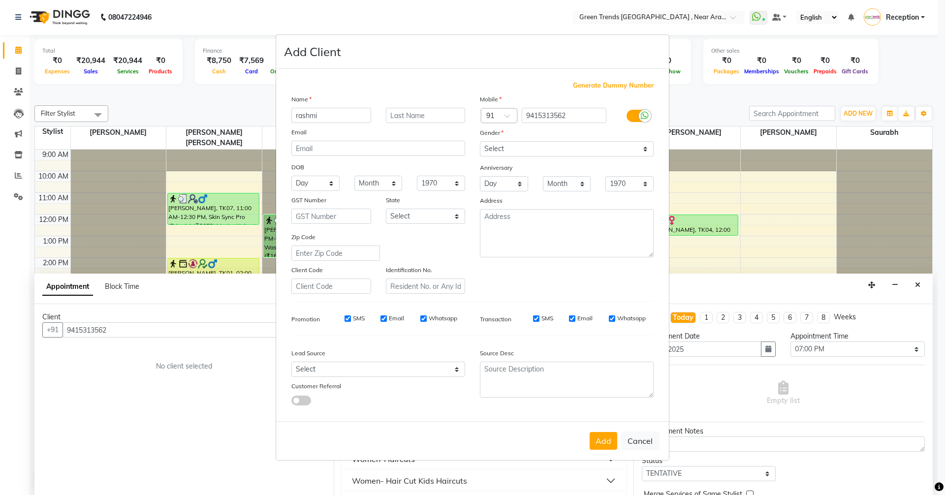
type input "rashmi"
click at [528, 151] on select "Select [DEMOGRAPHIC_DATA] [DEMOGRAPHIC_DATA] Other Prefer Not To Say" at bounding box center [567, 148] width 174 height 15
select select "female"
click at [480, 141] on select "Select [DEMOGRAPHIC_DATA] [DEMOGRAPHIC_DATA] Other Prefer Not To Say" at bounding box center [567, 148] width 174 height 15
click at [599, 441] on button "Add" at bounding box center [604, 441] width 28 height 18
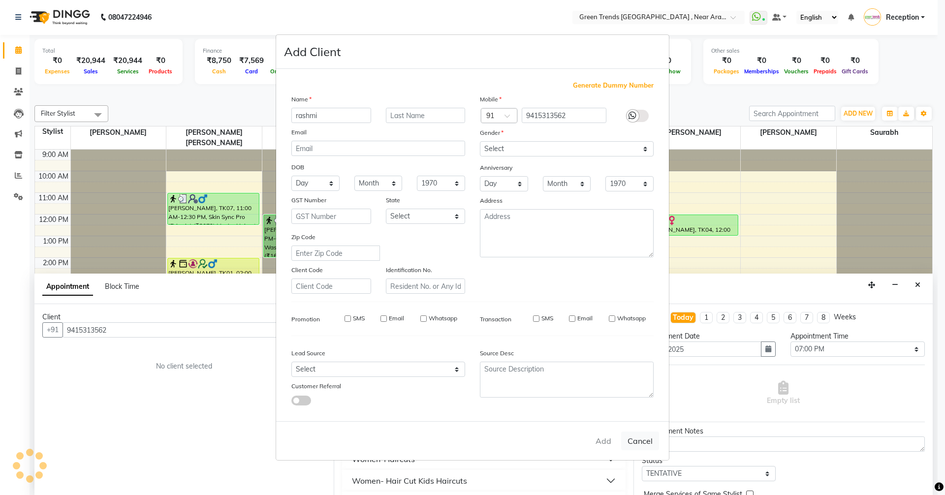
select select
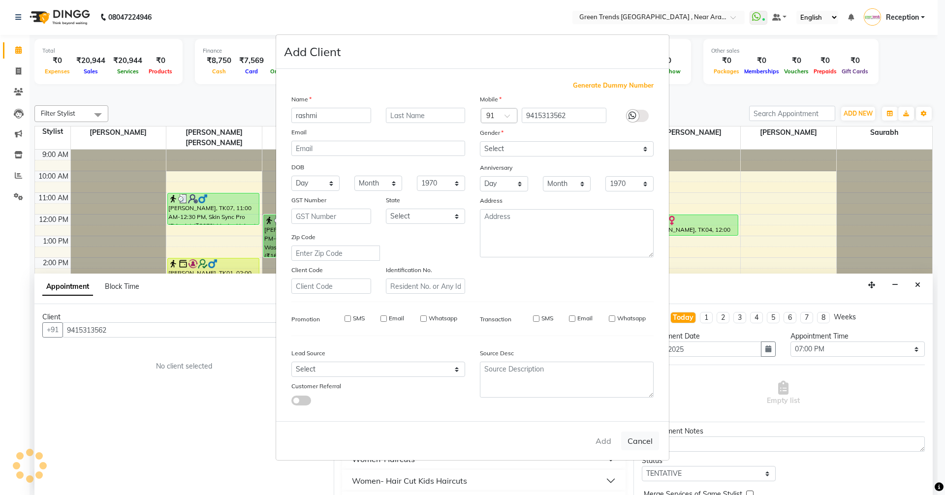
select select
checkbox input "false"
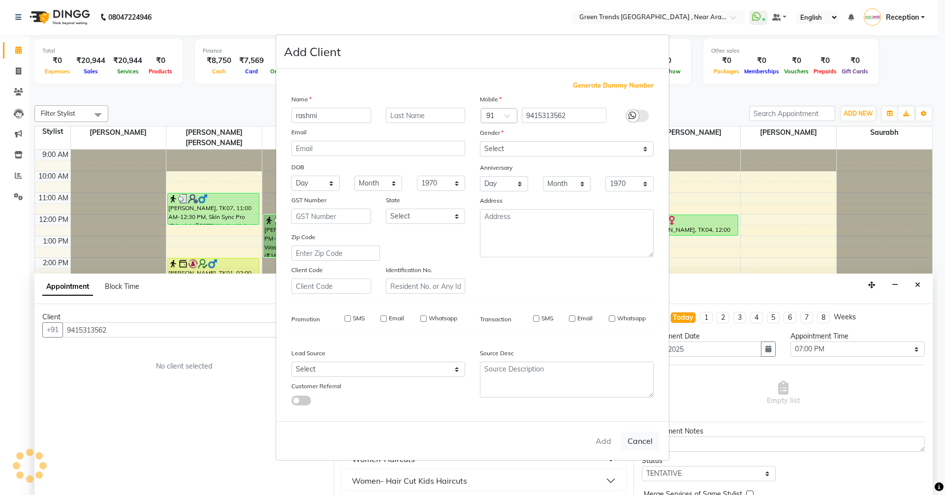
checkbox input "false"
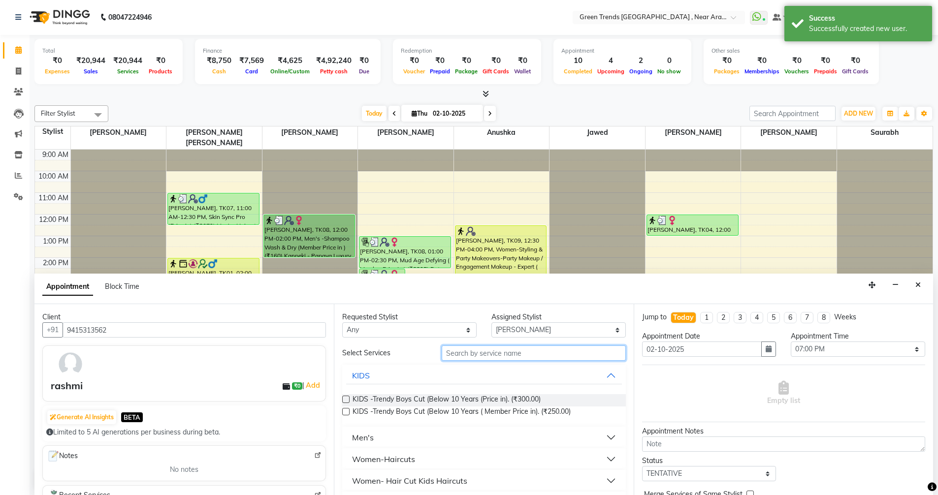
click at [509, 356] on input "text" at bounding box center [533, 352] width 184 height 15
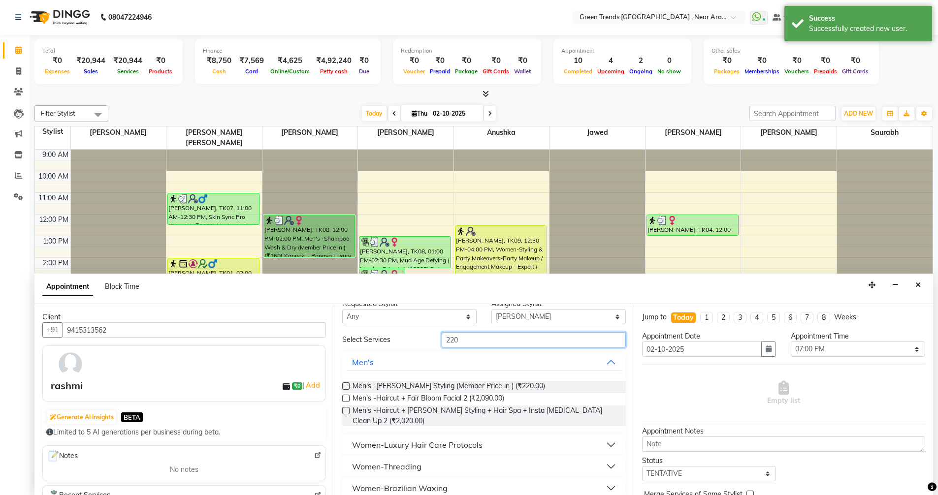
scroll to position [25, 0]
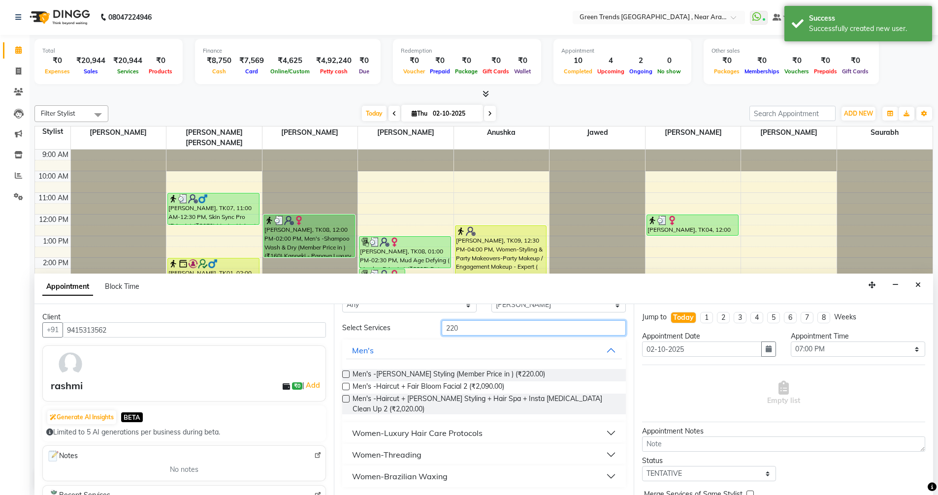
type input "220"
click at [444, 477] on div "Women-Brazilian Waxing" at bounding box center [399, 477] width 95 height 12
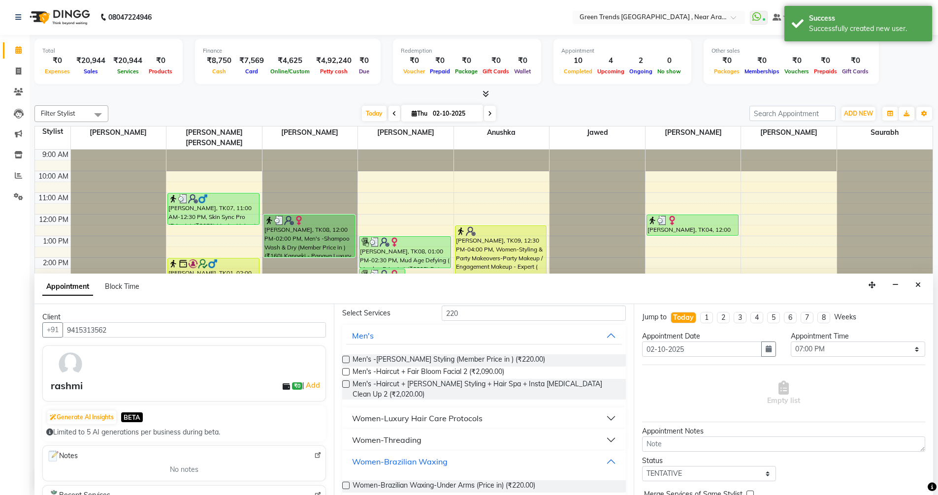
scroll to position [53, 0]
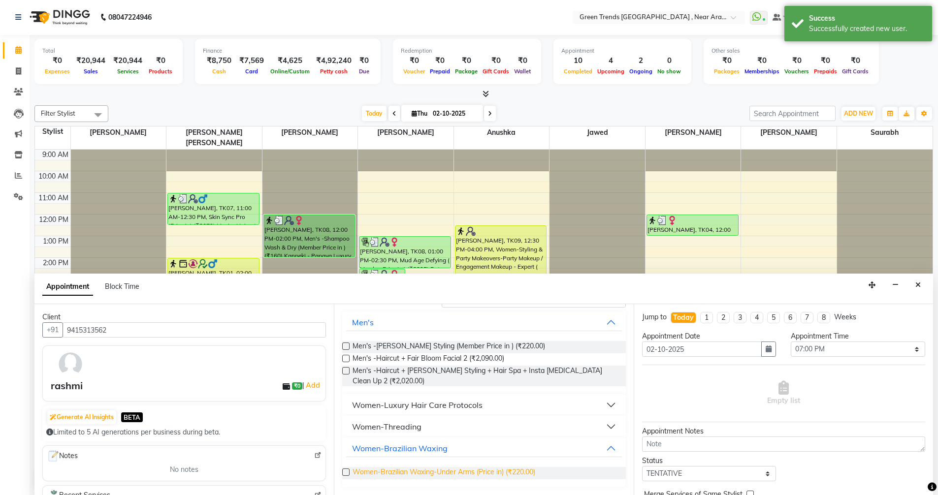
click at [453, 475] on span "Women-Brazilian Waxing-Under Arms (Price in) (₹220.00)" at bounding box center [443, 473] width 183 height 12
checkbox input "false"
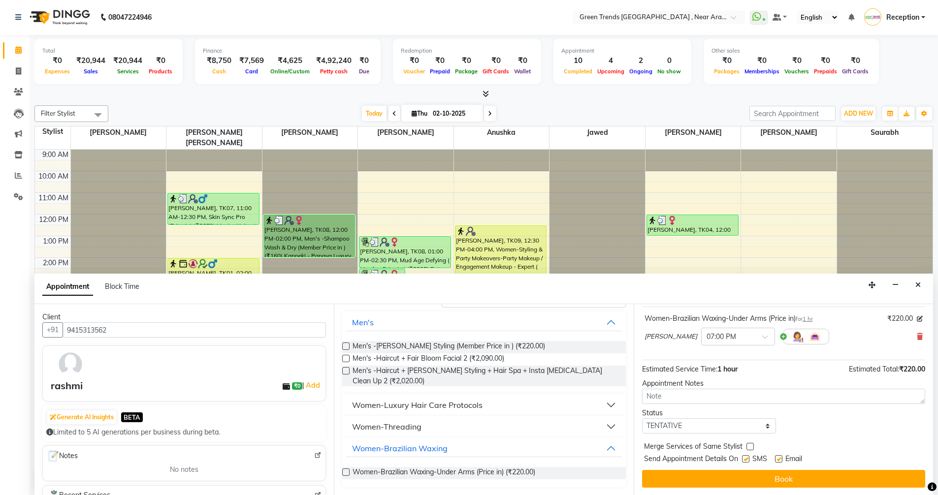
scroll to position [59, 0]
click at [736, 435] on div "Jump to Today 1 2 3 4 5 6 7 8 Weeks Appointment Date 02-10-2025 Appointment Tim…" at bounding box center [782, 399] width 299 height 191
click at [736, 430] on select "Select TENTATIVE CONFIRM CHECK-IN UPCOMING" at bounding box center [709, 425] width 134 height 15
select select "confirm booking"
click at [642, 418] on select "Select TENTATIVE CONFIRM CHECK-IN UPCOMING" at bounding box center [709, 425] width 134 height 15
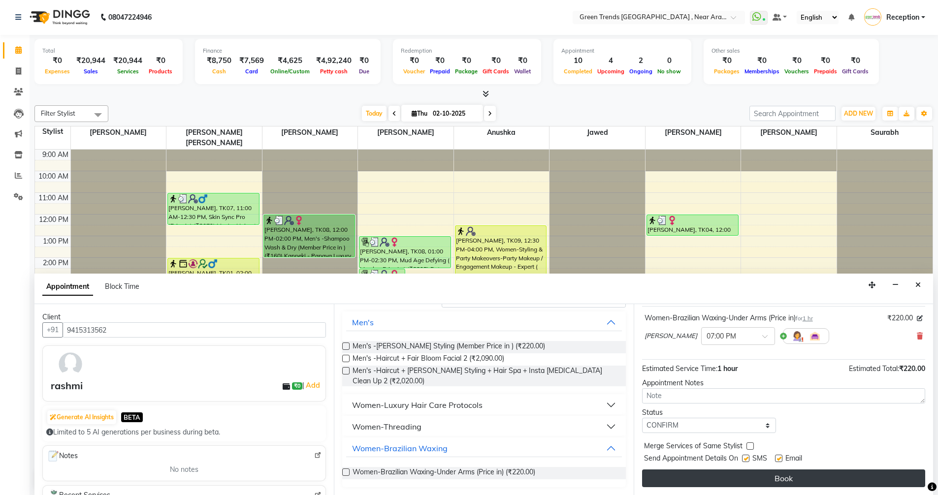
drag, startPoint x: 792, startPoint y: 465, endPoint x: 790, endPoint y: 470, distance: 5.6
click at [791, 465] on span "Email" at bounding box center [793, 459] width 17 height 12
click at [795, 476] on button "Book" at bounding box center [783, 479] width 283 height 18
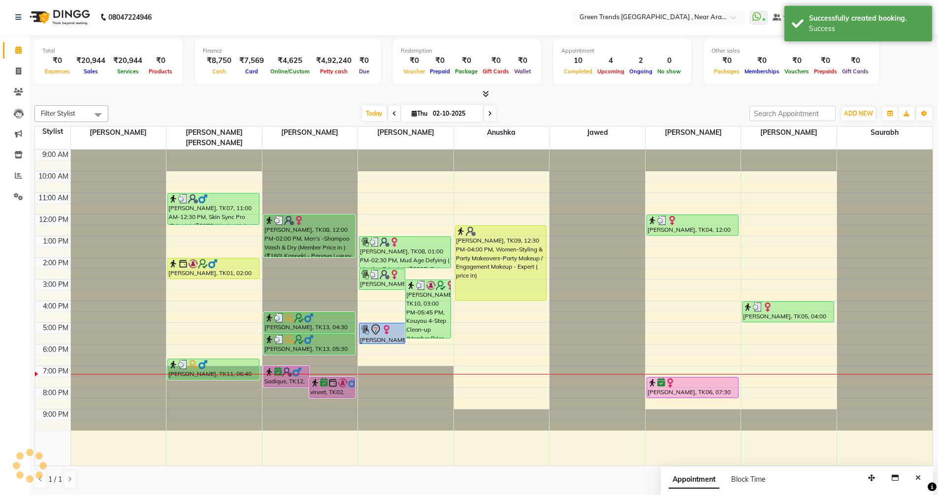
scroll to position [0, 0]
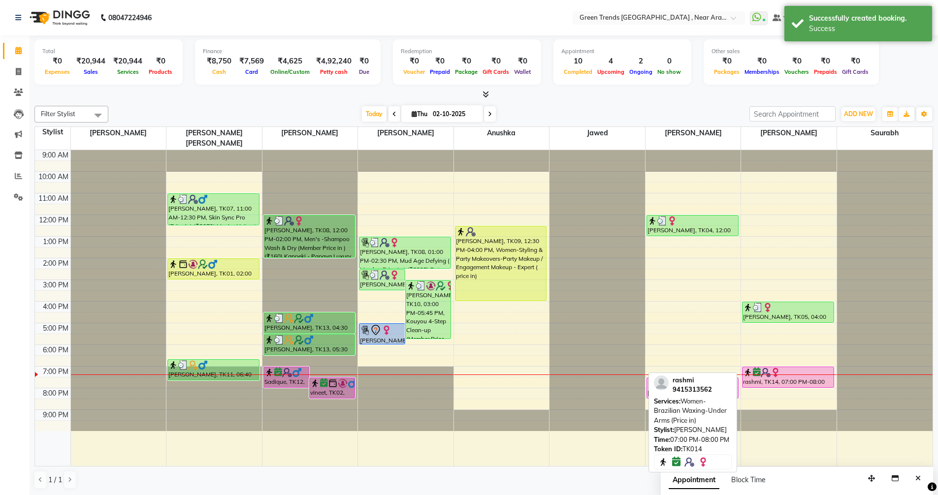
click at [790, 368] on div at bounding box center [788, 373] width 90 height 10
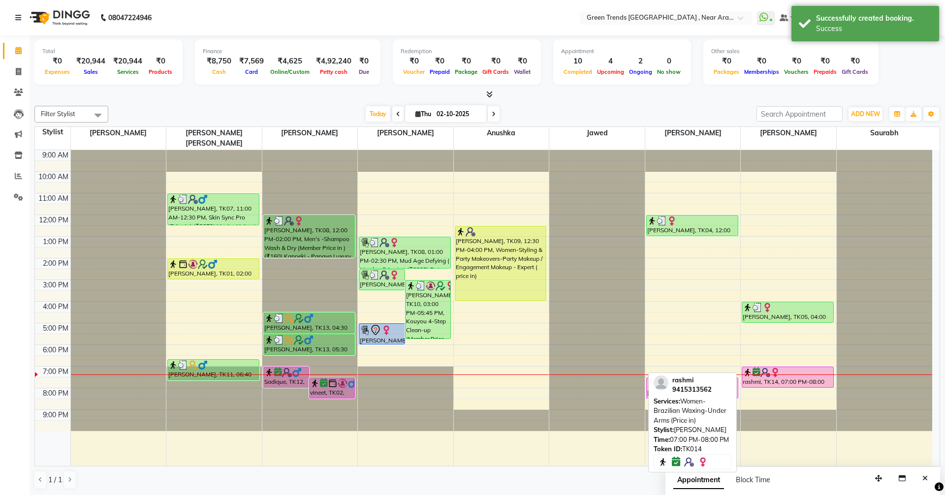
select select "6"
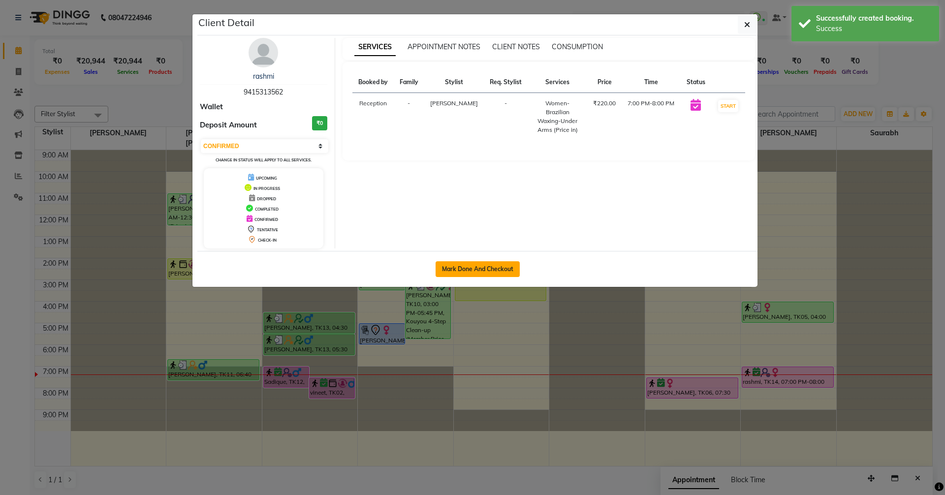
click at [474, 268] on button "Mark Done And Checkout" at bounding box center [478, 269] width 84 height 16
select select "7005"
select select "service"
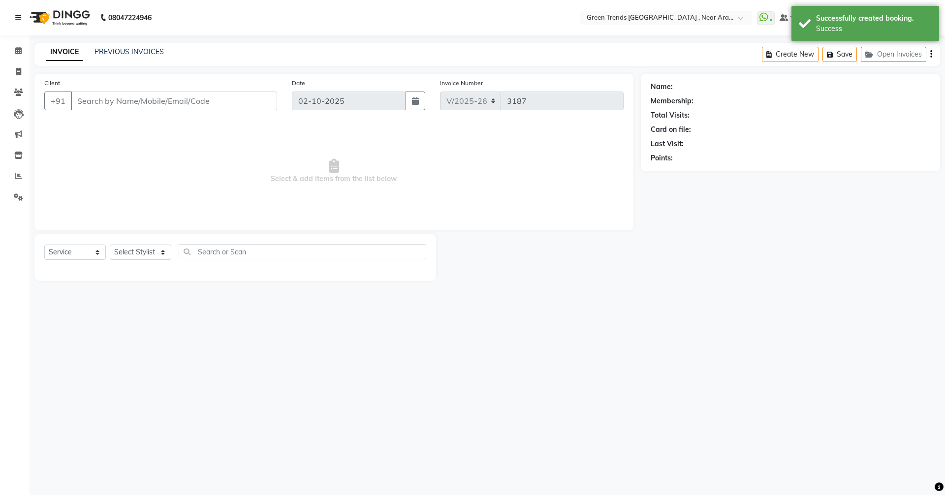
type input "9415313562"
select select "89092"
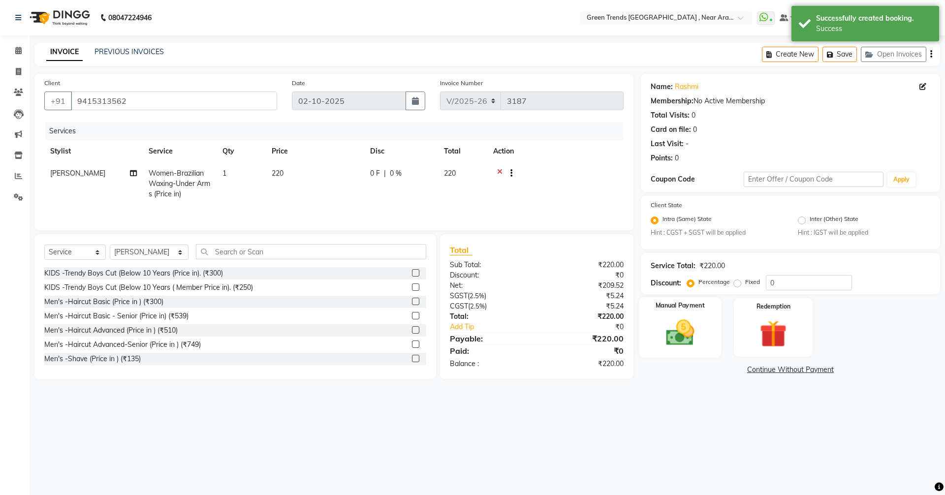
click at [688, 322] on img at bounding box center [680, 333] width 46 height 32
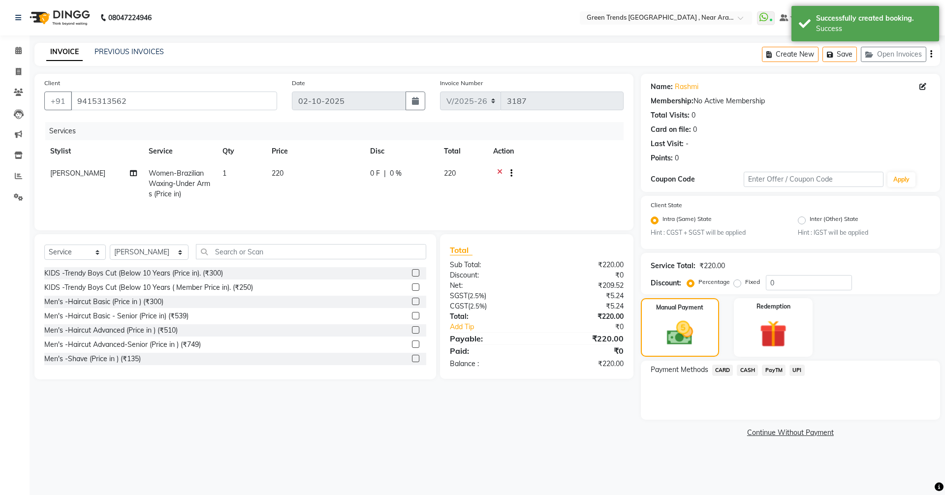
click at [745, 371] on span "CASH" at bounding box center [747, 370] width 21 height 11
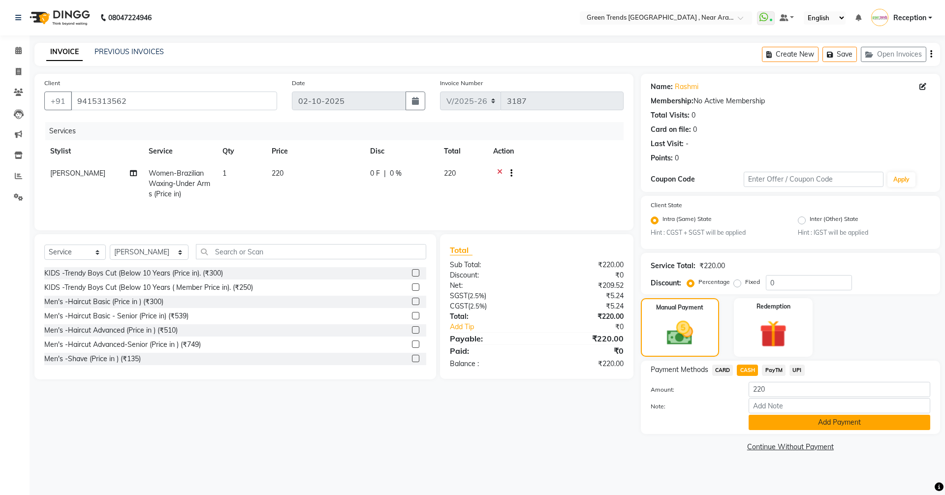
click at [780, 422] on button "Add Payment" at bounding box center [840, 422] width 182 height 15
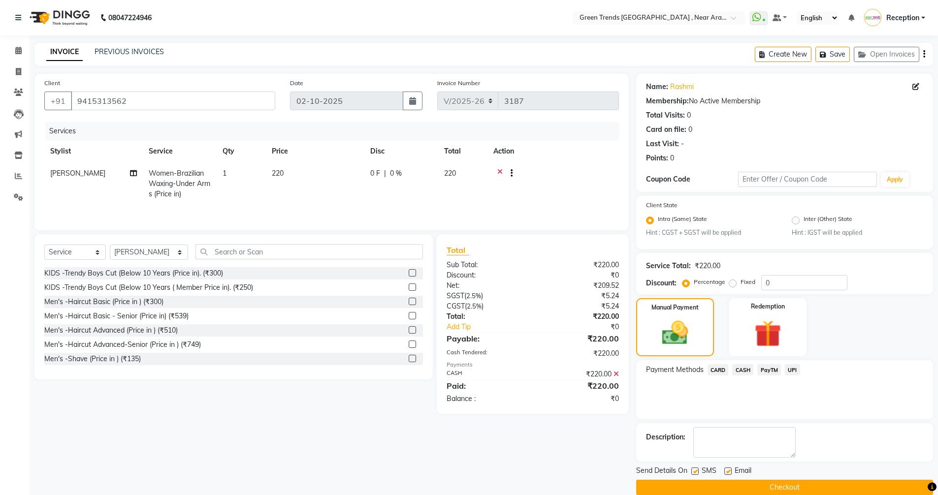
click at [784, 485] on button "Checkout" at bounding box center [784, 487] width 297 height 15
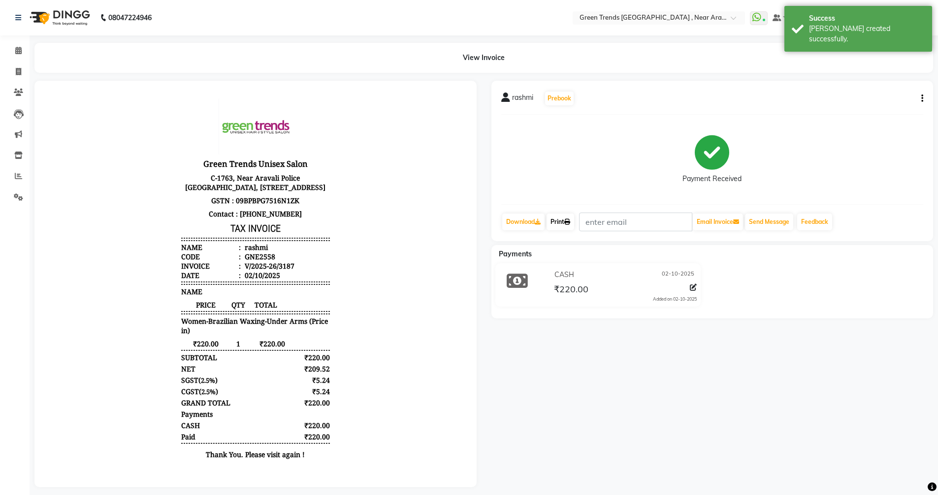
click at [569, 219] on icon at bounding box center [567, 222] width 6 height 6
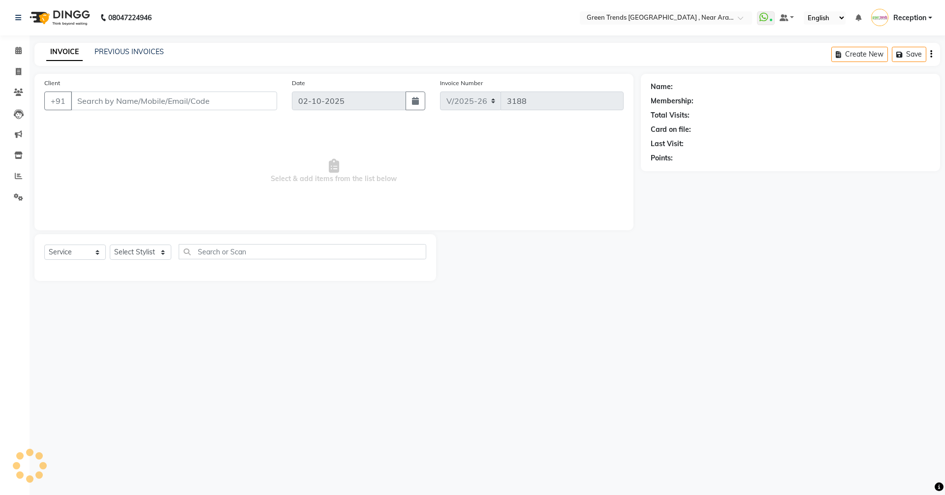
select select "7005"
select select "service"
type input "7309011101"
type input "[DATE]"
select select "82690"
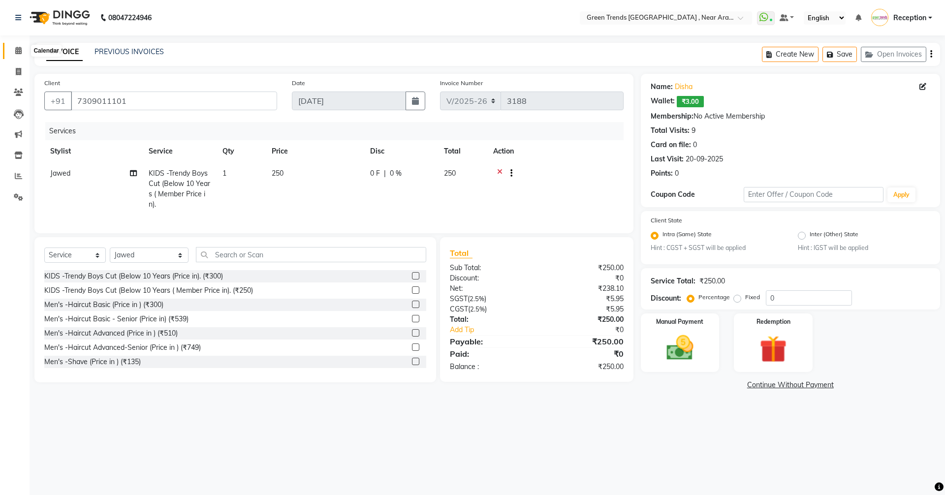
click at [18, 49] on icon at bounding box center [18, 50] width 6 height 7
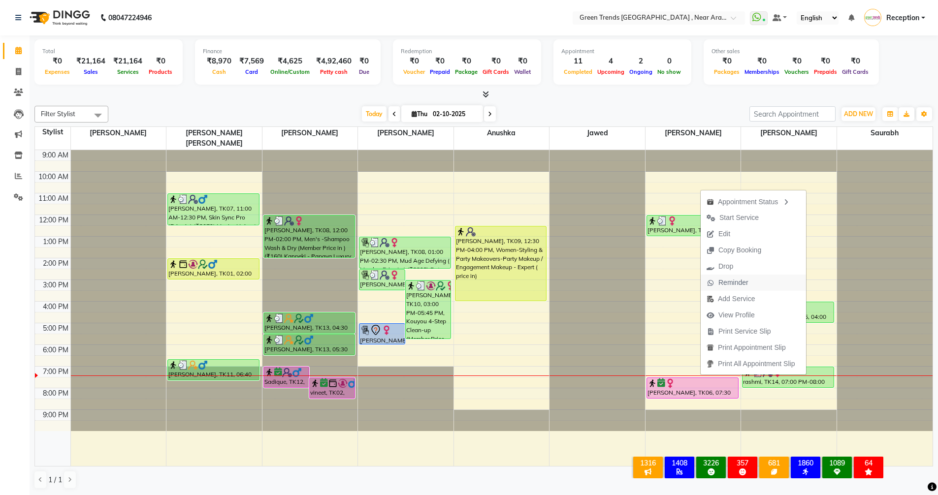
click at [719, 283] on span "Reminder" at bounding box center [733, 283] width 30 height 10
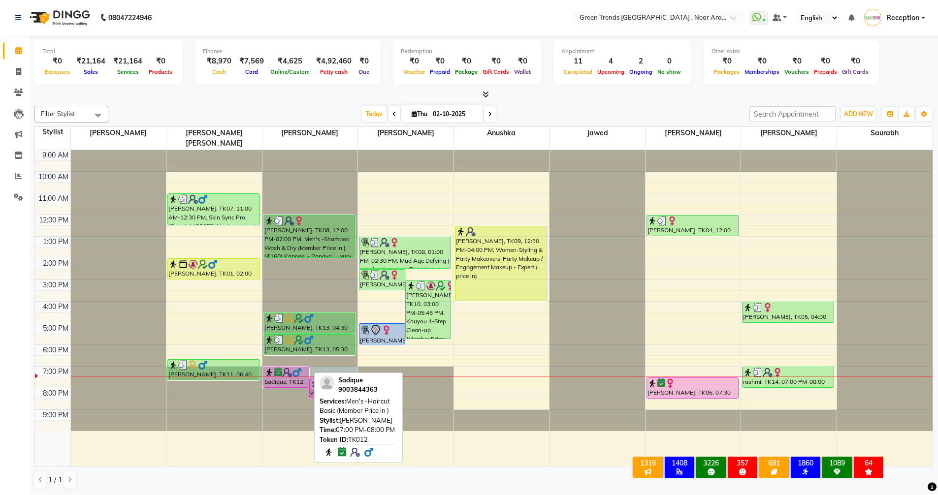
drag, startPoint x: 293, startPoint y: 366, endPoint x: 273, endPoint y: 368, distance: 20.2
click at [273, 368] on div "Sadique, TK12, 07:00 PM-08:00 PM, Men's -Haircut Basic (Member Price in ) vinee…" at bounding box center [309, 308] width 95 height 316
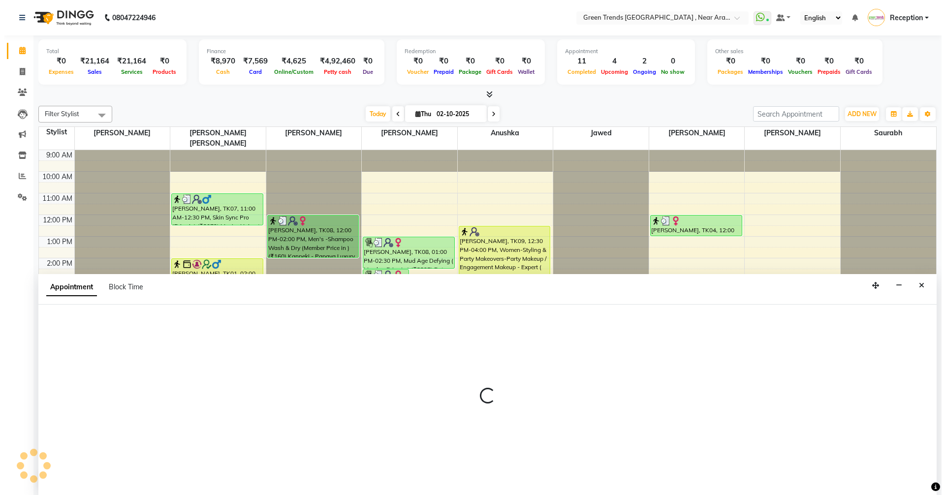
scroll to position [0, 0]
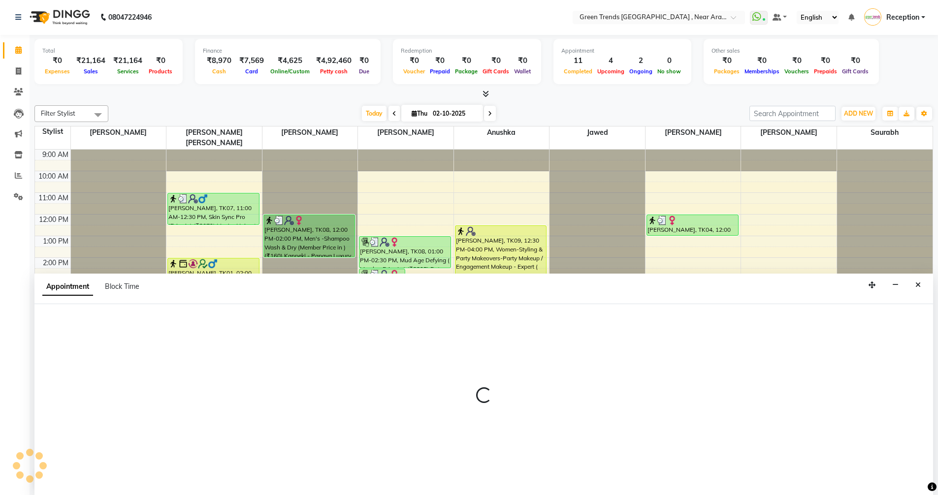
select select "57699"
select select "tentative"
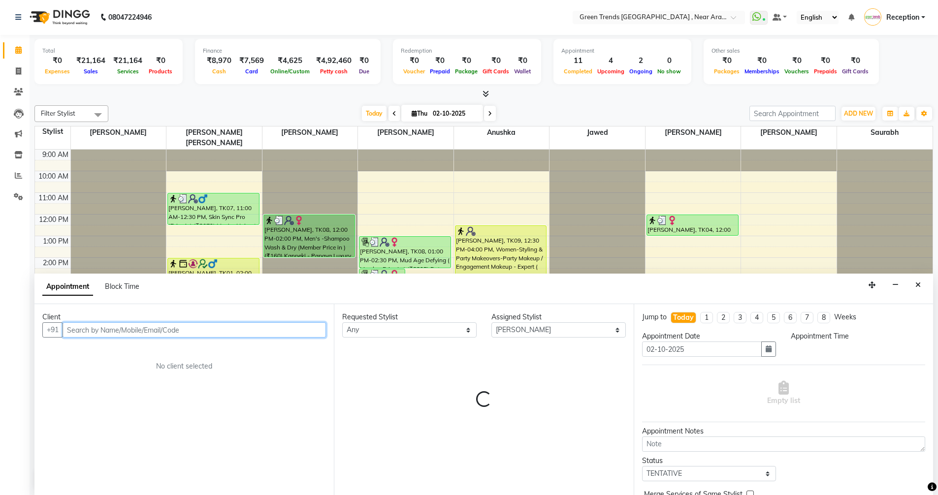
select select "1140"
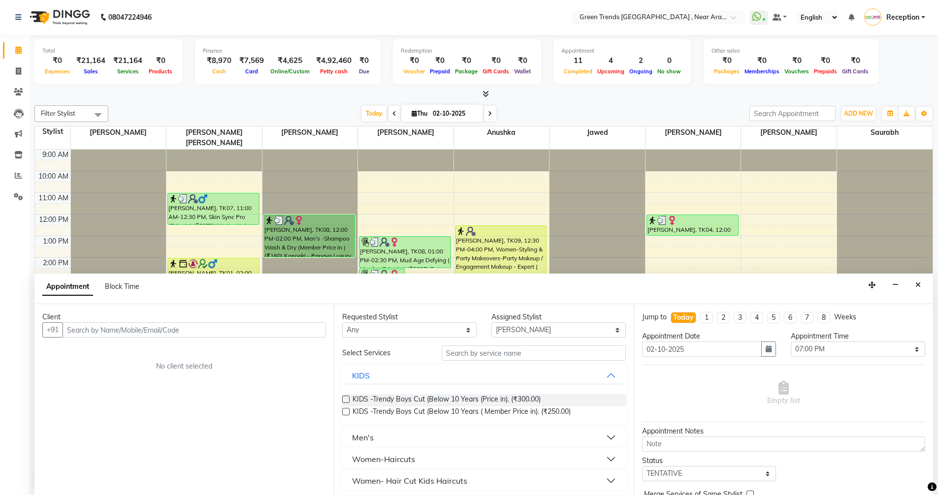
drag, startPoint x: 917, startPoint y: 288, endPoint x: 925, endPoint y: 286, distance: 8.1
click at [925, 286] on div "Appointment Block Time" at bounding box center [483, 289] width 898 height 31
click at [922, 286] on button "Close" at bounding box center [917, 285] width 14 height 15
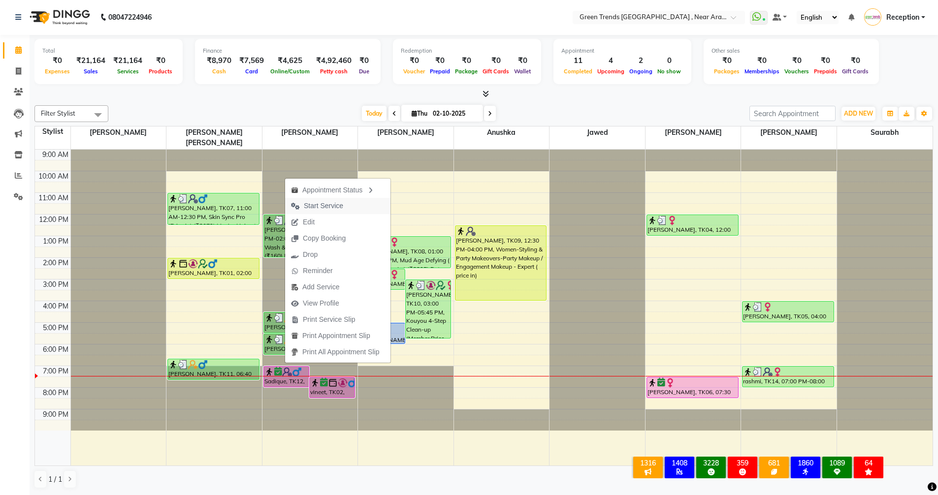
click at [351, 202] on button "Start Service" at bounding box center [337, 206] width 105 height 16
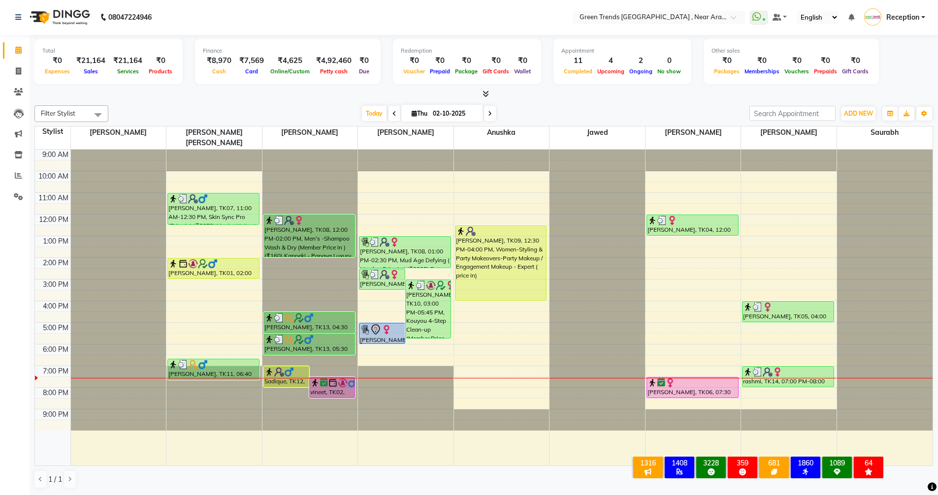
click at [525, 453] on div at bounding box center [501, 308] width 95 height 316
click at [573, 472] on div "1 / 1" at bounding box center [483, 479] width 898 height 19
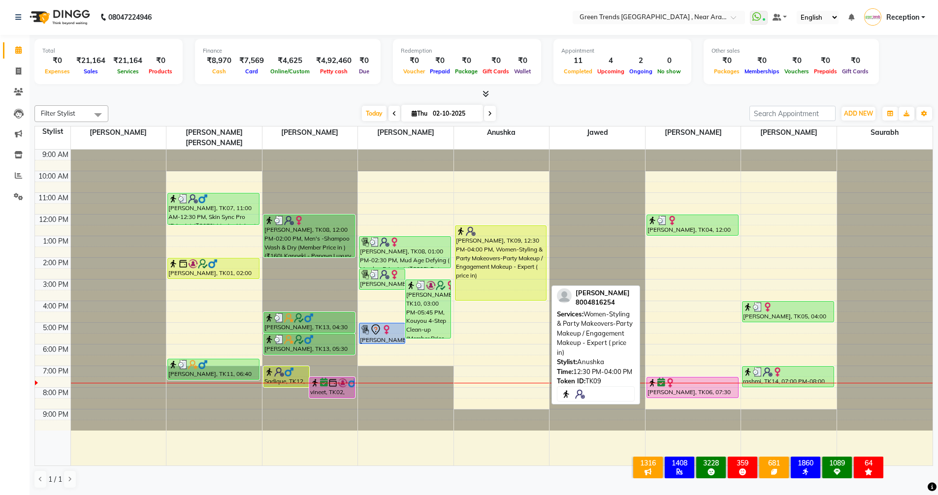
click at [488, 247] on div "[PERSON_NAME], TK09, 12:30 PM-04:00 PM, Women-Styling & Party Makeovers-Party M…" at bounding box center [500, 263] width 91 height 74
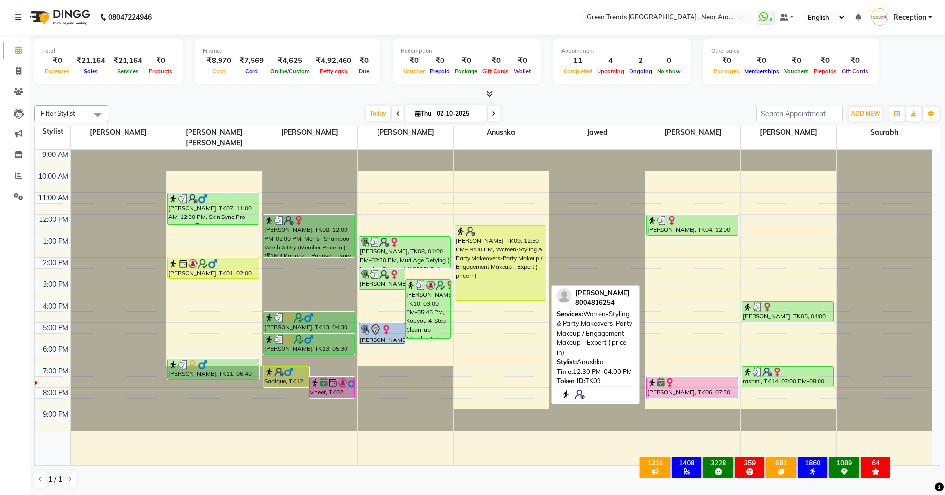
select select "1"
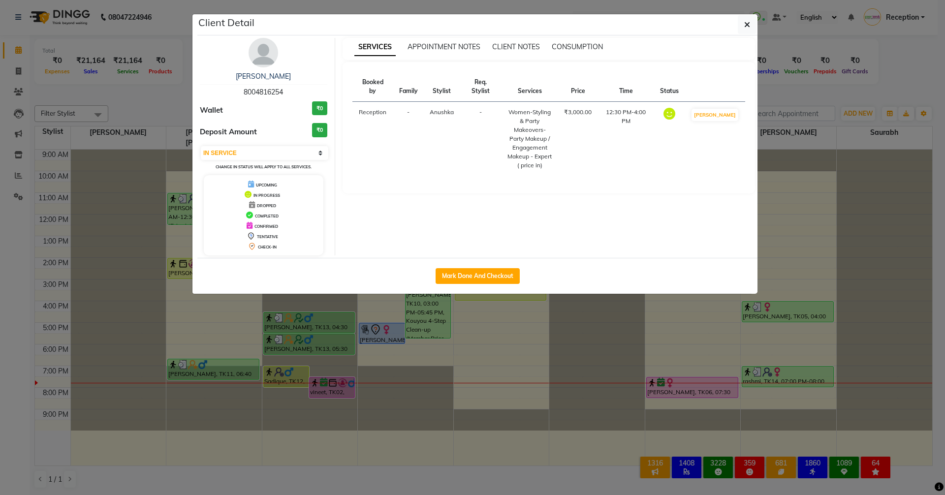
click at [870, 74] on ngb-modal-window "Client Detail [PERSON_NAME] 8004816254 Wallet ₹0 Deposit Amount ₹0 Select IN SE…" at bounding box center [472, 247] width 945 height 495
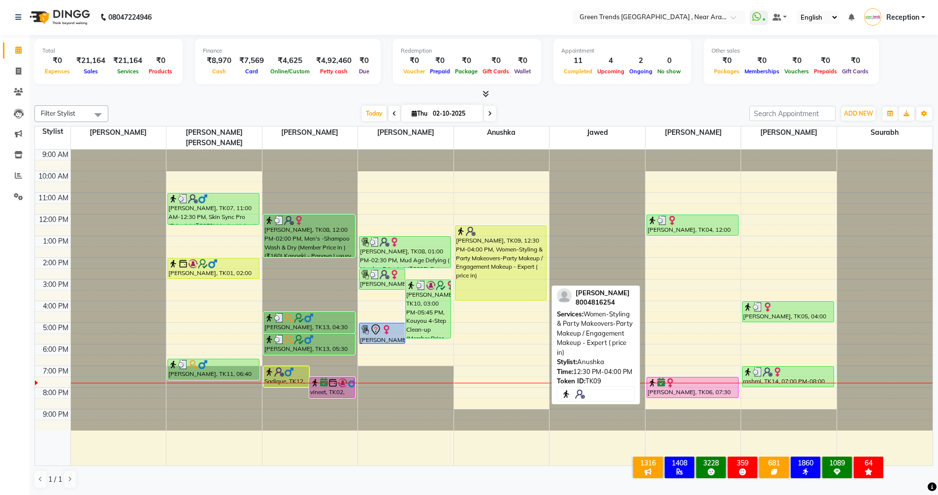
click at [486, 248] on div "[PERSON_NAME], TK09, 12:30 PM-04:00 PM, Women-Styling & Party Makeovers-Party M…" at bounding box center [500, 263] width 91 height 74
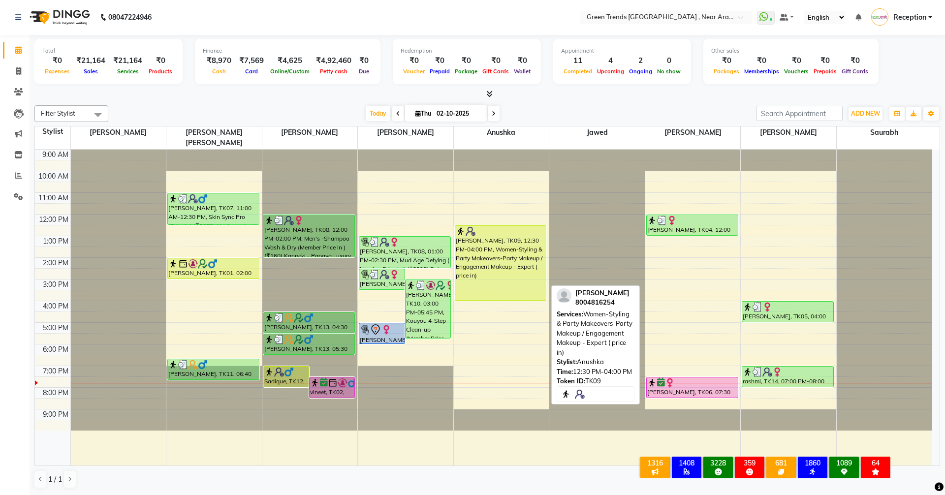
select select "1"
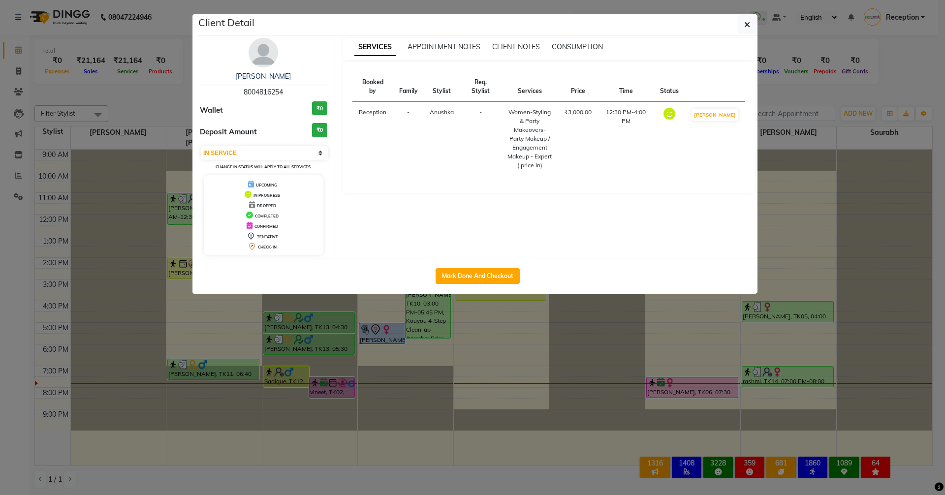
click at [255, 51] on img at bounding box center [264, 53] width 30 height 30
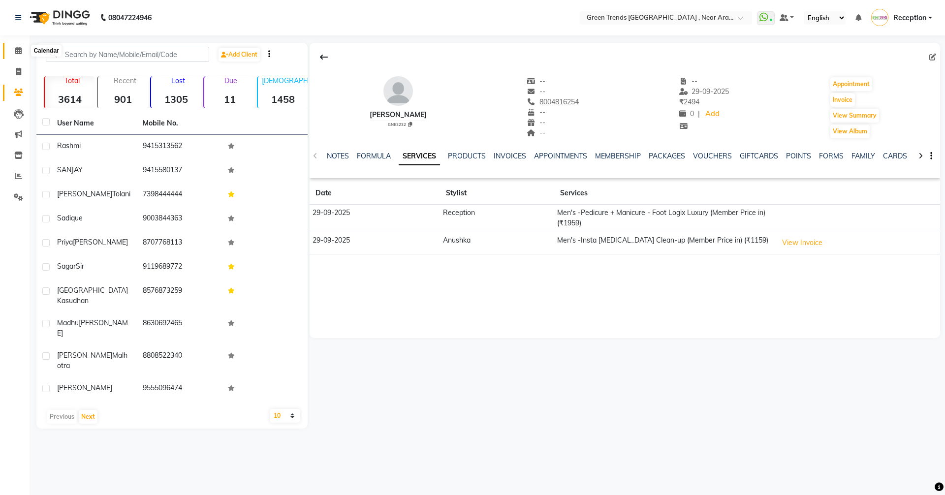
click at [16, 50] on icon at bounding box center [18, 50] width 6 height 7
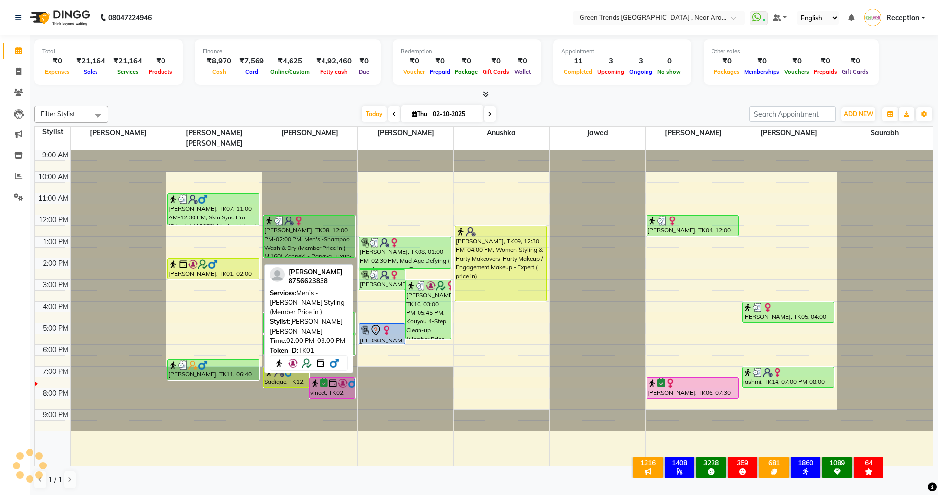
click at [216, 277] on div at bounding box center [213, 279] width 91 height 4
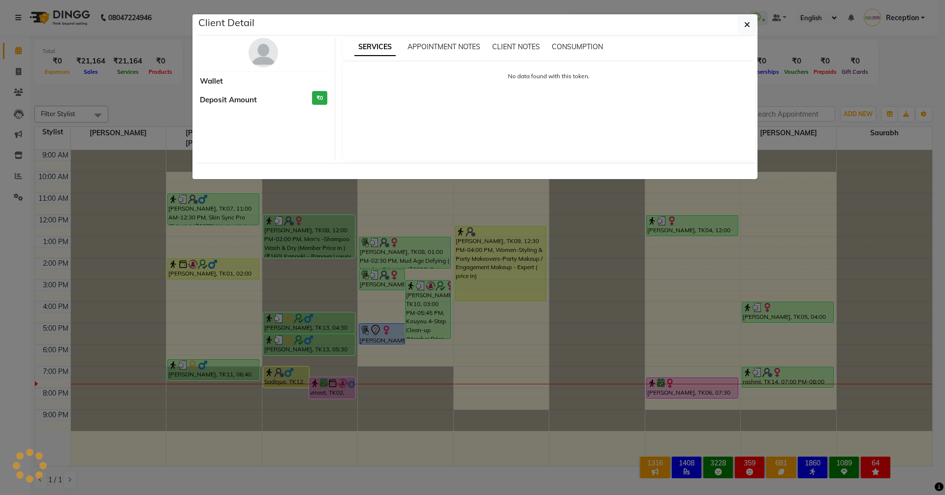
select select "1"
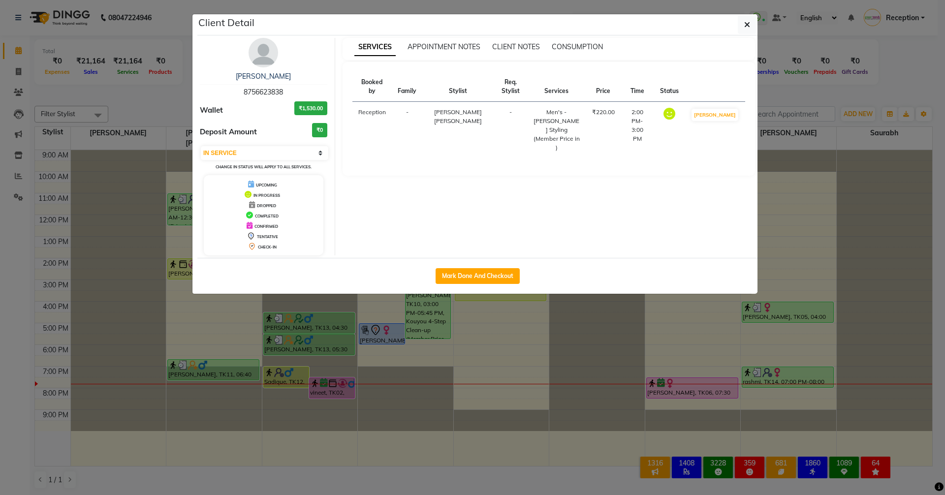
click at [261, 59] on img at bounding box center [264, 53] width 30 height 30
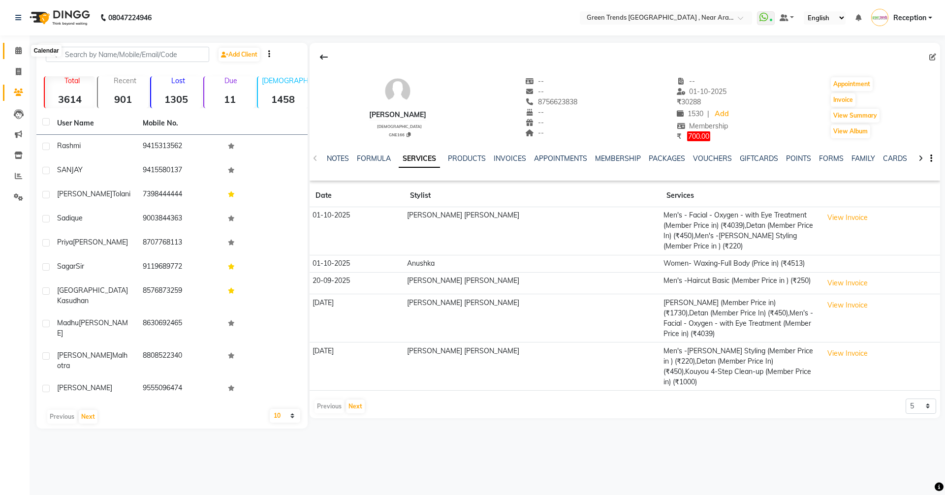
click at [26, 50] on span at bounding box center [18, 50] width 17 height 11
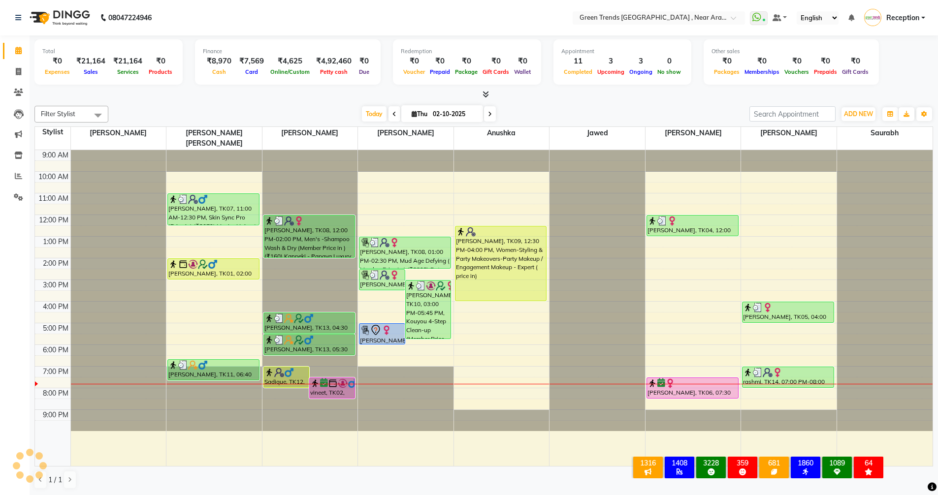
click at [18, 50] on icon at bounding box center [18, 50] width 6 height 7
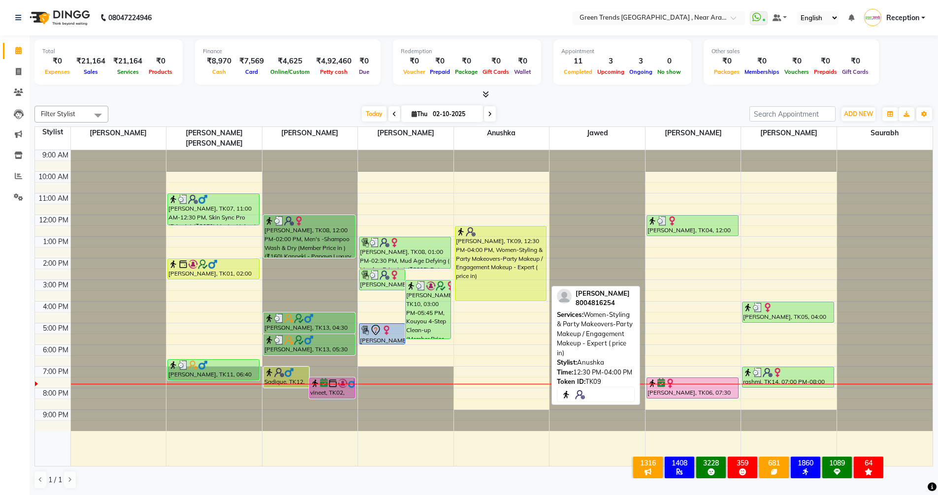
click at [493, 243] on div "[PERSON_NAME], TK09, 12:30 PM-04:00 PM, Women-Styling & Party Makeovers-Party M…" at bounding box center [500, 263] width 91 height 74
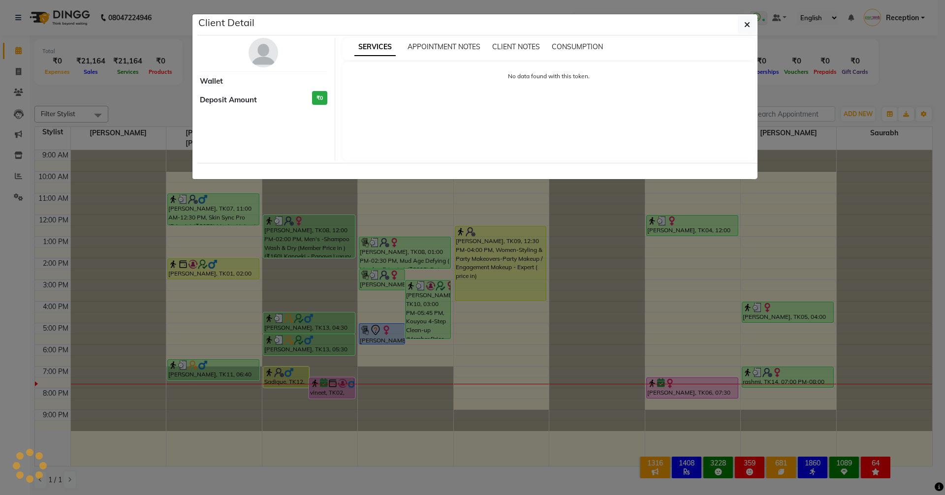
select select "1"
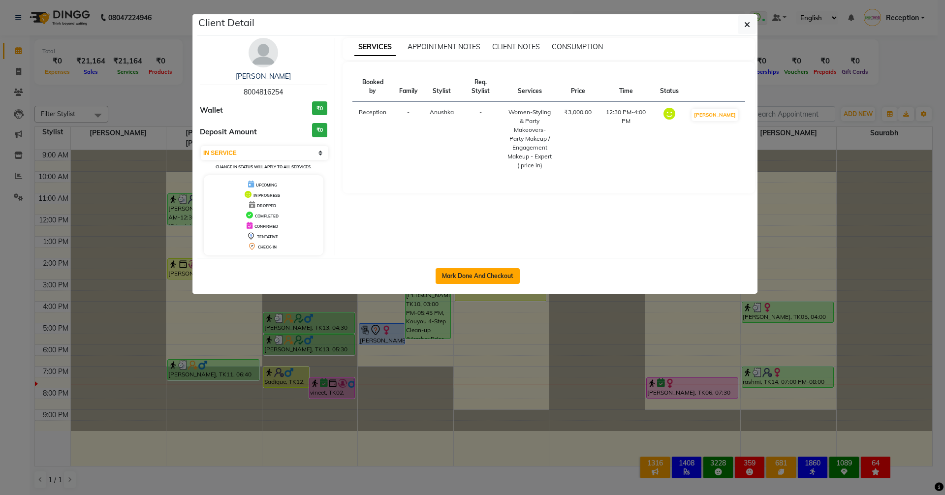
click at [479, 278] on button "Mark Done And Checkout" at bounding box center [478, 276] width 84 height 16
select select "service"
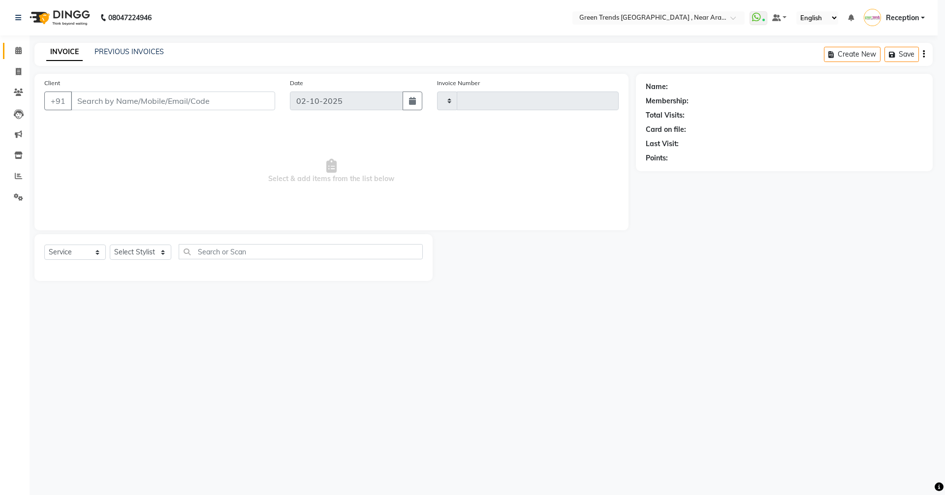
type input "3188"
select select "7005"
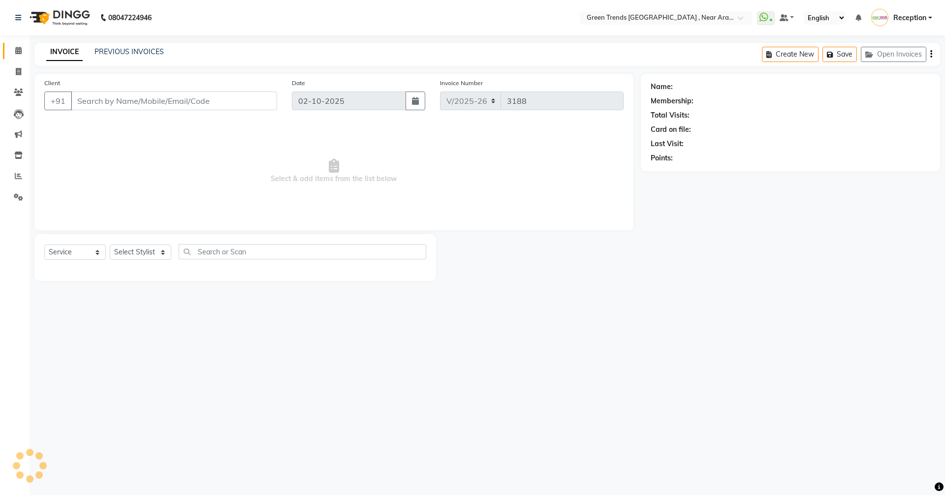
type input "8004816254"
select select "88960"
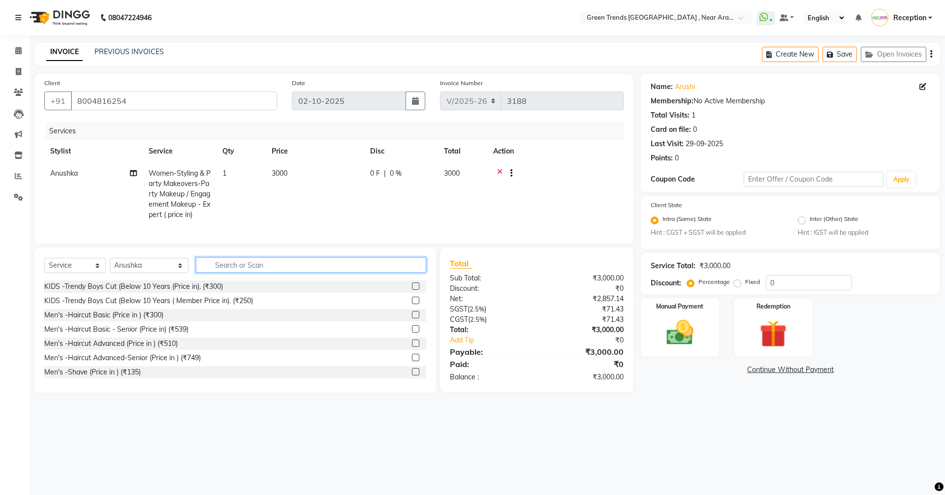
click at [328, 273] on input "text" at bounding box center [311, 264] width 230 height 15
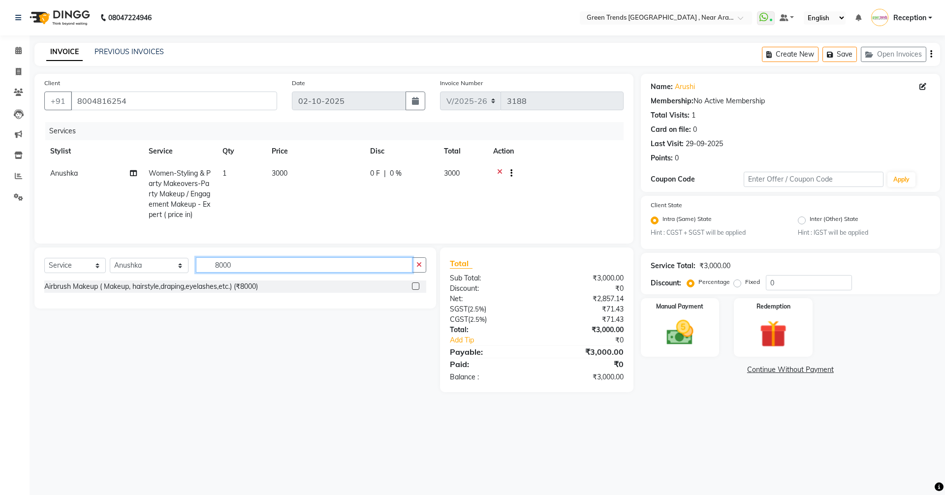
type input "8000"
click at [412, 290] on label at bounding box center [415, 285] width 7 height 7
click at [412, 290] on input "checkbox" at bounding box center [415, 286] width 6 height 6
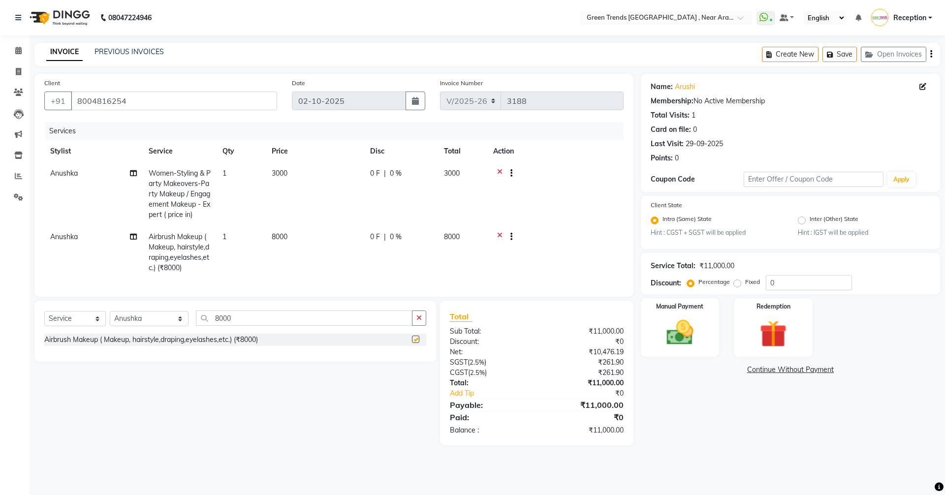
checkbox input "false"
click at [229, 326] on input "8000" at bounding box center [304, 318] width 217 height 15
type input "8"
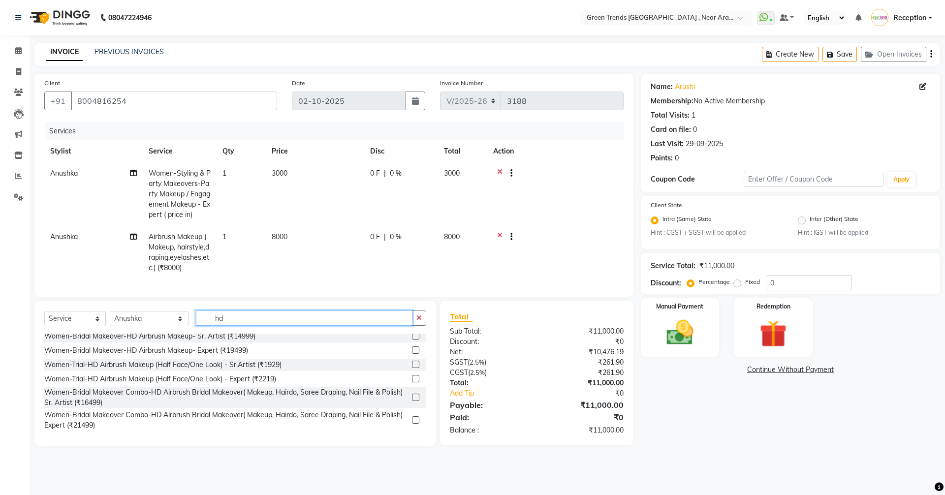
scroll to position [4, 0]
click at [219, 325] on input "hd" at bounding box center [304, 318] width 217 height 15
type input "h"
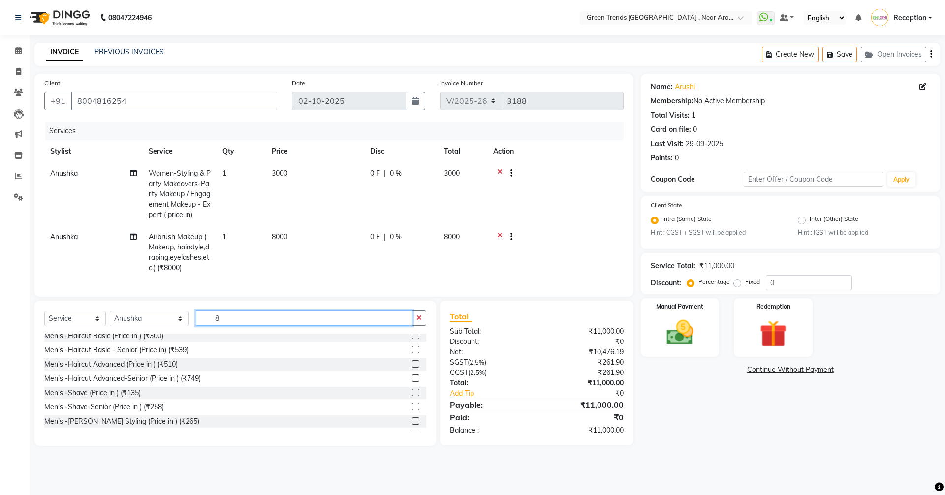
scroll to position [0, 0]
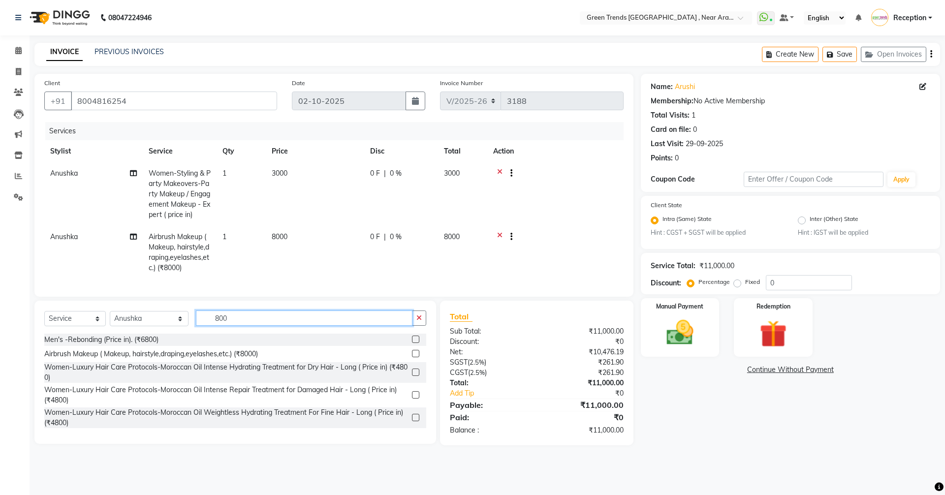
type input "8000"
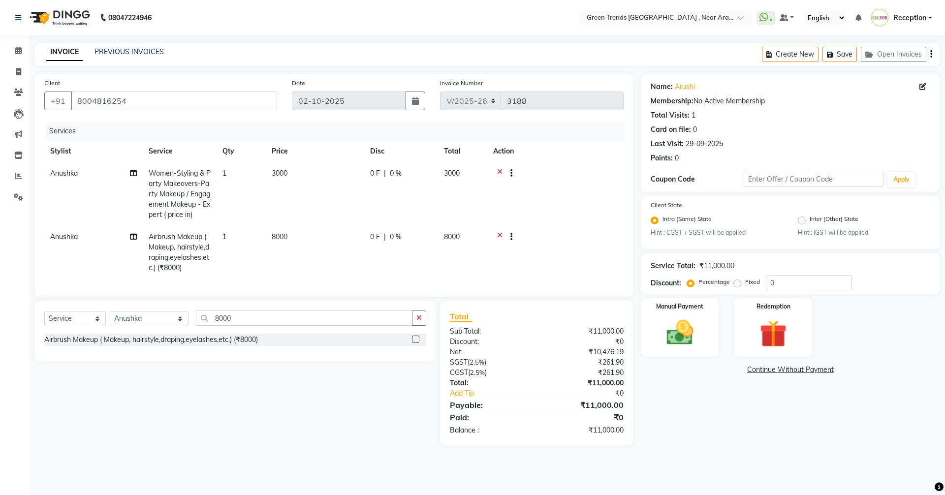
click at [415, 343] on label at bounding box center [415, 339] width 7 height 7
click at [415, 343] on input "checkbox" at bounding box center [415, 340] width 6 height 6
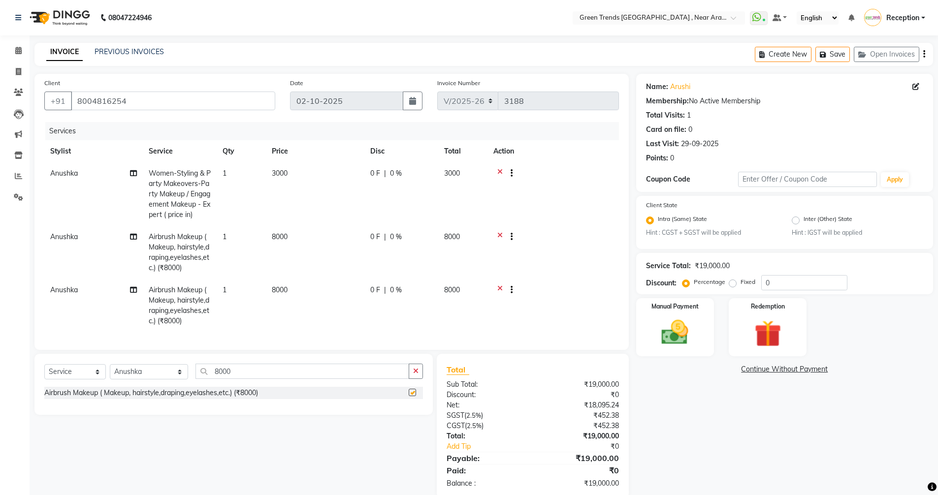
checkbox input "false"
click at [501, 237] on icon at bounding box center [499, 238] width 5 height 12
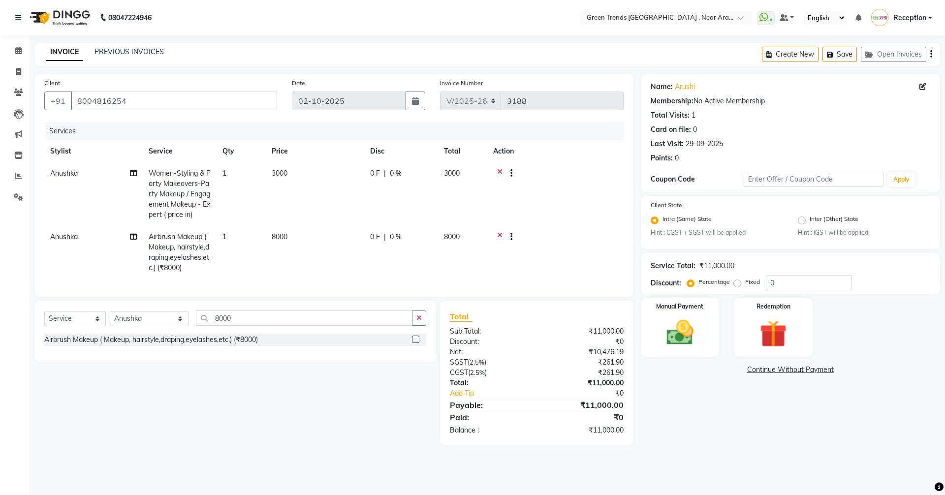
click at [498, 171] on icon at bounding box center [499, 174] width 5 height 12
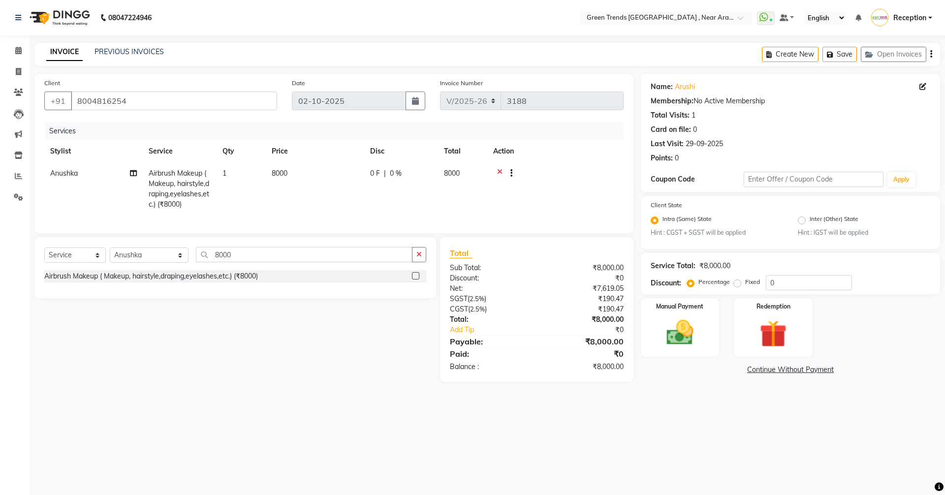
click at [401, 172] on span "0 %" at bounding box center [396, 173] width 12 height 10
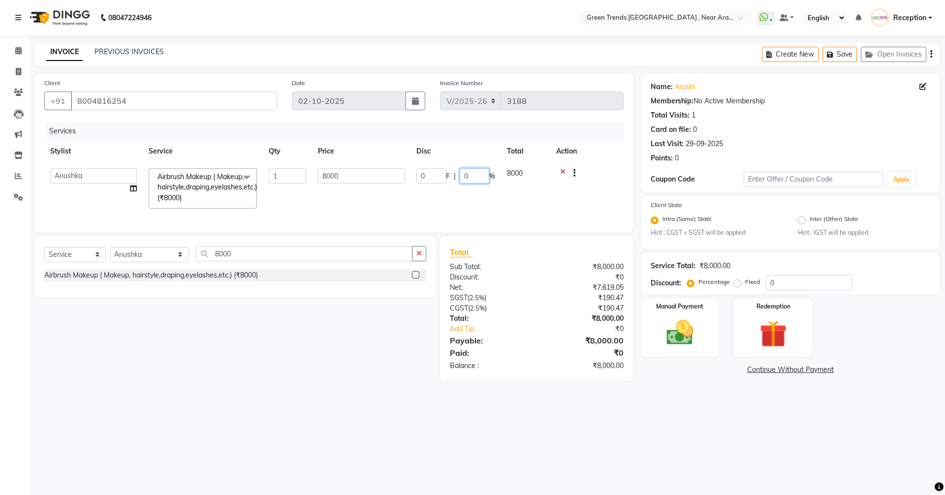
click at [478, 176] on input "0" at bounding box center [475, 175] width 30 height 15
type input "20"
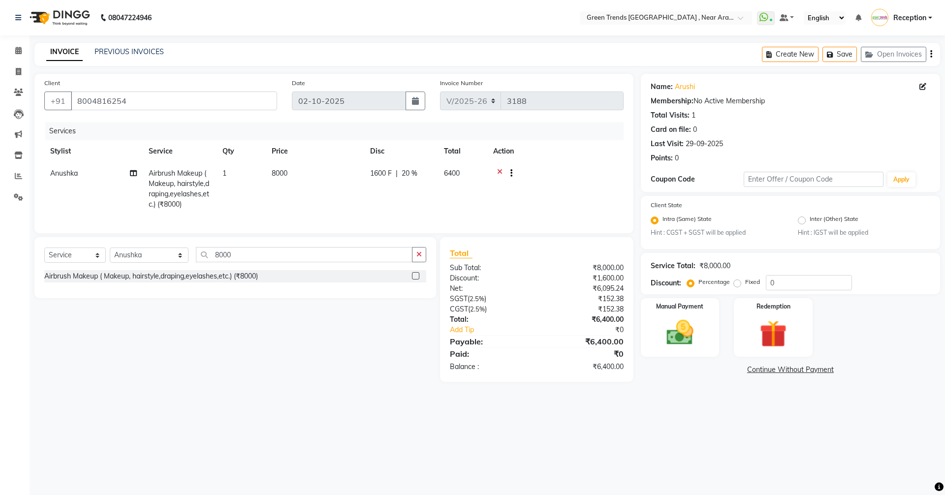
click at [508, 196] on tr "Anushka Airbrush Makeup ( Makeup, hairstyle,draping,eyelashes,etc.) (₹8000) 1 8…" at bounding box center [333, 188] width 579 height 53
click at [244, 254] on input "8000" at bounding box center [304, 254] width 217 height 15
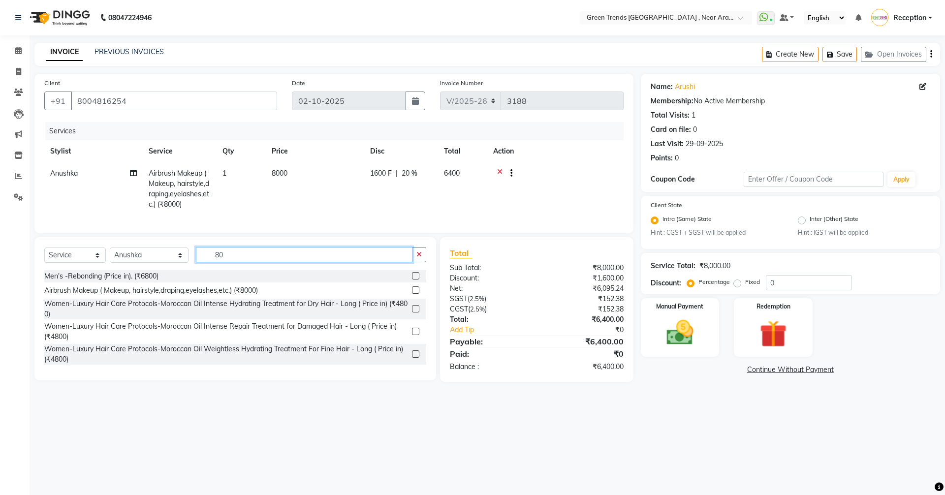
type input "8"
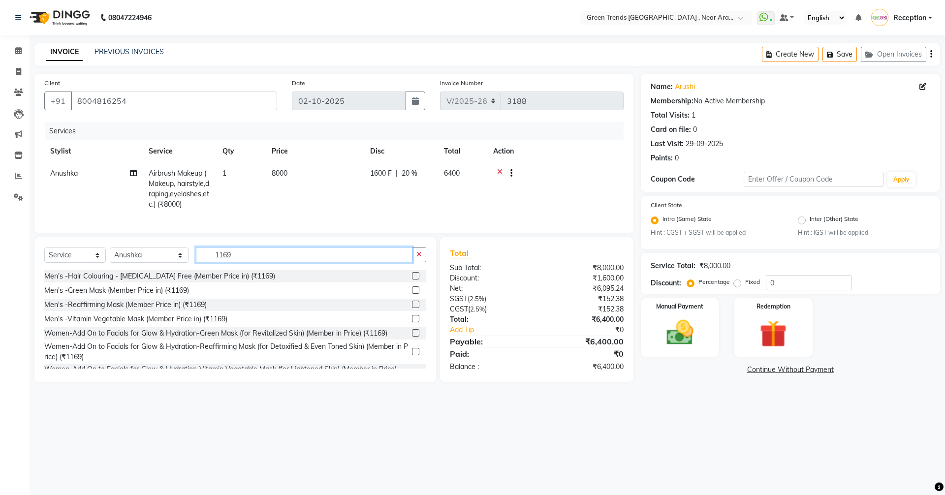
type input "1169"
click at [412, 294] on label at bounding box center [415, 289] width 7 height 7
click at [412, 294] on input "checkbox" at bounding box center [415, 290] width 6 height 6
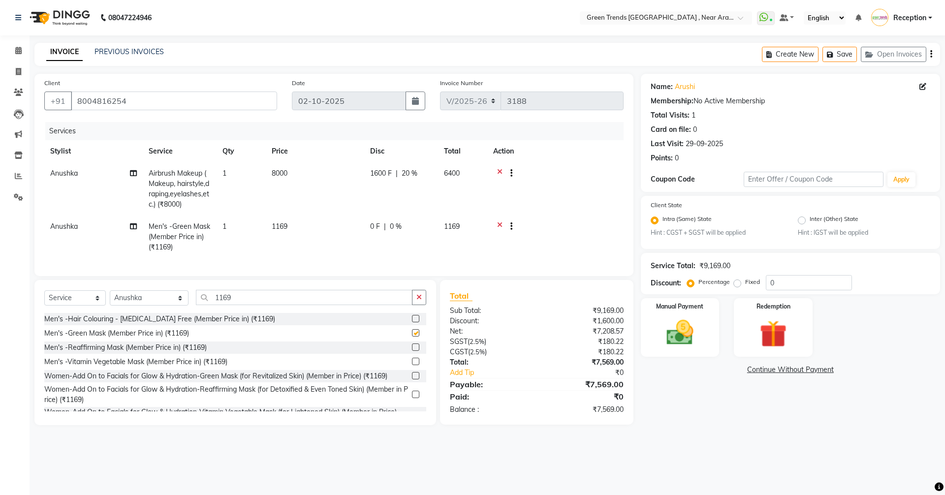
checkbox input "false"
click at [498, 221] on icon at bounding box center [499, 227] width 5 height 12
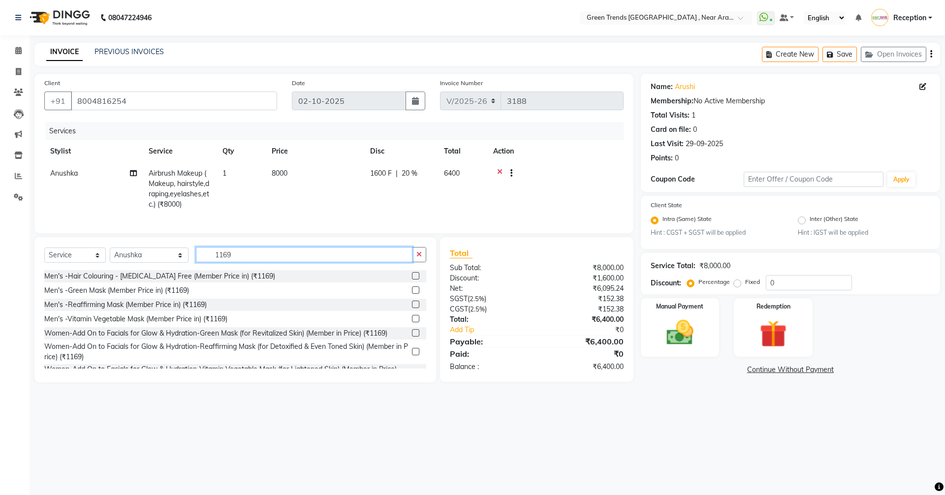
click at [223, 262] on input "1169" at bounding box center [304, 254] width 217 height 15
type input "1"
type input "1169"
click at [99, 262] on select "Select Service Product Membership Package Voucher Prepaid Gift Card" at bounding box center [75, 255] width 62 height 15
click at [162, 263] on select "Select Stylist [PERSON_NAME] [PERSON_NAME] [PERSON_NAME] [PERSON_NAME] Receptio…" at bounding box center [149, 255] width 79 height 15
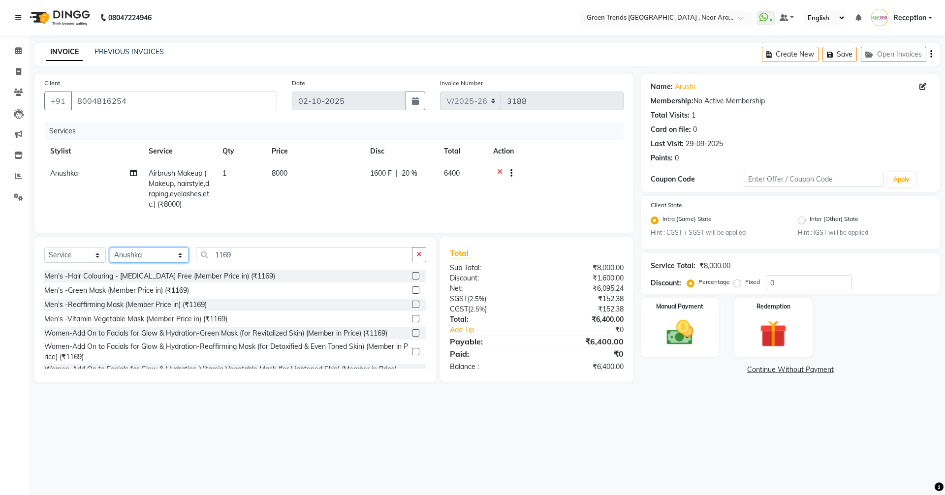
select select "89092"
click at [110, 255] on select "Select Stylist [PERSON_NAME] [PERSON_NAME] [PERSON_NAME] [PERSON_NAME] Receptio…" at bounding box center [149, 255] width 79 height 15
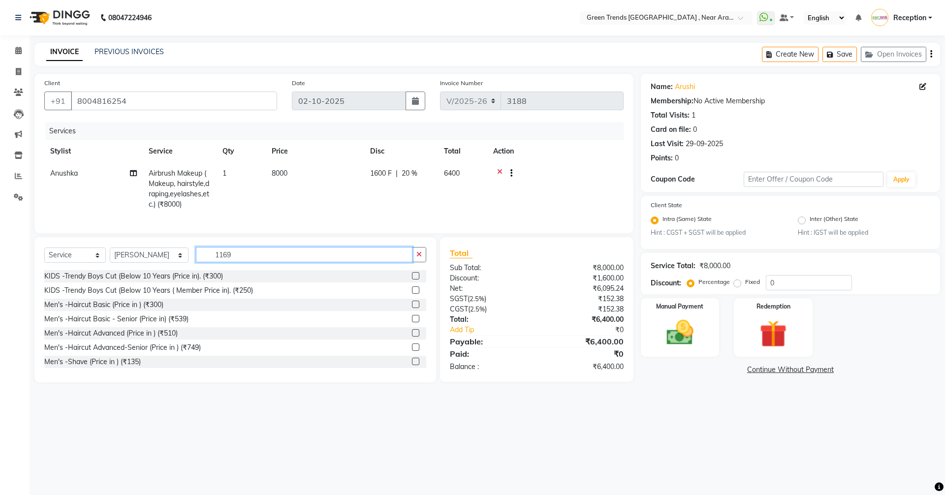
click at [236, 262] on input "1169" at bounding box center [304, 254] width 217 height 15
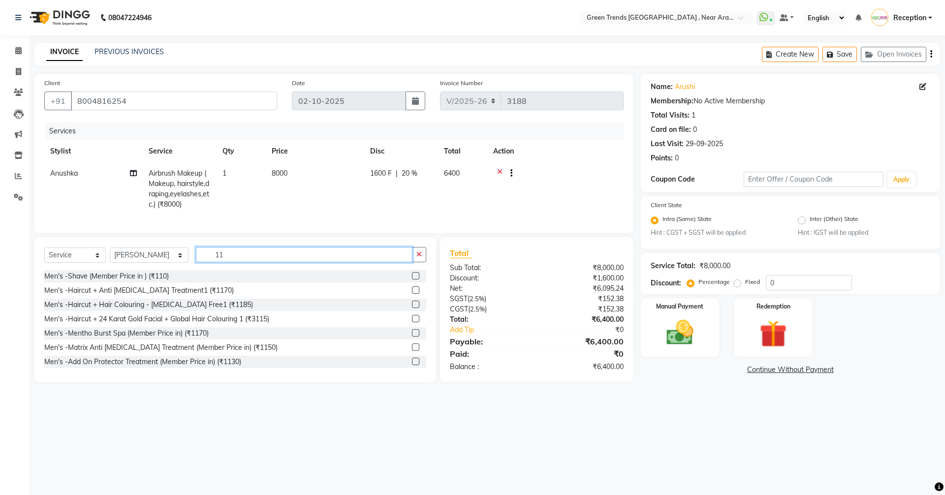
type input "1"
type input "1169"
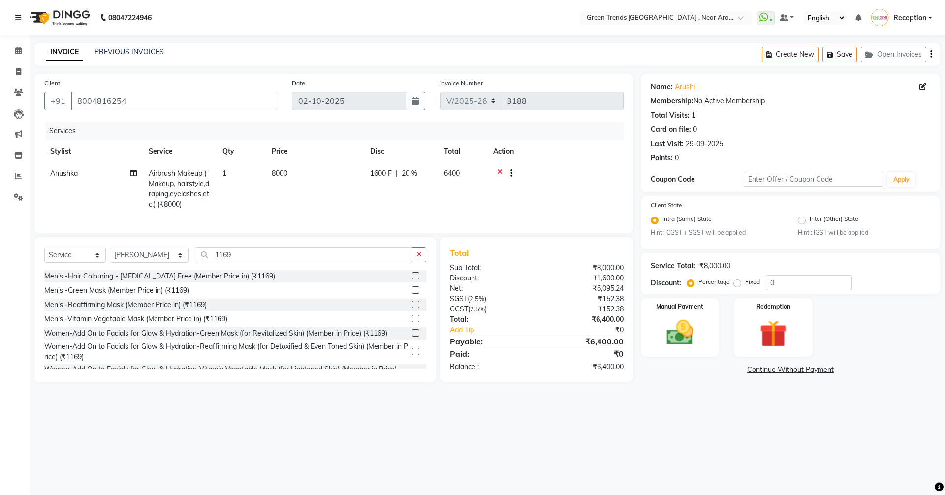
click at [412, 294] on label at bounding box center [415, 289] width 7 height 7
click at [412, 294] on input "checkbox" at bounding box center [415, 290] width 6 height 6
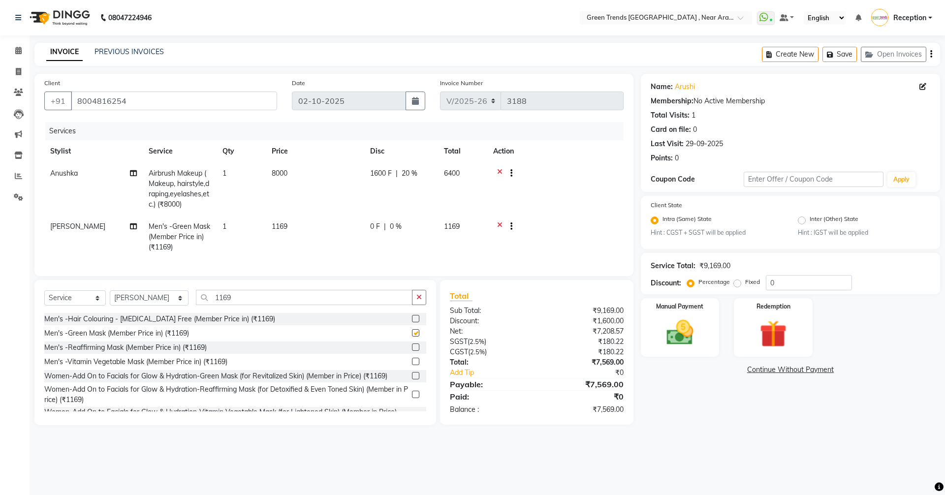
checkbox input "false"
click at [410, 223] on div "0 F | 0 %" at bounding box center [401, 226] width 62 height 10
select select "89092"
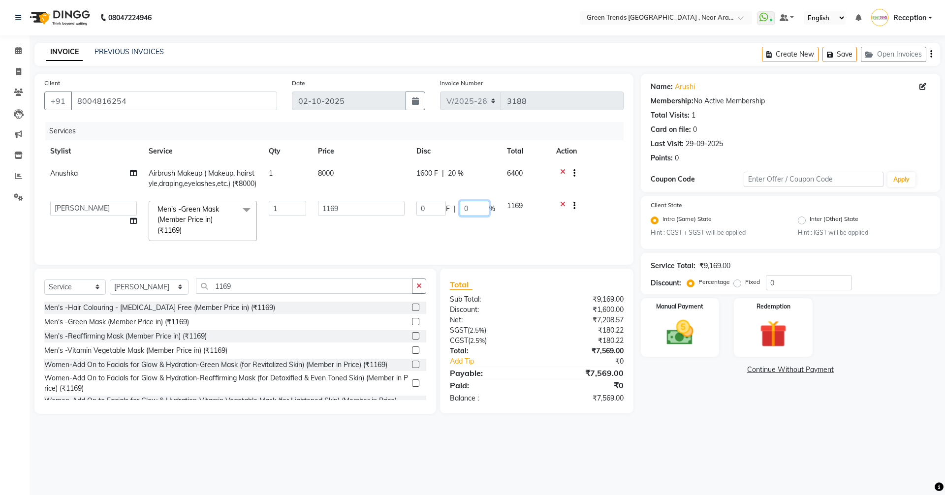
click at [476, 216] on input "0" at bounding box center [475, 208] width 30 height 15
type input "20"
click at [518, 233] on tr "[PERSON_NAME] [PERSON_NAME] [PERSON_NAME] [PERSON_NAME] Reception Saif [PERSON_…" at bounding box center [333, 221] width 579 height 52
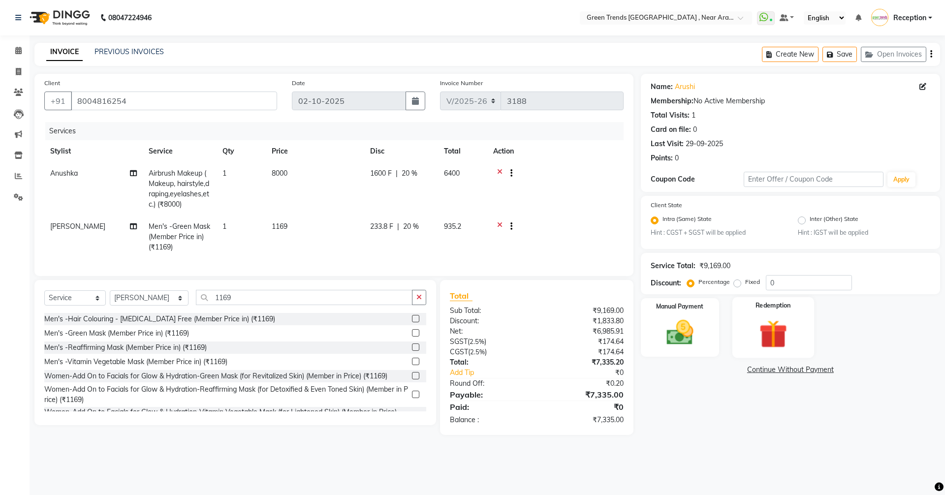
click at [766, 326] on img at bounding box center [773, 334] width 46 height 35
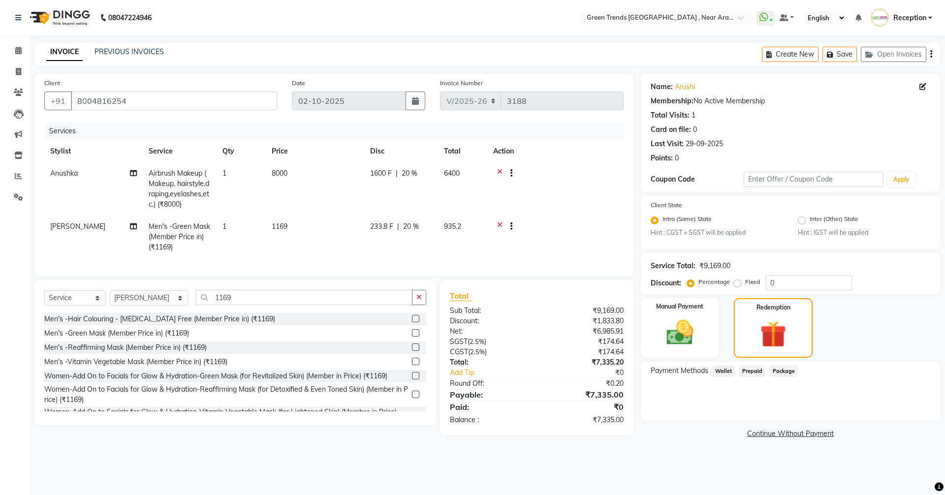
click at [584, 247] on td at bounding box center [555, 237] width 136 height 43
click at [686, 337] on img at bounding box center [680, 332] width 46 height 32
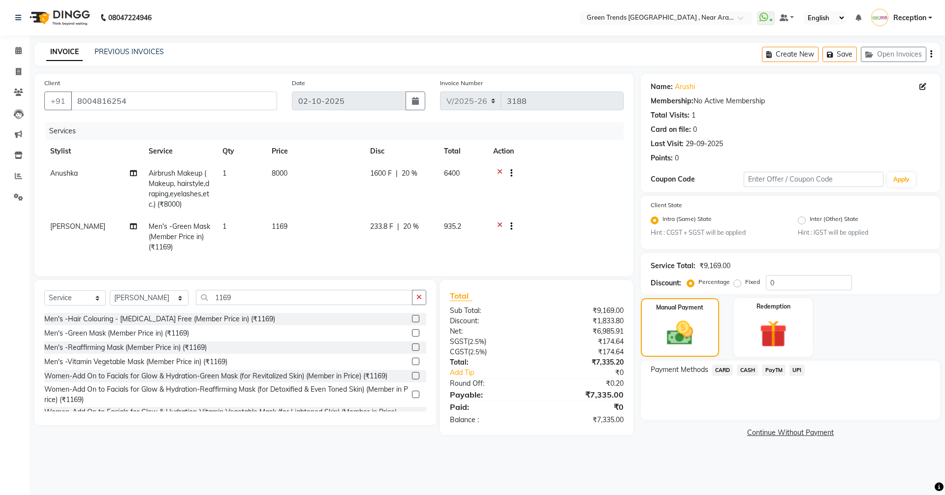
click at [722, 368] on span "CARD" at bounding box center [722, 370] width 21 height 11
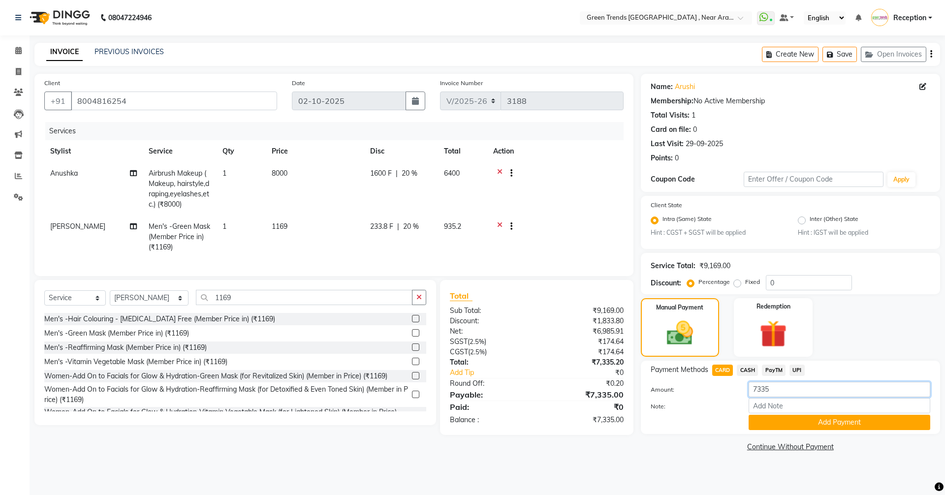
click at [771, 389] on input "7335" at bounding box center [840, 389] width 182 height 15
type input "7320"
click at [828, 426] on button "Add Payment" at bounding box center [840, 422] width 182 height 15
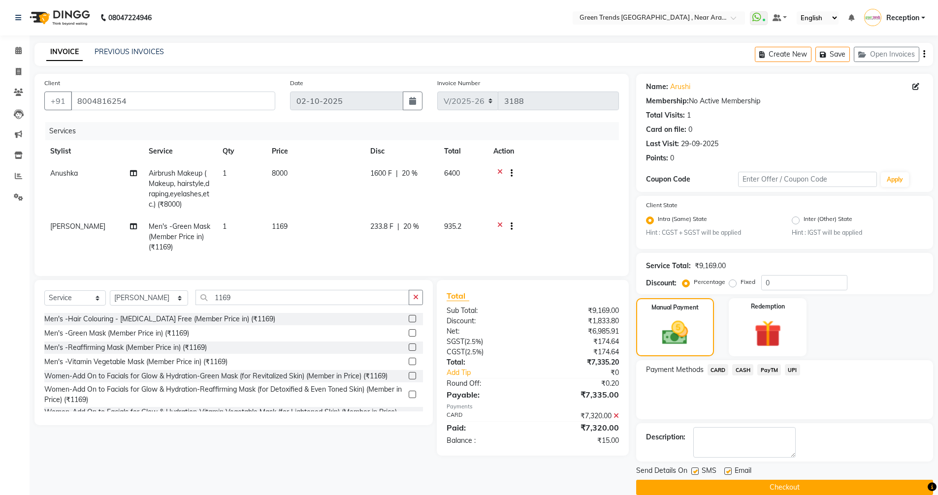
scroll to position [15, 0]
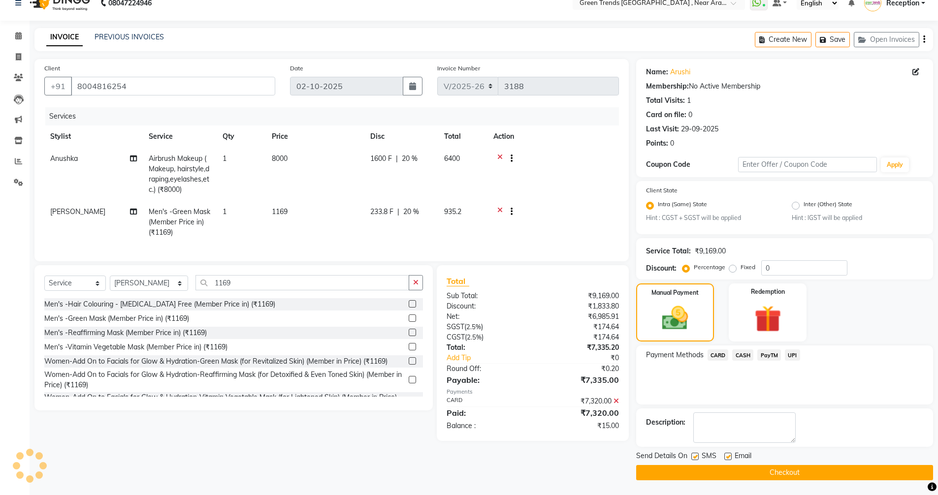
click at [782, 468] on button "Checkout" at bounding box center [784, 472] width 297 height 15
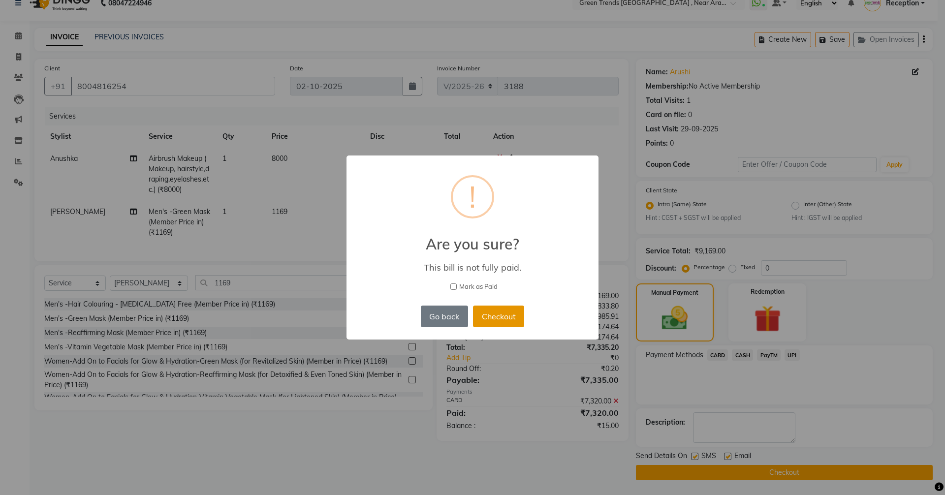
click at [496, 316] on button "Checkout" at bounding box center [498, 317] width 51 height 22
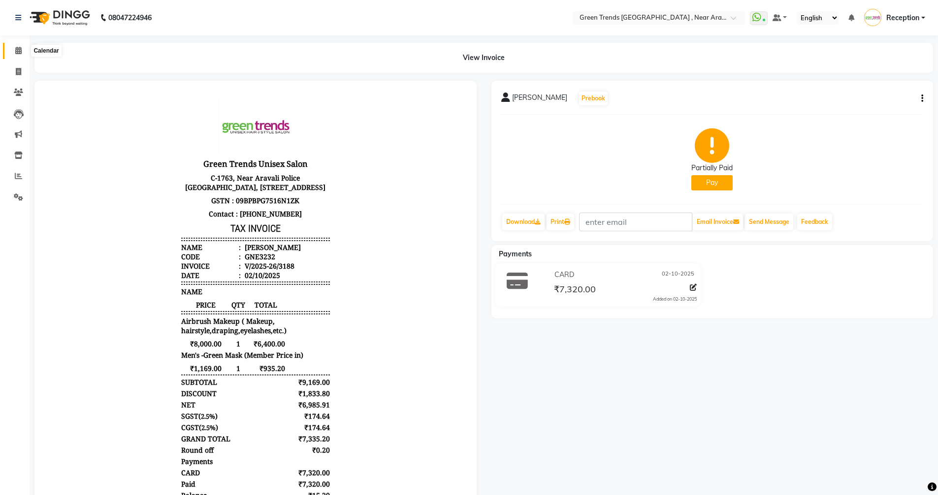
click at [16, 47] on icon at bounding box center [18, 50] width 6 height 7
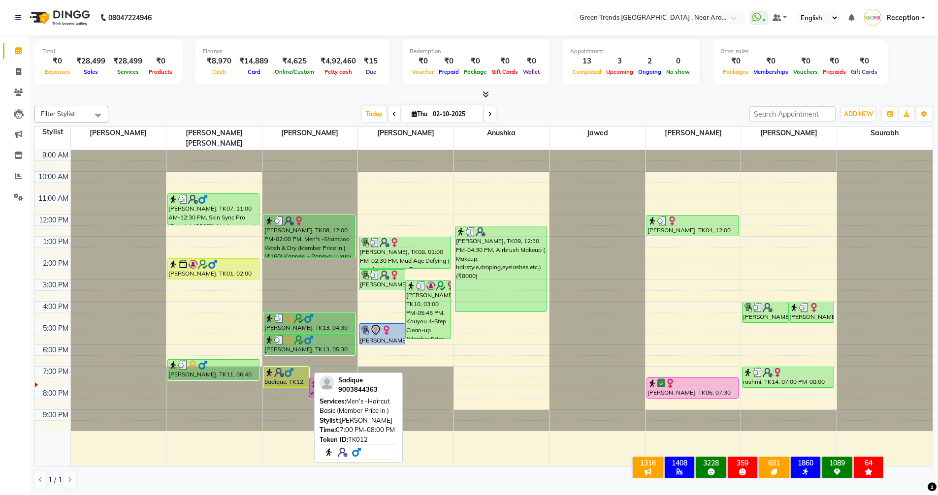
click at [290, 368] on div "Sadique, TK12, 07:00 PM-08:00 PM, Men's -Haircut Basic (Member Price in )" at bounding box center [286, 377] width 45 height 20
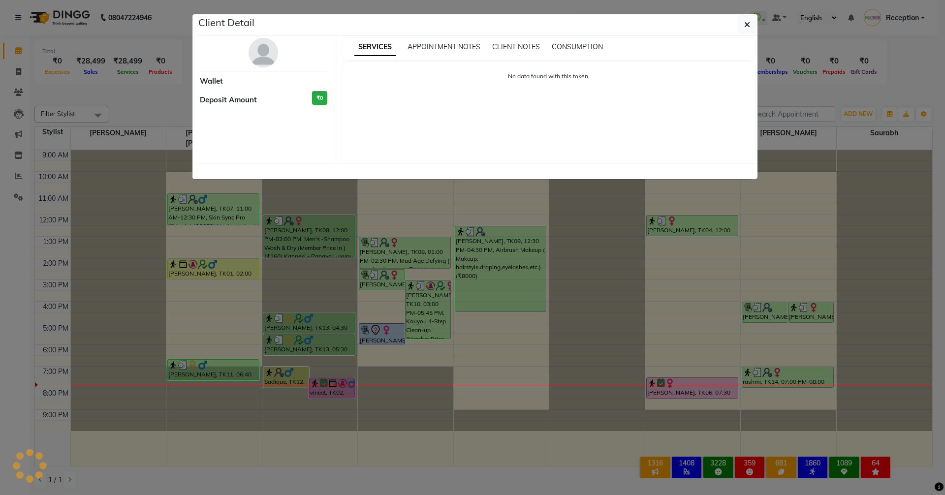
select select "1"
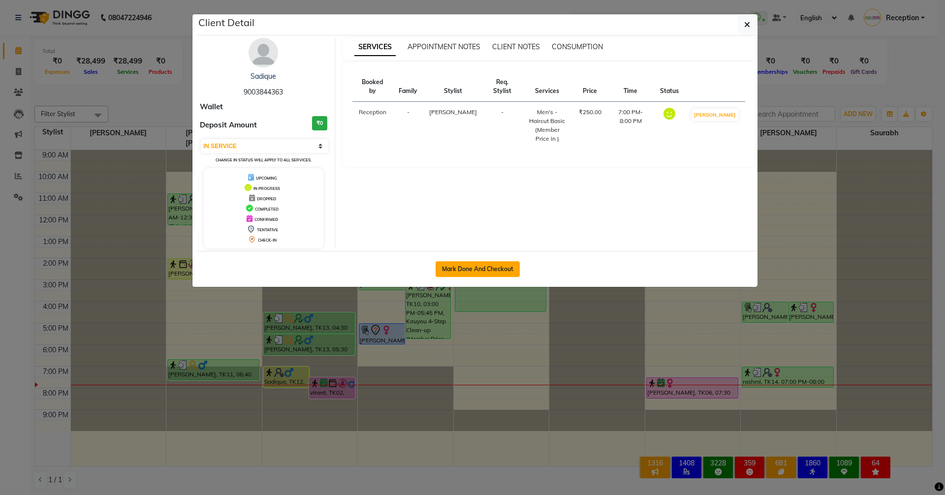
click at [465, 267] on button "Mark Done And Checkout" at bounding box center [478, 269] width 84 height 16
select select "service"
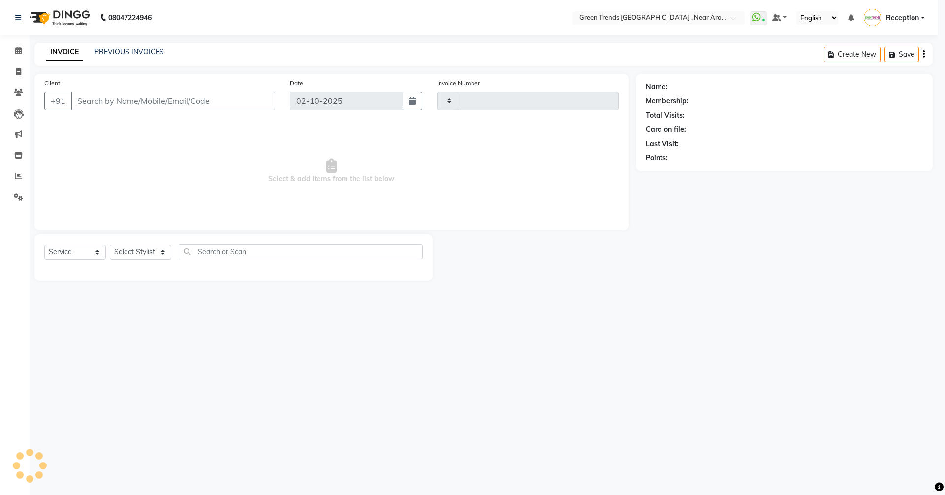
type input "3189"
select select "7005"
type input "9003844363"
select select "57699"
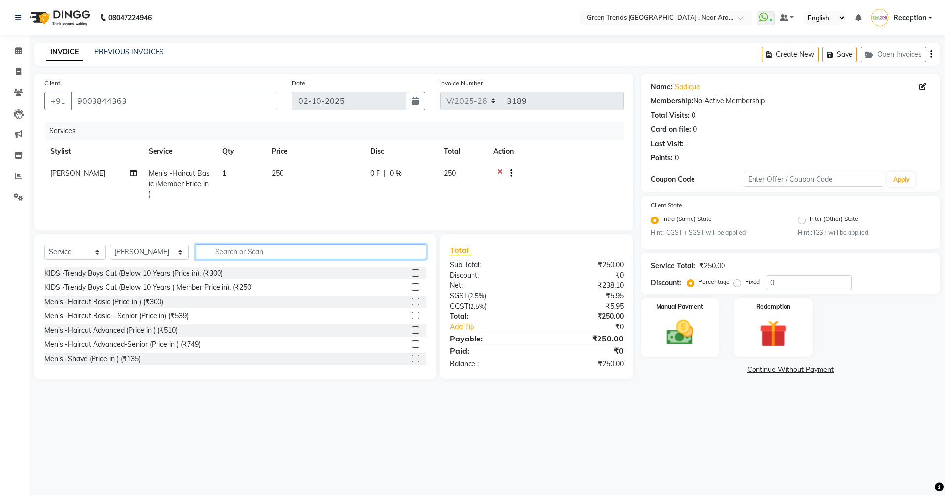
click at [244, 255] on input "text" at bounding box center [311, 251] width 230 height 15
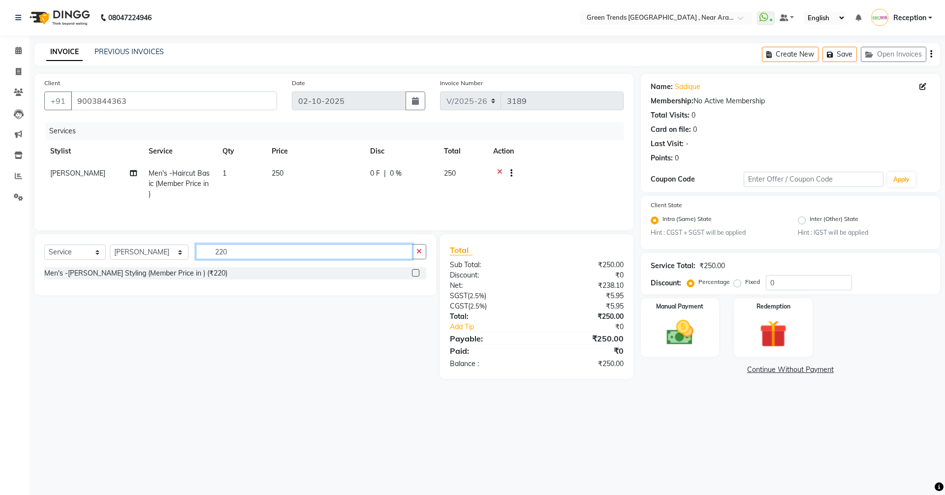
type input "220"
click at [160, 252] on select "Select Stylist [PERSON_NAME] [PERSON_NAME] [PERSON_NAME] [PERSON_NAME] Receptio…" at bounding box center [149, 252] width 79 height 15
select select "88790"
click at [110, 245] on select "Select Stylist [PERSON_NAME] [PERSON_NAME] [PERSON_NAME] [PERSON_NAME] Receptio…" at bounding box center [149, 252] width 79 height 15
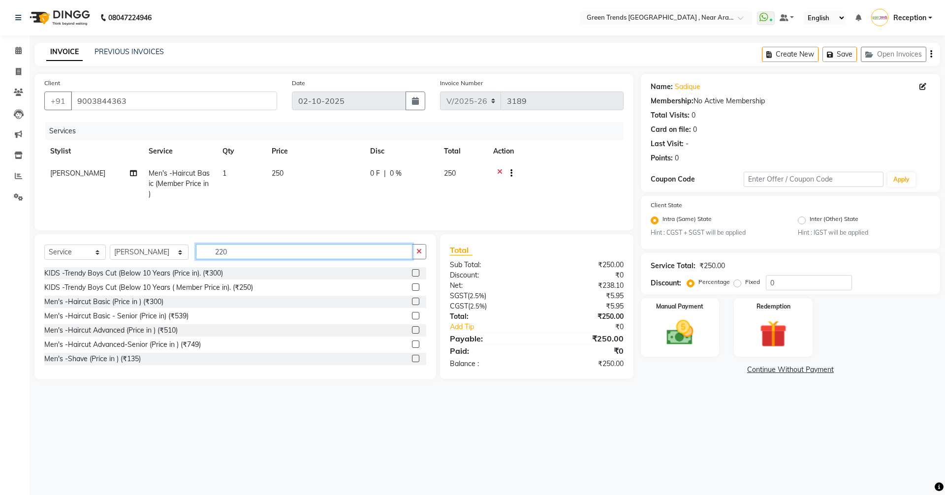
click at [251, 255] on input "220" at bounding box center [304, 251] width 217 height 15
type input "220"
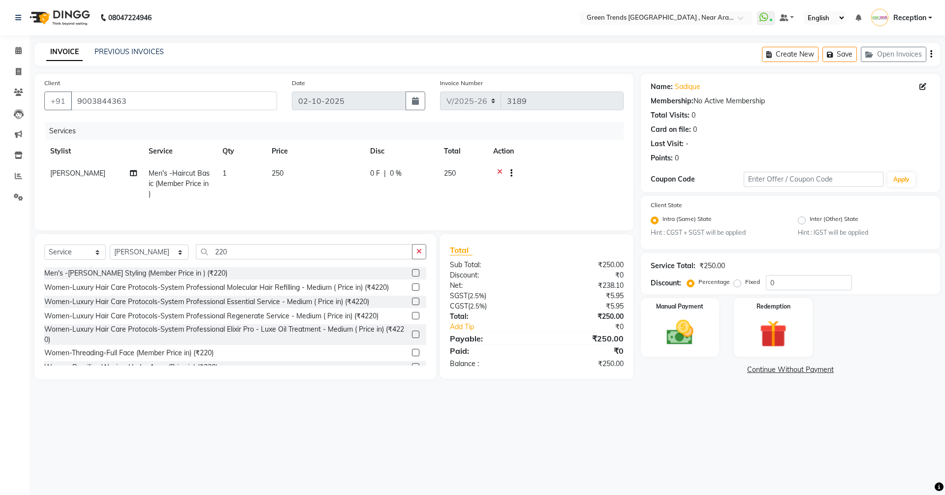
click at [233, 272] on div "Men's -[PERSON_NAME] Styling (Member Price in ) (₹220)" at bounding box center [235, 273] width 382 height 12
click at [241, 273] on div "Men's -[PERSON_NAME] Styling (Member Price in ) (₹220)" at bounding box center [235, 273] width 382 height 12
click at [412, 269] on div at bounding box center [419, 273] width 14 height 12
click at [412, 274] on label at bounding box center [415, 272] width 7 height 7
click at [412, 274] on input "checkbox" at bounding box center [415, 273] width 6 height 6
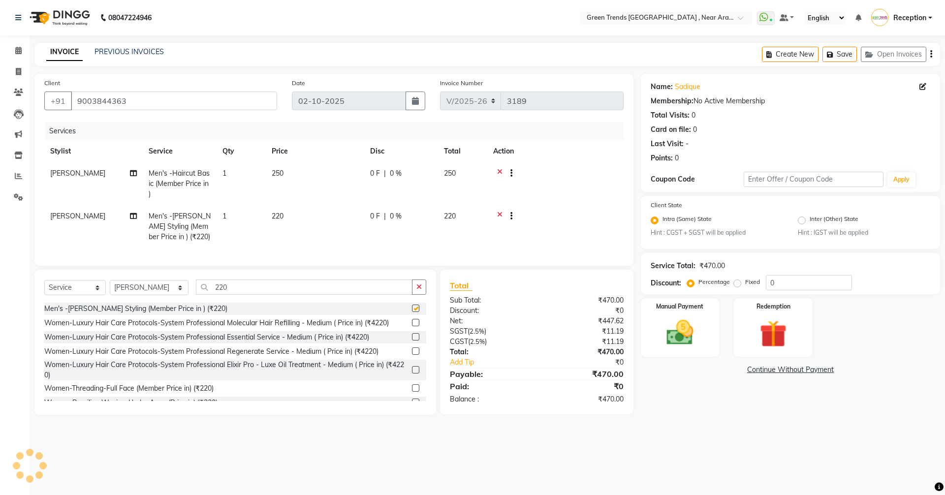
checkbox input "false"
click at [678, 329] on img at bounding box center [680, 333] width 46 height 32
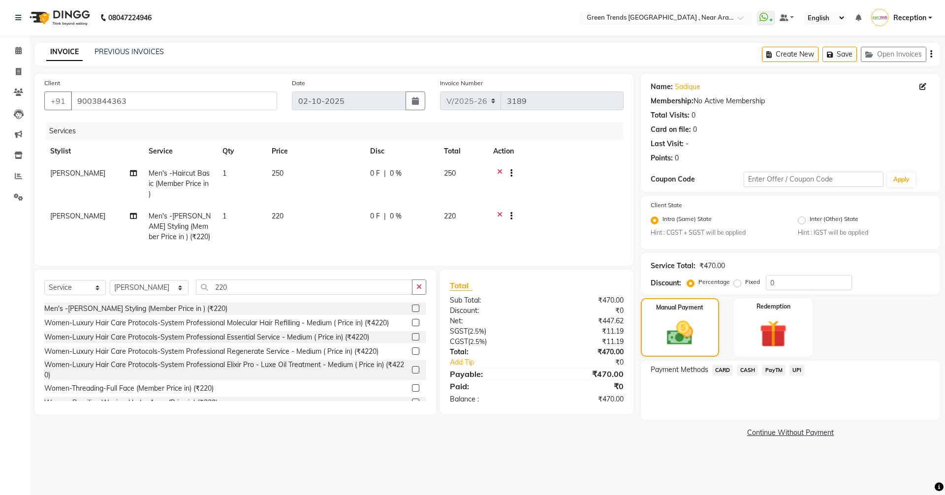
click at [752, 371] on span "CASH" at bounding box center [747, 370] width 21 height 11
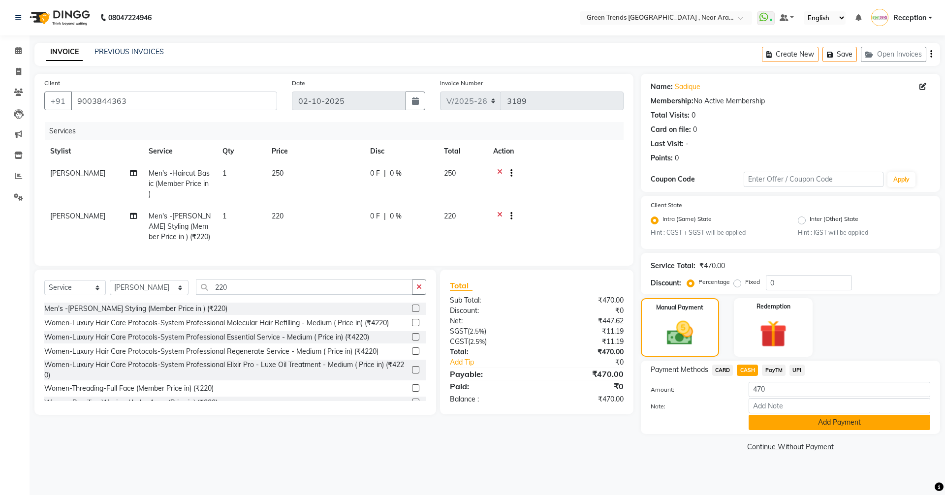
click at [778, 415] on button "Add Payment" at bounding box center [840, 422] width 182 height 15
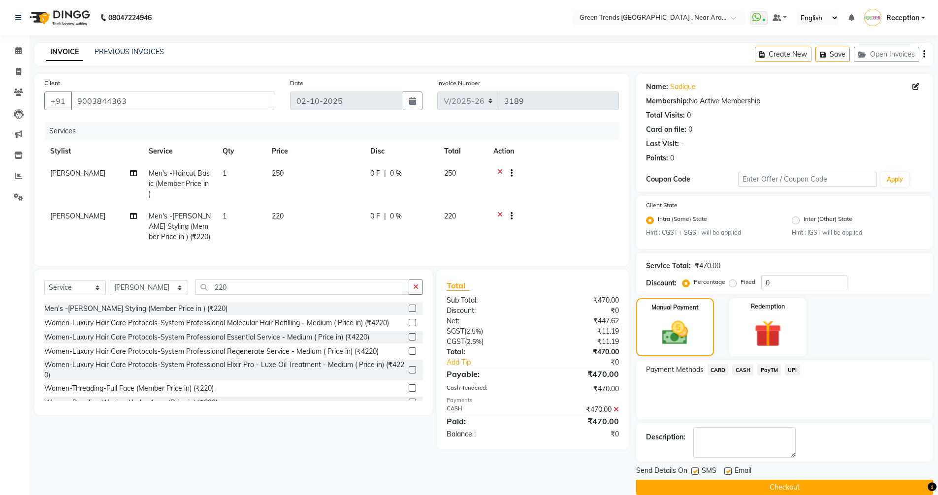
click at [743, 371] on span "CASH" at bounding box center [742, 369] width 21 height 11
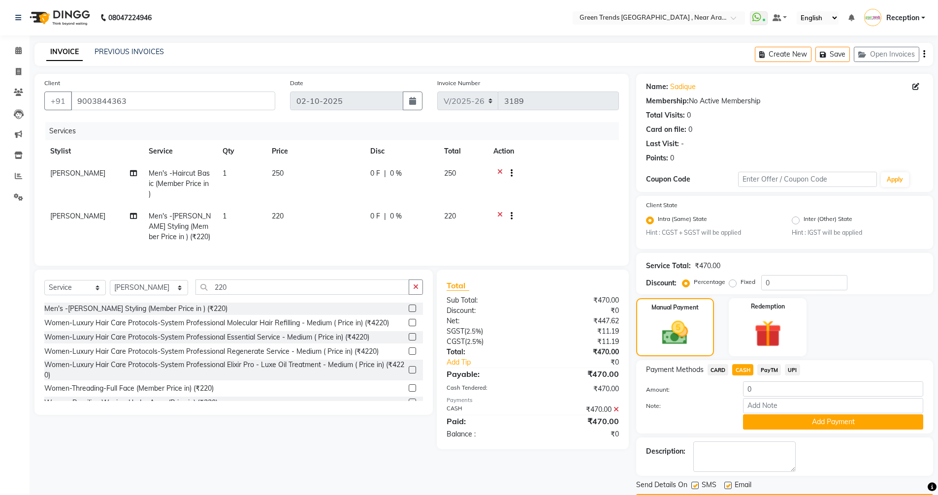
scroll to position [29, 0]
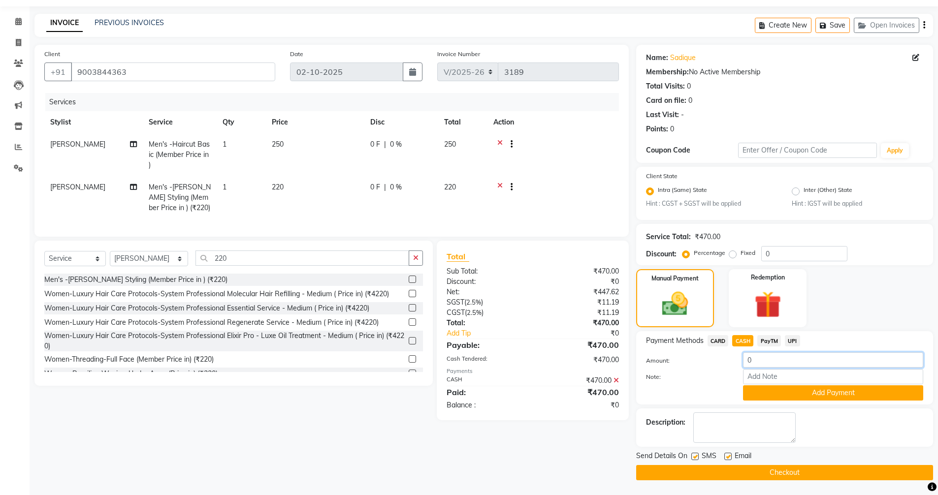
click at [761, 358] on input "0" at bounding box center [833, 359] width 180 height 15
click at [795, 109] on div "Name: Sadique Membership: No Active Membership Total Visits: 0 Card on file: 0 …" at bounding box center [784, 92] width 277 height 86
click at [861, 299] on div "Manual Payment Redemption" at bounding box center [784, 298] width 312 height 58
click at [703, 377] on label "Note:" at bounding box center [686, 377] width 97 height 9
click at [743, 377] on input "Note:" at bounding box center [833, 376] width 180 height 15
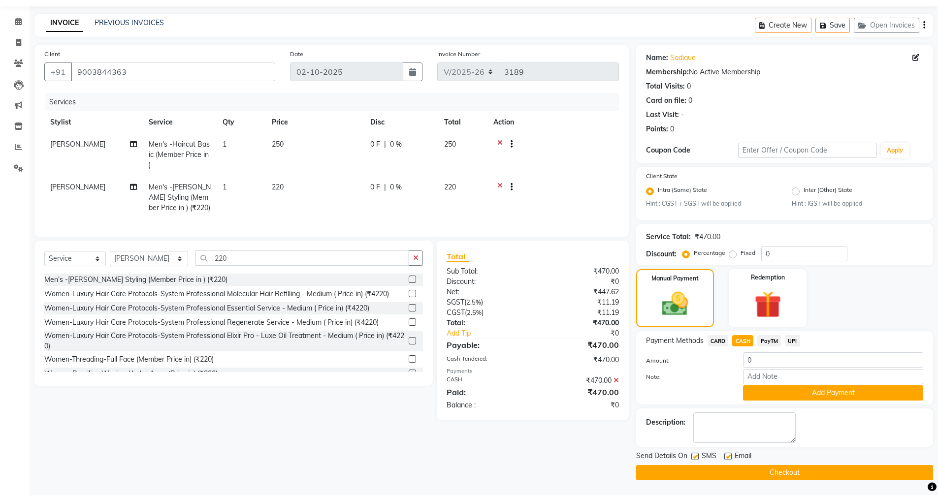
drag, startPoint x: 560, startPoint y: 452, endPoint x: 565, endPoint y: 452, distance: 5.4
click at [565, 452] on div "Client [PHONE_NUMBER] Date [DATE] Invoice Number V/2025 V/[PHONE_NUMBER] Servic…" at bounding box center [331, 263] width 609 height 436
click at [583, 181] on td at bounding box center [552, 197] width 131 height 43
drag, startPoint x: 880, startPoint y: 291, endPoint x: 888, endPoint y: 298, distance: 10.1
click at [888, 298] on div "Manual Payment Redemption" at bounding box center [784, 298] width 312 height 58
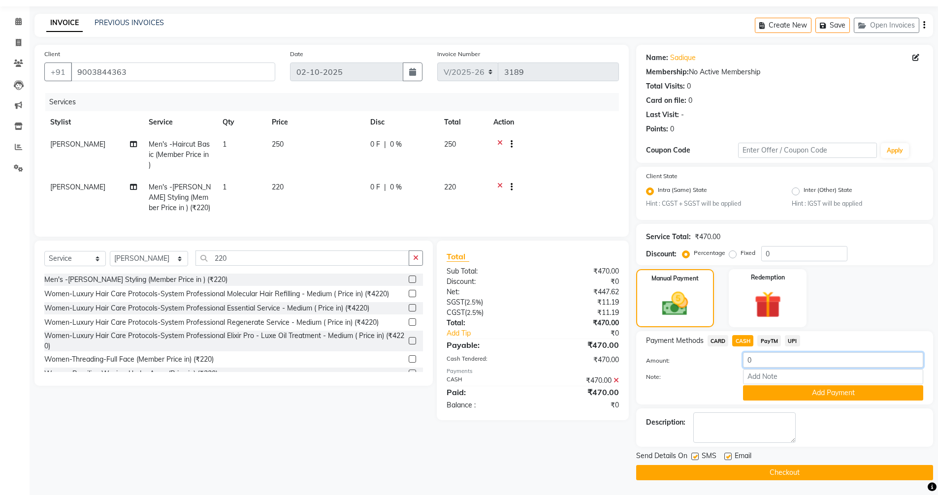
click at [779, 360] on input "0" at bounding box center [833, 359] width 180 height 15
type input "470"
click at [823, 389] on button "Add Payment" at bounding box center [833, 392] width 180 height 15
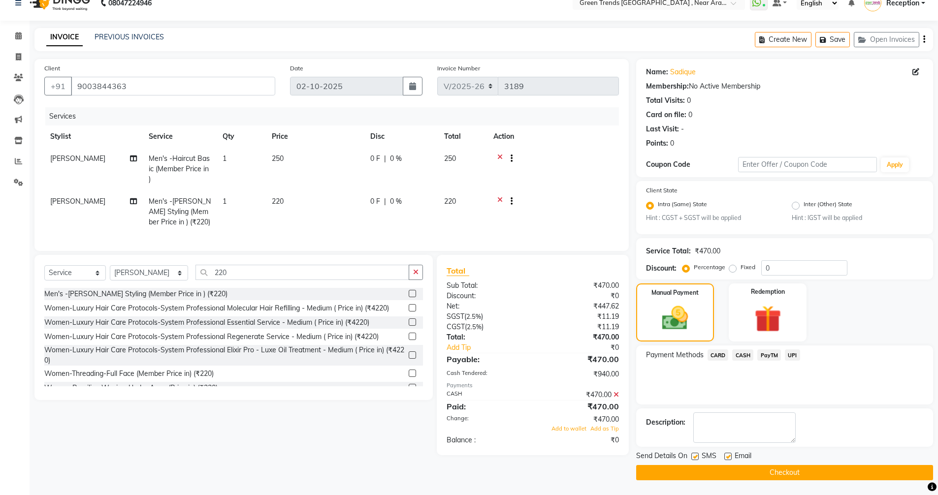
scroll to position [15, 0]
click at [744, 354] on span "CASH" at bounding box center [742, 354] width 21 height 11
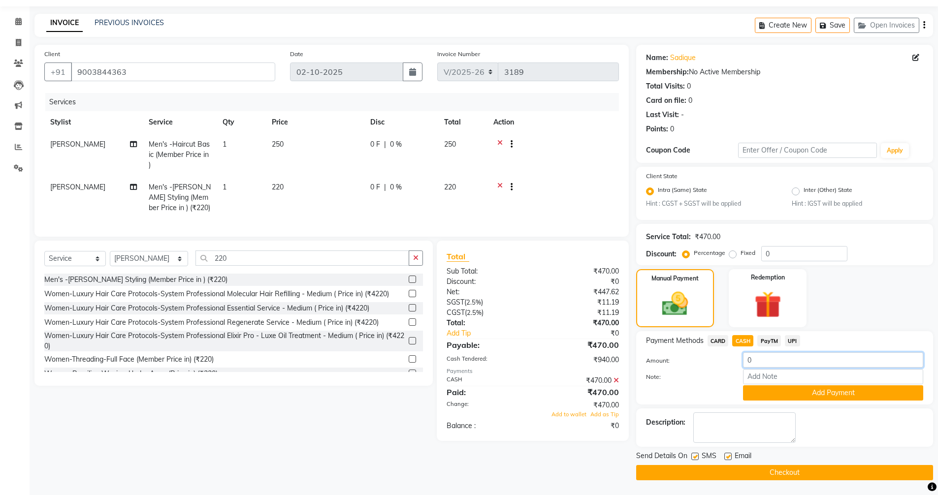
click at [767, 362] on input "0" at bounding box center [833, 359] width 180 height 15
type input "7"
type input "475"
click at [822, 392] on button "Add Payment" at bounding box center [833, 392] width 180 height 15
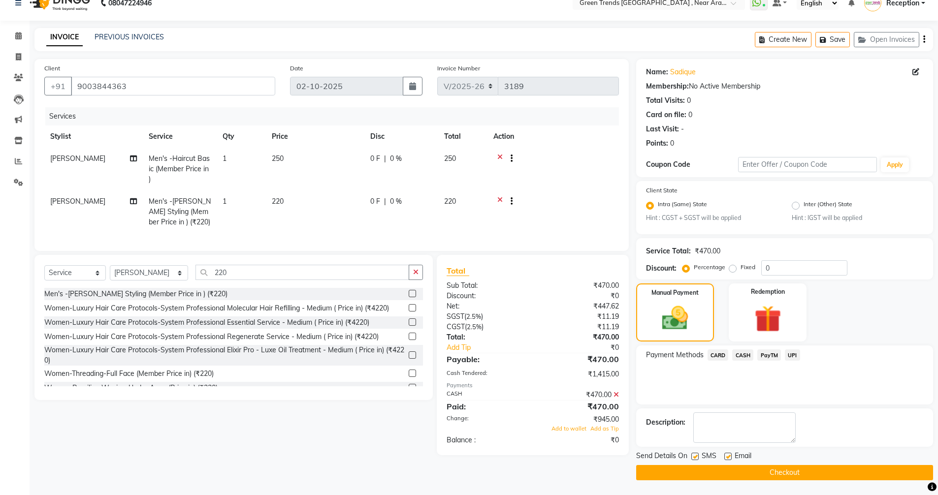
scroll to position [0, 0]
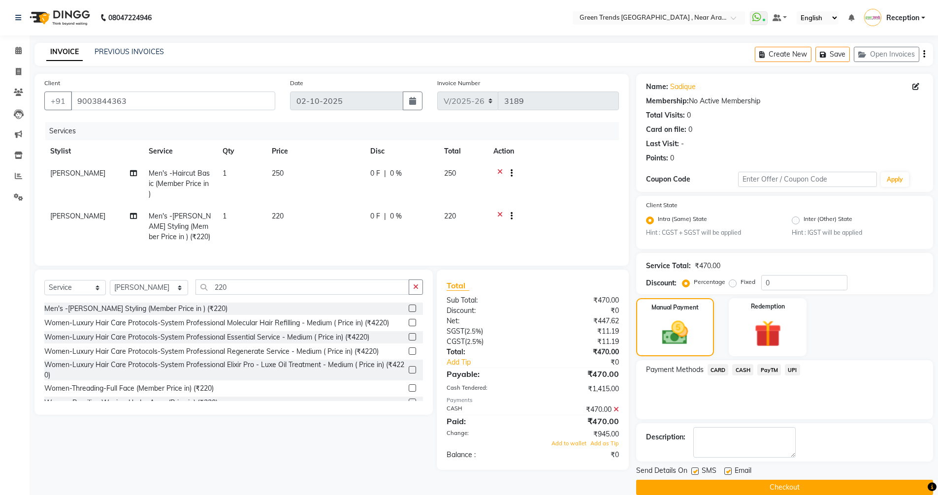
click at [614, 413] on icon at bounding box center [615, 409] width 5 height 7
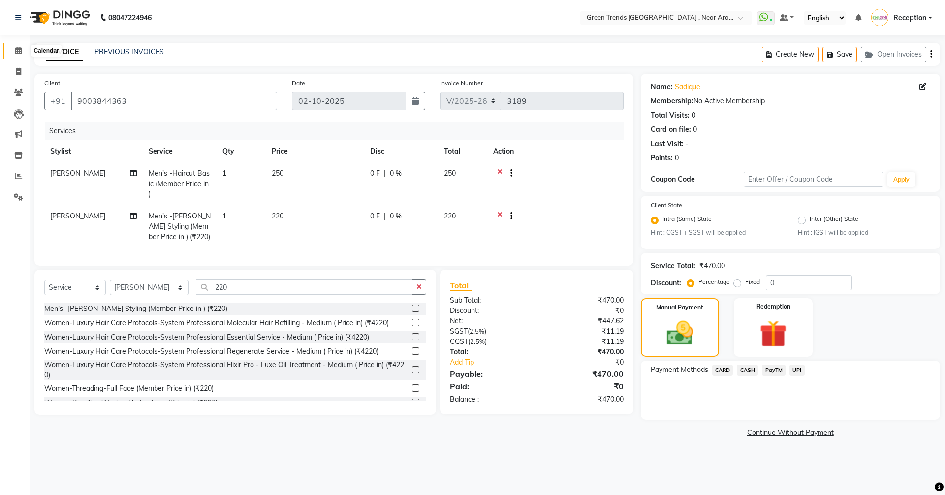
click at [19, 46] on span at bounding box center [18, 50] width 17 height 11
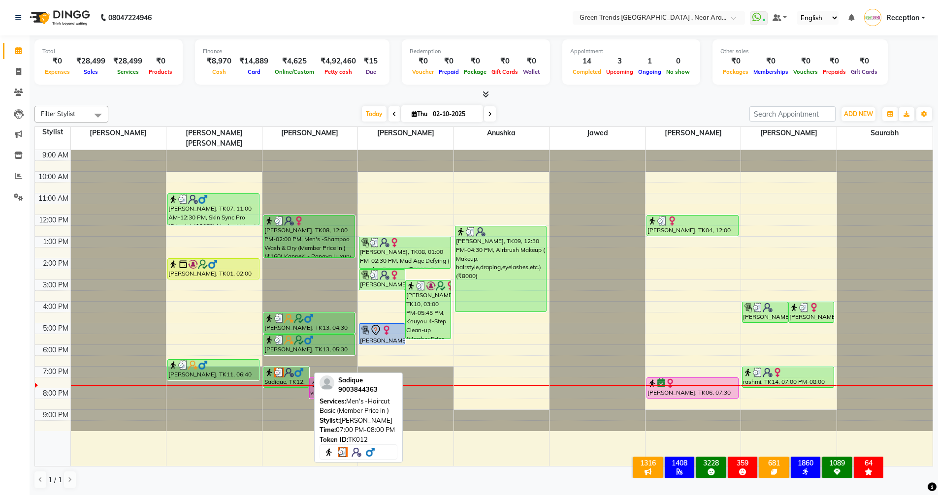
click at [288, 368] on img at bounding box center [289, 373] width 10 height 10
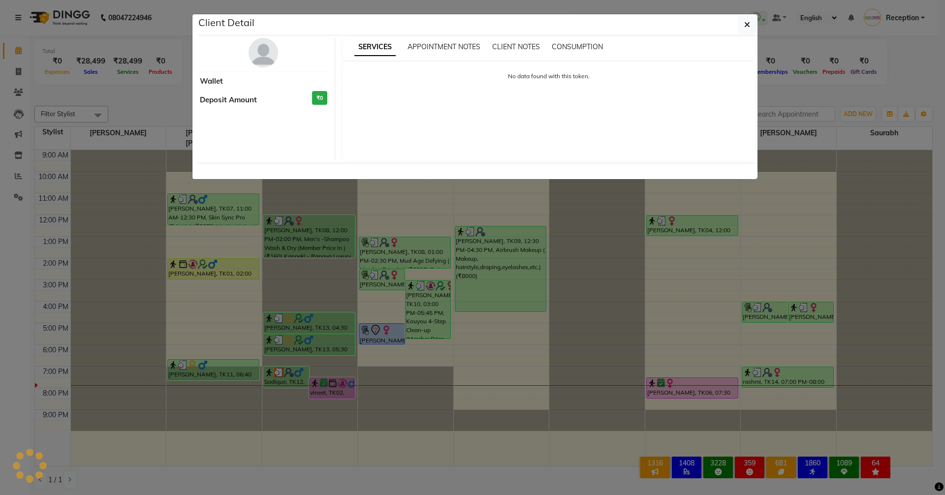
select select "3"
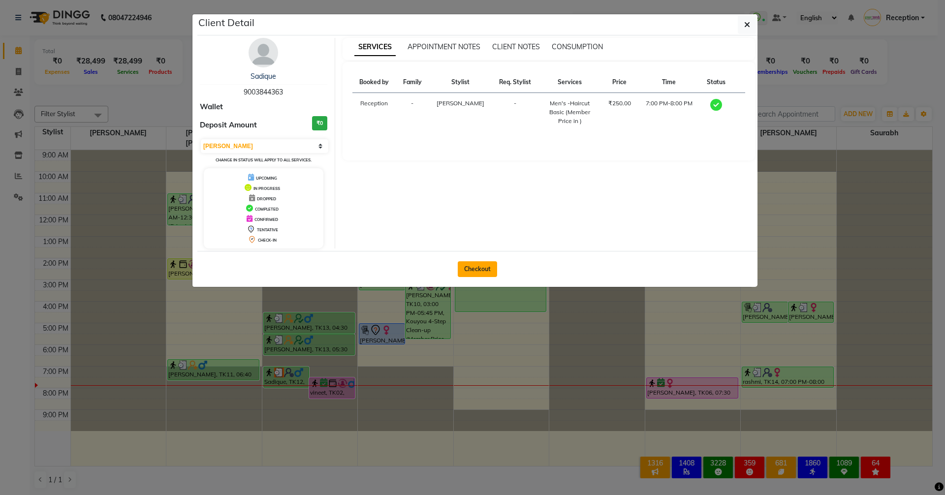
click at [476, 271] on button "Checkout" at bounding box center [477, 269] width 39 height 16
select select "service"
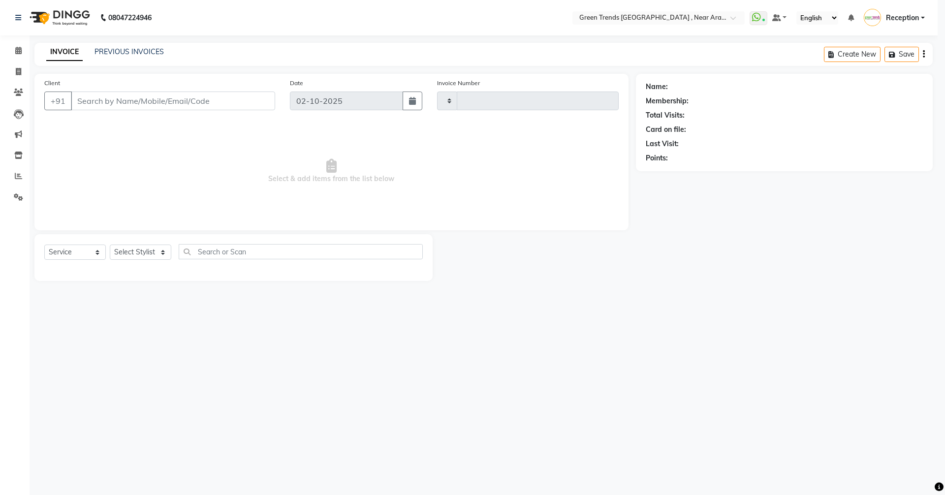
type input "3189"
select select "7005"
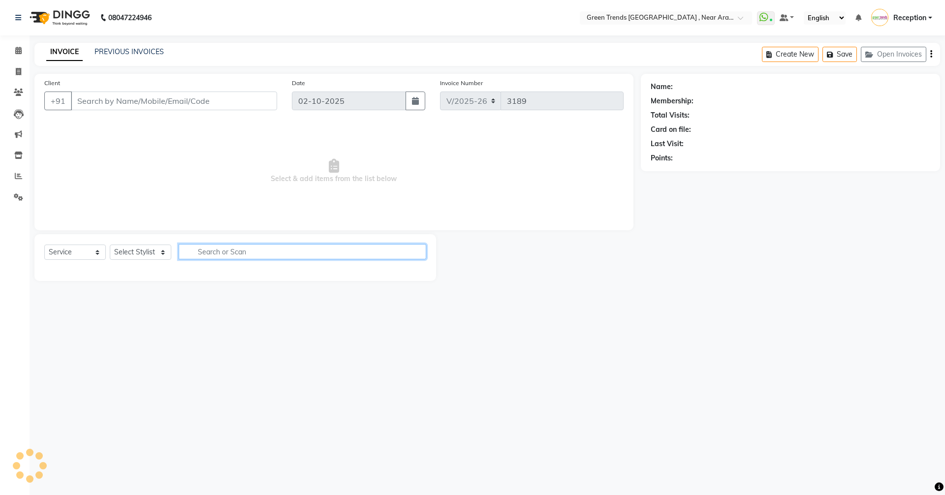
click at [290, 246] on input "text" at bounding box center [303, 251] width 248 height 15
type input "9003844363"
select select "57699"
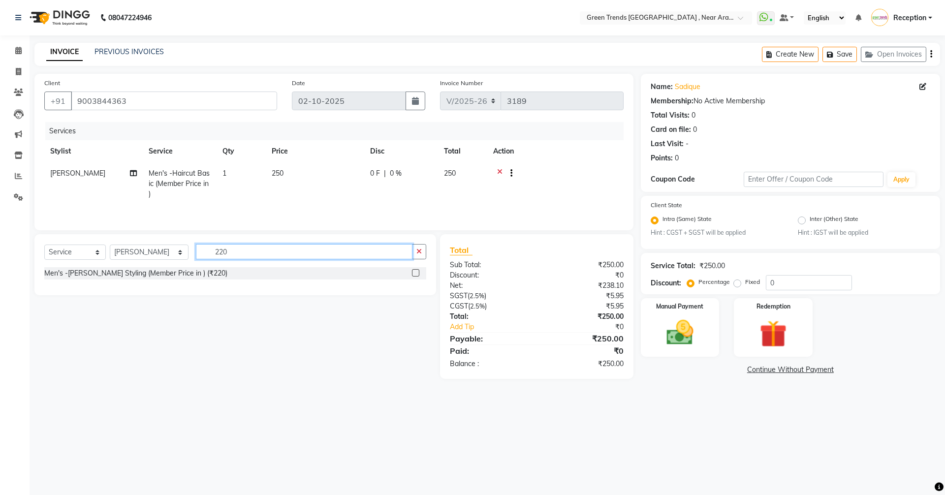
type input "220"
click at [418, 272] on label at bounding box center [415, 272] width 7 height 7
click at [418, 272] on input "checkbox" at bounding box center [415, 273] width 6 height 6
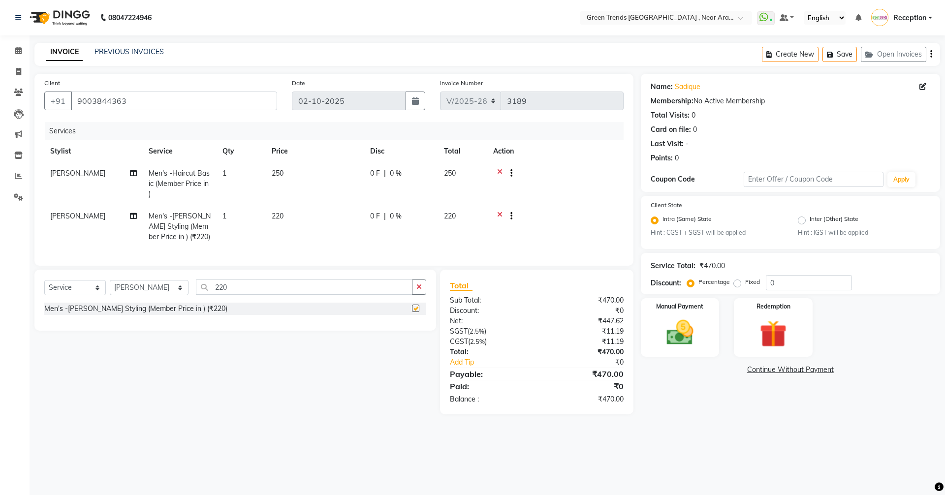
checkbox input "false"
click at [63, 212] on td "[PERSON_NAME]" at bounding box center [93, 226] width 98 height 43
select select "57699"
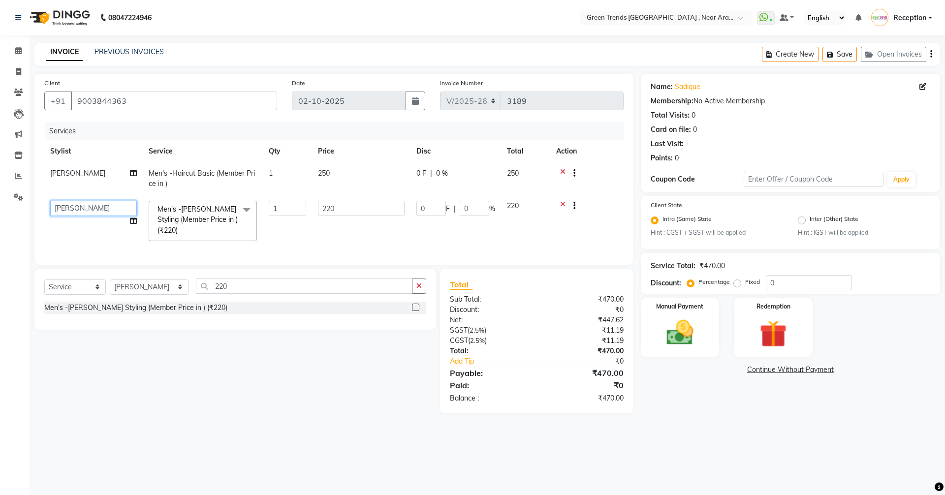
click at [76, 207] on select "[PERSON_NAME] [PERSON_NAME] [PERSON_NAME] [PERSON_NAME] Reception Saif [PERSON_…" at bounding box center [93, 208] width 87 height 15
select select "88790"
click at [677, 342] on img at bounding box center [680, 333] width 46 height 32
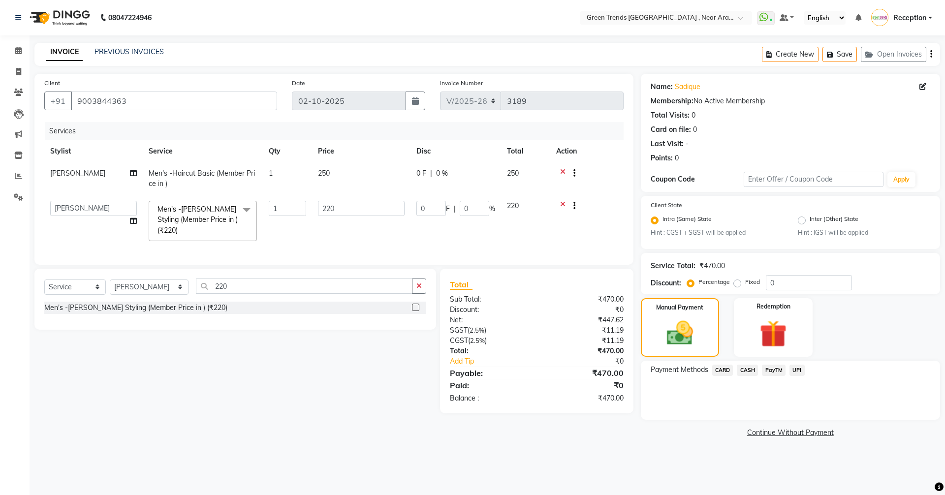
click at [745, 368] on span "CASH" at bounding box center [747, 370] width 21 height 11
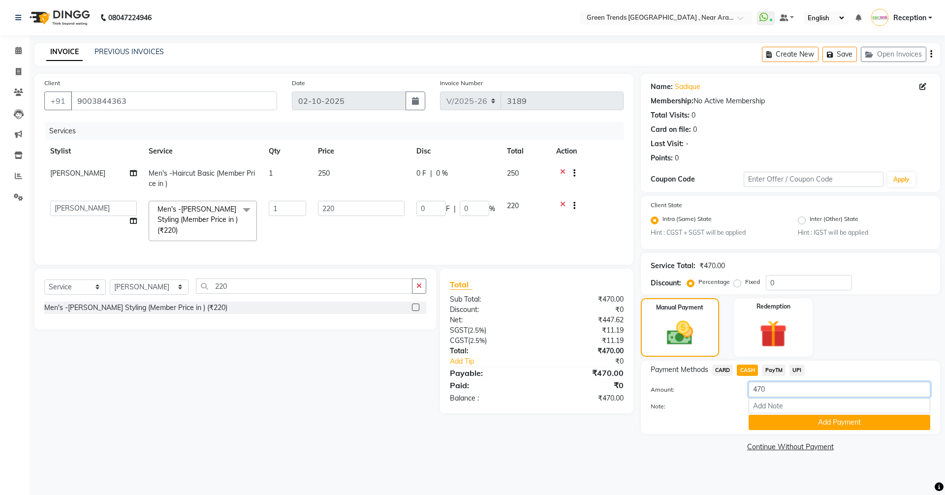
click at [777, 391] on input "470" at bounding box center [840, 389] width 182 height 15
type input "475"
click at [823, 426] on button "Add Payment" at bounding box center [840, 422] width 182 height 15
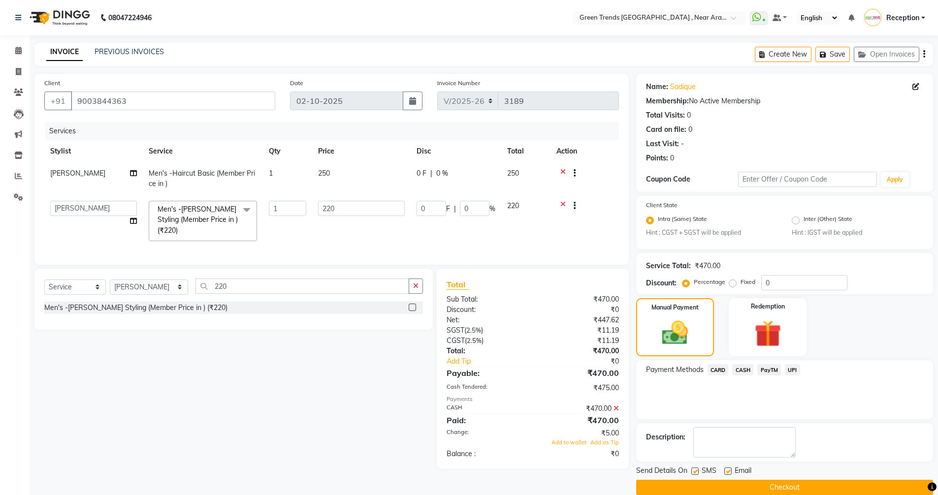
scroll to position [15, 0]
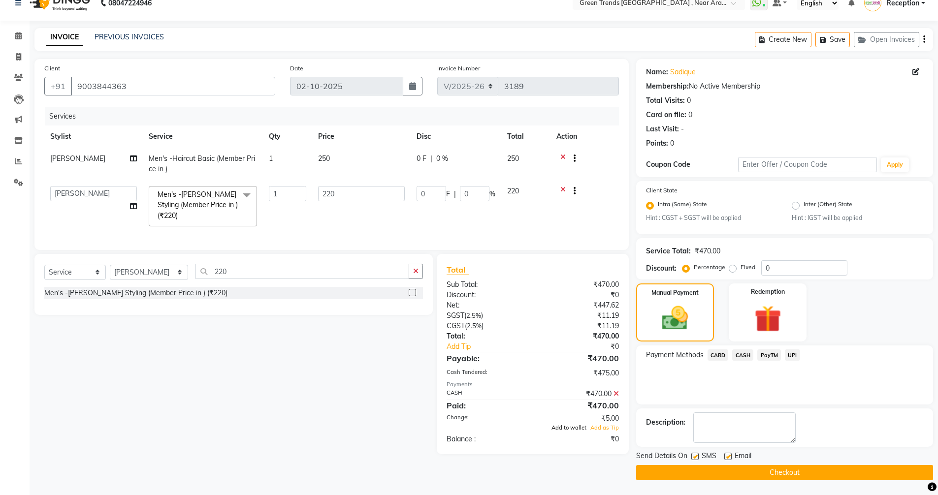
click at [575, 431] on span "Add to wallet" at bounding box center [568, 427] width 35 height 7
click at [784, 477] on button "Checkout" at bounding box center [784, 472] width 297 height 15
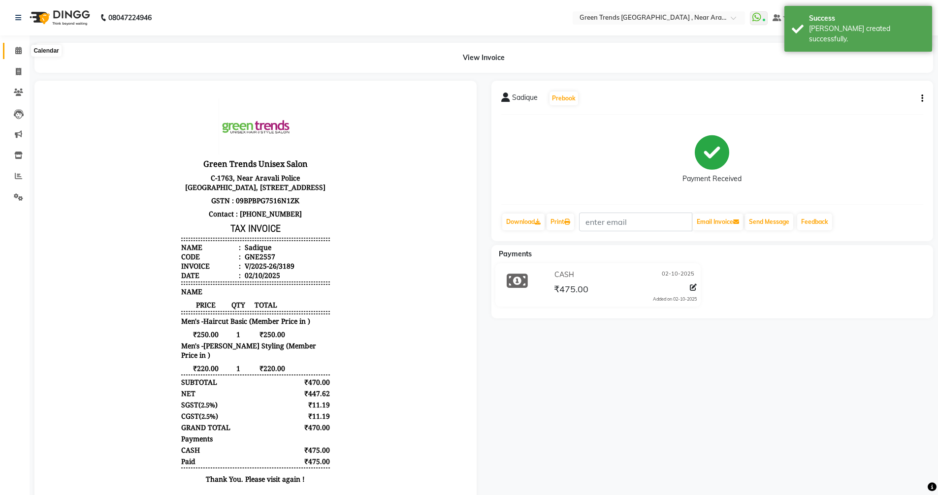
click at [19, 53] on icon at bounding box center [18, 50] width 6 height 7
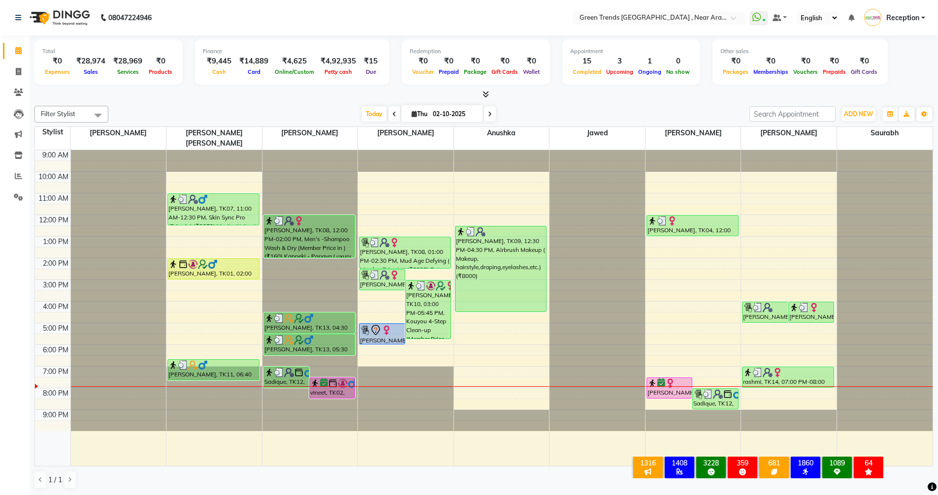
drag, startPoint x: 214, startPoint y: 161, endPoint x: 375, endPoint y: 260, distance: 188.5
click at [372, 258] on div "Total ₹0 Expenses ₹28,974 Sales ₹28,969 Services ₹0 Products Finance ₹9,445 Cas…" at bounding box center [484, 265] width 908 height 460
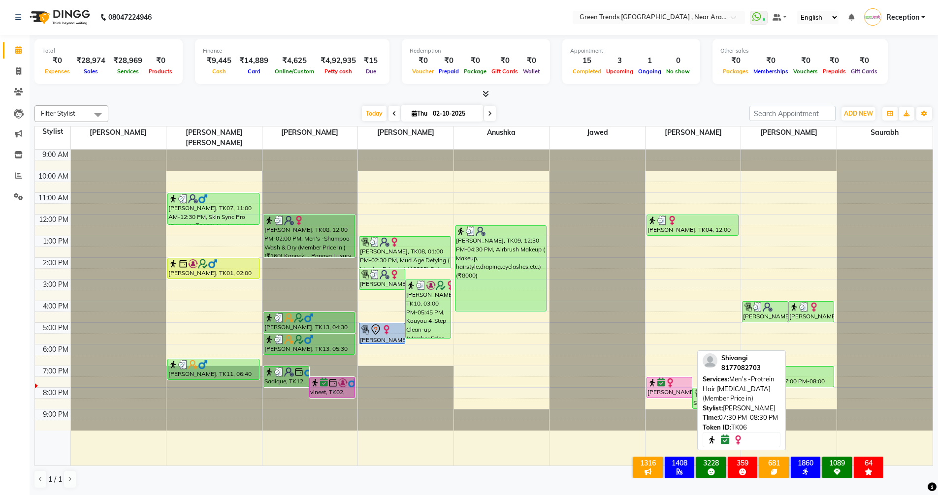
click at [655, 382] on div "[PERSON_NAME], TK06, 07:30 PM-08:30 PM, Men's -Protrein Hair [MEDICAL_DATA] (Me…" at bounding box center [692, 308] width 95 height 316
click at [654, 383] on div "[PERSON_NAME], TK06, 07:30 PM-08:30 PM, Men's -Protrein Hair [MEDICAL_DATA] (Me…" at bounding box center [669, 387] width 45 height 20
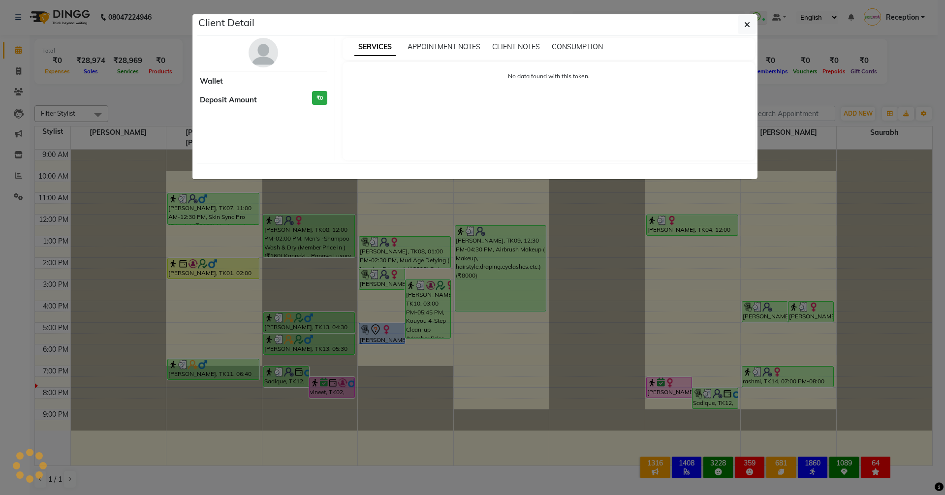
select select "6"
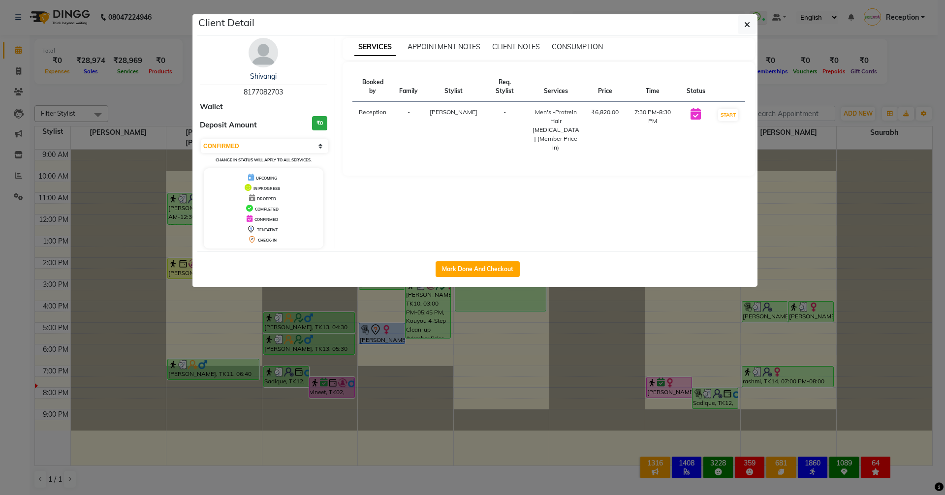
click at [584, 312] on ngb-modal-window "Client Detail [PERSON_NAME] 8177082703 Wallet Deposit Amount ₹0 Select IN SERVI…" at bounding box center [472, 247] width 945 height 495
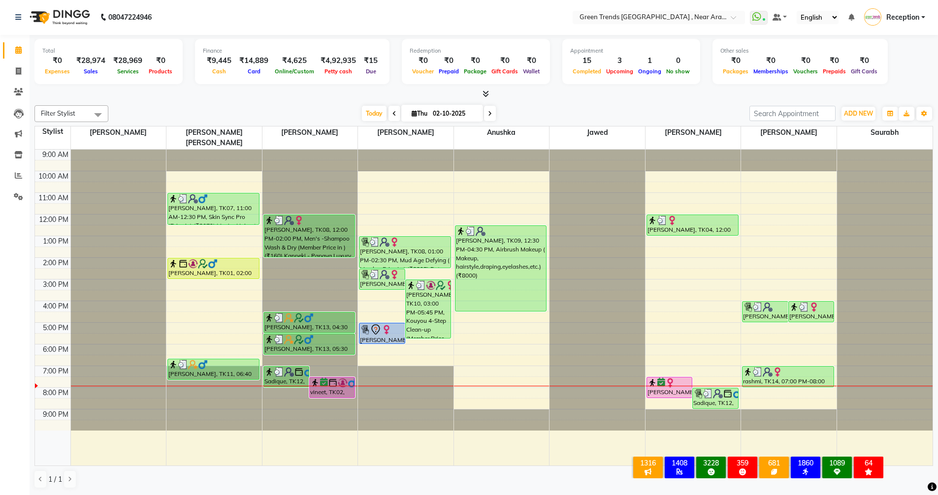
click at [734, 433] on div at bounding box center [692, 308] width 95 height 316
click at [16, 176] on icon at bounding box center [18, 175] width 7 height 7
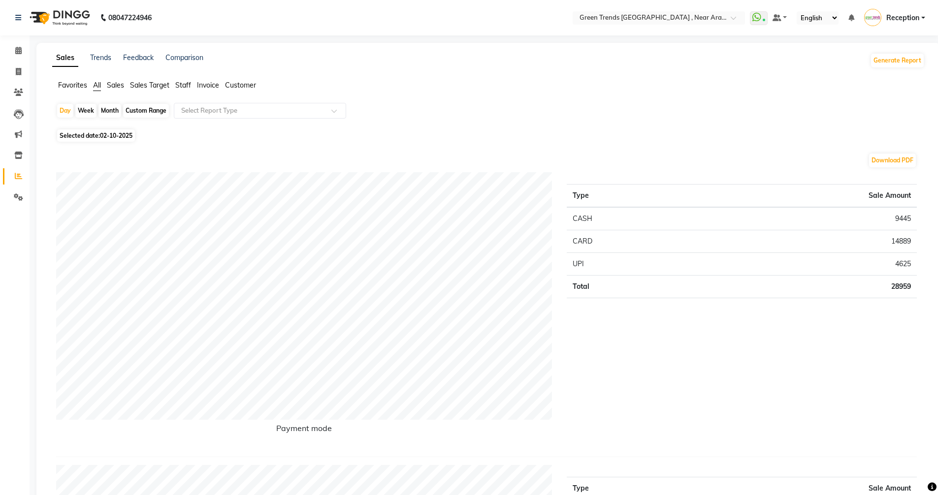
click at [158, 89] on span "Sales Target" at bounding box center [149, 85] width 39 height 9
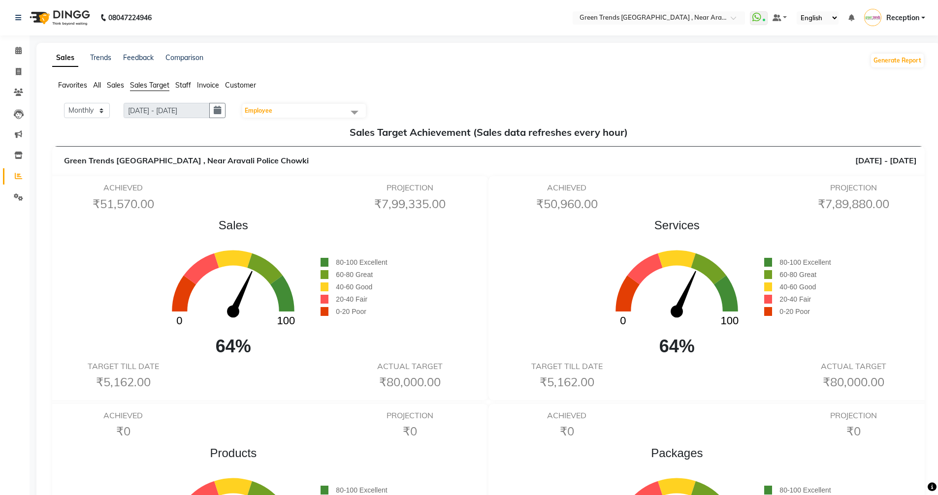
click at [355, 112] on span at bounding box center [355, 112] width 20 height 19
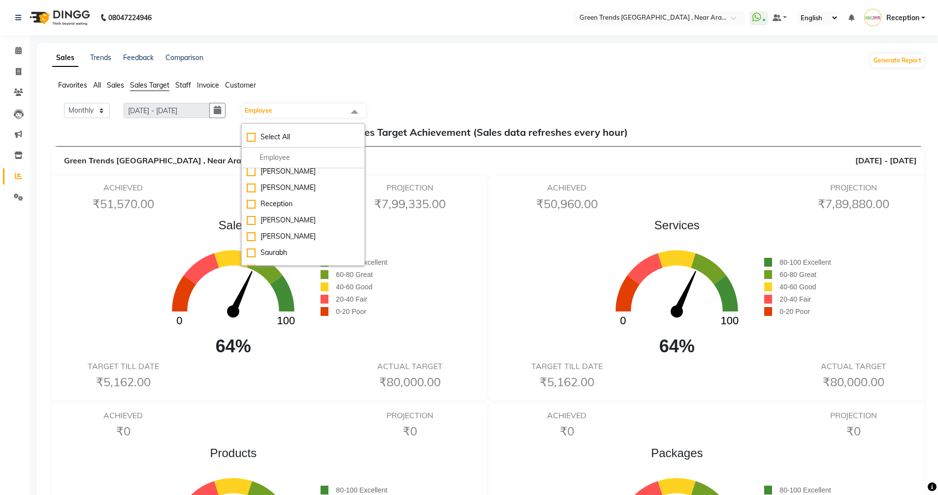
scroll to position [82, 0]
click at [260, 214] on div "[PERSON_NAME]" at bounding box center [303, 219] width 113 height 10
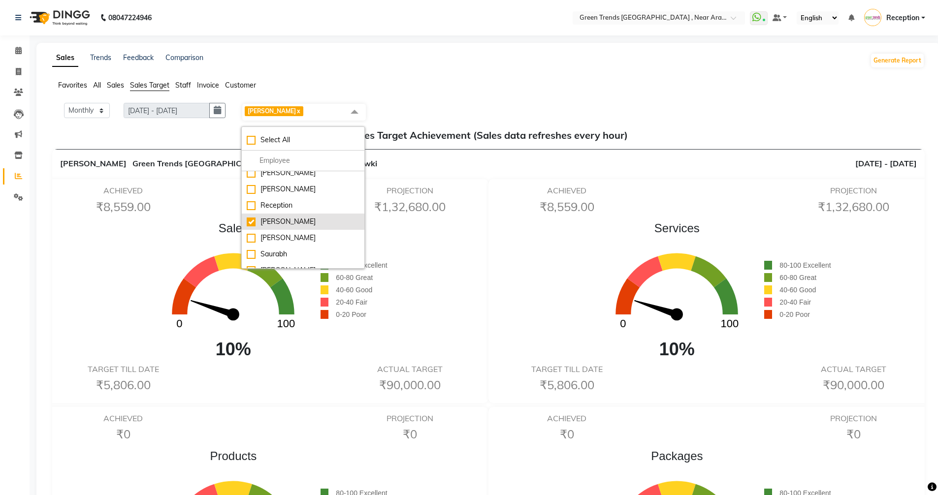
click at [251, 217] on div "[PERSON_NAME]" at bounding box center [303, 222] width 113 height 10
checkbox input "false"
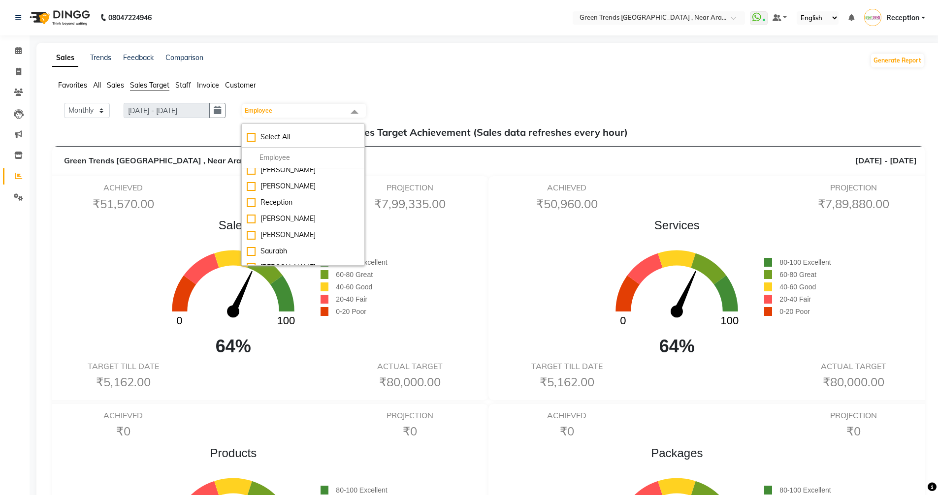
click at [355, 113] on span at bounding box center [355, 112] width 20 height 19
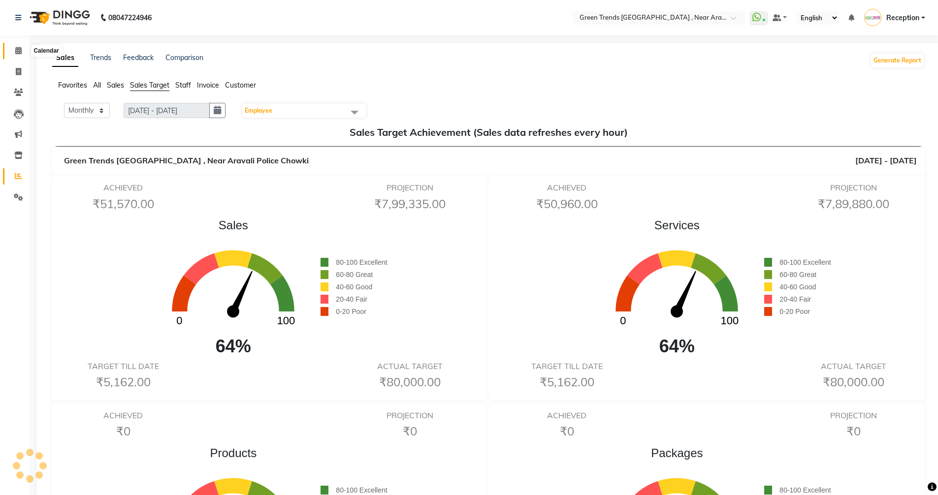
click at [22, 50] on span at bounding box center [18, 50] width 17 height 11
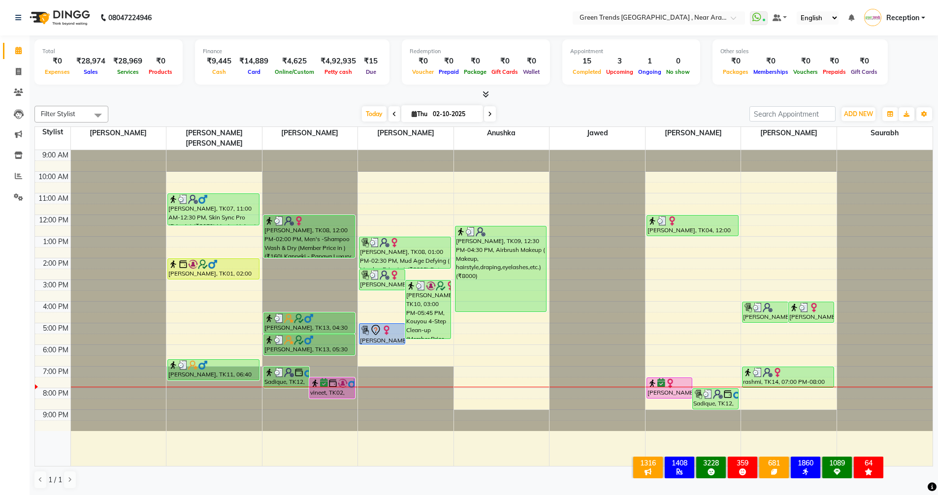
click at [484, 96] on icon at bounding box center [485, 94] width 6 height 7
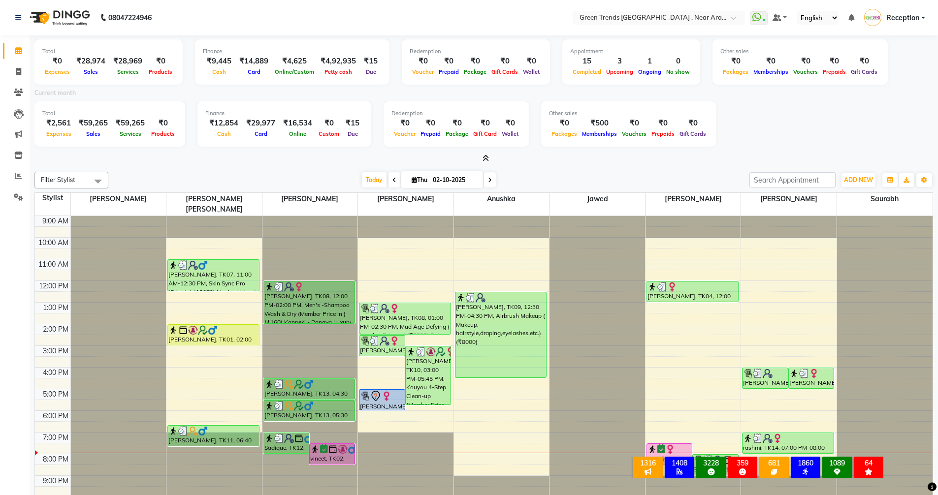
click at [485, 157] on icon at bounding box center [485, 158] width 6 height 7
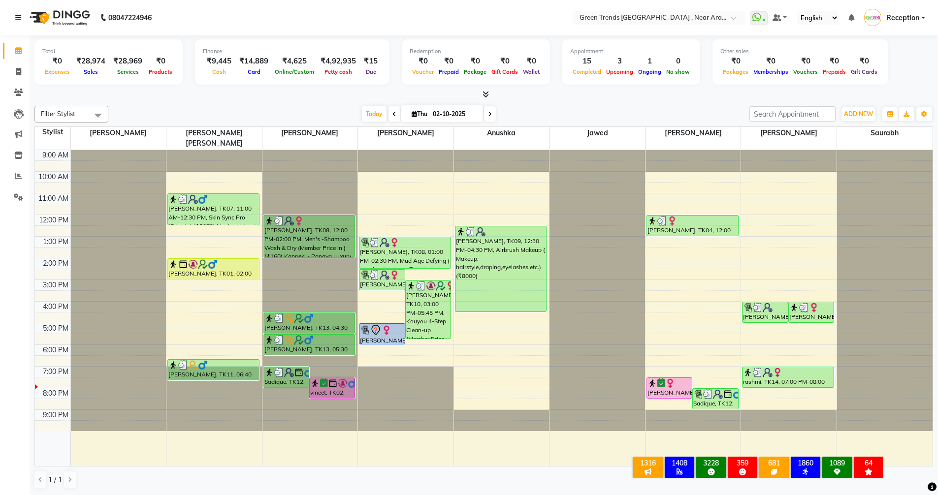
click at [549, 450] on div at bounding box center [596, 308] width 95 height 316
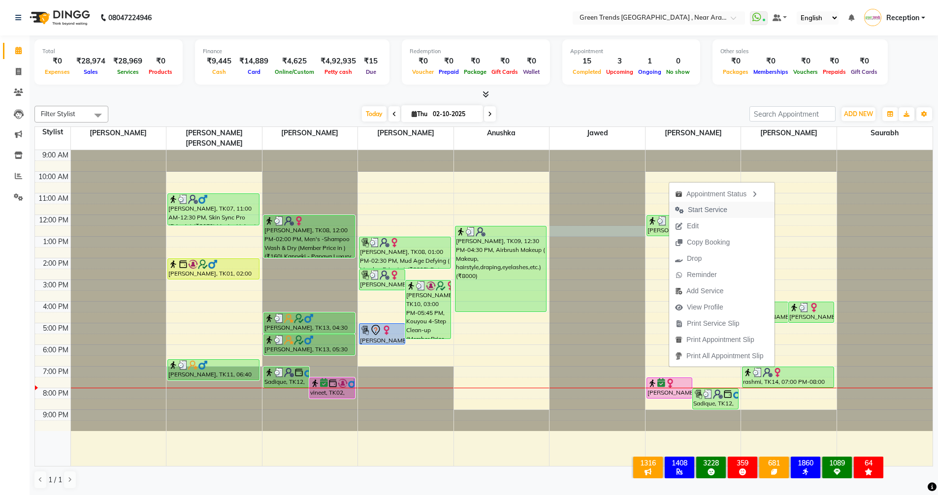
click at [638, 150] on div at bounding box center [596, 150] width 95 height 0
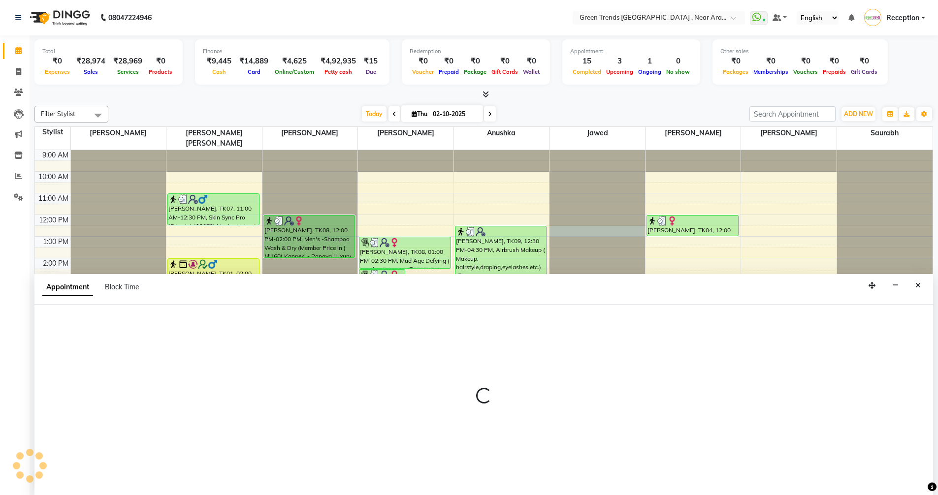
scroll to position [0, 0]
select select "82690"
select select "750"
select select "tentative"
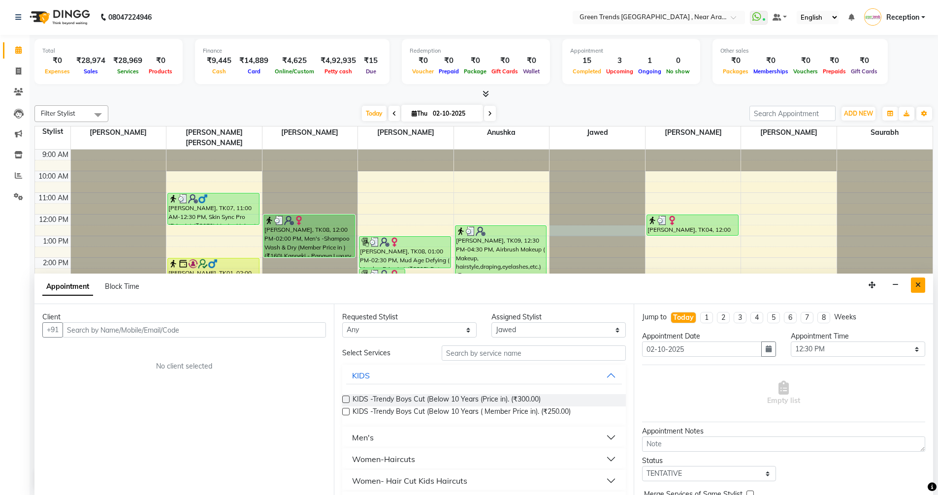
click at [920, 284] on icon "Close" at bounding box center [917, 285] width 5 height 7
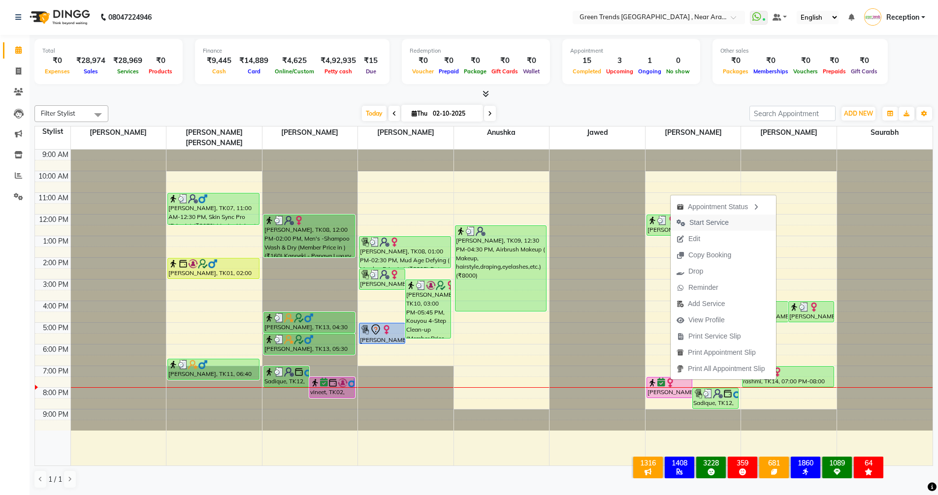
click at [687, 225] on span "Start Service" at bounding box center [702, 223] width 64 height 16
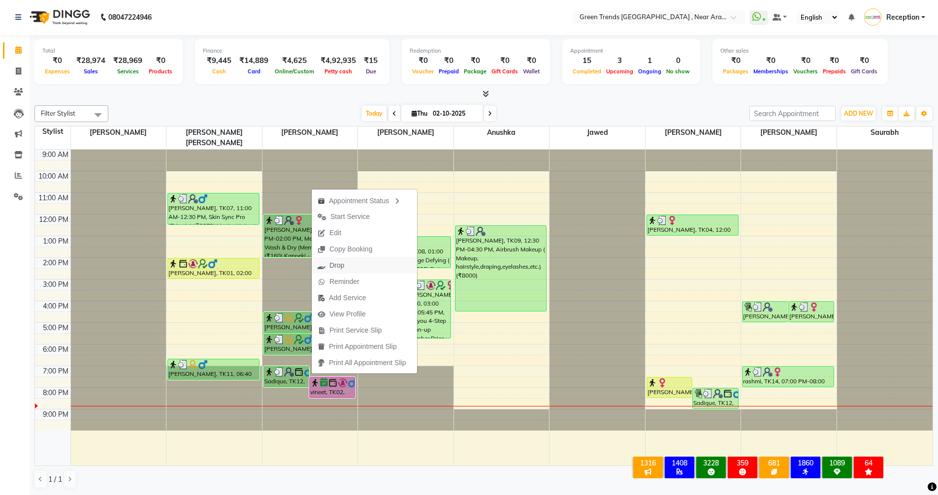
click at [358, 263] on button "Drop" at bounding box center [364, 265] width 105 height 16
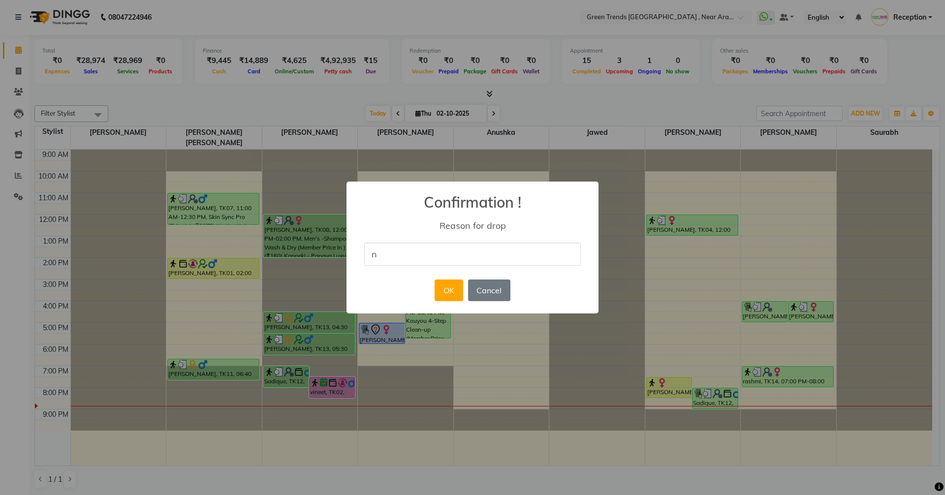
type input "NOT COMING"
click at [441, 289] on button "OK" at bounding box center [449, 291] width 28 height 22
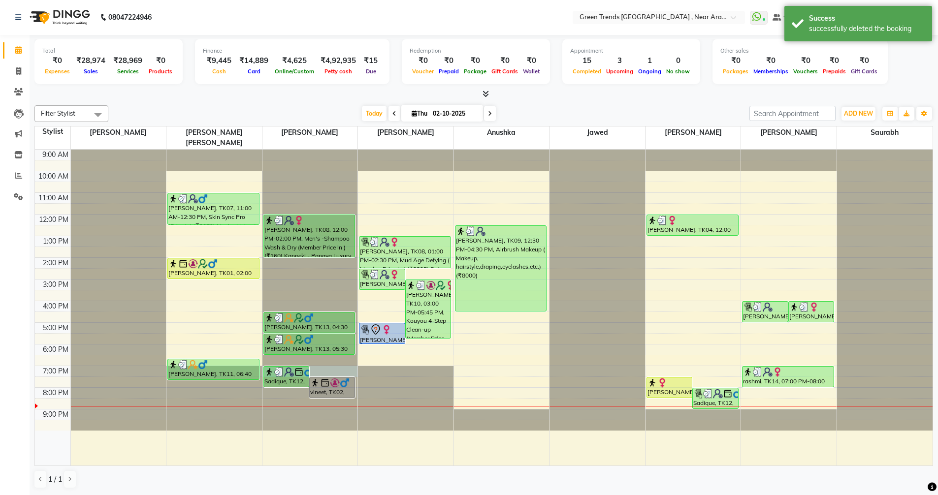
click at [344, 150] on div at bounding box center [309, 150] width 95 height 0
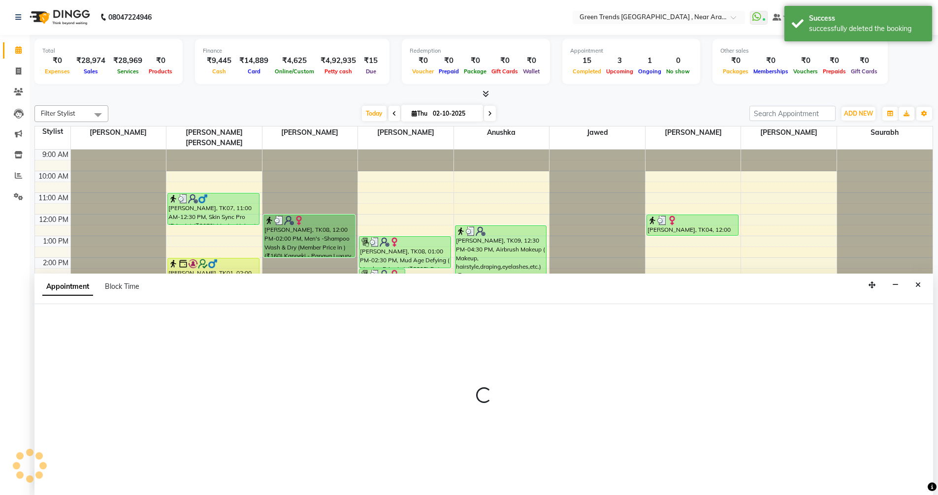
select select "57699"
select select "1140"
select select "tentative"
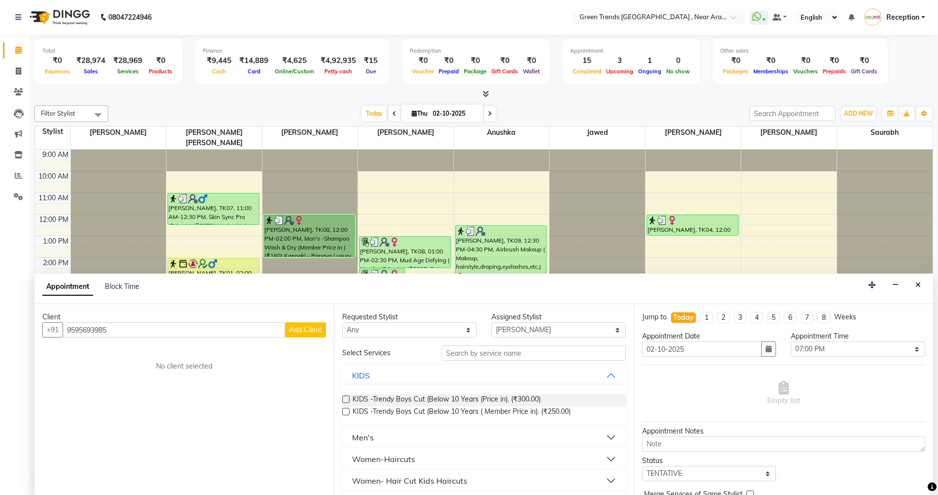
type input "9595693985"
click at [315, 333] on span "Add Client" at bounding box center [305, 329] width 33 height 9
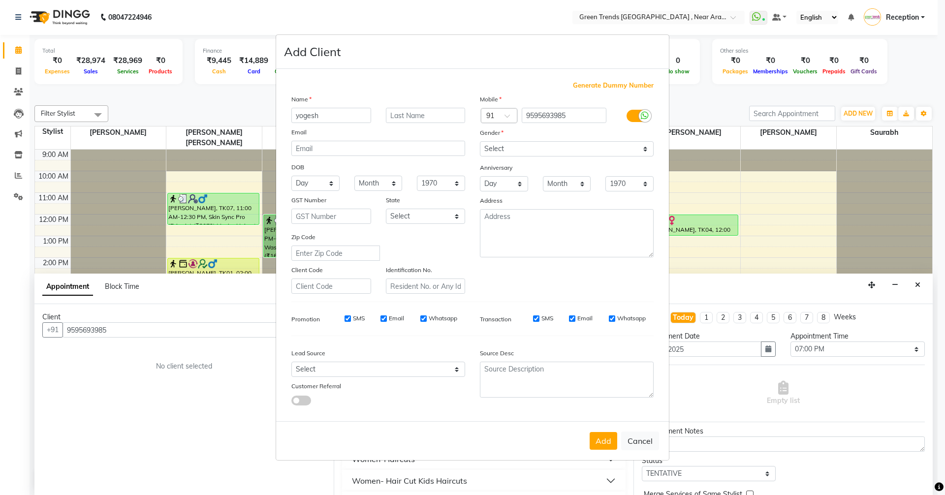
type input "yogesh"
click at [510, 144] on select "Select [DEMOGRAPHIC_DATA] [DEMOGRAPHIC_DATA] Other Prefer Not To Say" at bounding box center [567, 148] width 174 height 15
select select "[DEMOGRAPHIC_DATA]"
click at [480, 141] on select "Select [DEMOGRAPHIC_DATA] [DEMOGRAPHIC_DATA] Other Prefer Not To Say" at bounding box center [567, 148] width 174 height 15
click at [597, 436] on button "Add" at bounding box center [604, 441] width 28 height 18
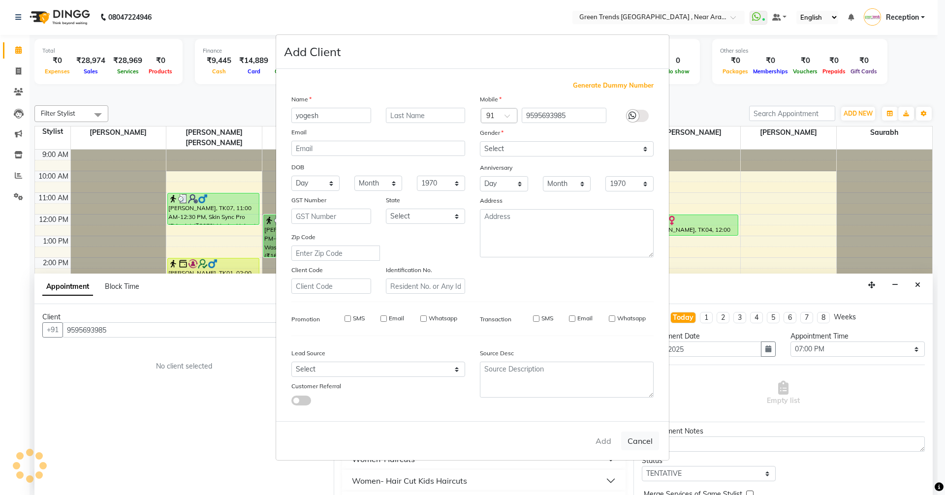
select select
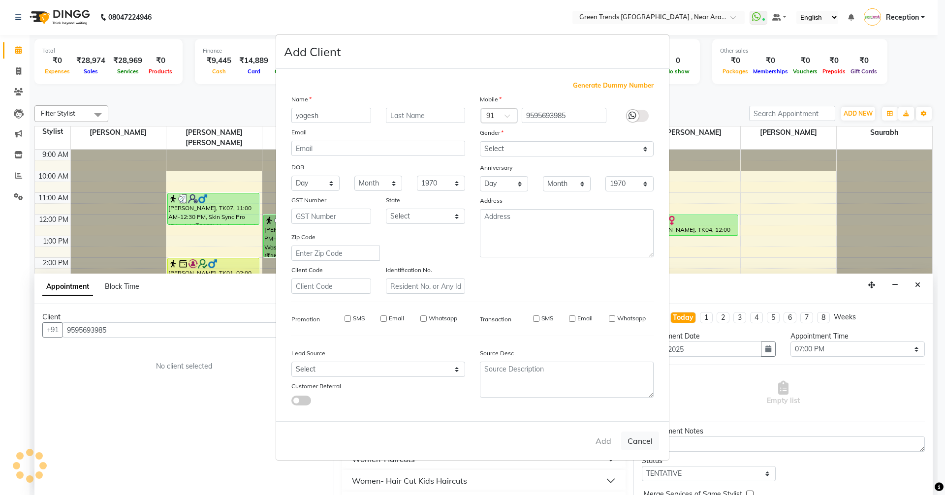
select select
checkbox input "false"
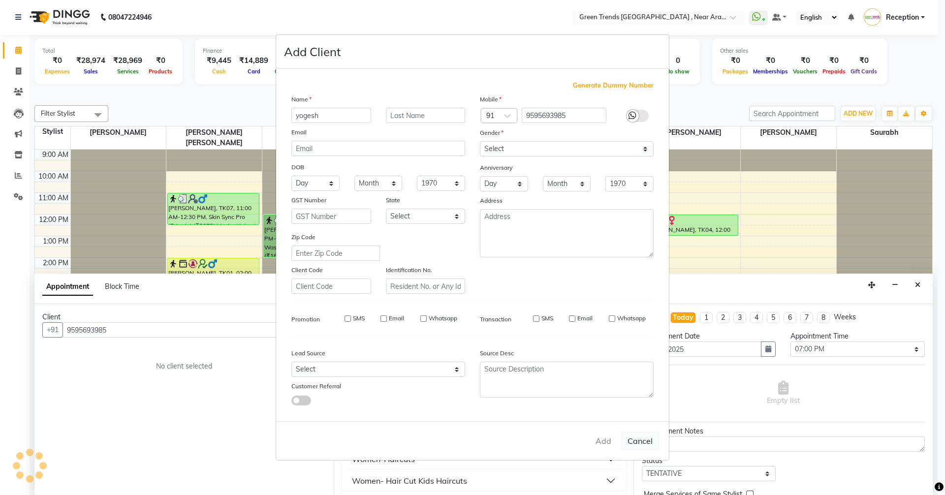
checkbox input "false"
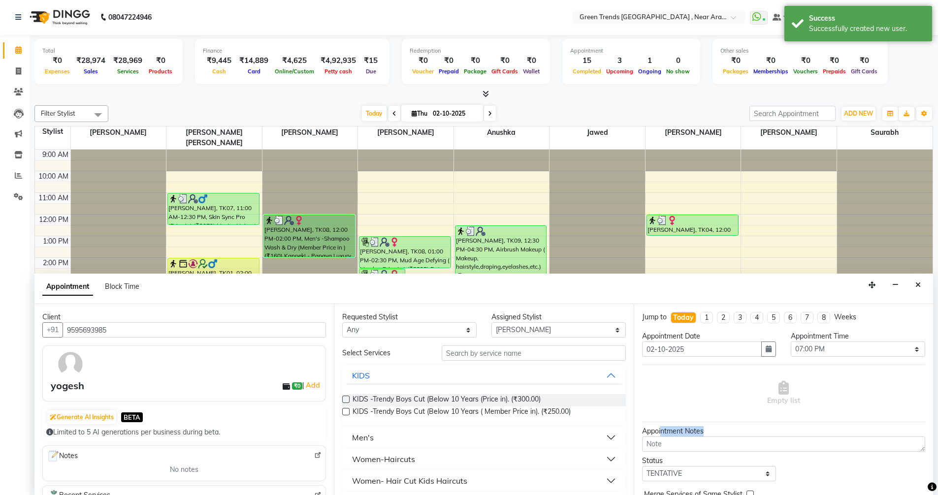
click at [670, 441] on div "Appointment Notes" at bounding box center [783, 439] width 298 height 26
click at [463, 442] on button "Men's" at bounding box center [483, 438] width 275 height 18
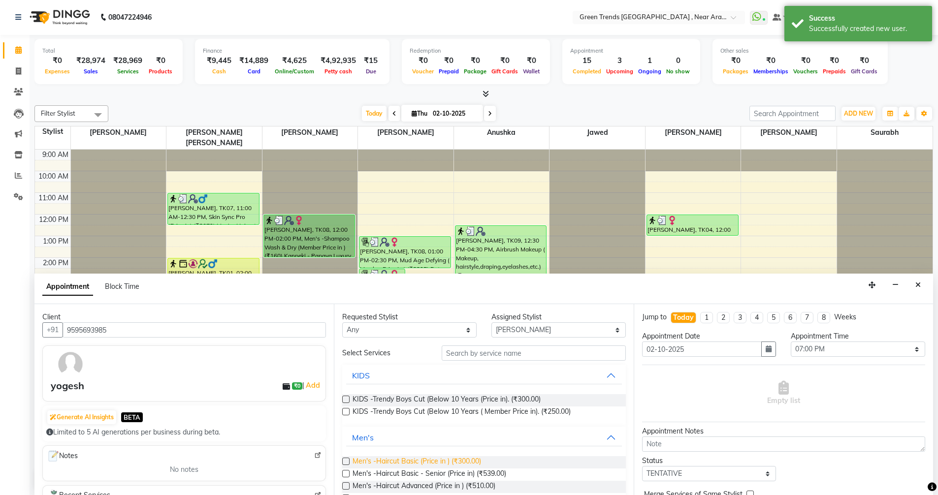
click at [471, 464] on span "Men's -Haircut Basic (Price in ) (₹300.00)" at bounding box center [416, 462] width 128 height 12
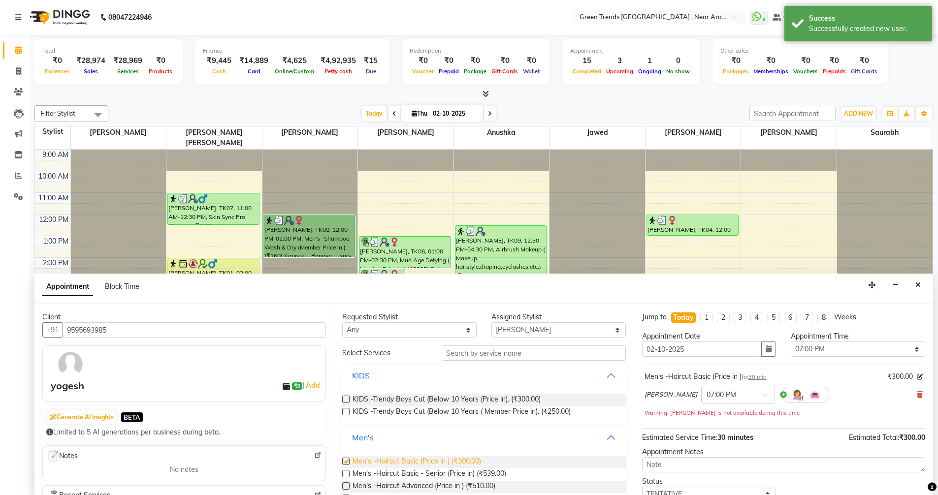
checkbox input "false"
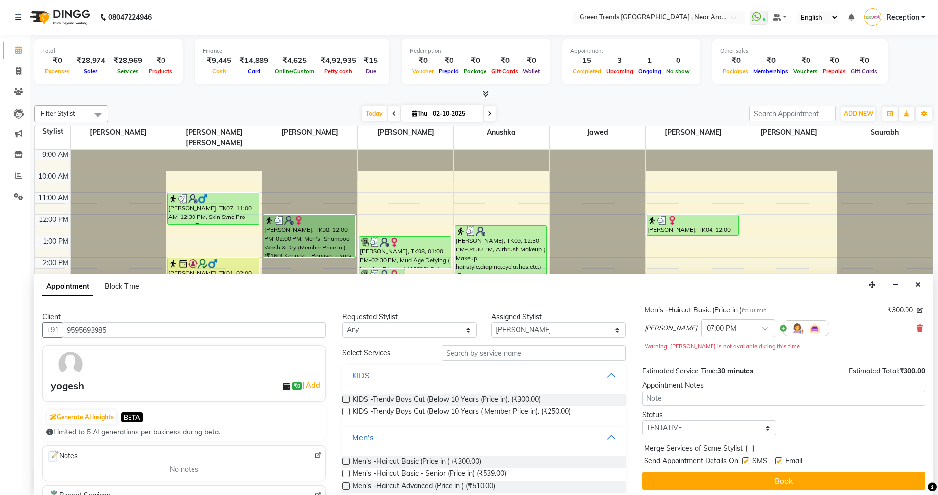
scroll to position [69, 0]
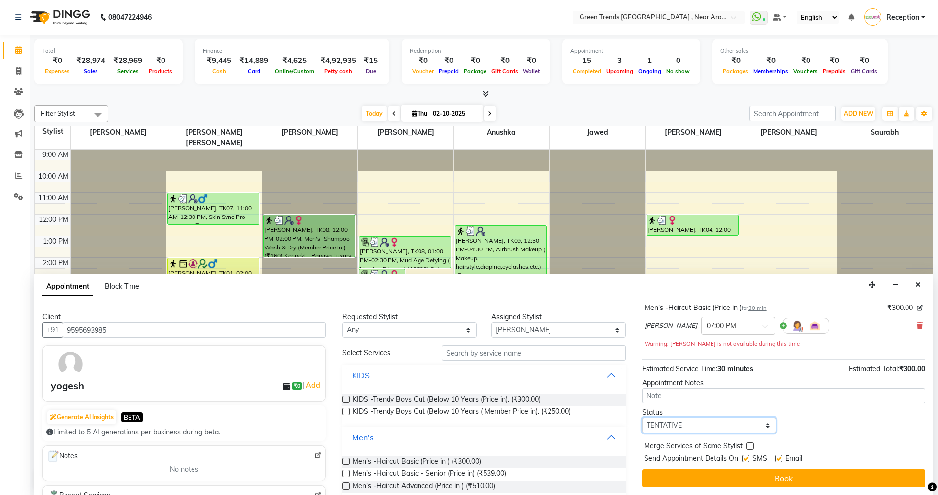
click at [683, 420] on select "Select TENTATIVE CONFIRM CHECK-IN UPCOMING" at bounding box center [709, 425] width 134 height 15
select select "confirm booking"
click at [642, 418] on select "Select TENTATIVE CONFIRM CHECK-IN UPCOMING" at bounding box center [709, 425] width 134 height 15
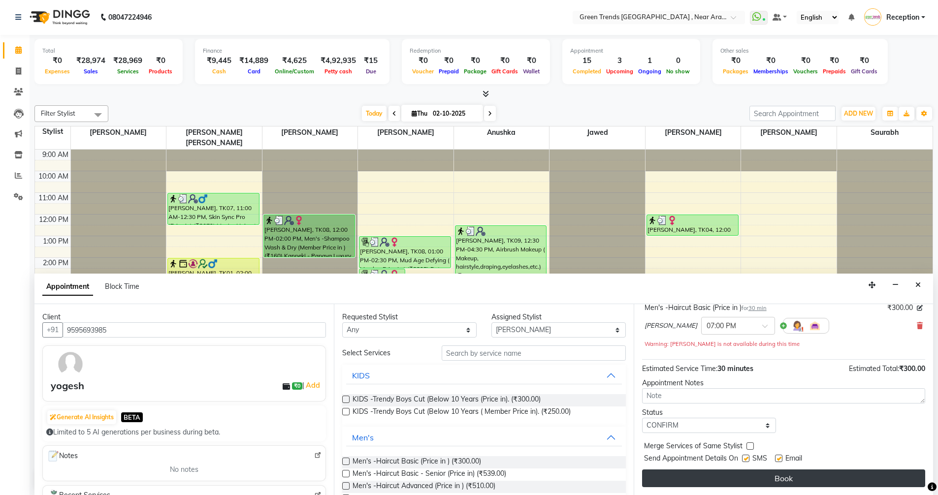
click at [796, 471] on button "Book" at bounding box center [783, 479] width 283 height 18
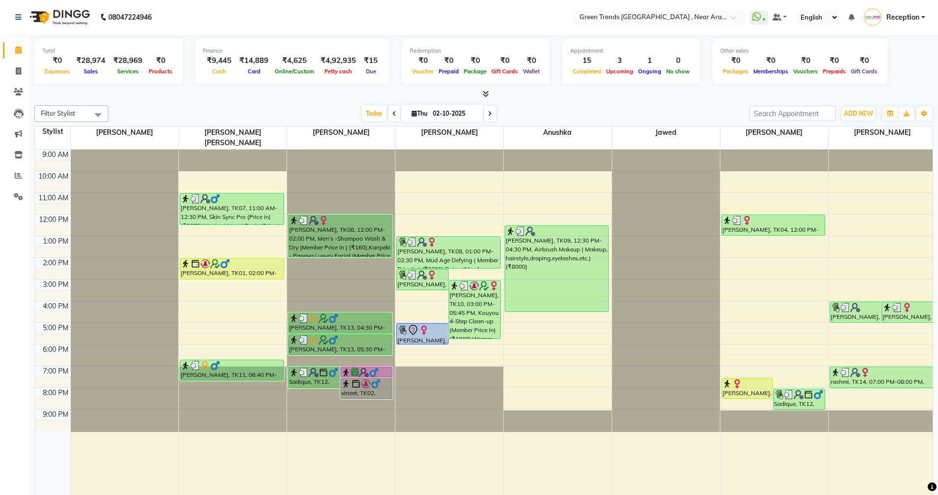
scroll to position [0, 0]
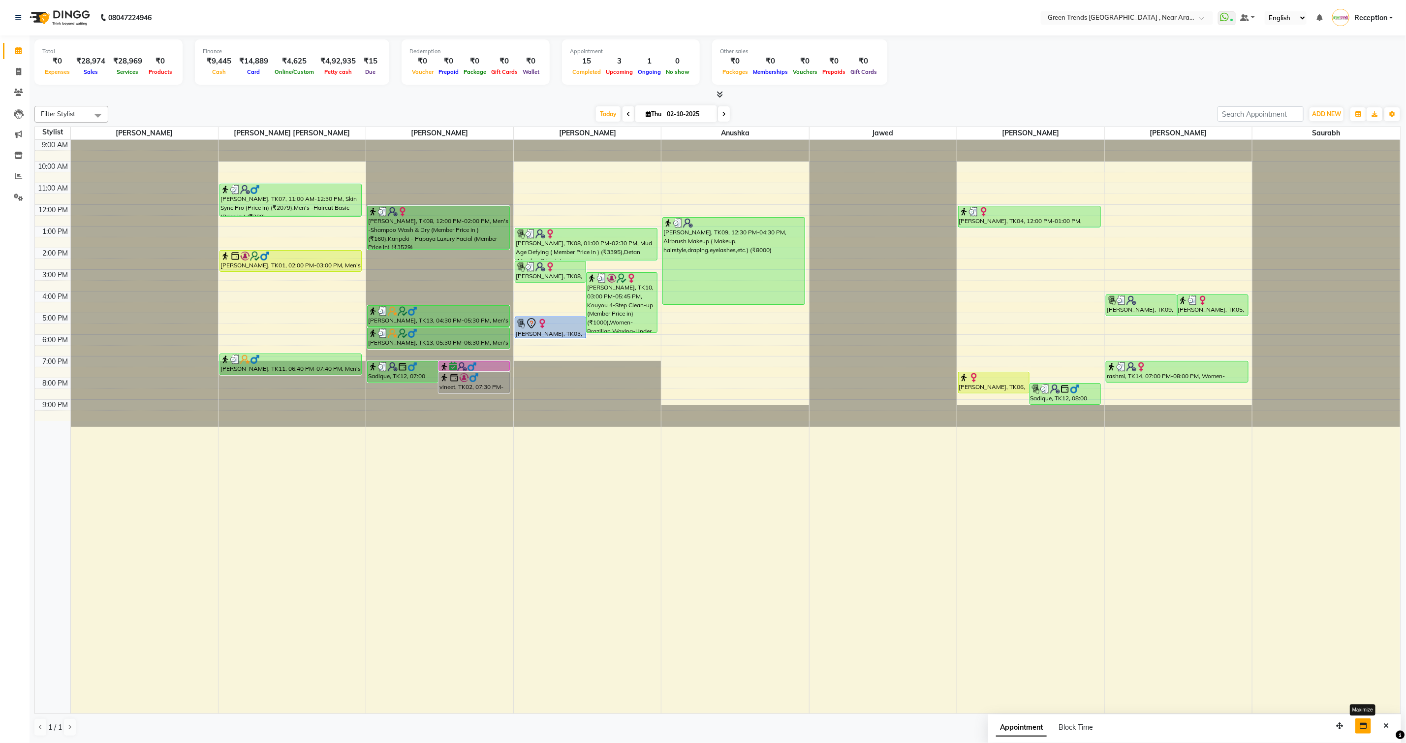
click at [944, 495] on icon "button" at bounding box center [1363, 725] width 7 height 7
select select "tentative"
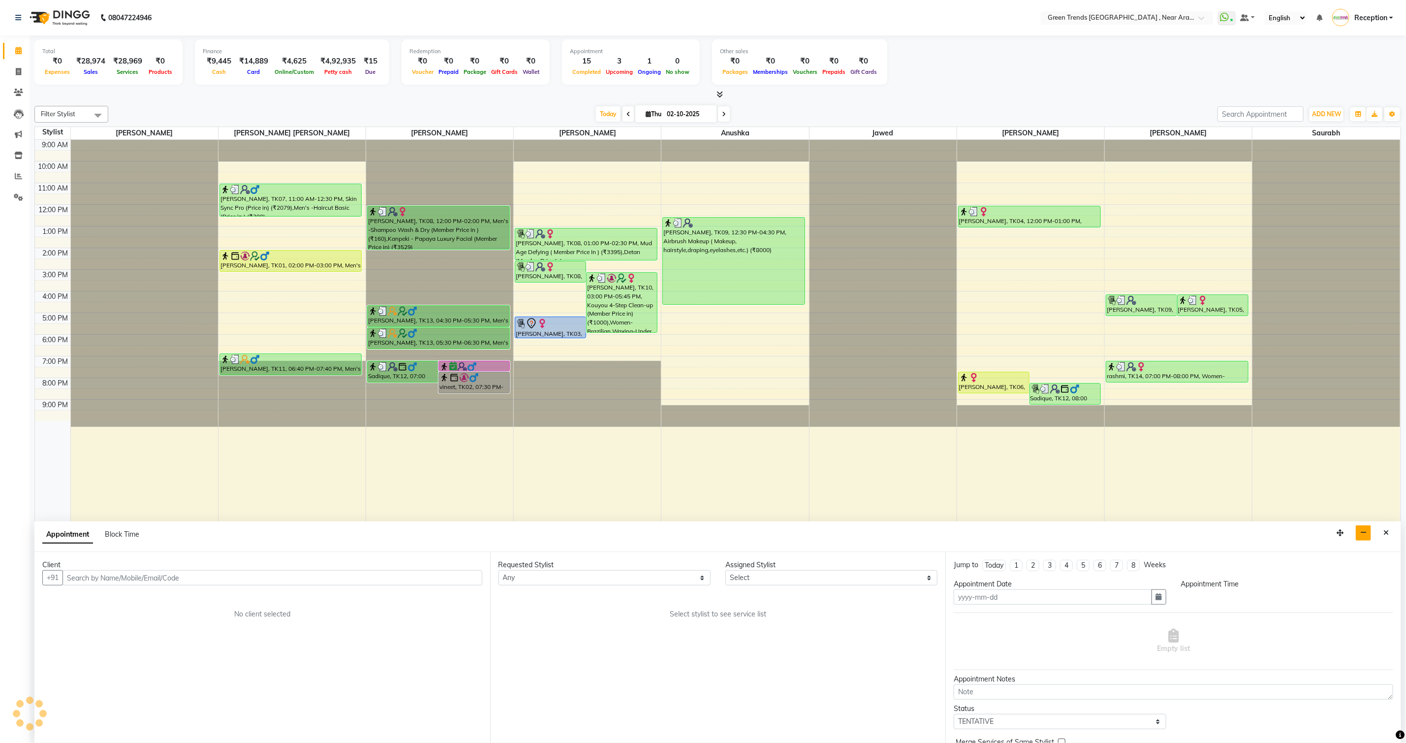
type input "02-10-2025"
select select
click at [944, 495] on button "Close" at bounding box center [1386, 532] width 14 height 15
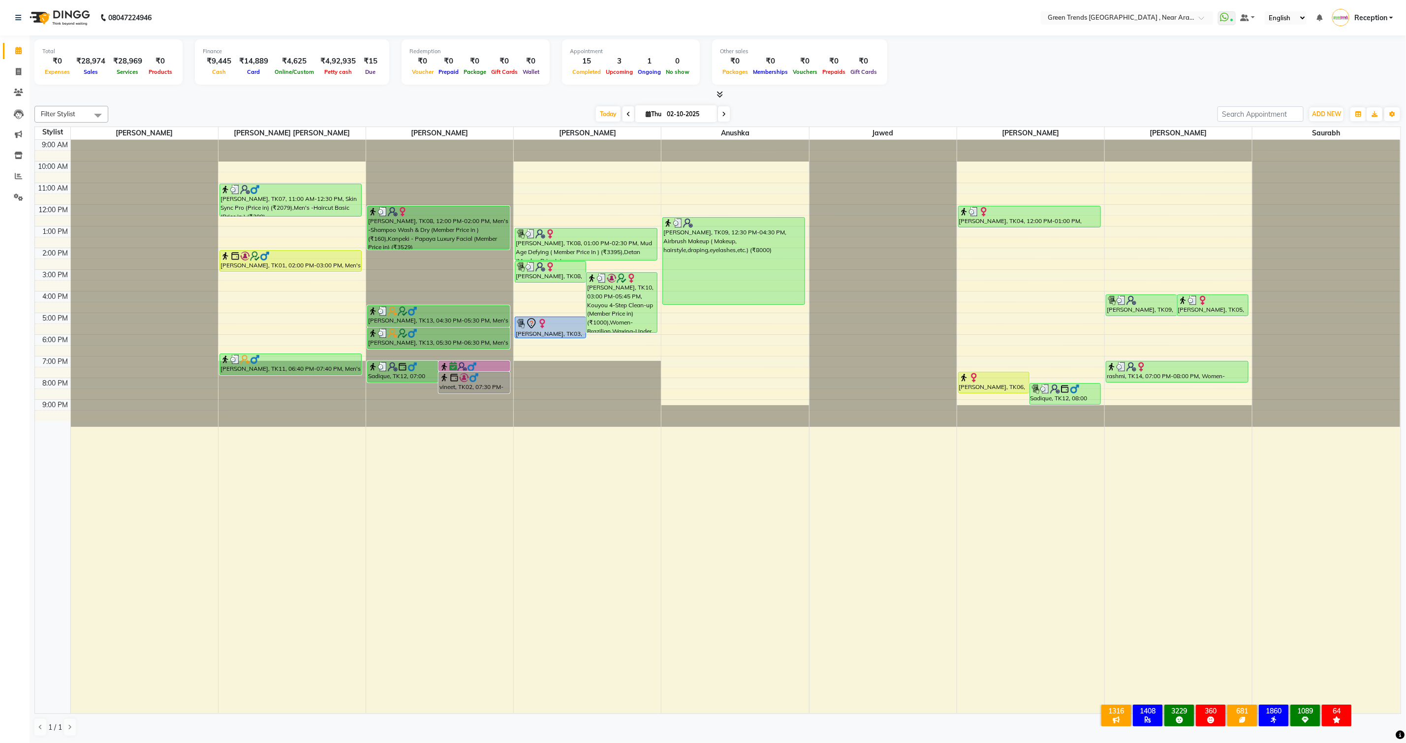
click at [944, 483] on div at bounding box center [1178, 426] width 147 height 573
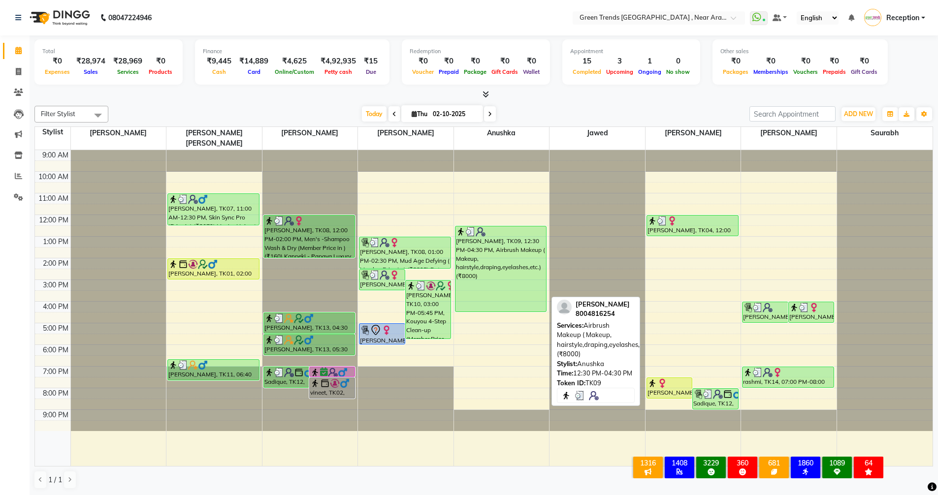
click at [508, 254] on div "[PERSON_NAME], TK09, 12:30 PM-04:30 PM, Airbrush Makeup ( Makeup, hairstyle,dra…" at bounding box center [500, 268] width 91 height 85
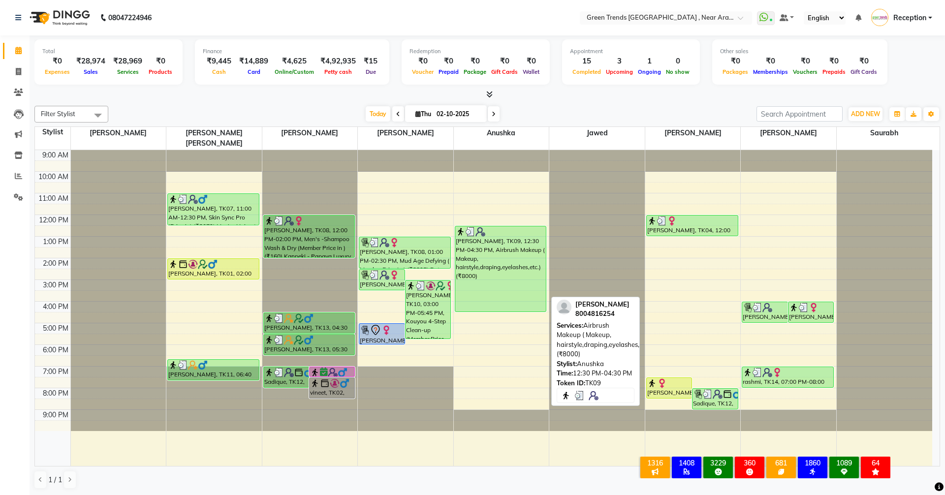
select select "3"
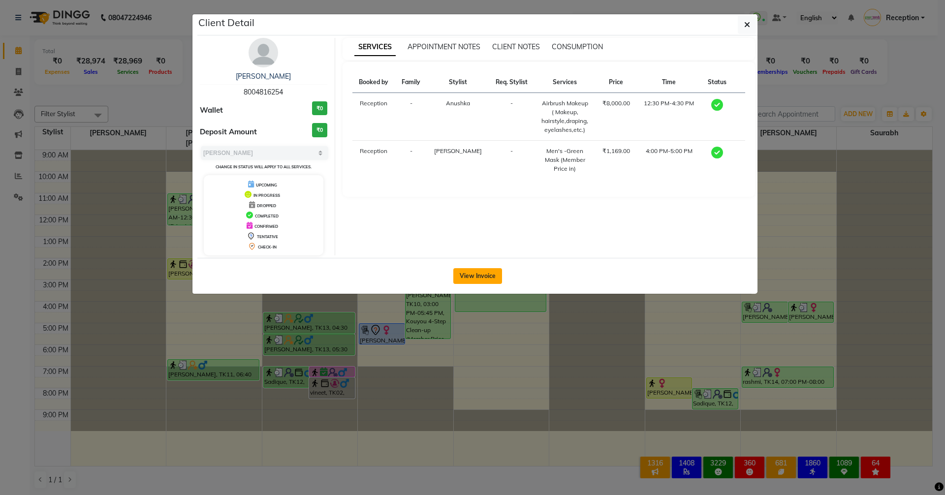
click at [471, 279] on button "View Invoice" at bounding box center [477, 276] width 49 height 16
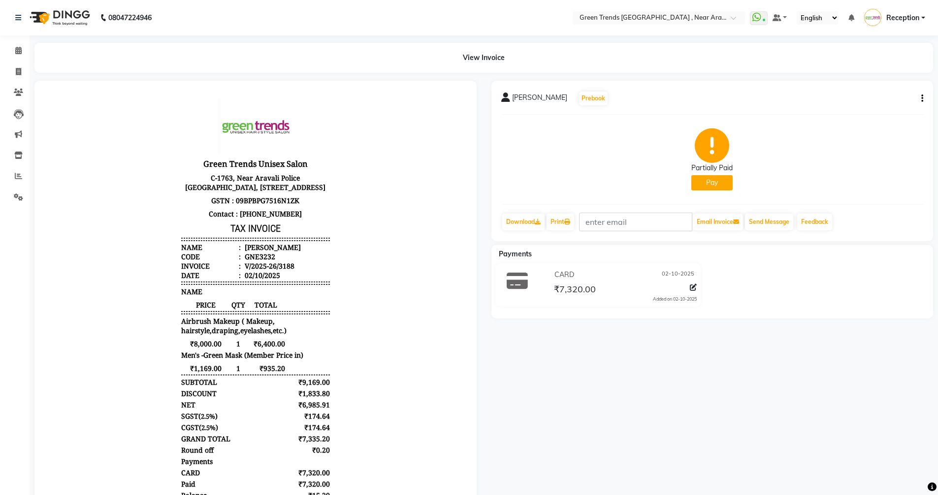
scroll to position [73, 0]
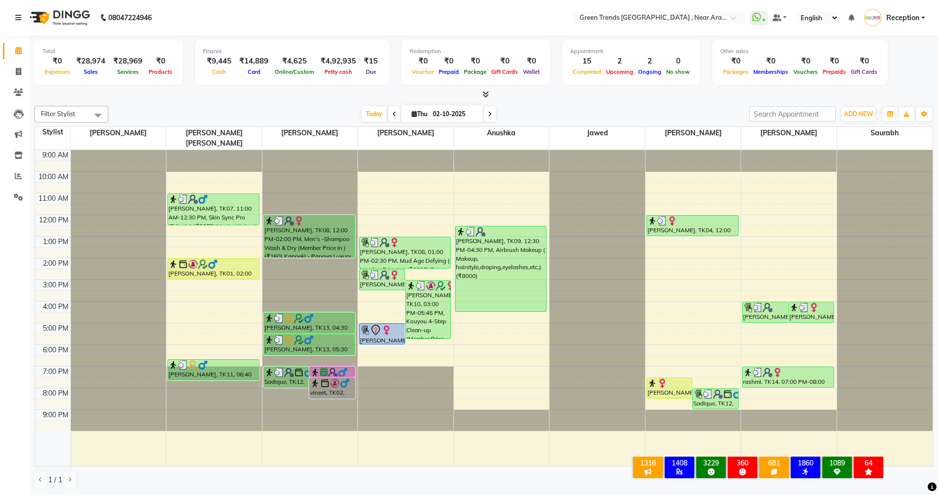
click at [487, 97] on icon at bounding box center [485, 94] width 6 height 7
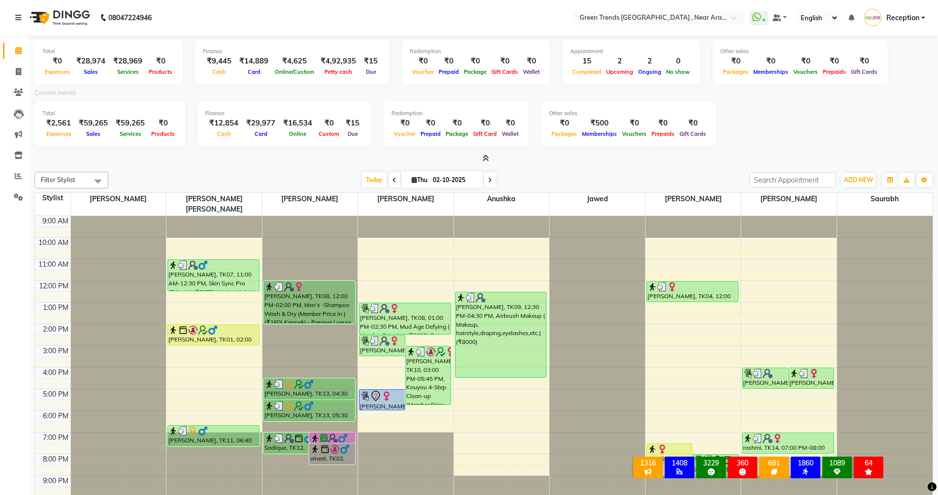
click at [486, 155] on icon at bounding box center [485, 158] width 6 height 7
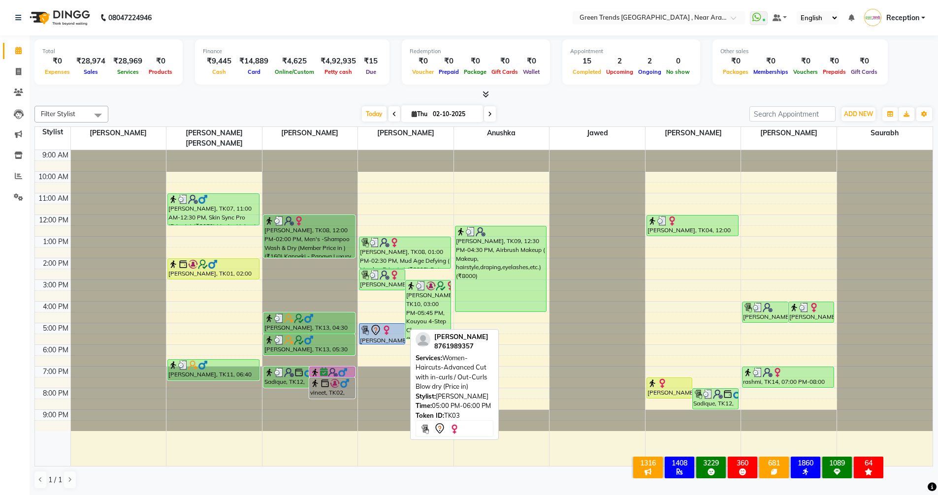
click at [387, 326] on div "[PERSON_NAME], TK03, 05:00 PM-06:00 PM, Women-Haircuts-Advanced Cut with in-cur…" at bounding box center [381, 334] width 45 height 20
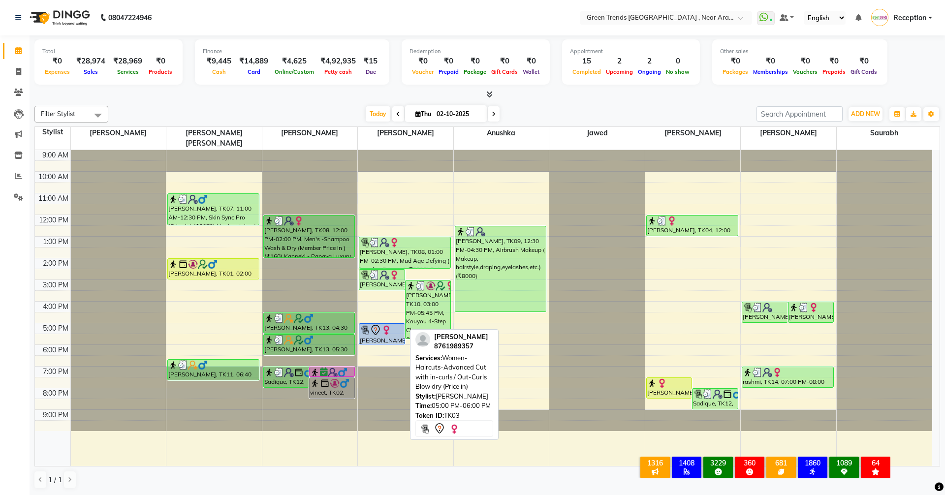
select select "7"
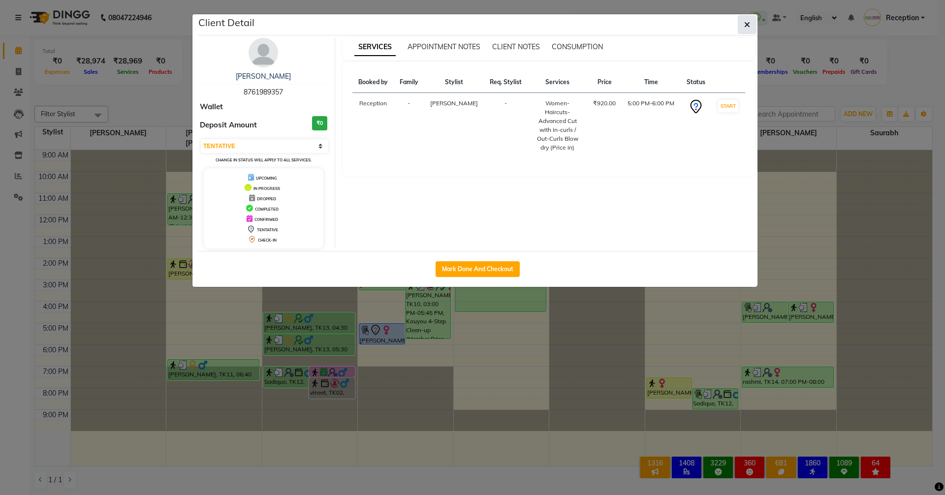
click at [745, 28] on icon "button" at bounding box center [747, 25] width 6 height 8
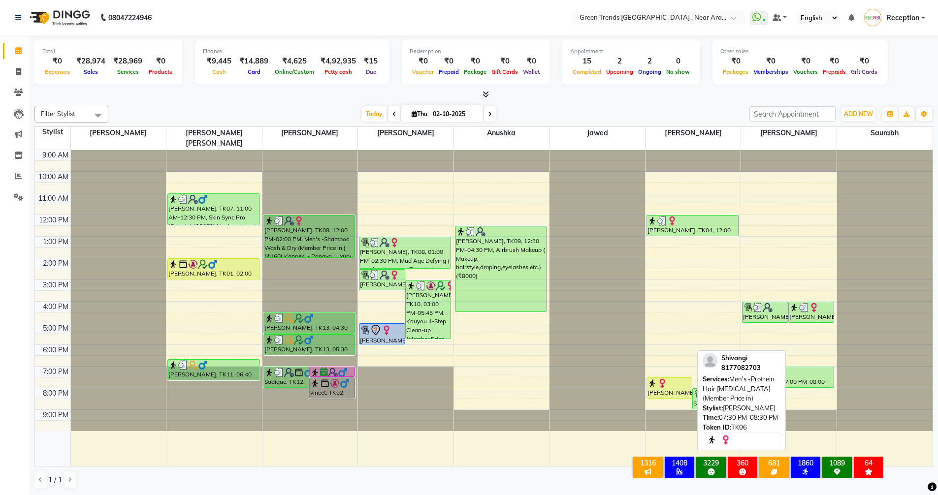
click at [668, 379] on div "[PERSON_NAME], TK06, 07:30 PM-08:30 PM, Men's -Protrein Hair [MEDICAL_DATA] (Me…" at bounding box center [669, 388] width 45 height 20
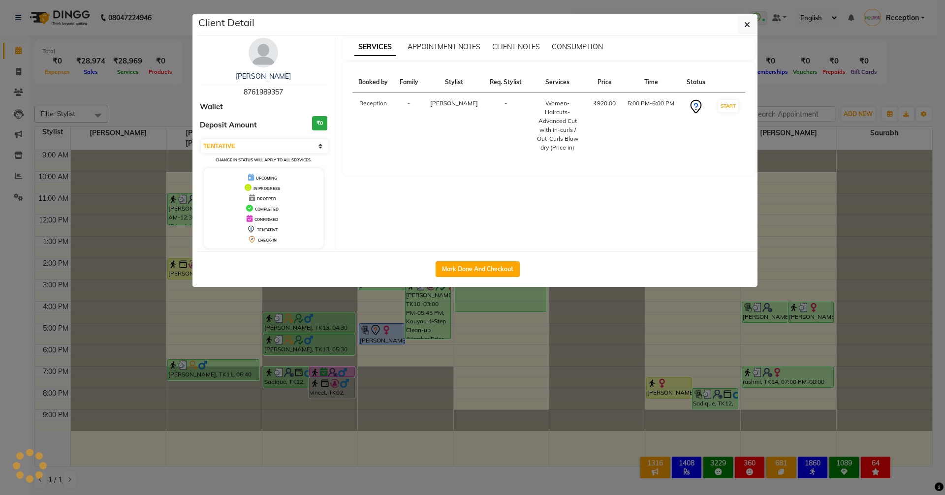
select select "1"
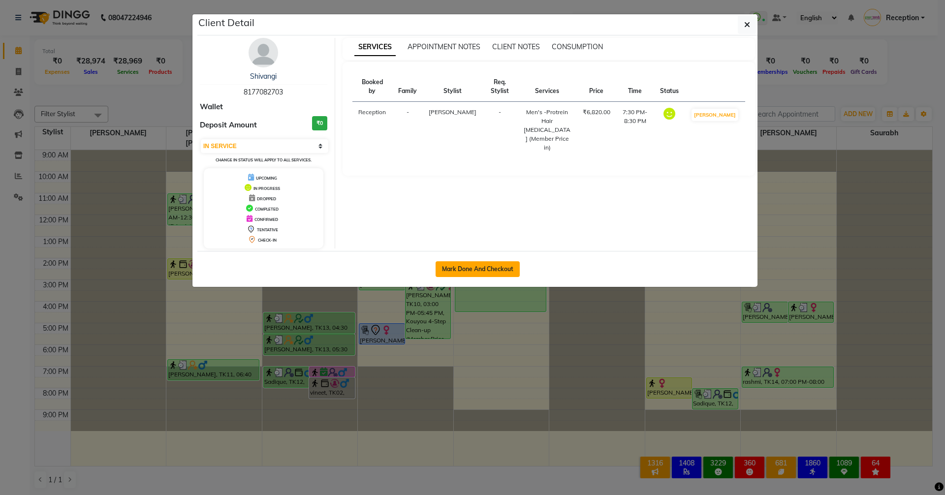
click at [473, 266] on button "Mark Done And Checkout" at bounding box center [478, 269] width 84 height 16
select select "7005"
select select "service"
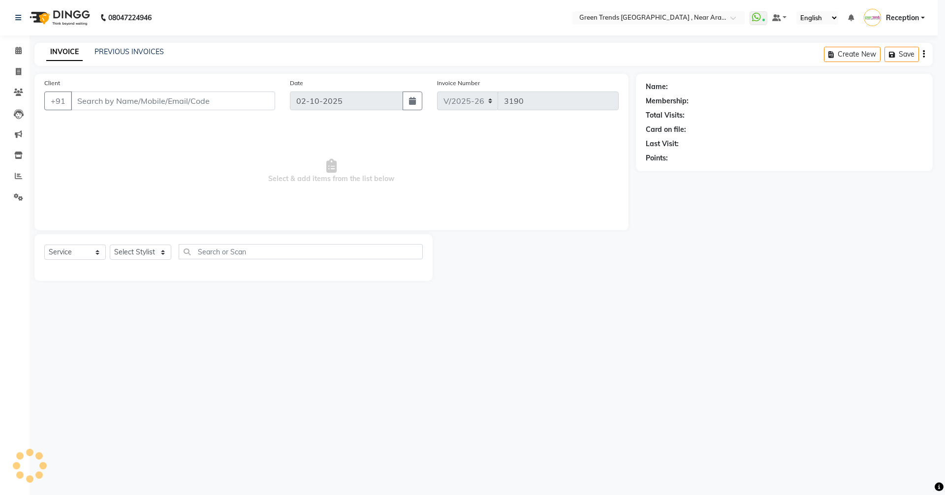
select select "3"
type input "8177082703"
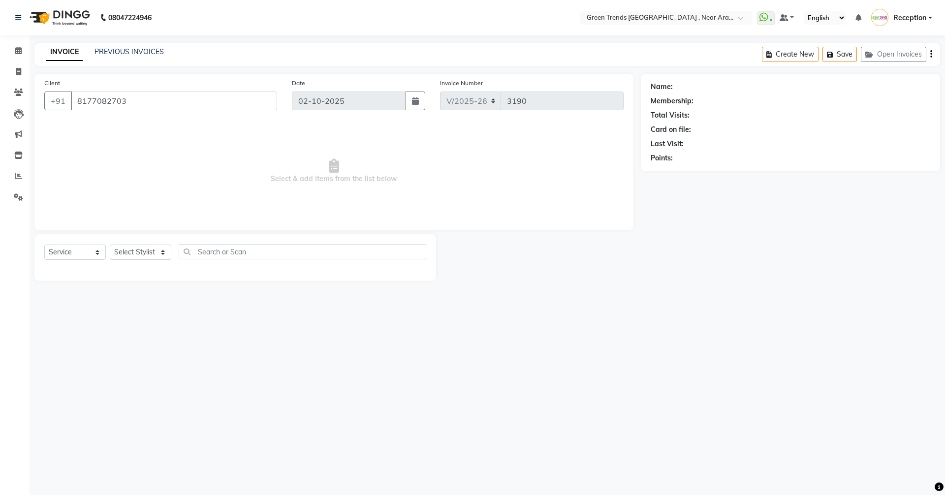
select select "88790"
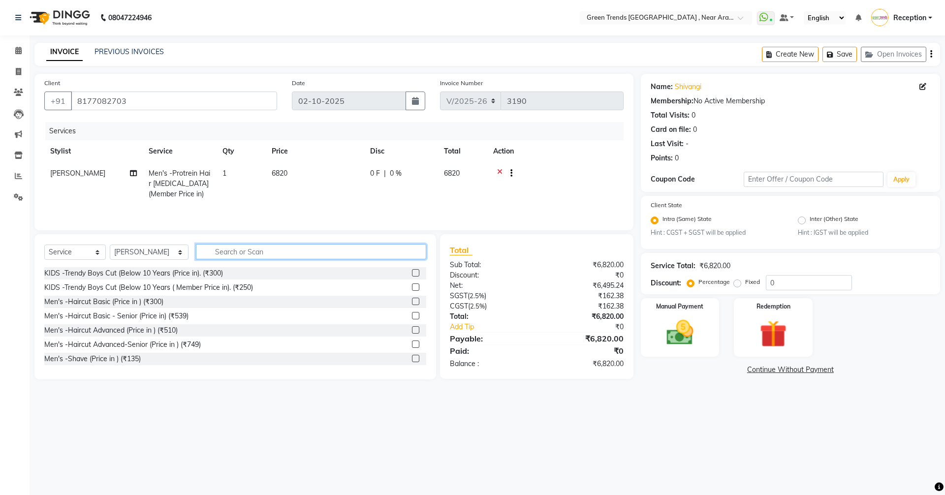
click at [226, 255] on input "text" at bounding box center [311, 251] width 230 height 15
type input "b"
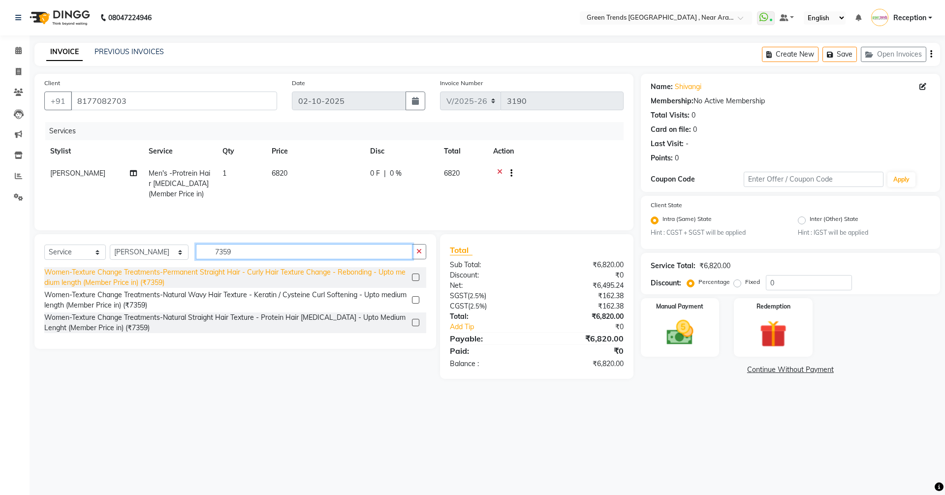
type input "7359"
click at [156, 281] on div "Women-Texture Change Treatments-Permanent Straight Hair - Curly Hair Texture Ch…" at bounding box center [226, 277] width 364 height 21
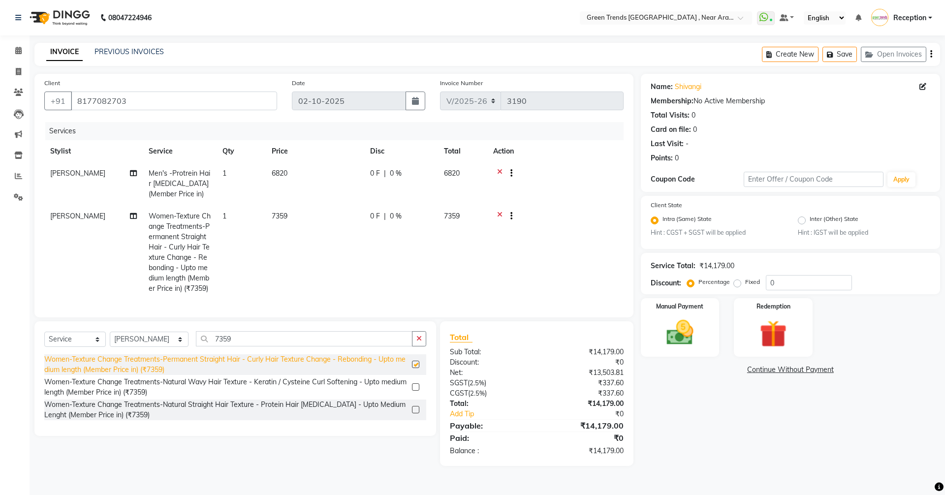
checkbox input "false"
click at [498, 173] on icon at bounding box center [499, 174] width 5 height 12
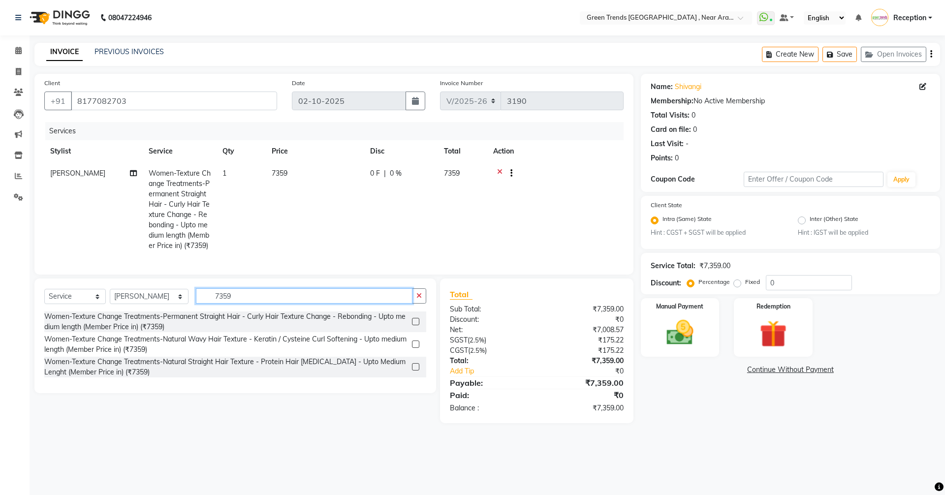
click at [271, 304] on input "7359" at bounding box center [304, 295] width 217 height 15
click at [379, 170] on span "0 F" at bounding box center [375, 173] width 10 height 10
select select "88790"
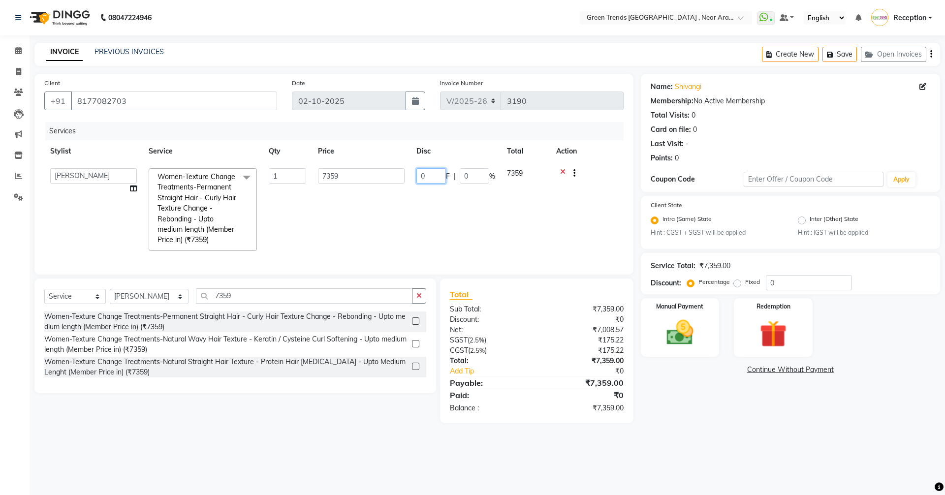
click at [431, 178] on input "0" at bounding box center [431, 175] width 30 height 15
type input "3359"
click at [391, 222] on tr "[PERSON_NAME] [PERSON_NAME] [PERSON_NAME] [PERSON_NAME] Reception [PERSON_NAME]…" at bounding box center [333, 209] width 579 height 94
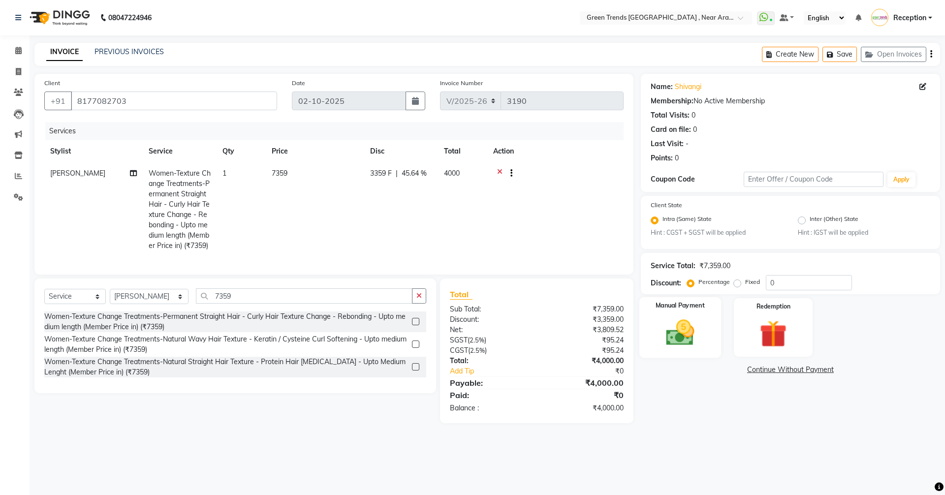
click at [686, 334] on img at bounding box center [680, 333] width 46 height 32
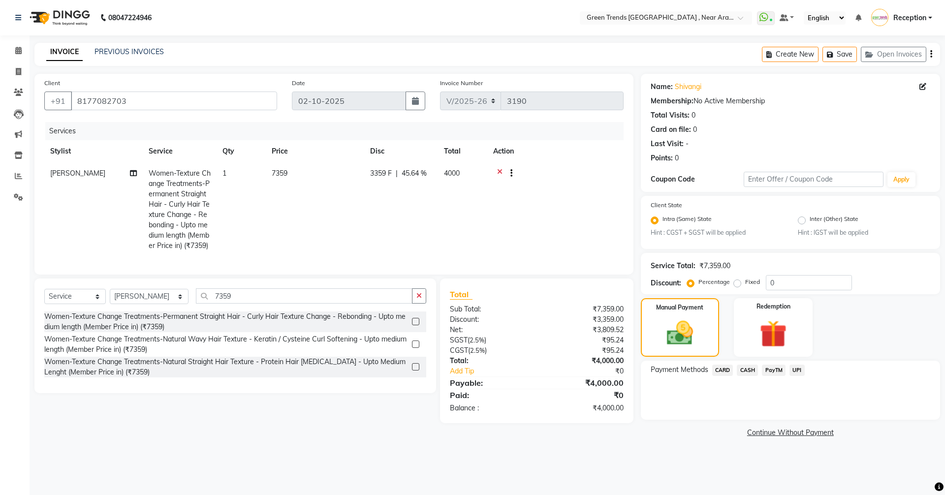
click at [793, 374] on span "UPI" at bounding box center [796, 370] width 15 height 11
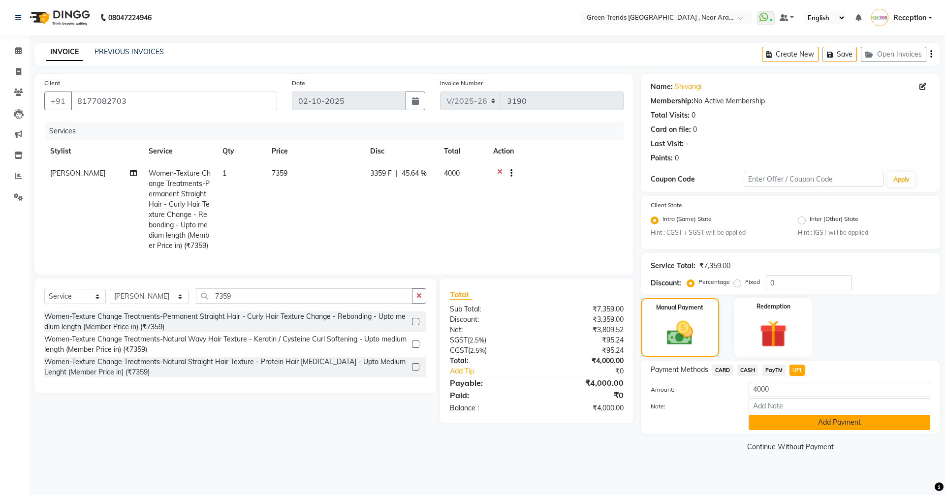
click at [828, 425] on button "Add Payment" at bounding box center [840, 422] width 182 height 15
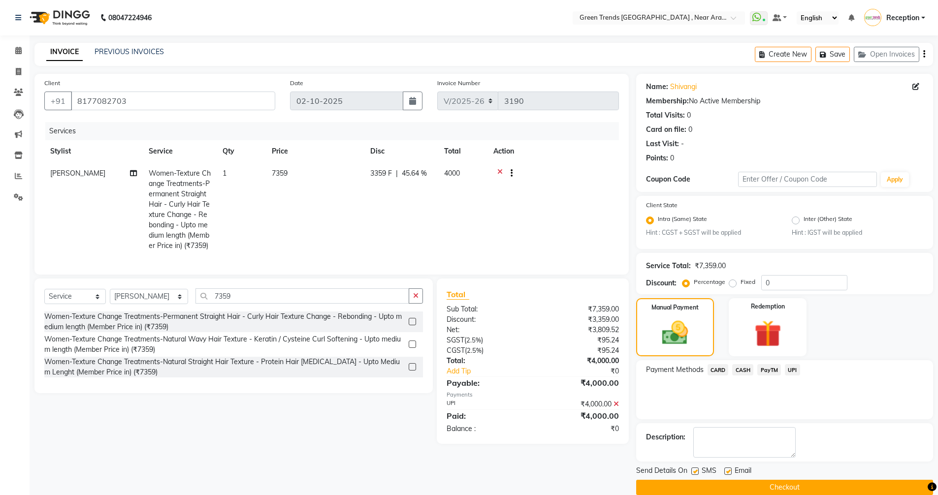
scroll to position [15, 0]
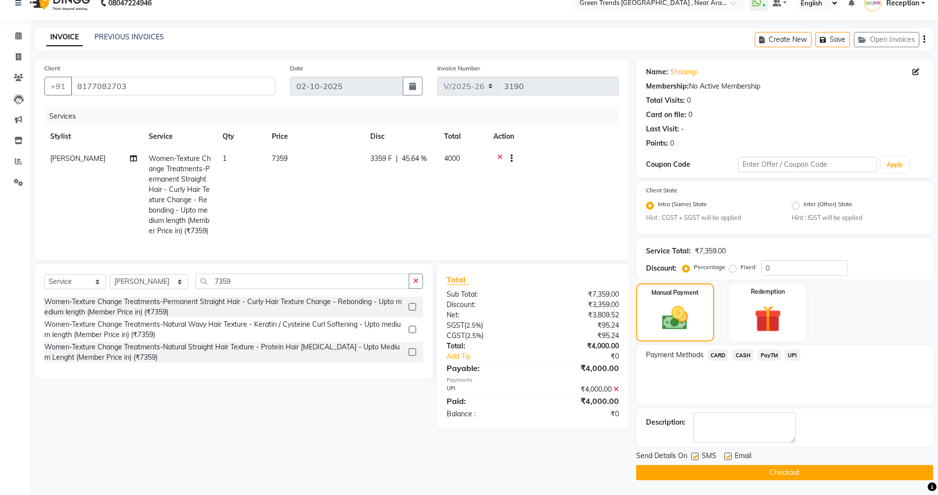
click at [721, 474] on button "Checkout" at bounding box center [784, 472] width 297 height 15
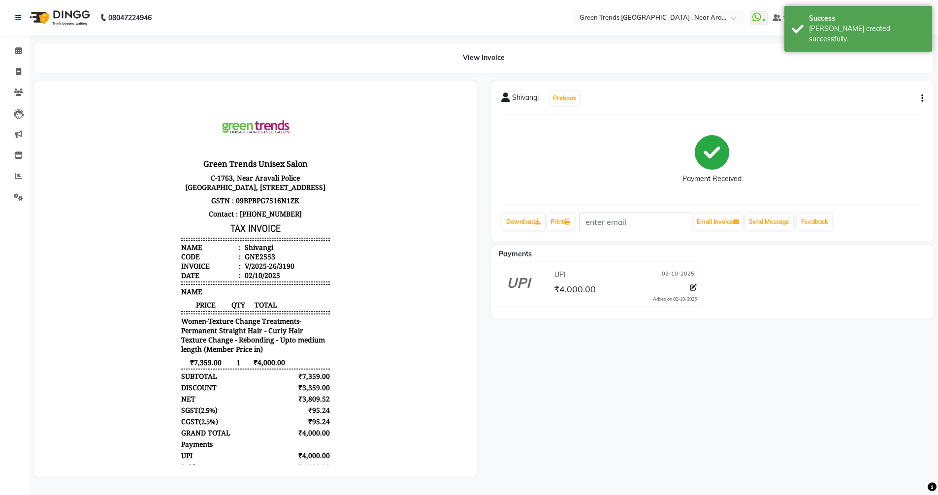
select select "service"
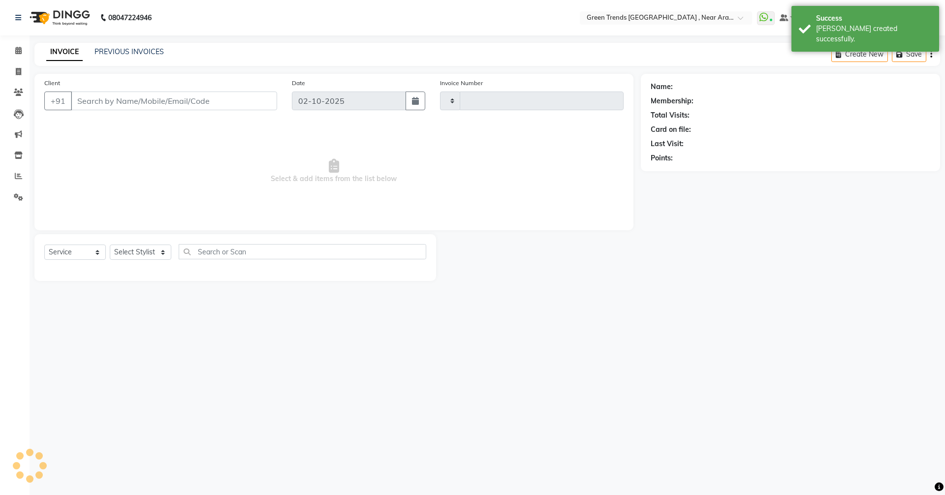
type input "3191"
select select "7005"
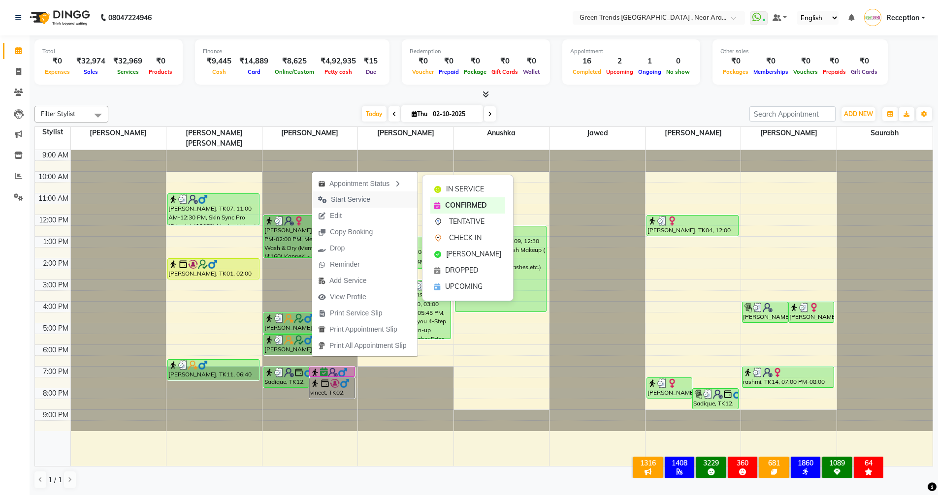
click at [341, 195] on span "Start Service" at bounding box center [350, 199] width 39 height 10
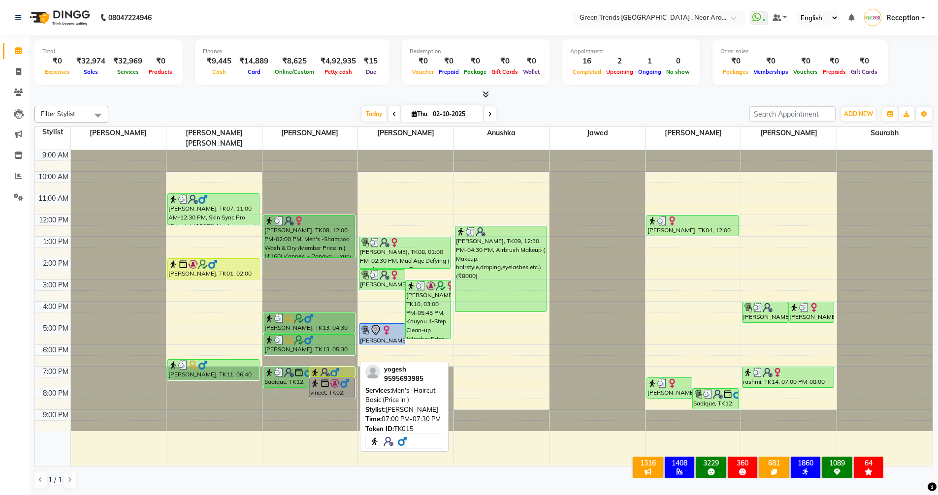
click at [326, 368] on img at bounding box center [325, 373] width 10 height 10
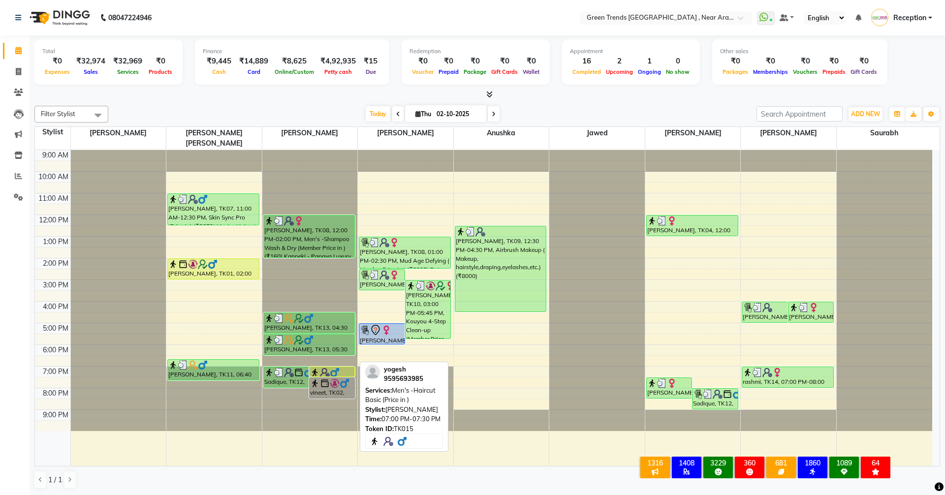
select select "1"
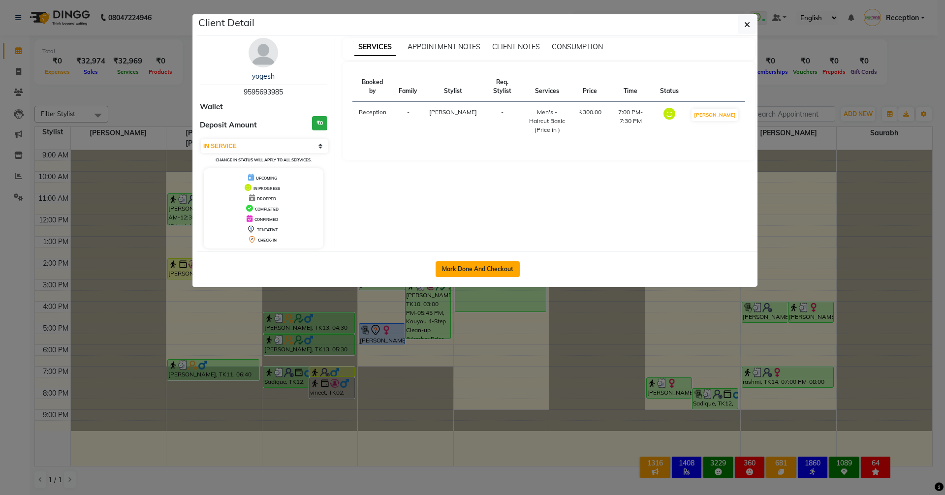
click at [461, 267] on button "Mark Done And Checkout" at bounding box center [478, 269] width 84 height 16
select select "service"
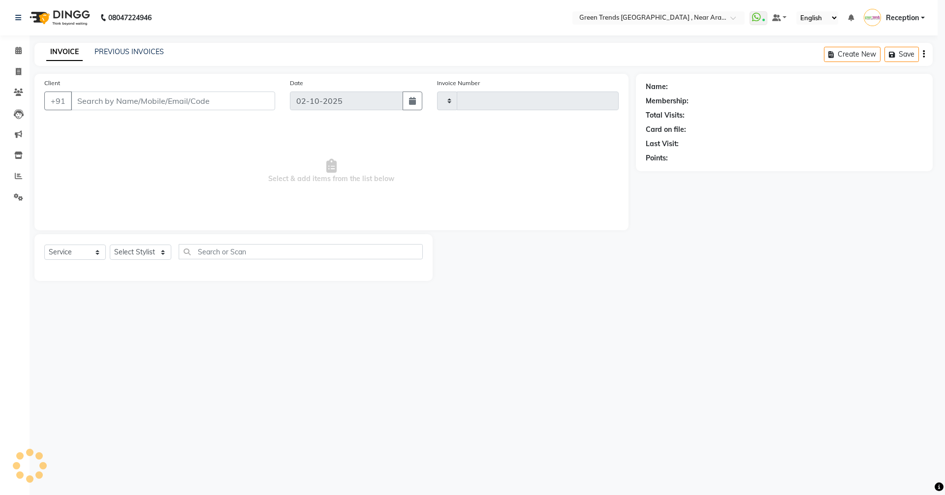
type input "3191"
select select "7005"
type input "9595693985"
select select "57699"
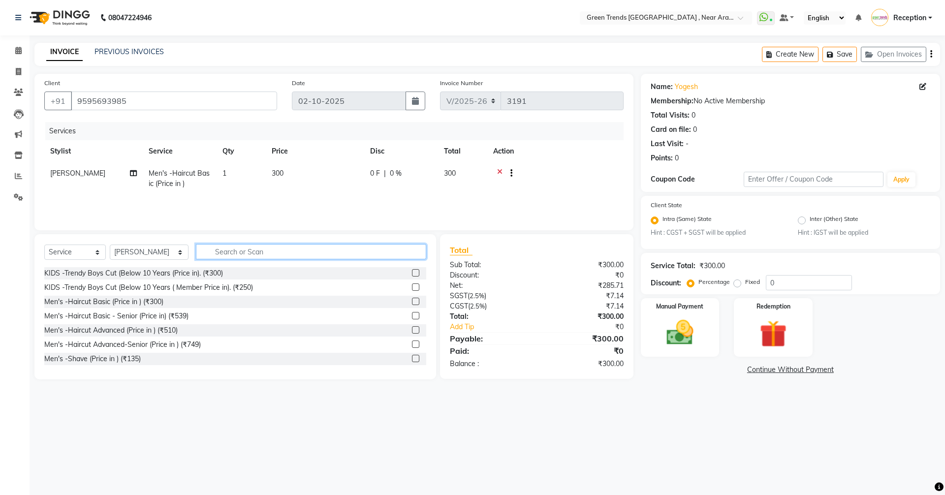
click at [242, 249] on input "text" at bounding box center [311, 251] width 230 height 15
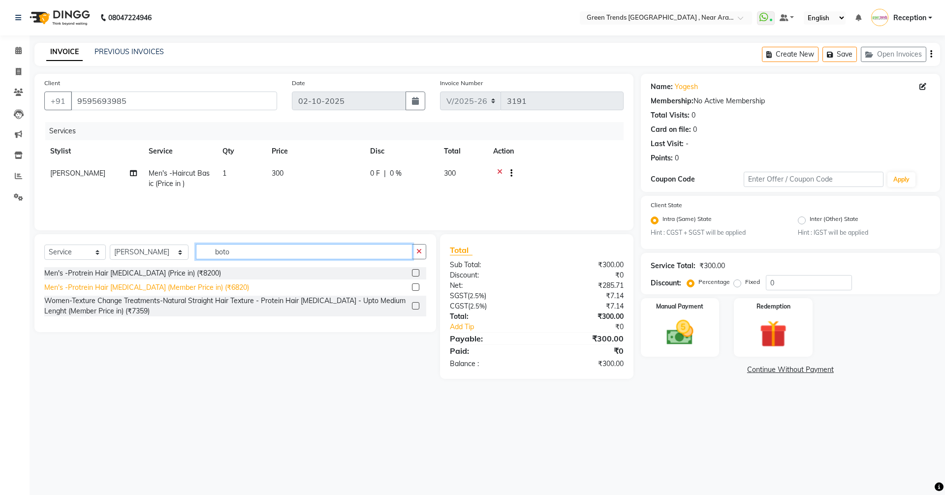
type input "boto"
click at [196, 290] on div "Men's -Protrein Hair [MEDICAL_DATA] (Member Price in) (₹6820)" at bounding box center [146, 287] width 205 height 10
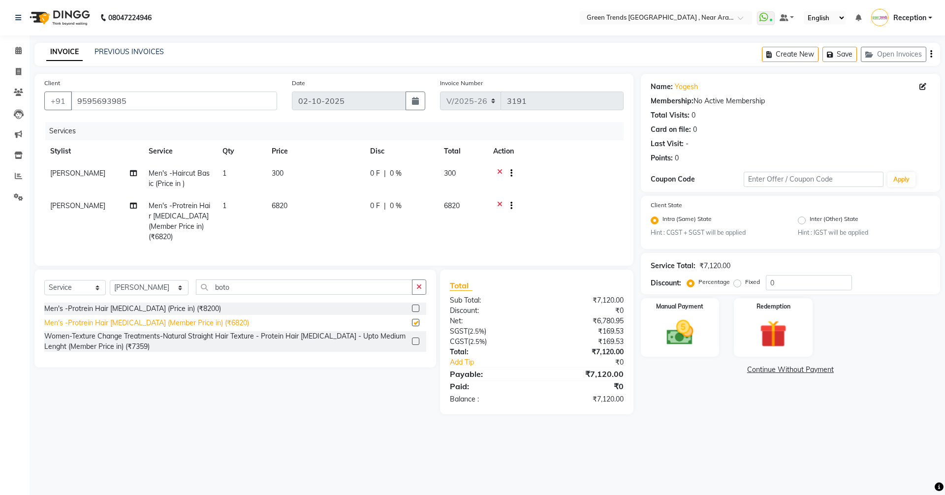
checkbox input "false"
click at [499, 169] on icon at bounding box center [499, 174] width 5 height 12
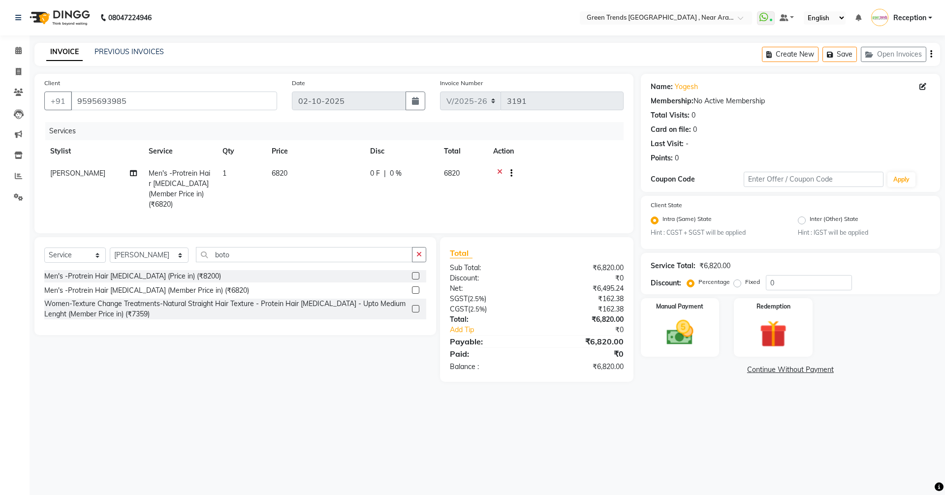
click at [502, 172] on icon at bounding box center [499, 174] width 5 height 12
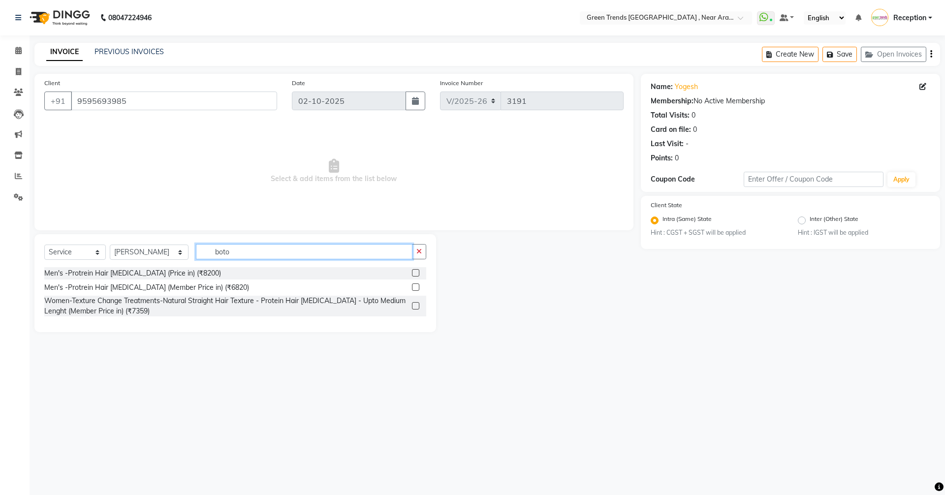
click at [221, 256] on input "boto" at bounding box center [304, 251] width 217 height 15
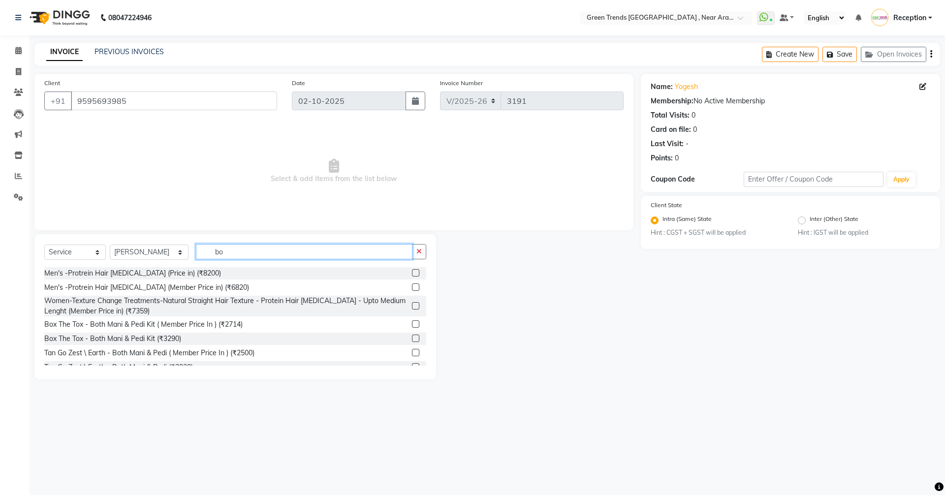
type input "b"
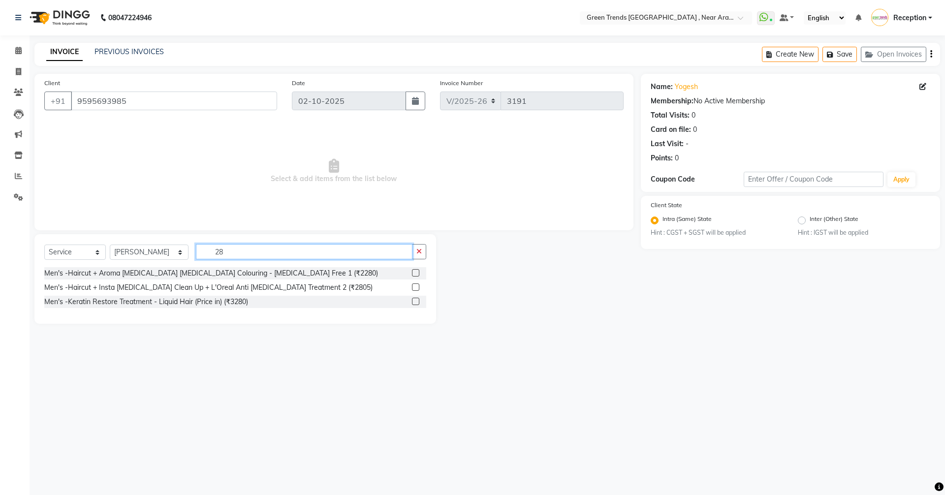
type input "2"
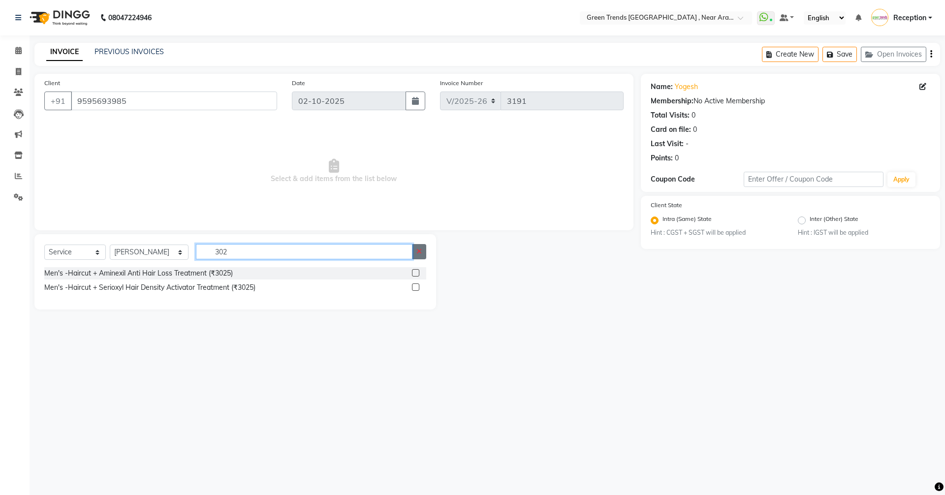
type input "302"
click at [421, 248] on icon "button" at bounding box center [418, 251] width 5 height 7
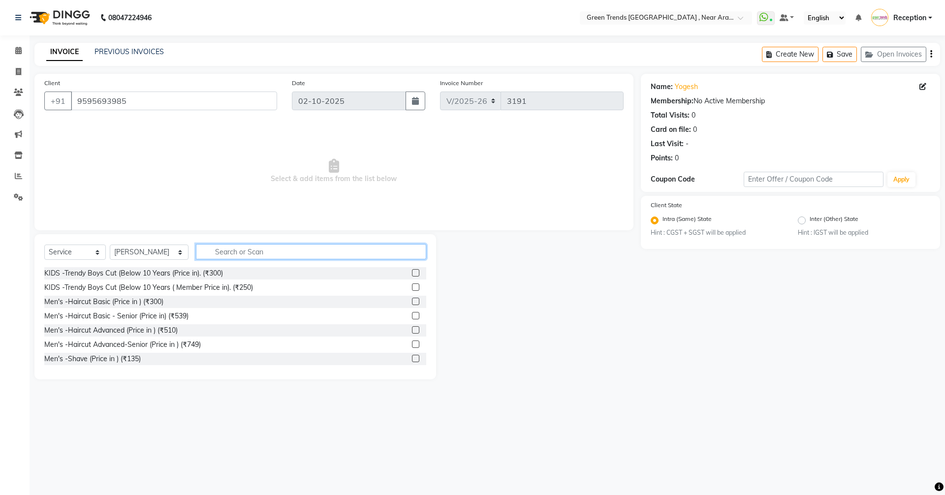
click at [299, 254] on input "text" at bounding box center [311, 251] width 230 height 15
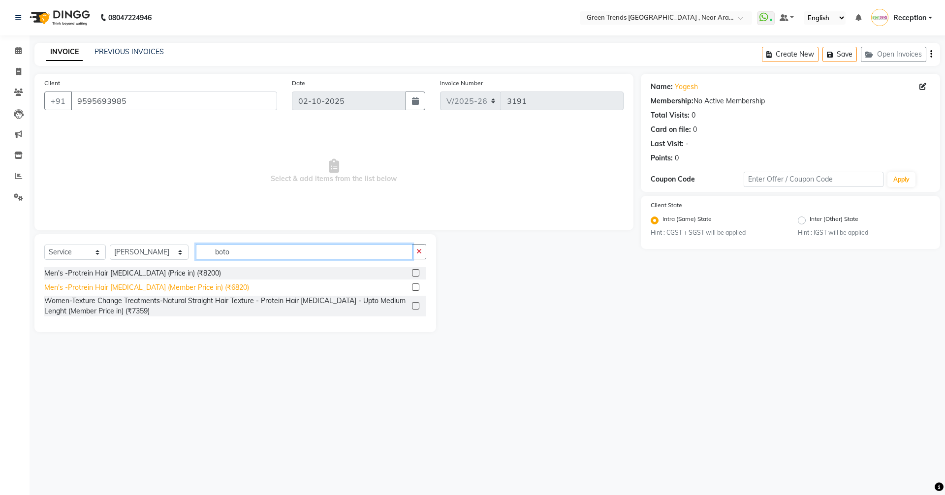
type input "boto"
click at [178, 287] on div "Men's -Protrein Hair [MEDICAL_DATA] (Member Price in) (₹6820)" at bounding box center [146, 287] width 205 height 10
checkbox input "false"
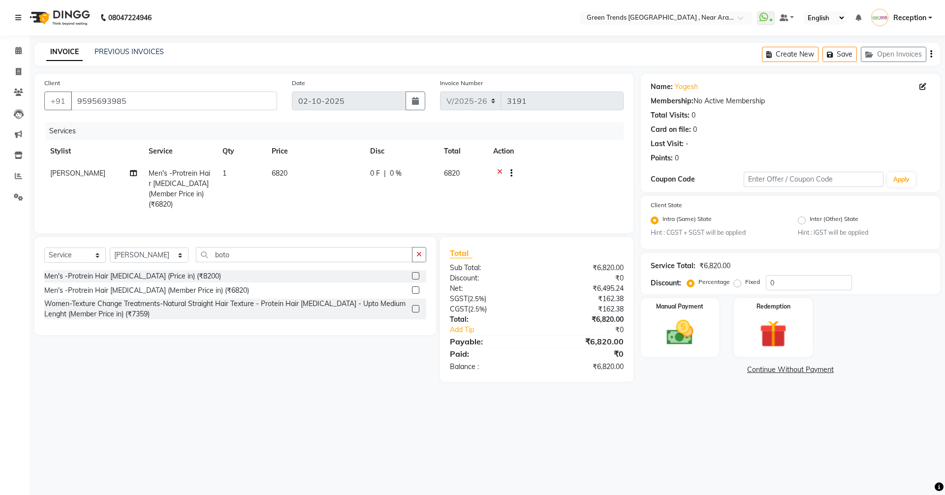
click at [377, 174] on span "0 F" at bounding box center [375, 173] width 10 height 10
select select "57699"
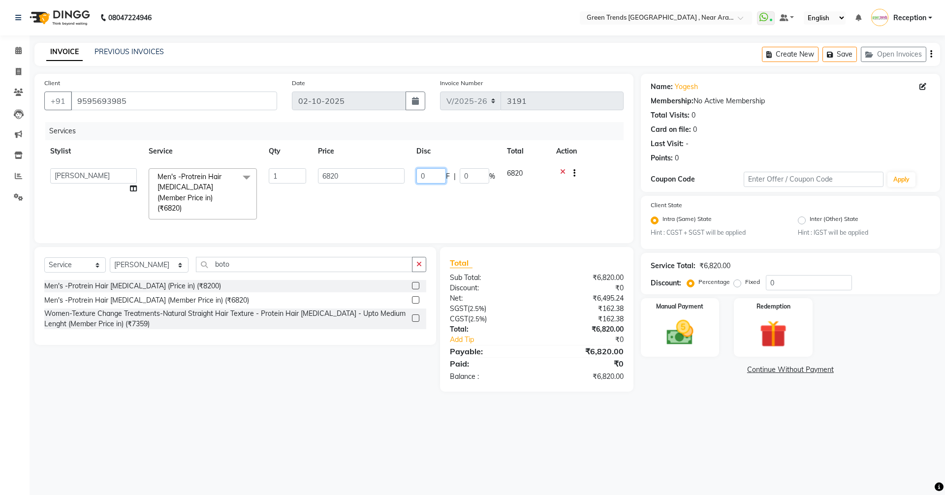
click at [427, 178] on input "0" at bounding box center [431, 175] width 30 height 15
type input "4020"
click at [418, 211] on div "Services Stylist Service Qty Price Disc Total Action [PERSON_NAME] [PERSON_NAME…" at bounding box center [333, 177] width 579 height 111
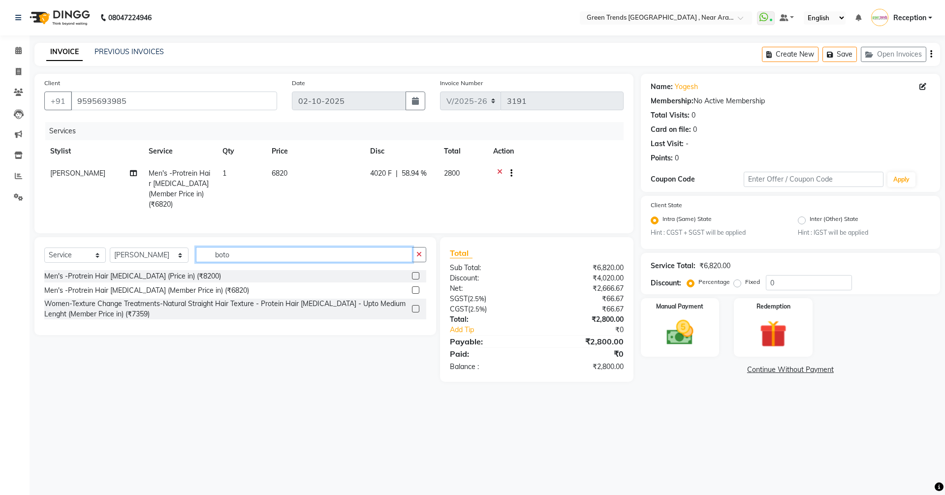
click at [221, 252] on input "boto" at bounding box center [304, 254] width 217 height 15
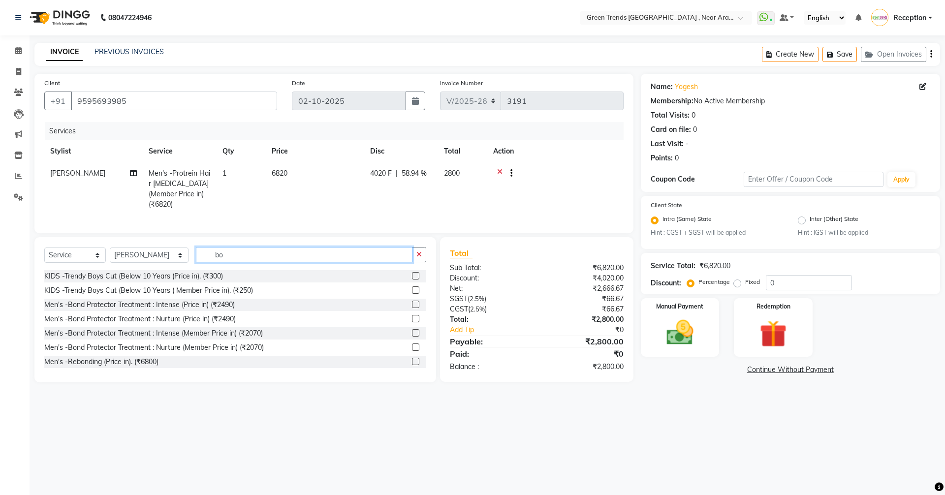
type input "b"
type input "2"
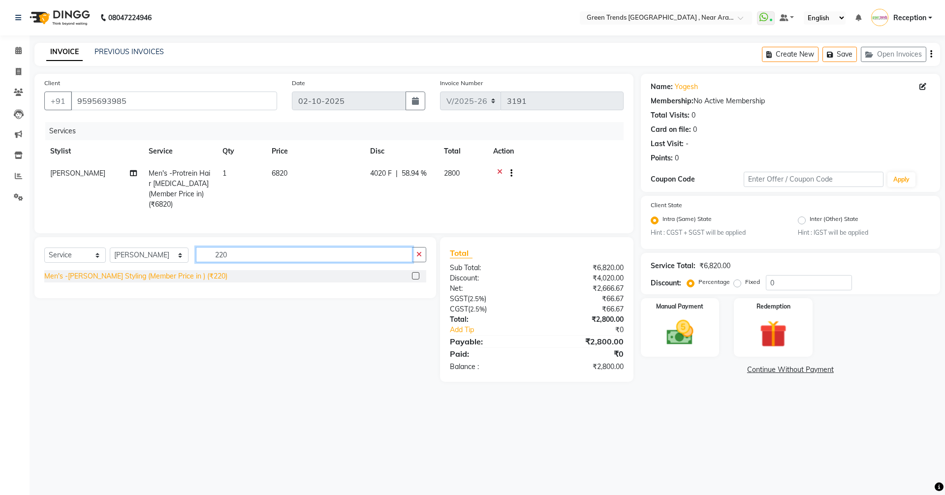
type input "220"
click at [180, 274] on div "Men's -[PERSON_NAME] Styling (Member Price in ) (₹220)" at bounding box center [135, 276] width 183 height 10
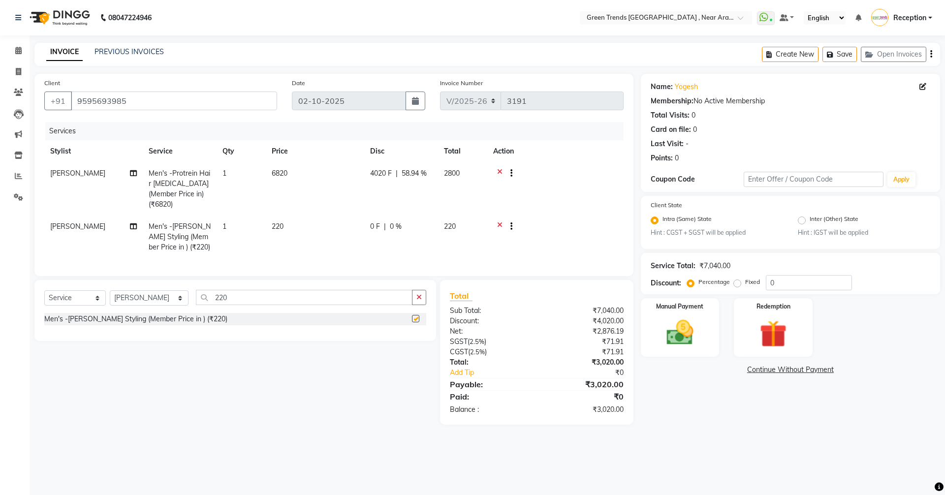
checkbox input "false"
click at [671, 341] on img at bounding box center [680, 333] width 46 height 32
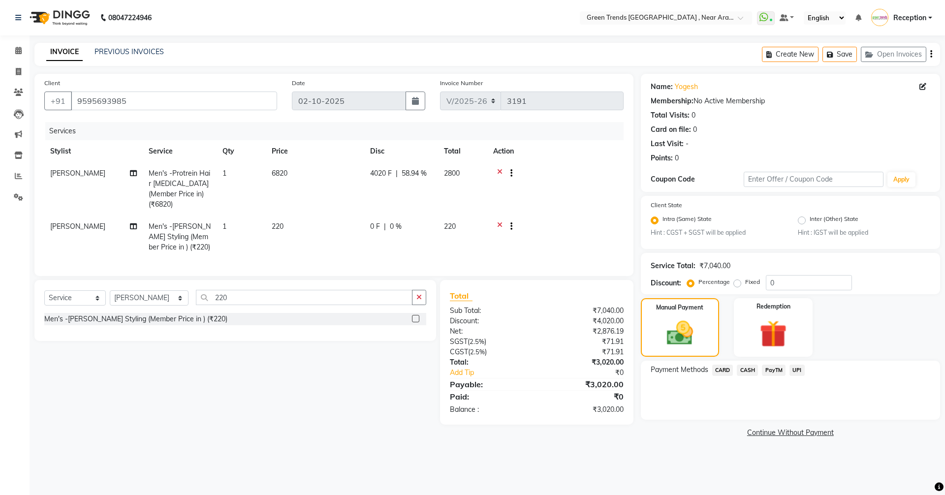
click at [798, 374] on span "UPI" at bounding box center [796, 370] width 15 height 11
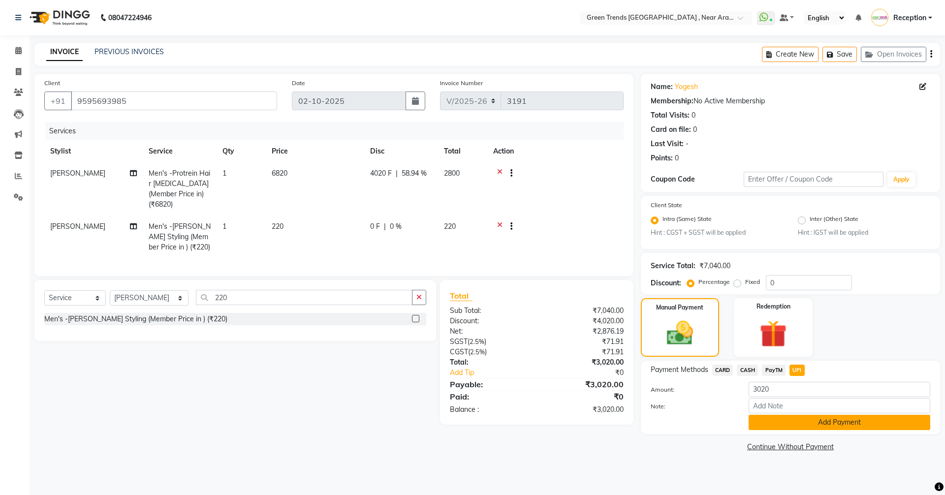
click at [840, 426] on button "Add Payment" at bounding box center [840, 422] width 182 height 15
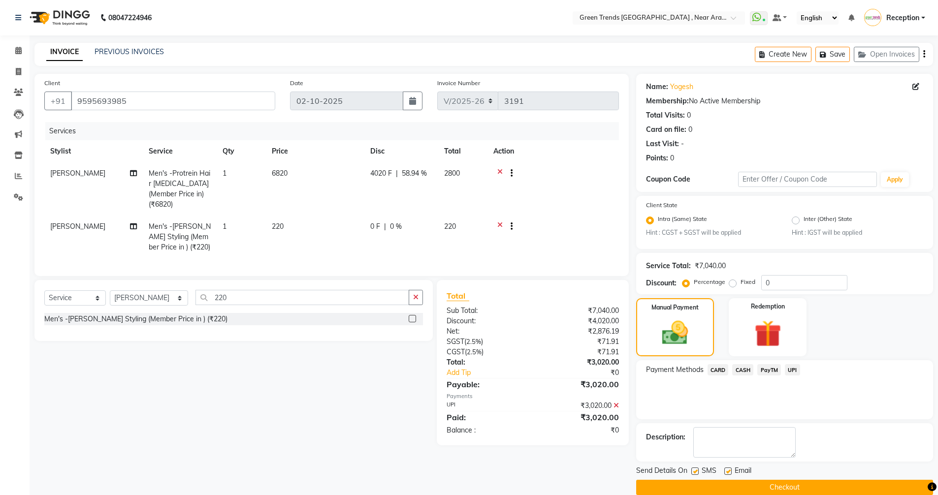
click at [772, 491] on button "Checkout" at bounding box center [784, 487] width 297 height 15
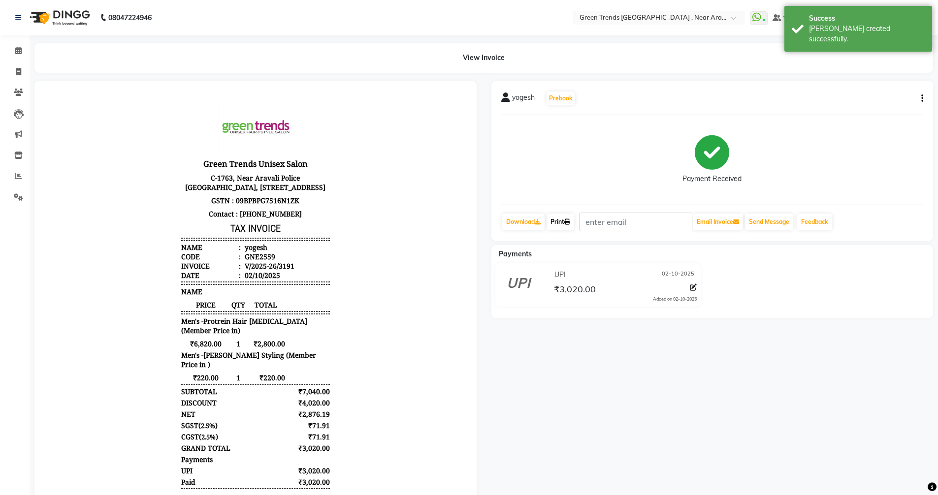
click at [560, 224] on link "Print" at bounding box center [560, 222] width 28 height 17
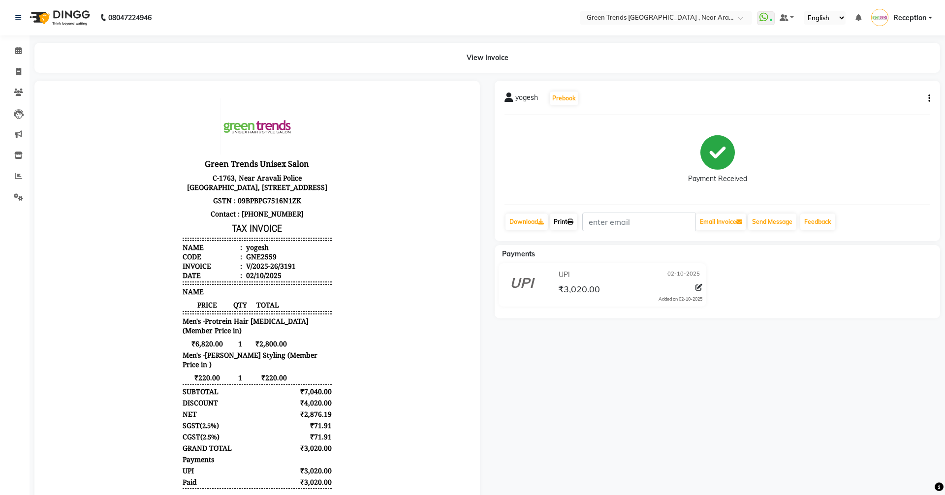
select select "service"
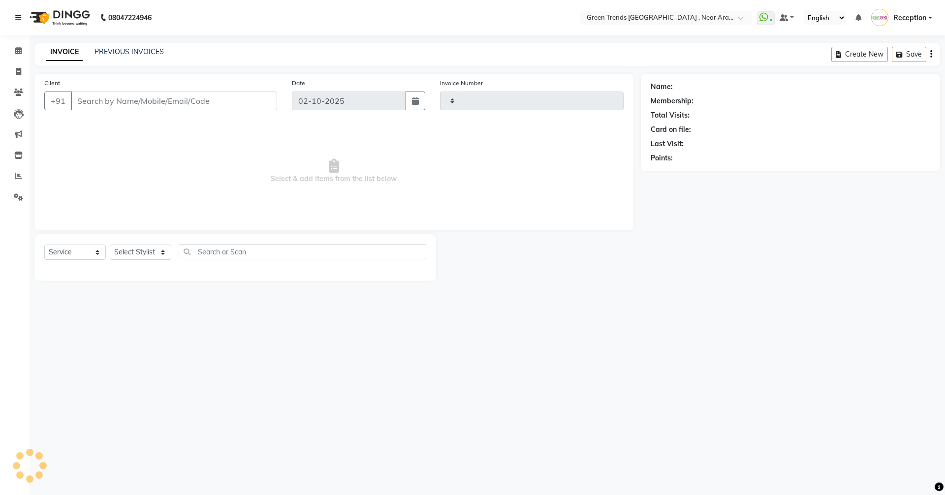
type input "3192"
select select "7005"
